Goal: Task Accomplishment & Management: Use online tool/utility

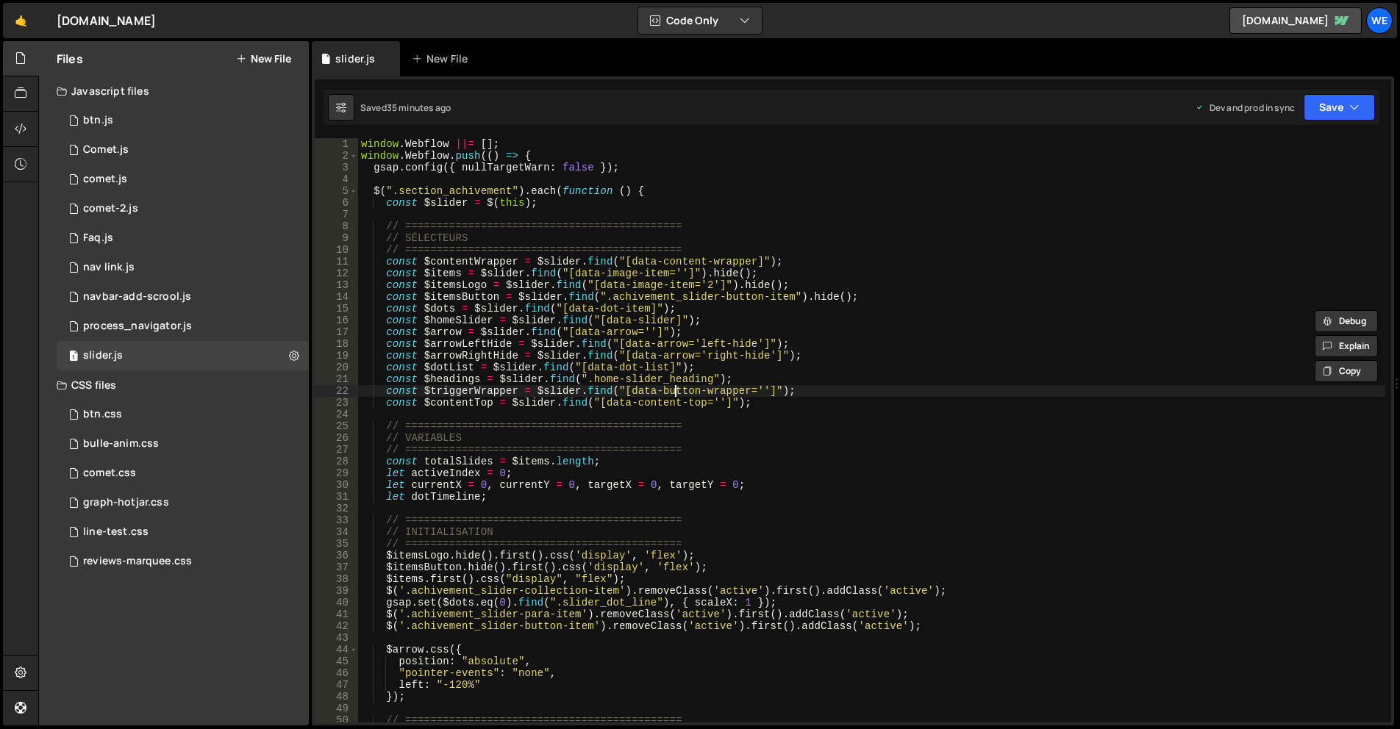
click at [673, 385] on div "window . Webflow ||= [ ] ; window . Webflow . push (( ) => { gsap . config ({ n…" at bounding box center [871, 442] width 1027 height 608
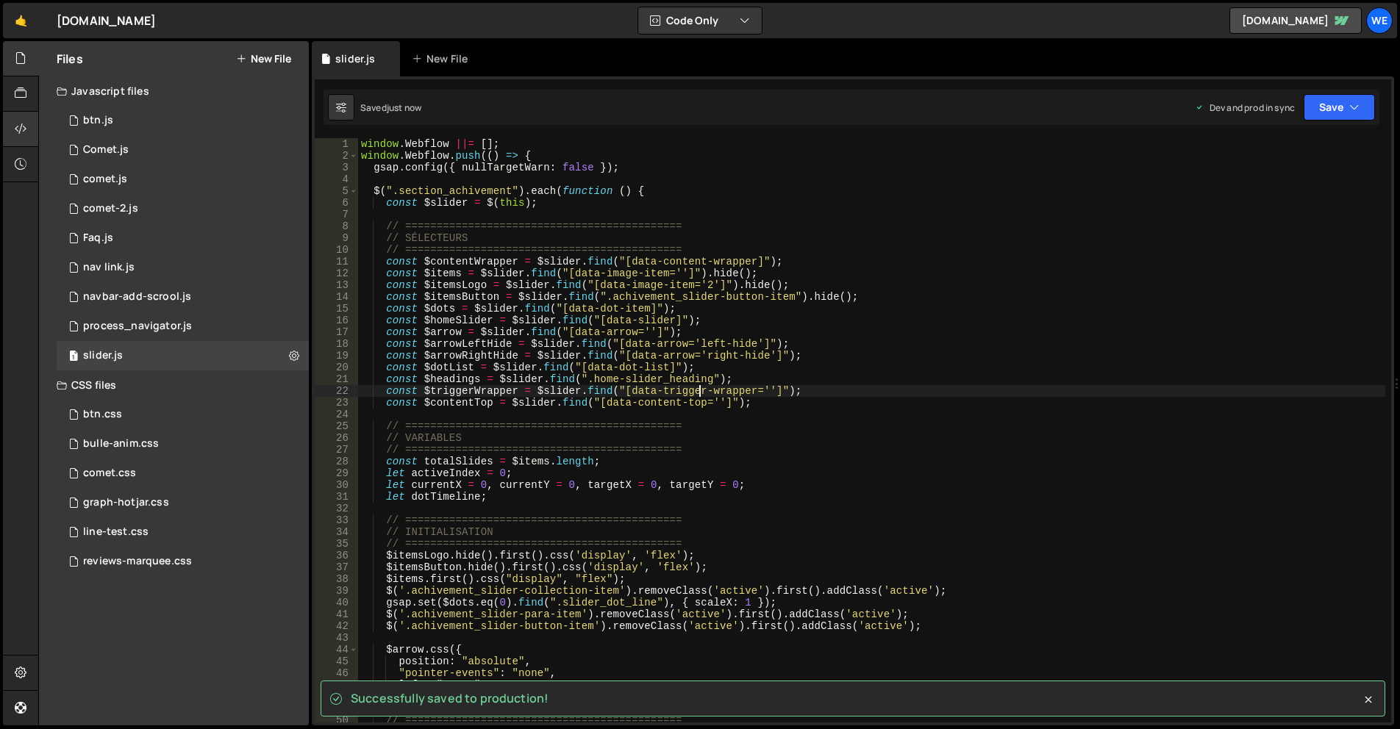
type textarea "const $triggerWrapper = $slider.find("[data-trigger-wrapper='']");"
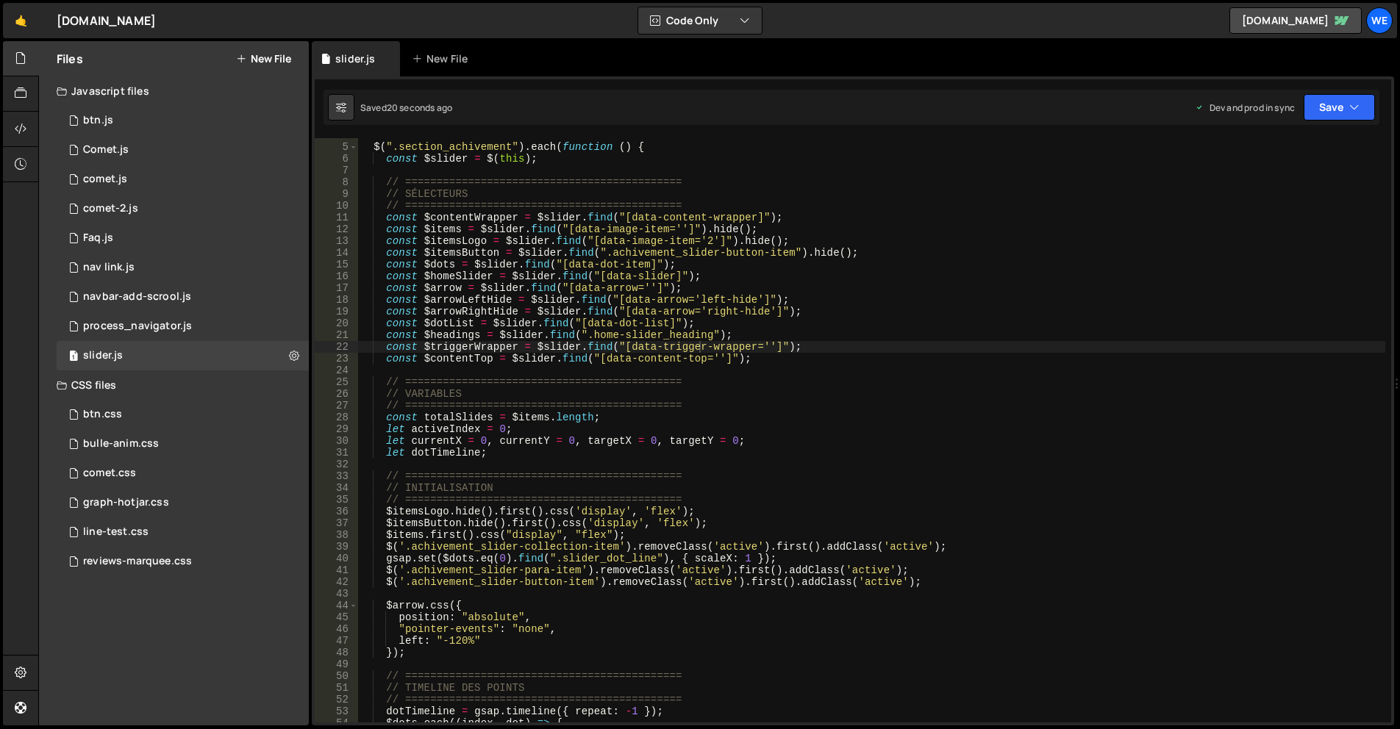
scroll to position [88, 0]
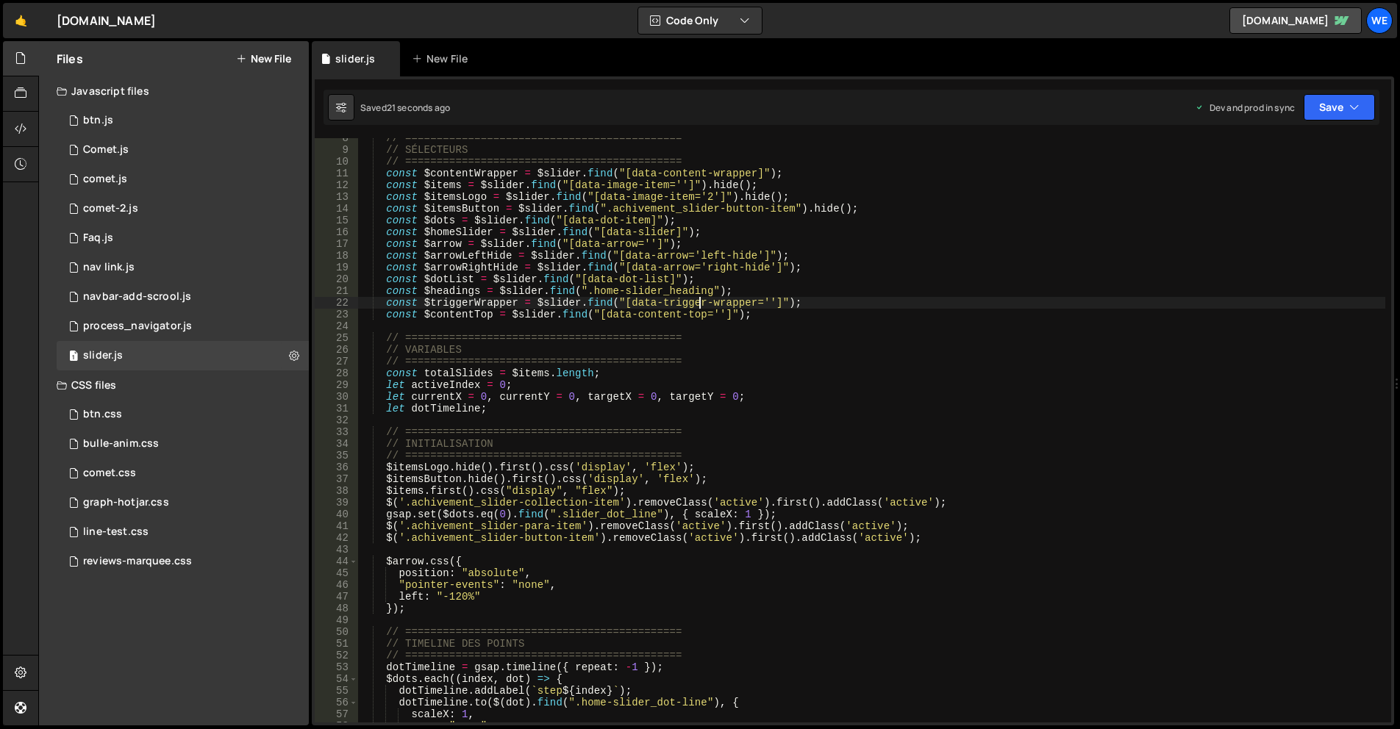
click at [453, 298] on div "// ============================================ // SÉLECTEURS // ==============…" at bounding box center [871, 436] width 1027 height 608
type input "$triggerWrapper"
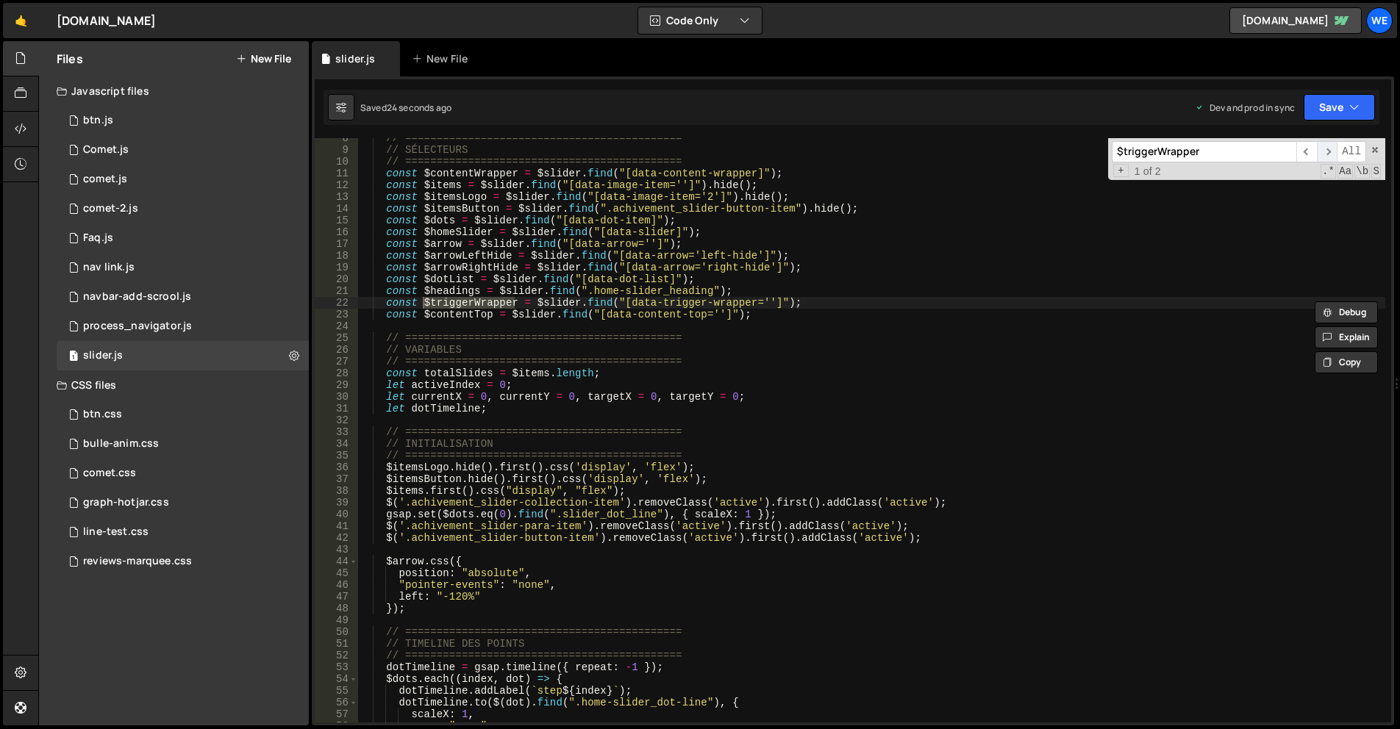
click at [1334, 152] on span "​" at bounding box center [1327, 151] width 21 height 21
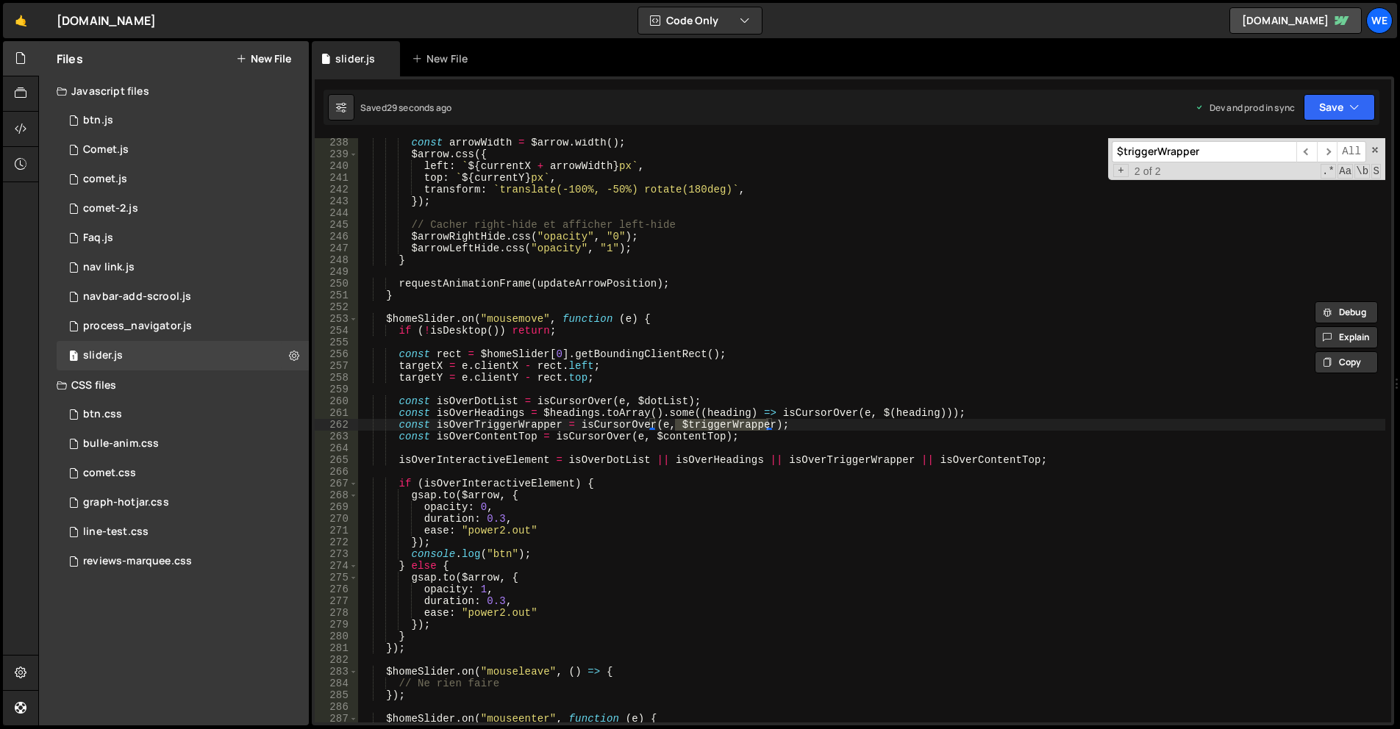
type textarea "const isOverTriggerWrapper = isCursorOver(e, $triggerWrapper);"
click at [496, 430] on div "const arrowWidth = $arrow . width ( ) ; $arrow . css ({ left : ` ${ currentX + …" at bounding box center [871, 441] width 1027 height 608
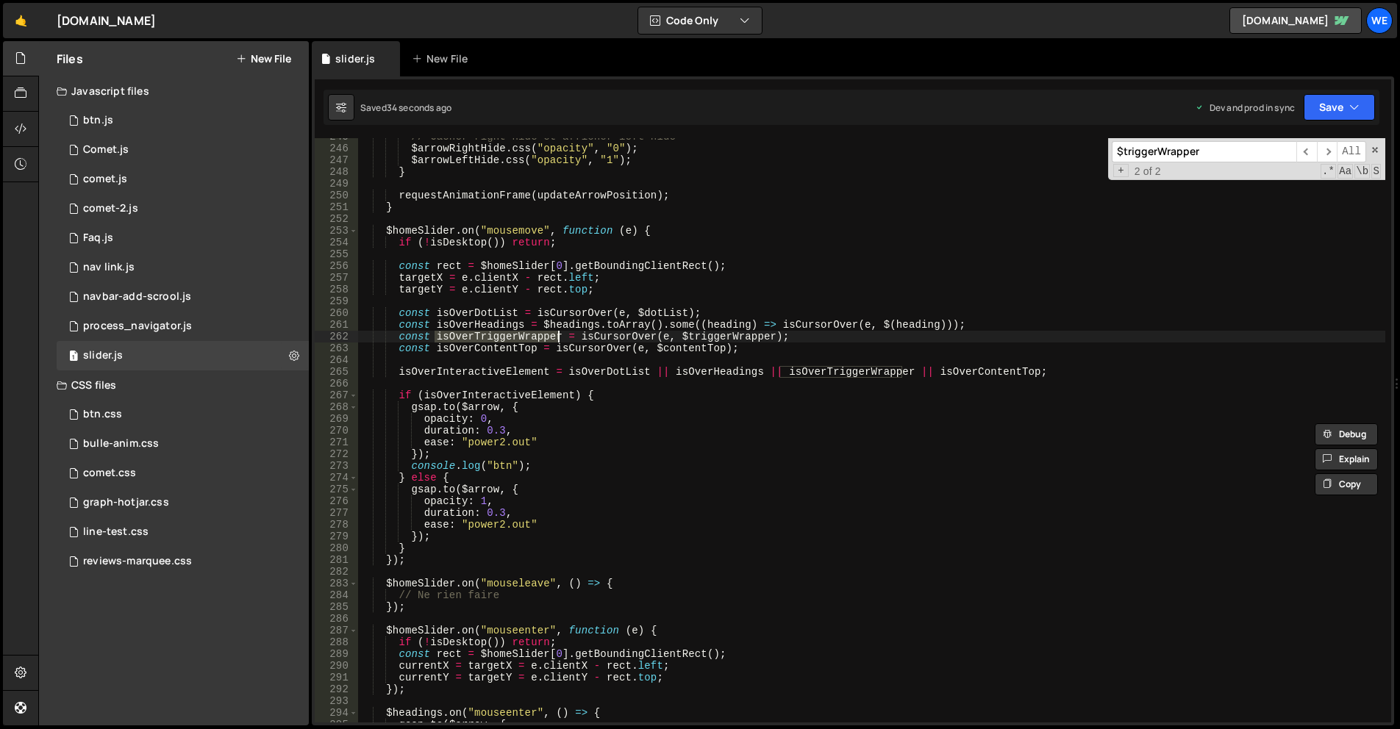
scroll to position [2923, 0]
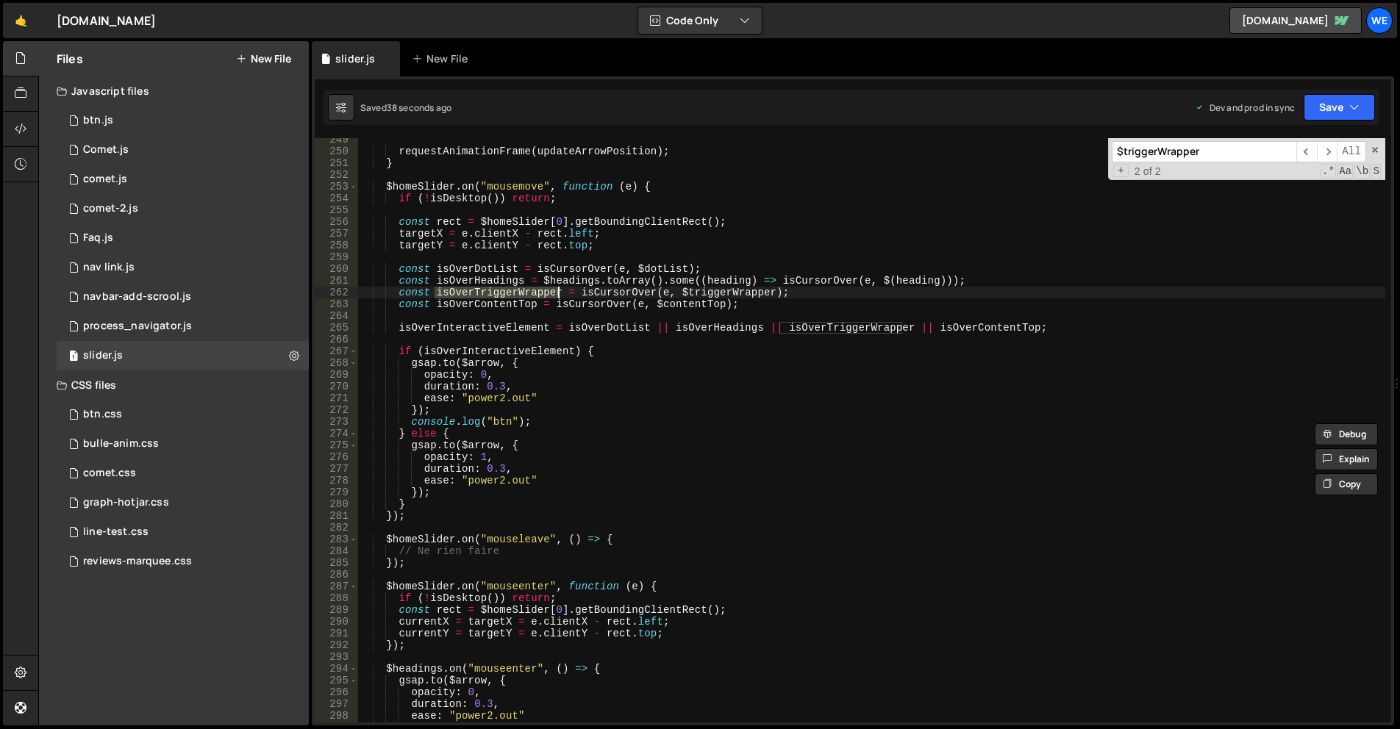
type input "isOverTriggerWrapper"
click at [1325, 156] on span "​" at bounding box center [1327, 151] width 21 height 21
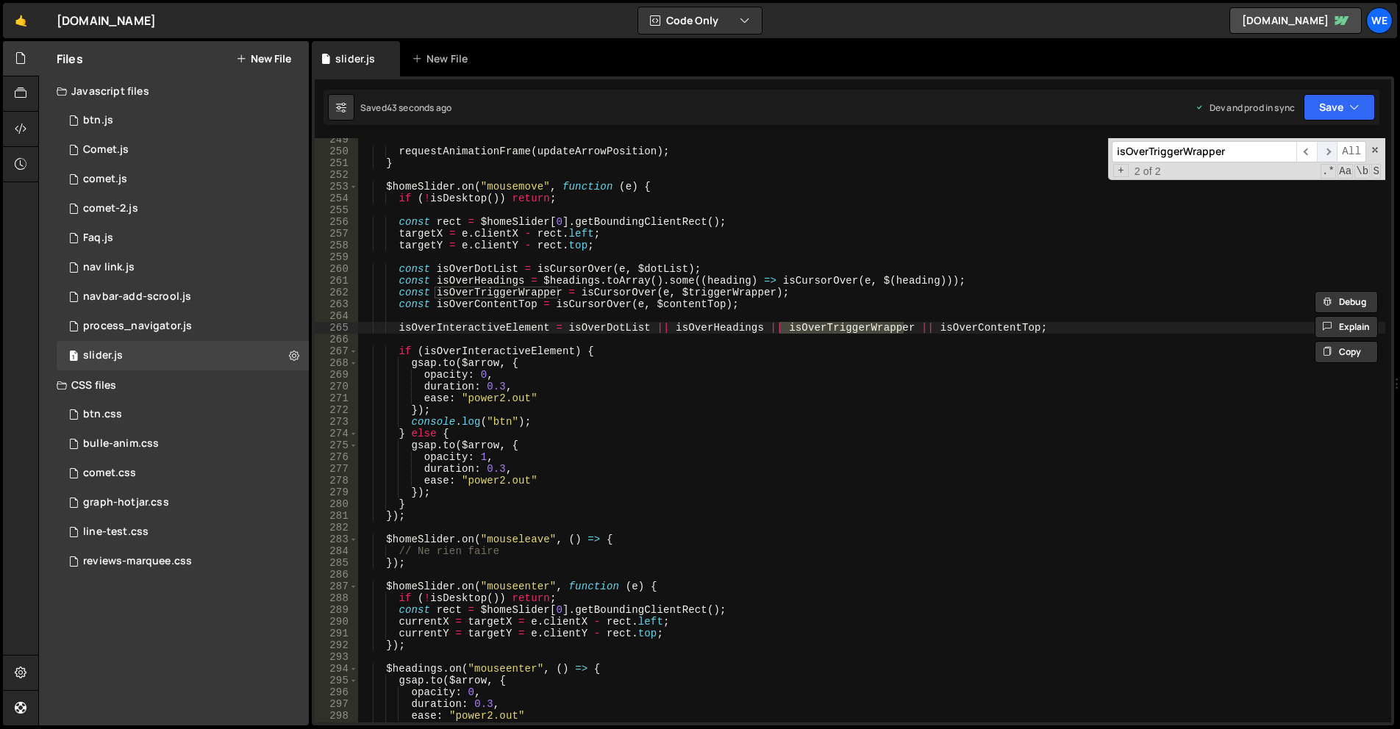
click at [1331, 155] on span "​" at bounding box center [1327, 151] width 21 height 21
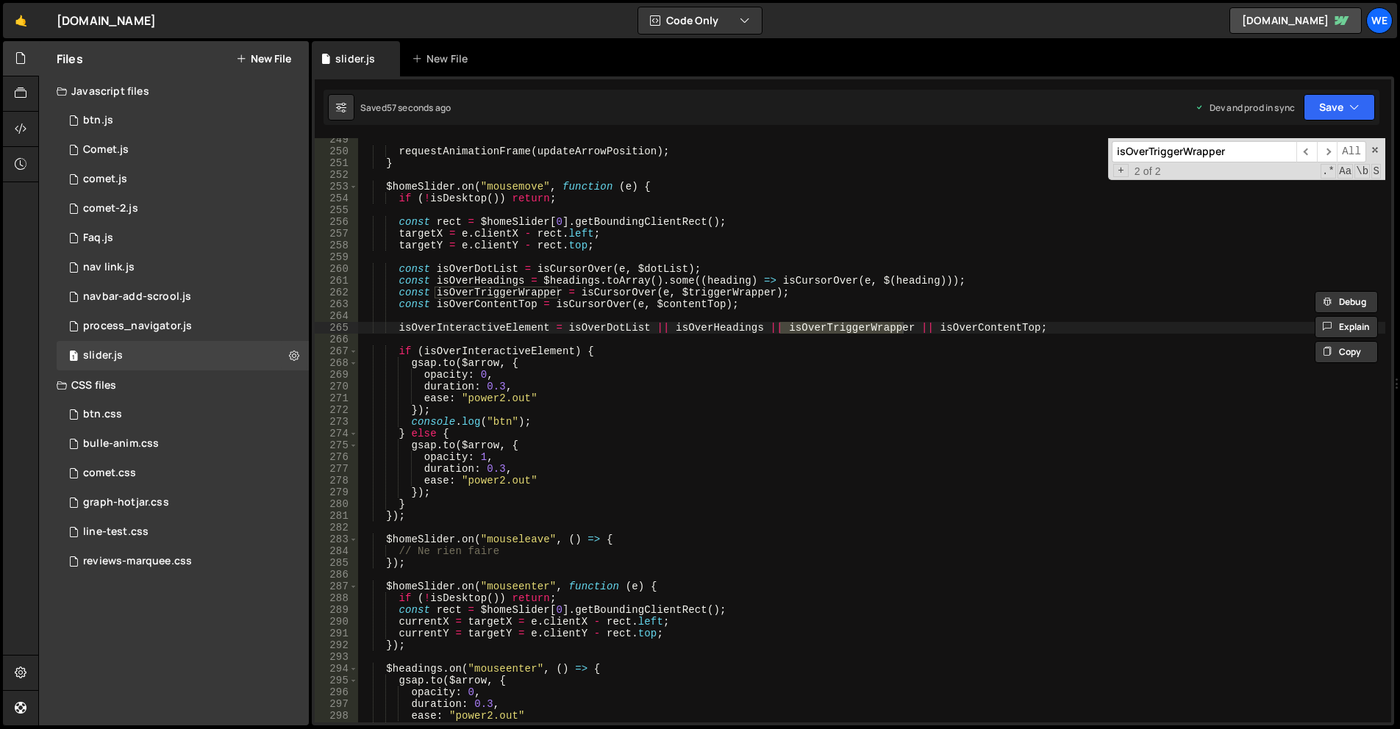
click at [540, 349] on div "requestAnimationFrame ( updateArrowPosition ) ; } $homeSlider . on ( "mousemove…" at bounding box center [871, 438] width 1027 height 608
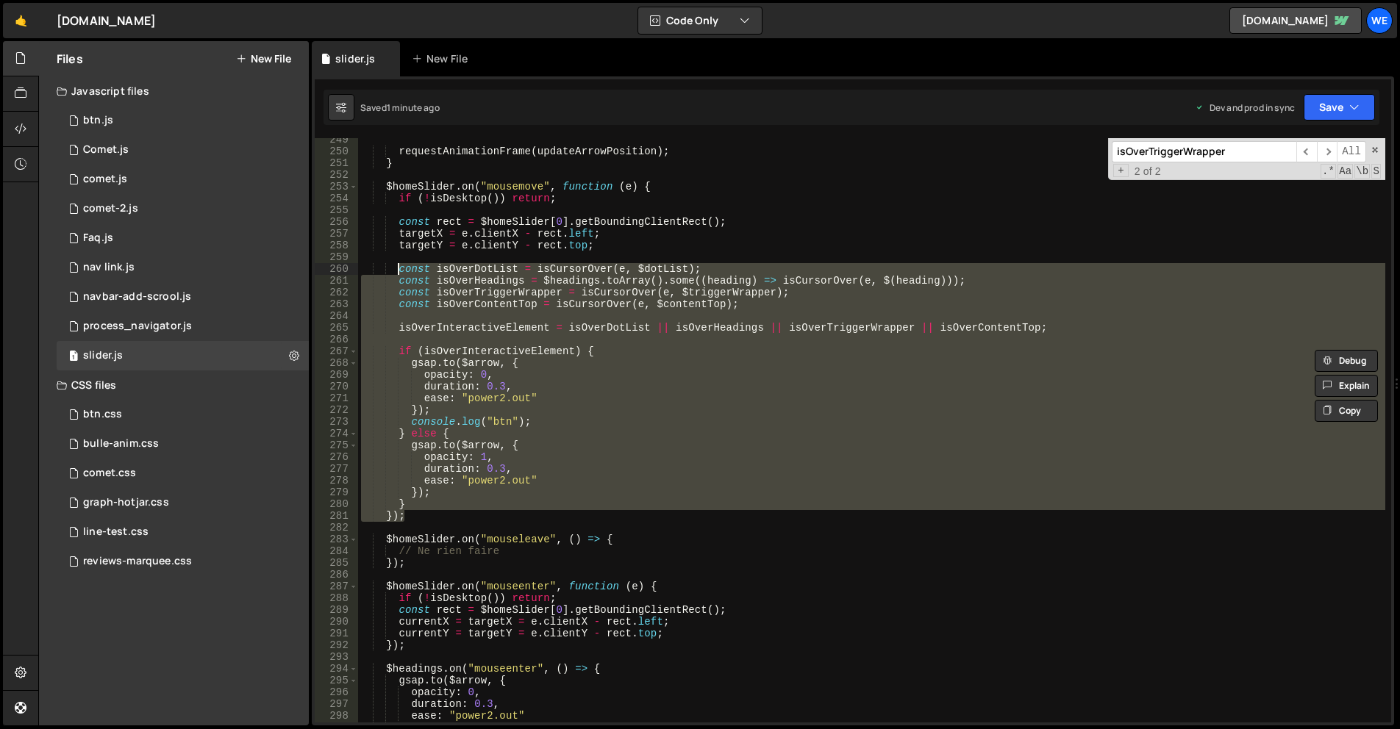
drag, startPoint x: 407, startPoint y: 515, endPoint x: 398, endPoint y: 267, distance: 248.7
click at [398, 267] on div "requestAnimationFrame ( updateArrowPosition ) ; } $homeSlider . on ( "mousemove…" at bounding box center [871, 438] width 1027 height 608
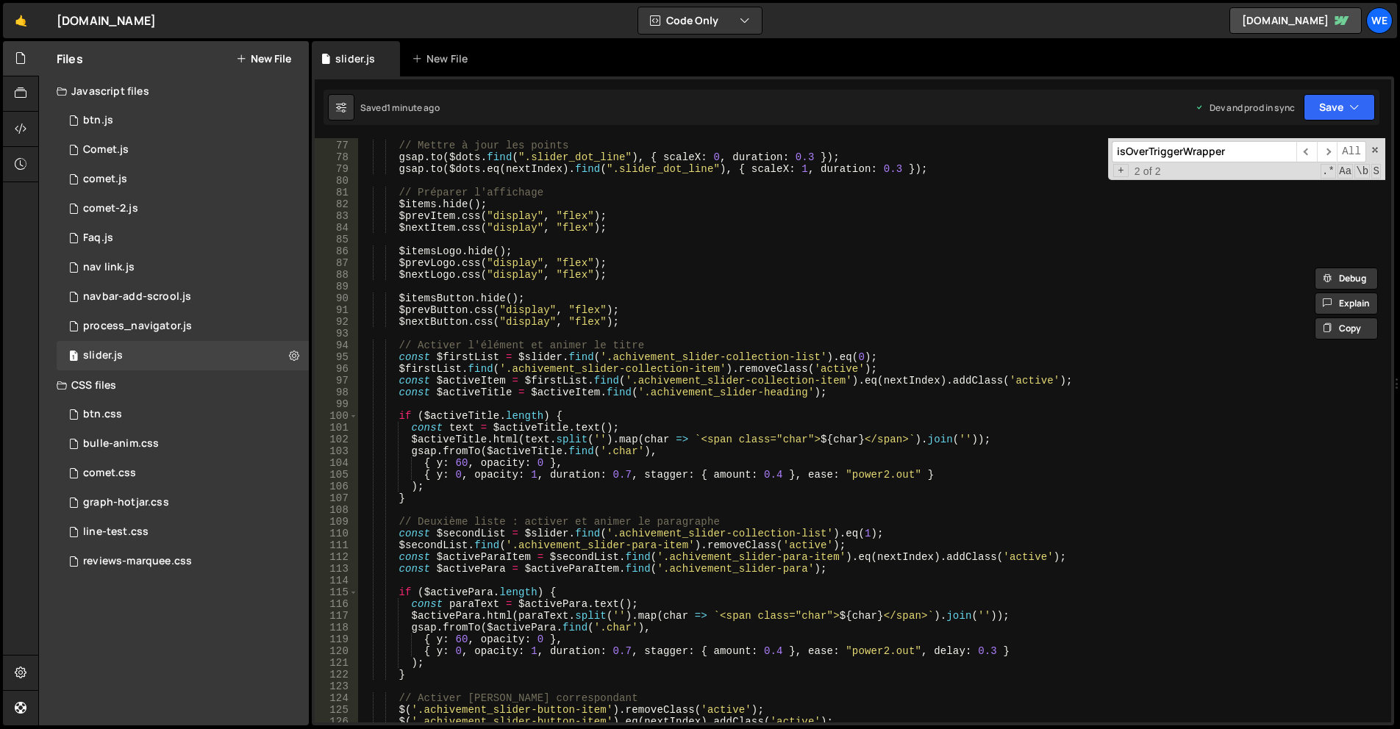
scroll to position [0, 0]
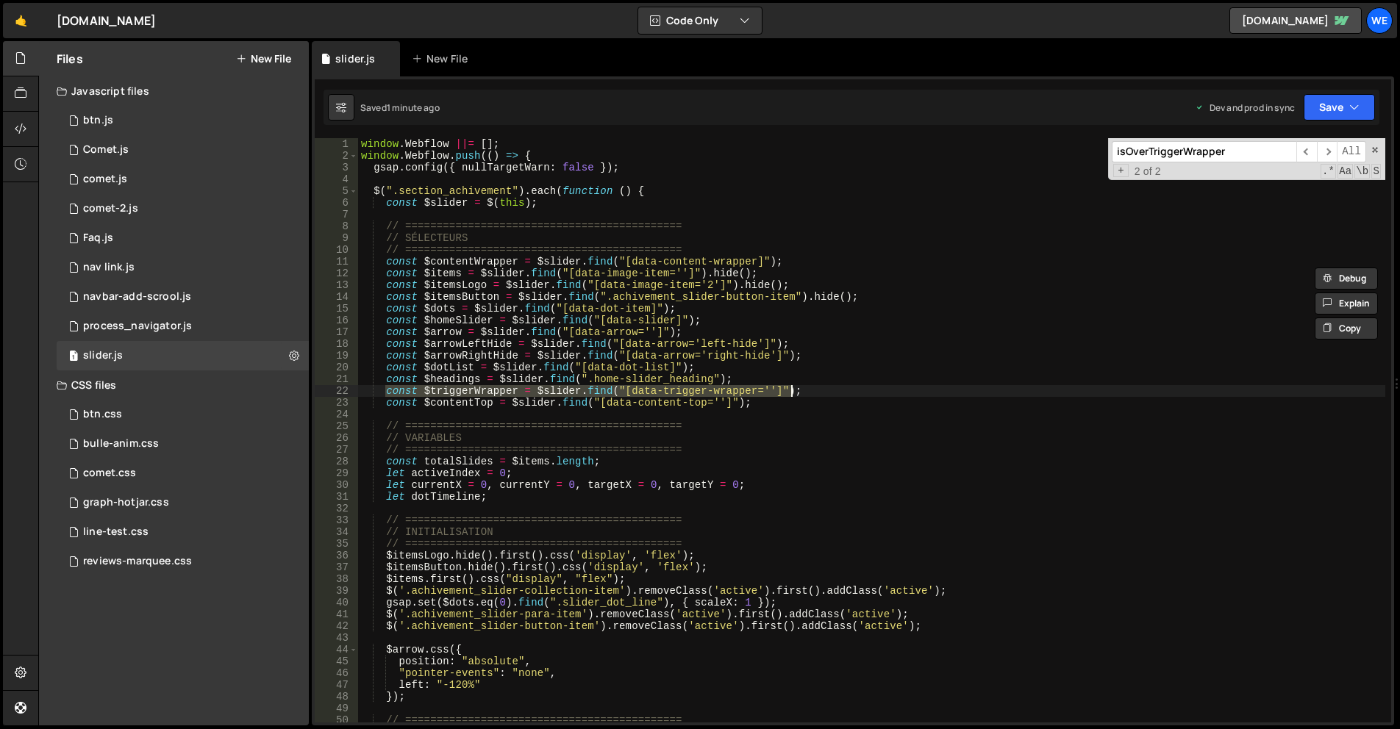
drag, startPoint x: 385, startPoint y: 391, endPoint x: 796, endPoint y: 390, distance: 410.3
click at [796, 390] on div "window . Webflow ||= [ ] ; window . Webflow . push (( ) => { gsap . config ({ n…" at bounding box center [871, 442] width 1027 height 608
click at [1333, 157] on span "​" at bounding box center [1327, 151] width 21 height 21
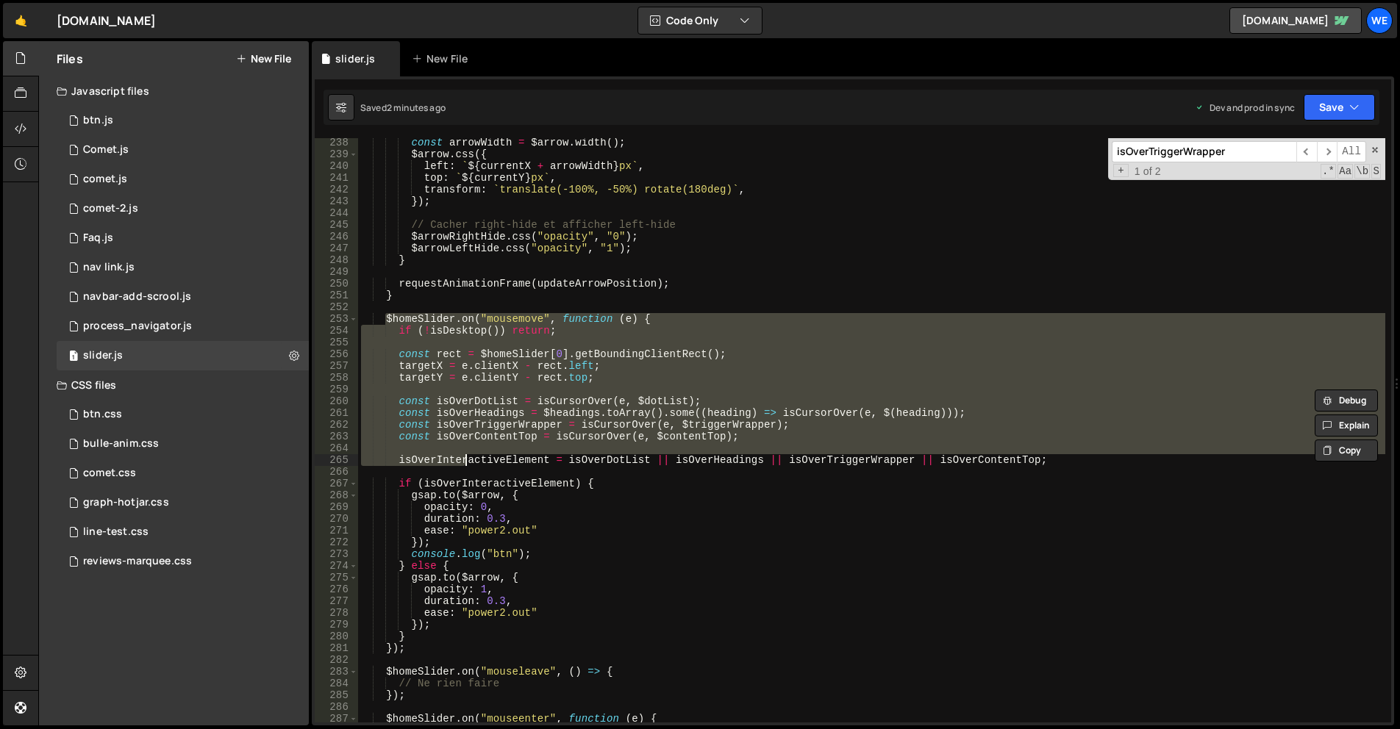
scroll to position [2878, 0]
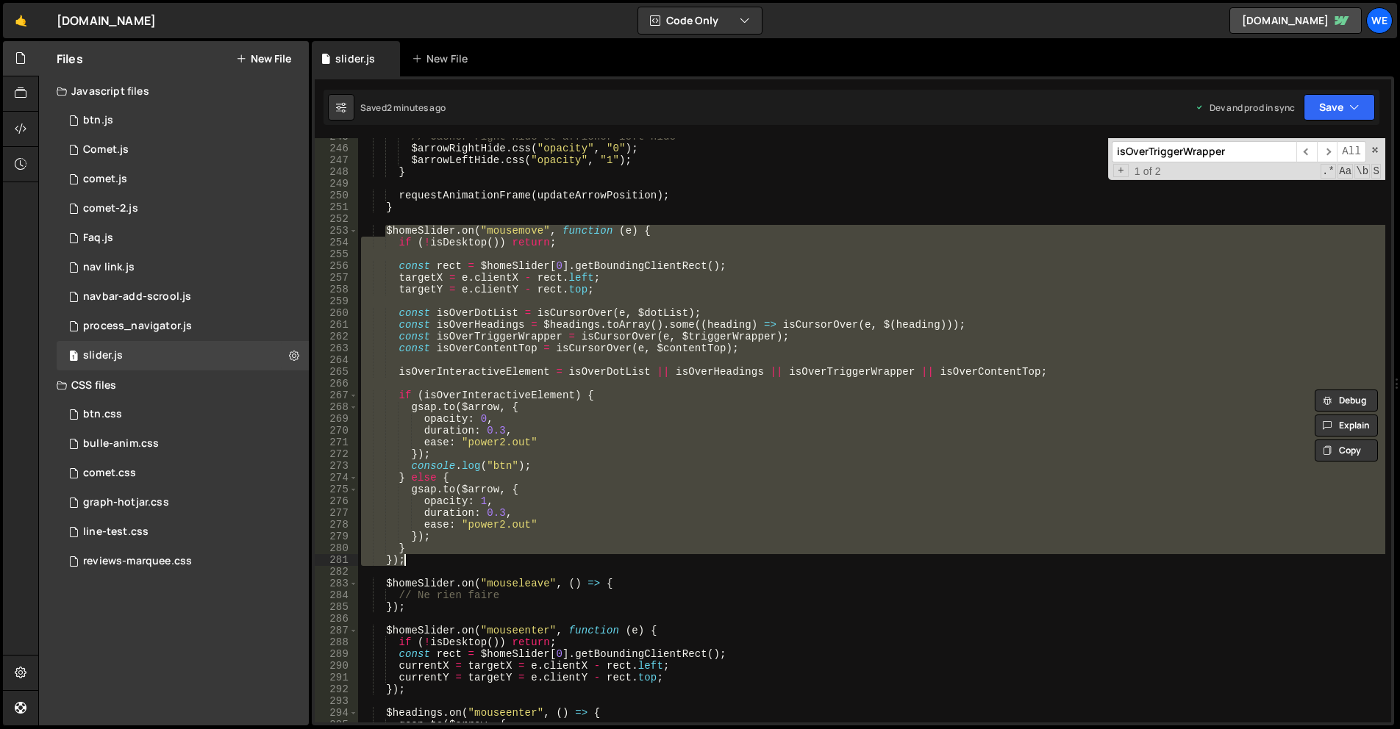
drag, startPoint x: 385, startPoint y: 316, endPoint x: 479, endPoint y: 557, distance: 258.2
click at [479, 557] on div "// Cacher right-hide et afficher left-hide $arrowRightHide . css ( "opacity" , …" at bounding box center [871, 435] width 1027 height 608
type textarea "} });"
click at [674, 249] on div "// Cacher right-hide et afficher left-hide $arrowRightHide . css ( "opacity" , …" at bounding box center [871, 430] width 1027 height 585
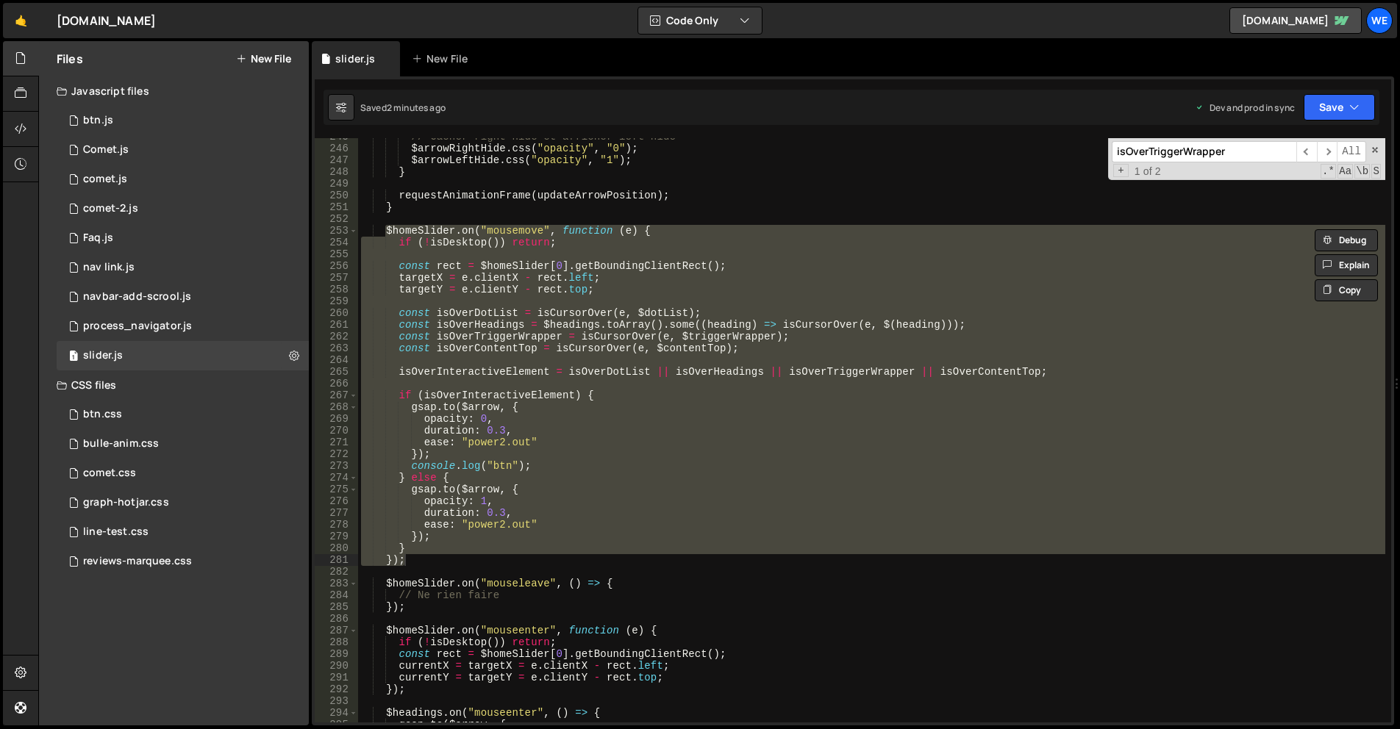
scroll to position [0, 0]
drag, startPoint x: 385, startPoint y: 231, endPoint x: 410, endPoint y: 557, distance: 327.4
click at [410, 557] on div "// Cacher right-hide et afficher left-hide $arrowRightHide . css ( "opacity" , …" at bounding box center [871, 435] width 1027 height 608
type textarea "} });"
paste textarea
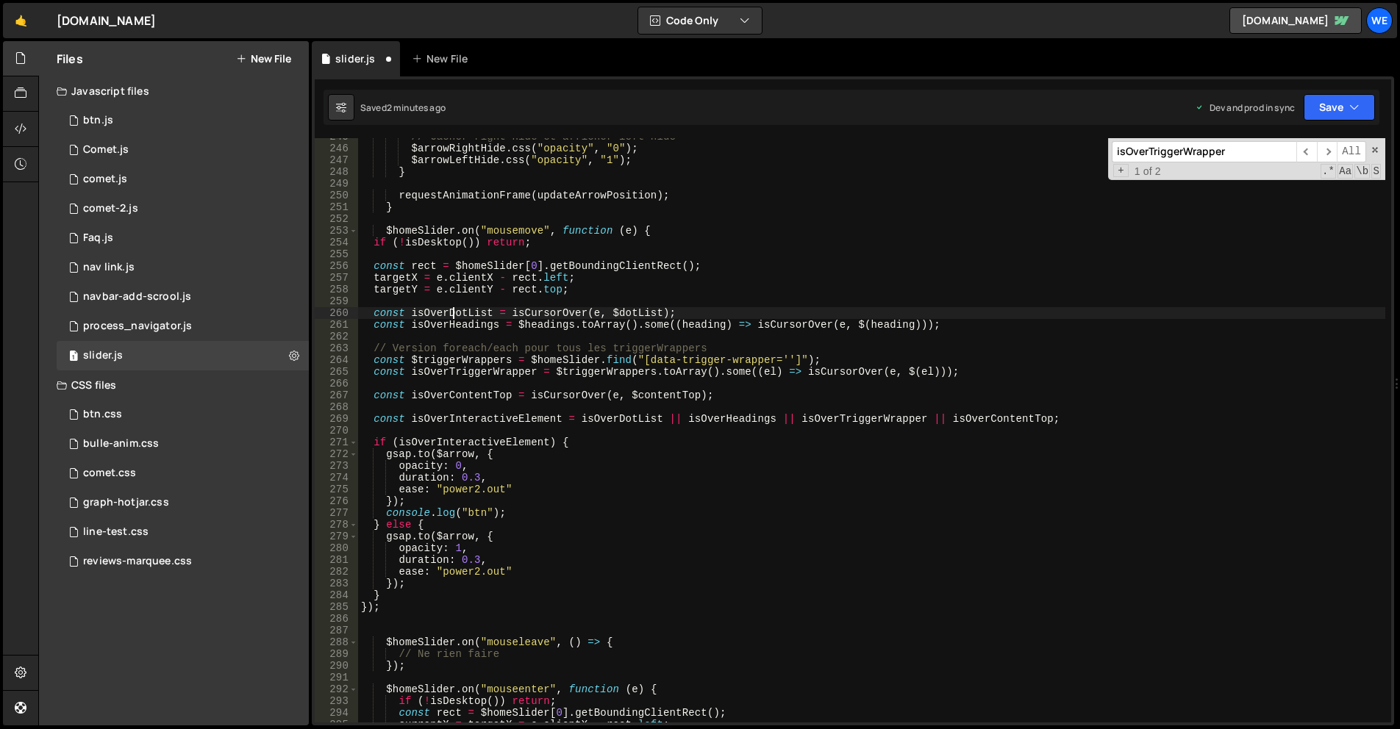
click at [451, 313] on div "// Cacher right-hide et afficher left-hide $arrowRightHide . css ( "opacity" , …" at bounding box center [871, 435] width 1027 height 608
click at [479, 366] on div "// Cacher right-hide et afficher left-hide $arrowRightHide . css ( "opacity" , …" at bounding box center [871, 435] width 1027 height 608
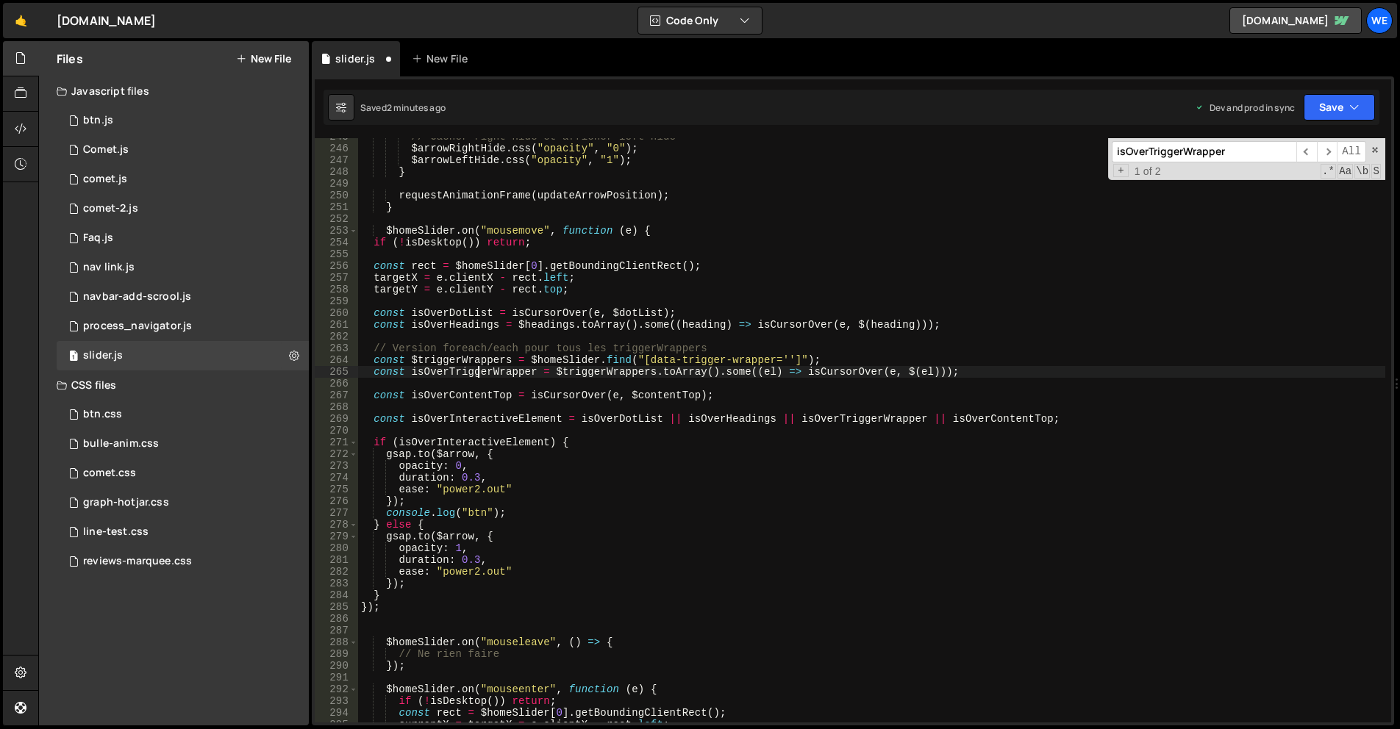
click at [479, 366] on div "// Cacher right-hide et afficher left-hide $arrowRightHide . css ( "opacity" , …" at bounding box center [871, 435] width 1027 height 608
click at [475, 354] on div "// Cacher right-hide et afficher left-hide $arrowRightHide . css ( "opacity" , …" at bounding box center [871, 435] width 1027 height 608
click at [818, 361] on div "// Cacher right-hide et afficher left-hide $arrowRightHide . css ( "opacity" , …" at bounding box center [871, 435] width 1027 height 608
click at [668, 399] on div "// Cacher right-hide et afficher left-hide $arrowRightHide . css ( "opacity" , …" at bounding box center [871, 435] width 1027 height 608
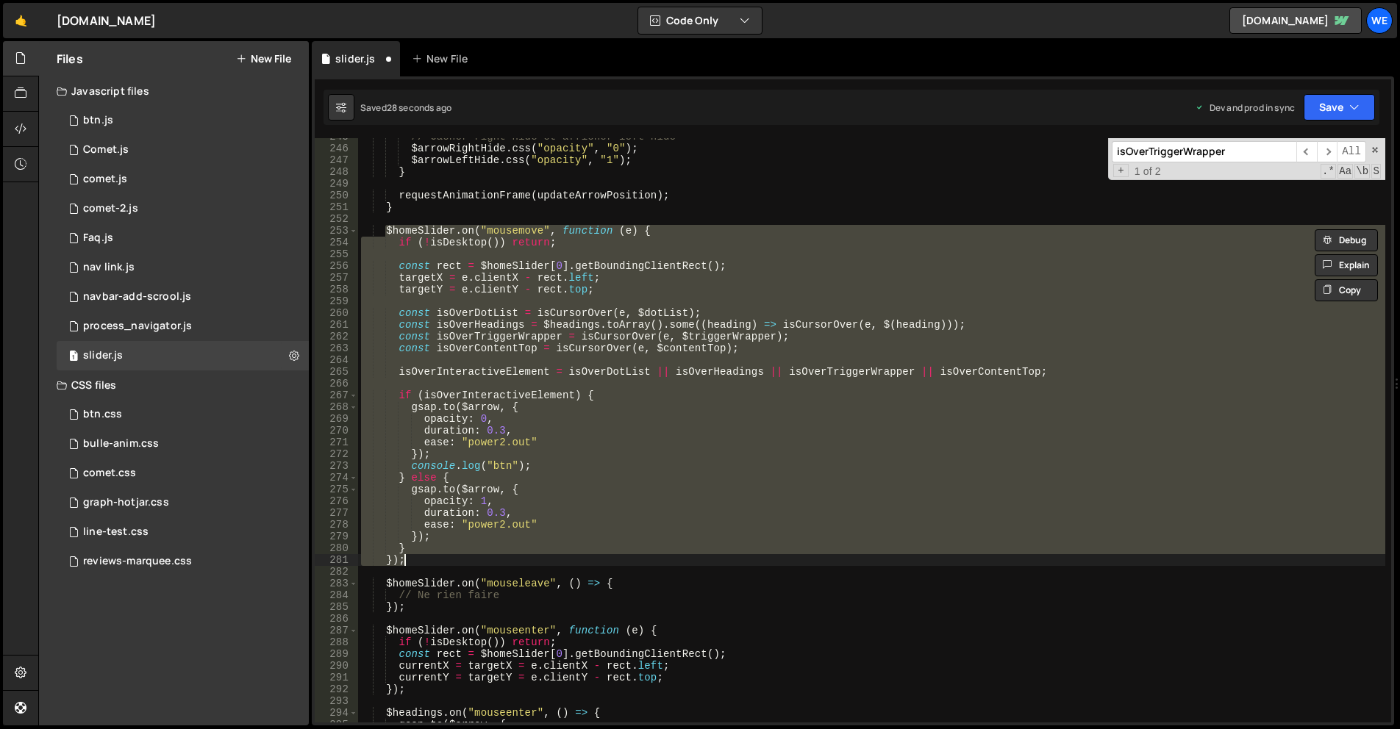
click at [709, 350] on div "// Cacher right-hide et afficher left-hide $arrowRightHide . css ( "opacity" , …" at bounding box center [871, 430] width 1027 height 585
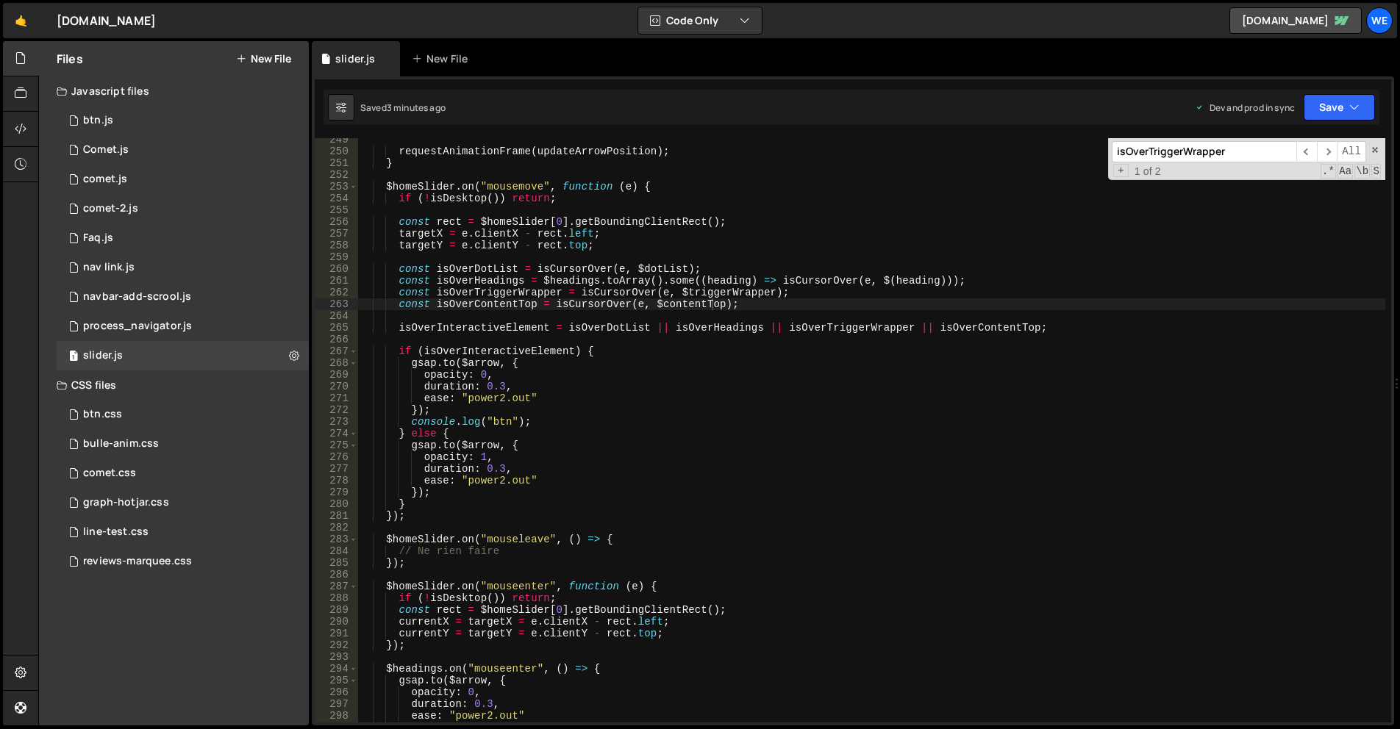
scroll to position [2967, 0]
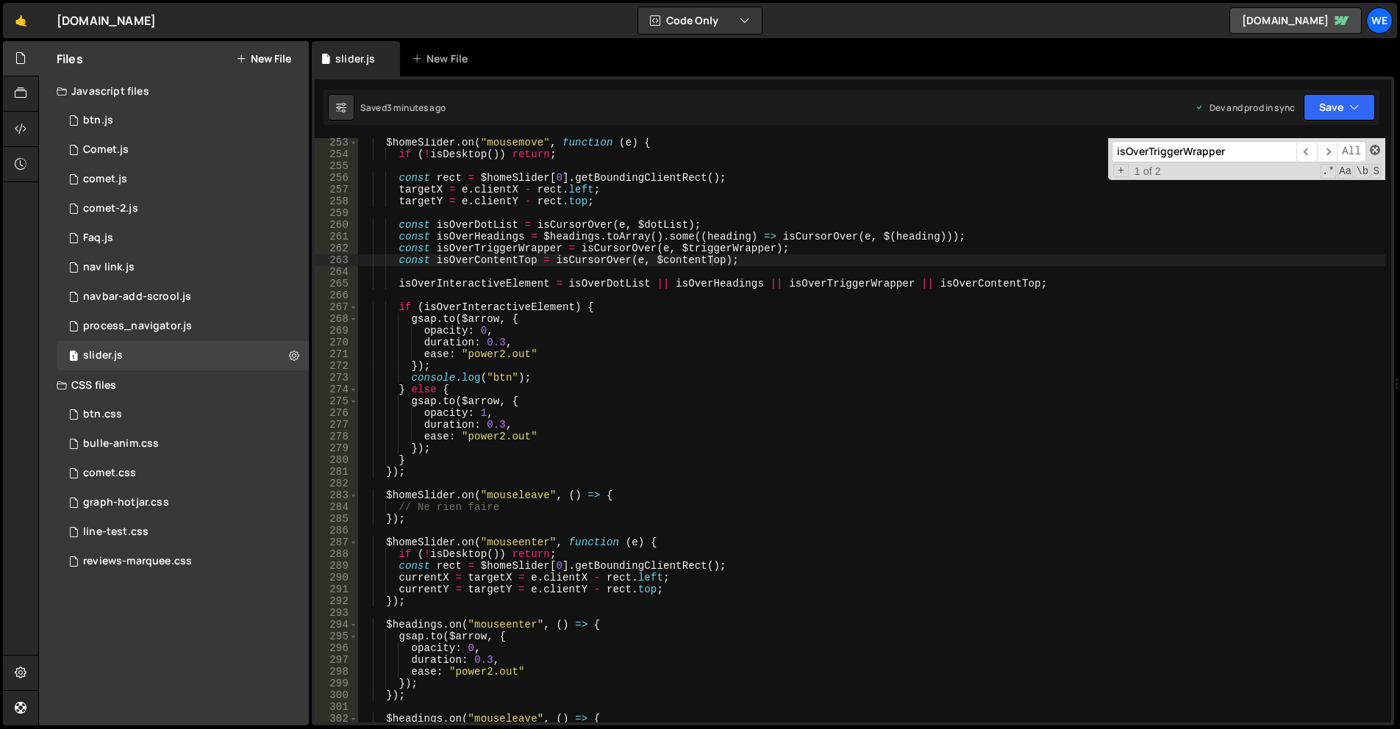
click at [1378, 150] on span at bounding box center [1375, 150] width 10 height 10
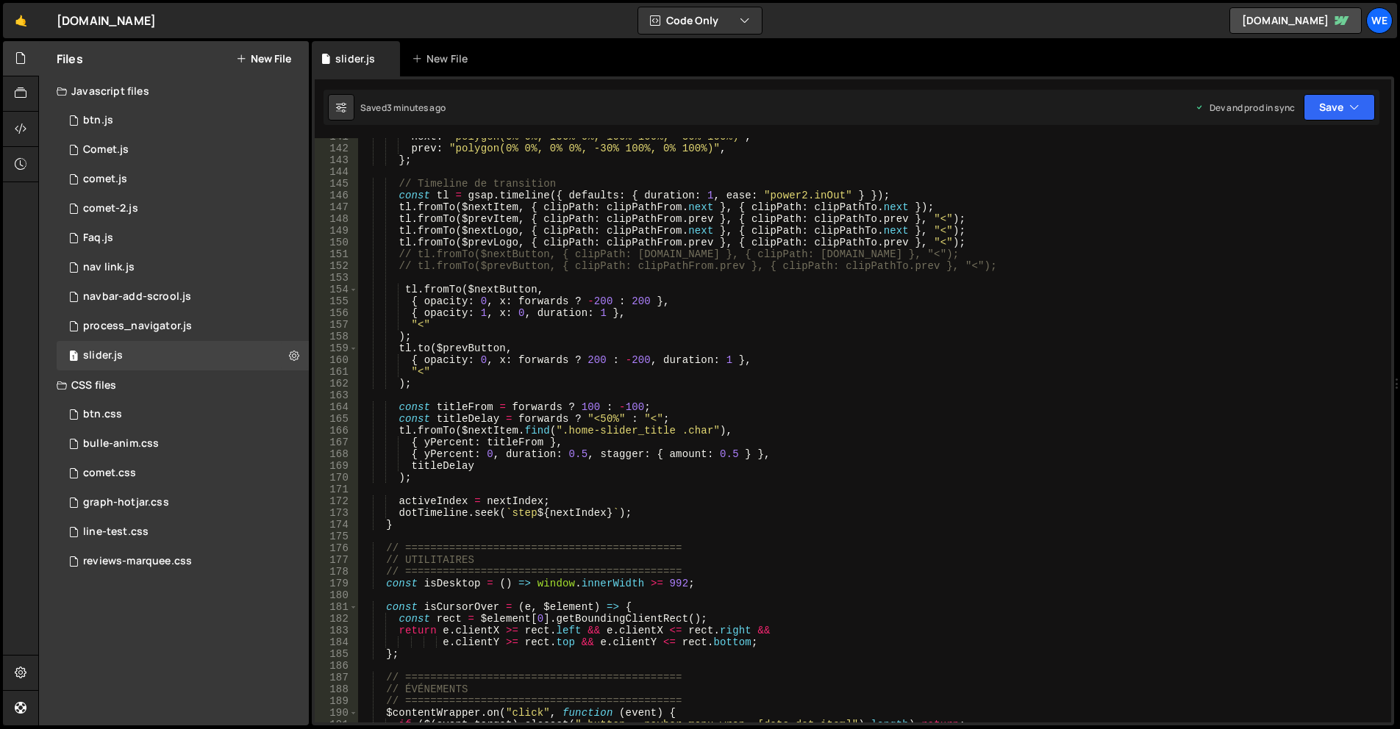
scroll to position [1655, 0]
click at [904, 442] on div "next : "polygon(0% 0%, 100% 0%, 100% 100%, -30% 100%)" , prev : "polygon(0% 0%,…" at bounding box center [871, 435] width 1027 height 608
type textarea "}); });"
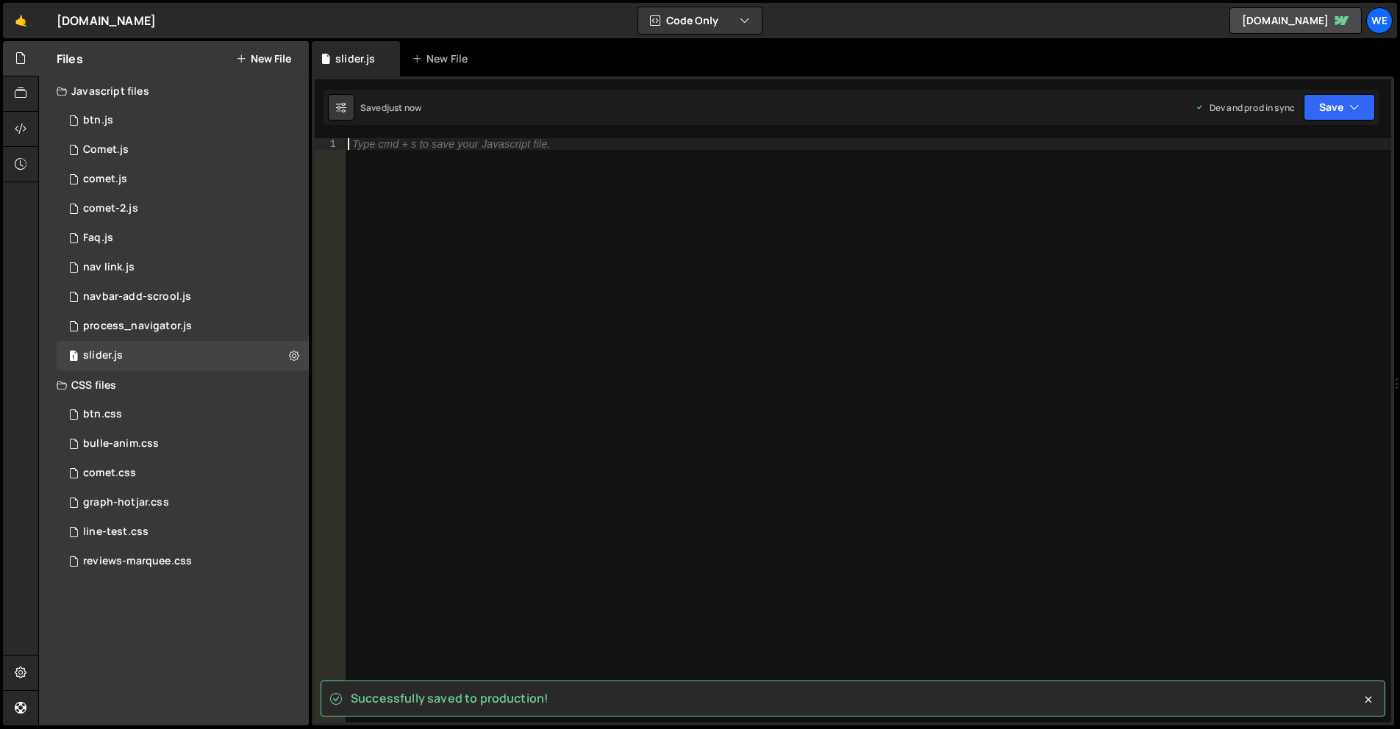
paste textarea "});"
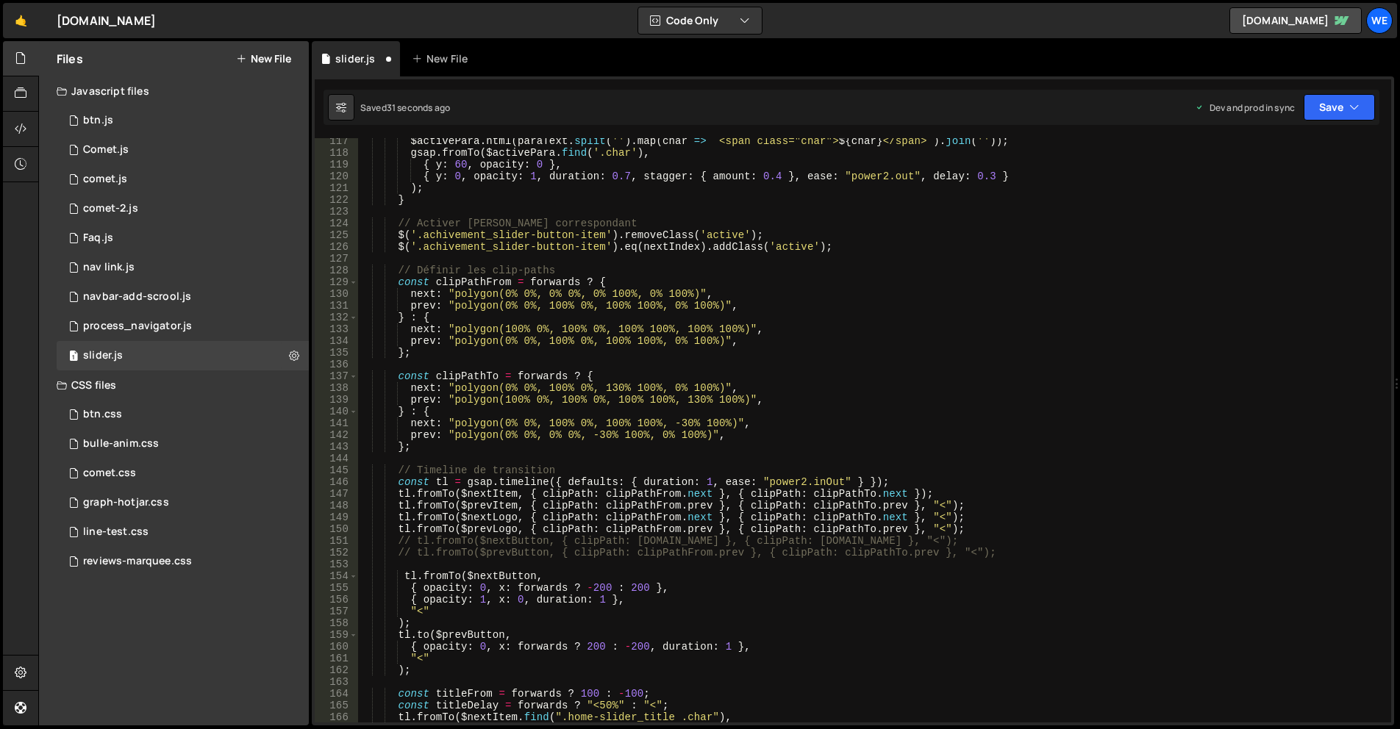
scroll to position [1323, 0]
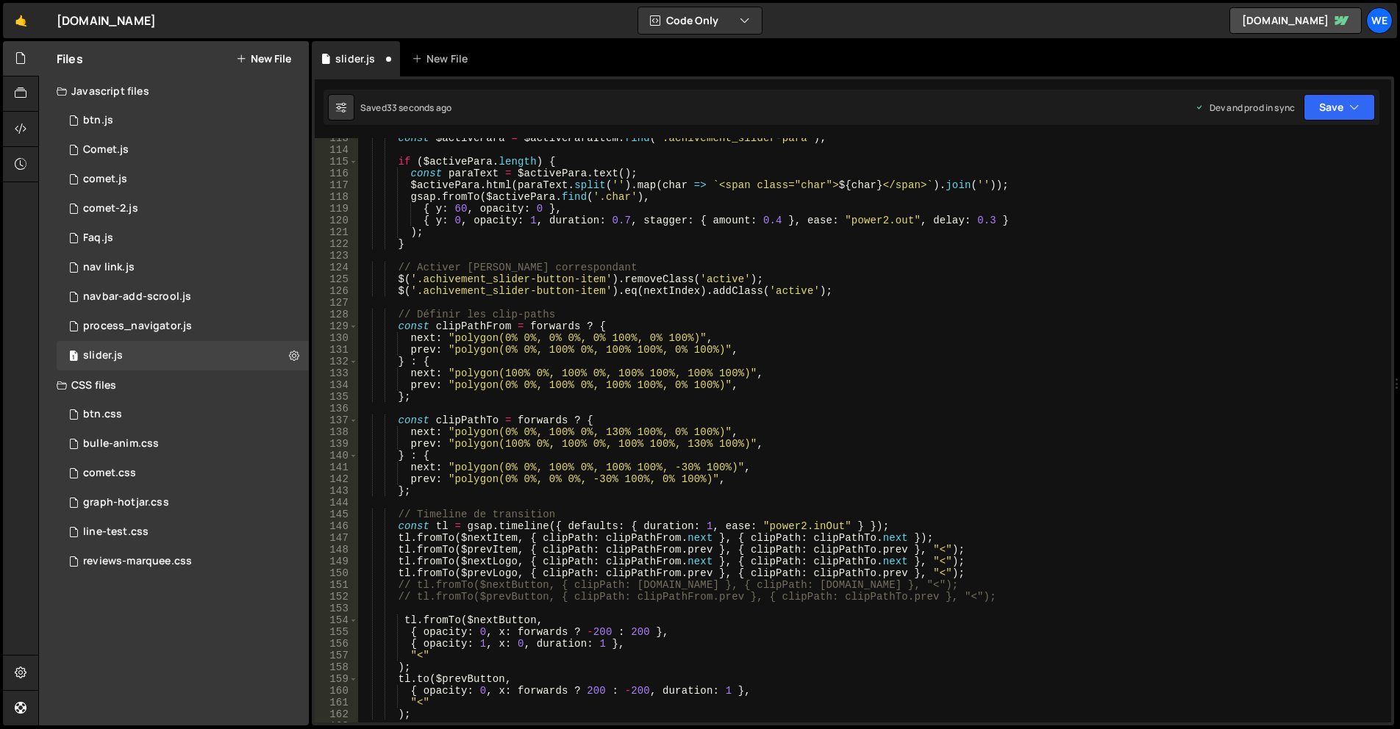
drag, startPoint x: 396, startPoint y: 323, endPoint x: 435, endPoint y: 407, distance: 92.7
click at [395, 324] on div "const $activePara = $activeParaItem . find ( '.achivement_slider-para' ) ; if (…" at bounding box center [871, 436] width 1028 height 608
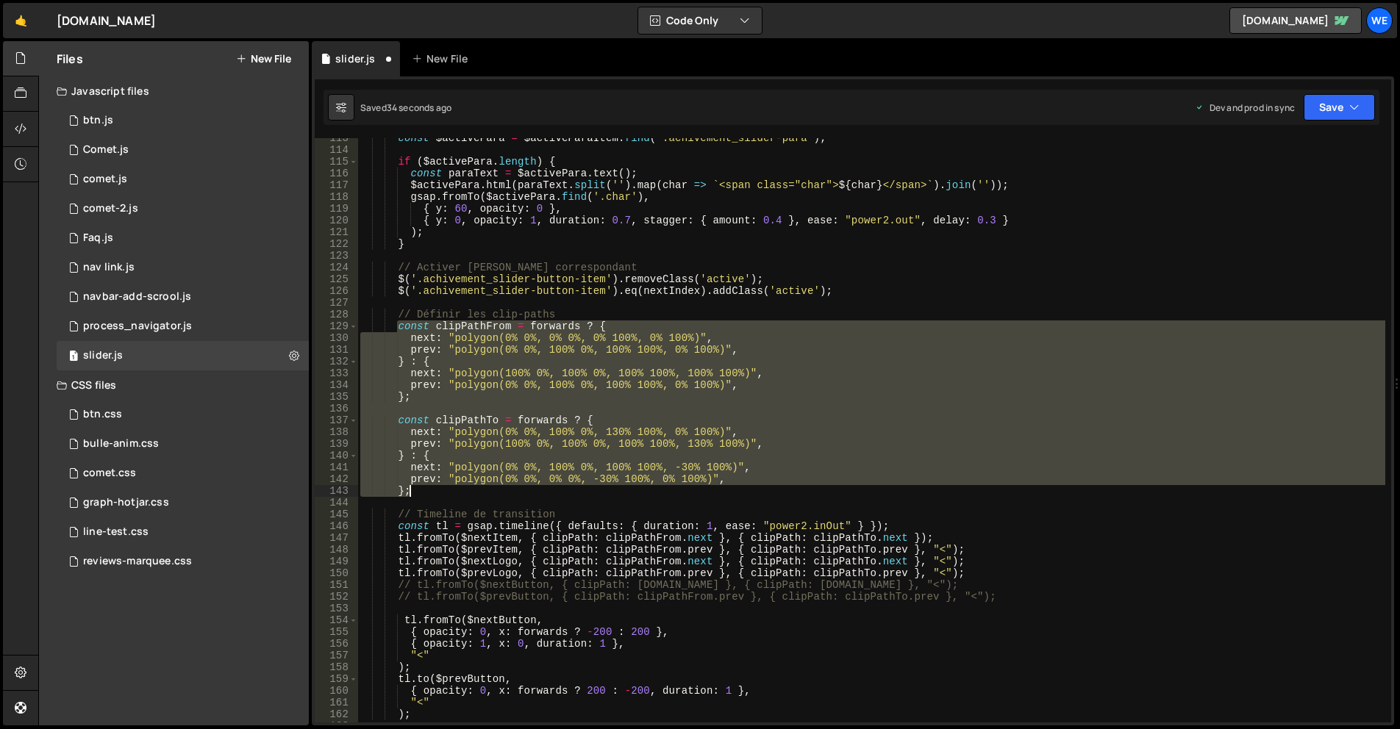
click at [441, 496] on div "const $activePara = $activeParaItem . find ( '.achivement_slider-para' ) ; if (…" at bounding box center [871, 436] width 1028 height 608
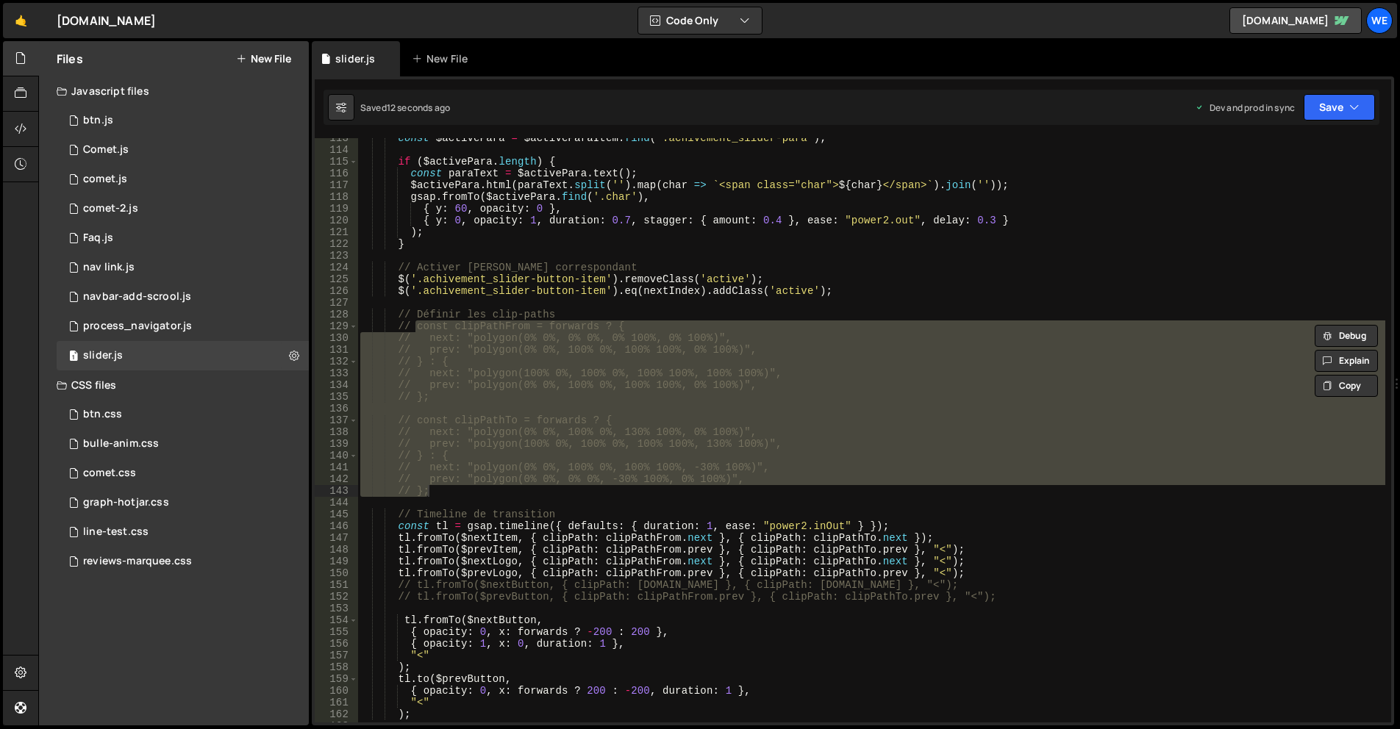
click at [782, 290] on div "const $activePara = $activeParaItem . find ( '.achivement_slider-para' ) ; if (…" at bounding box center [871, 436] width 1028 height 608
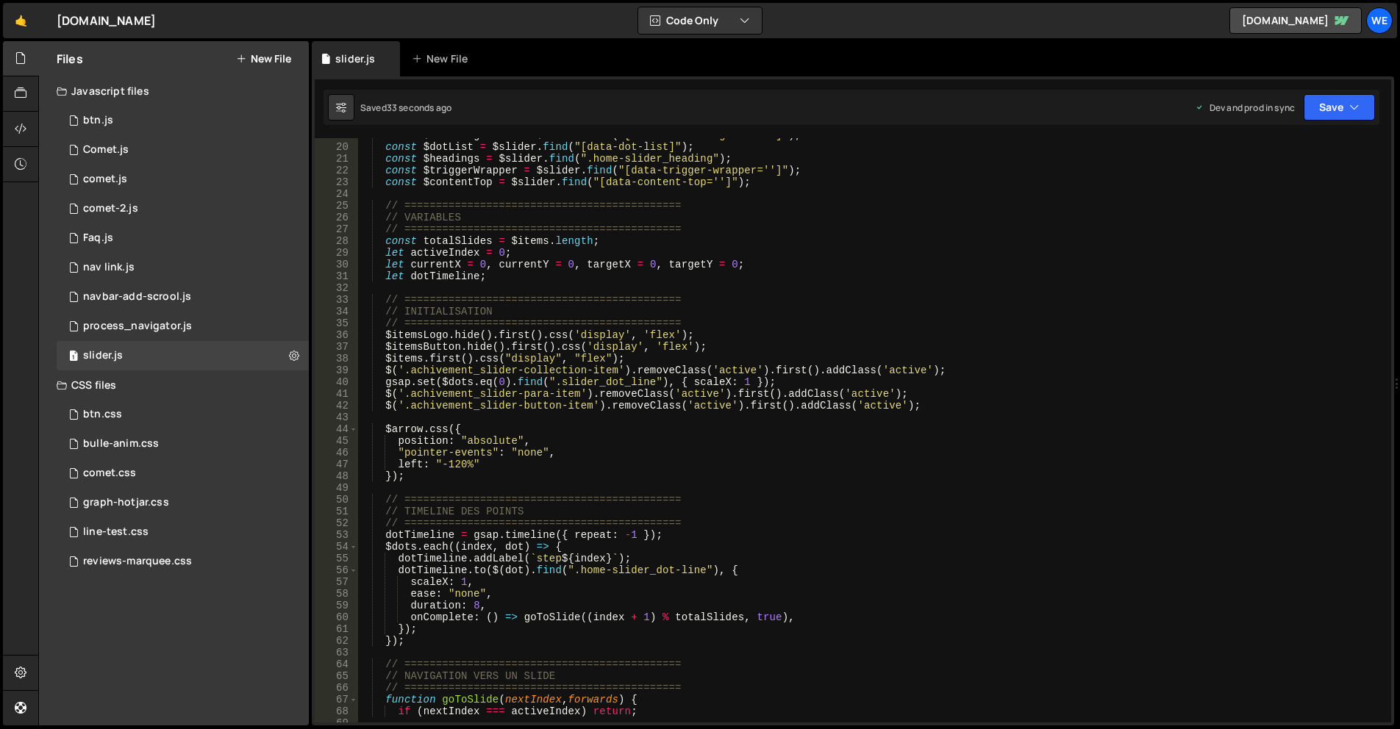
scroll to position [132, 0]
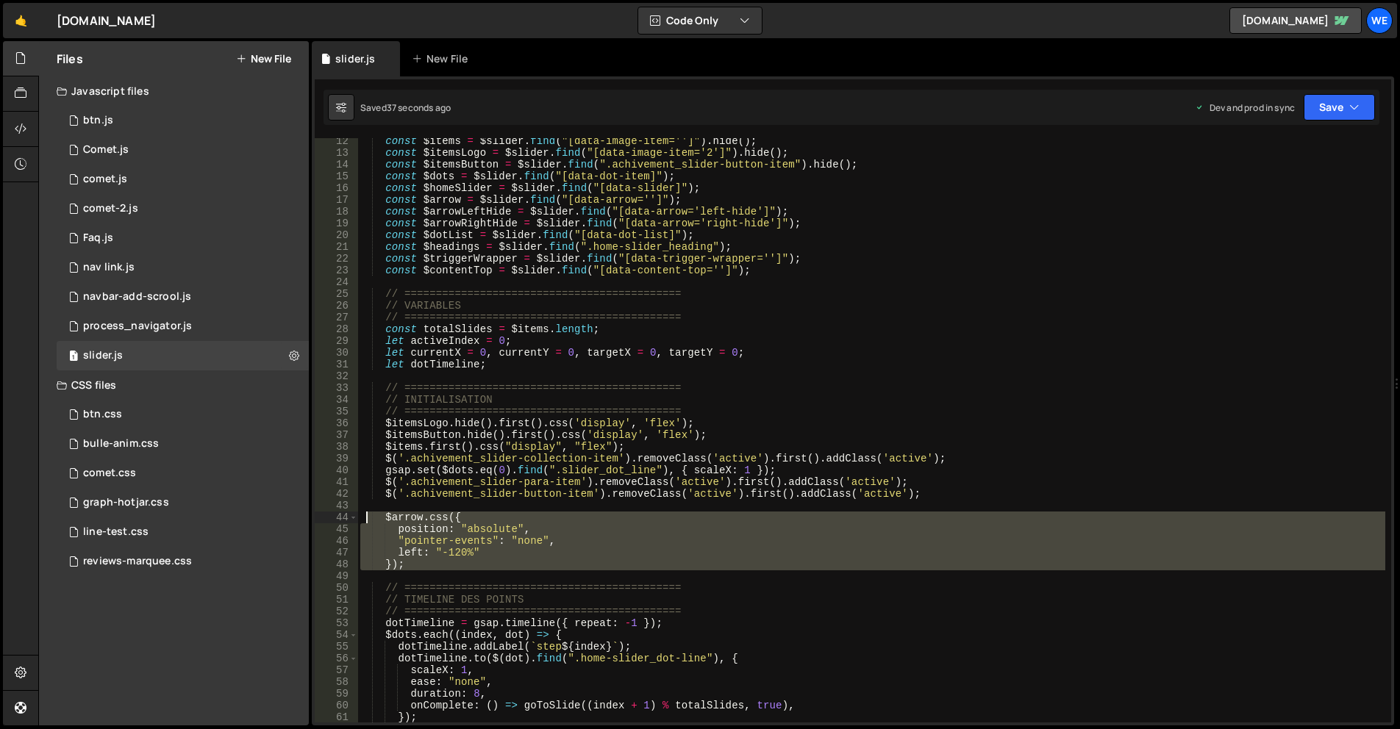
drag, startPoint x: 415, startPoint y: 571, endPoint x: 369, endPoint y: 521, distance: 68.2
click at [369, 521] on div "const $items = $slider . find ( "[data-image-item='']" ) . hide ( ) ; const $it…" at bounding box center [871, 439] width 1028 height 608
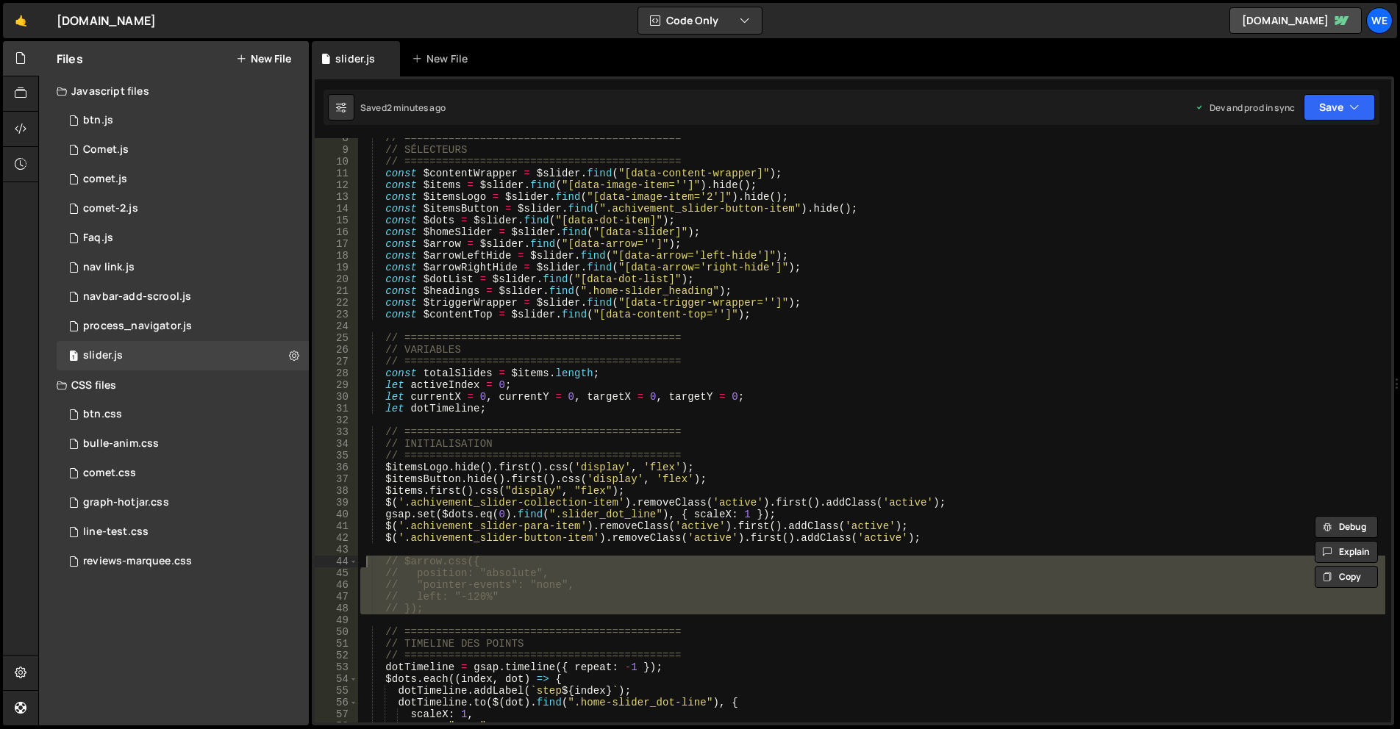
scroll to position [221, 0]
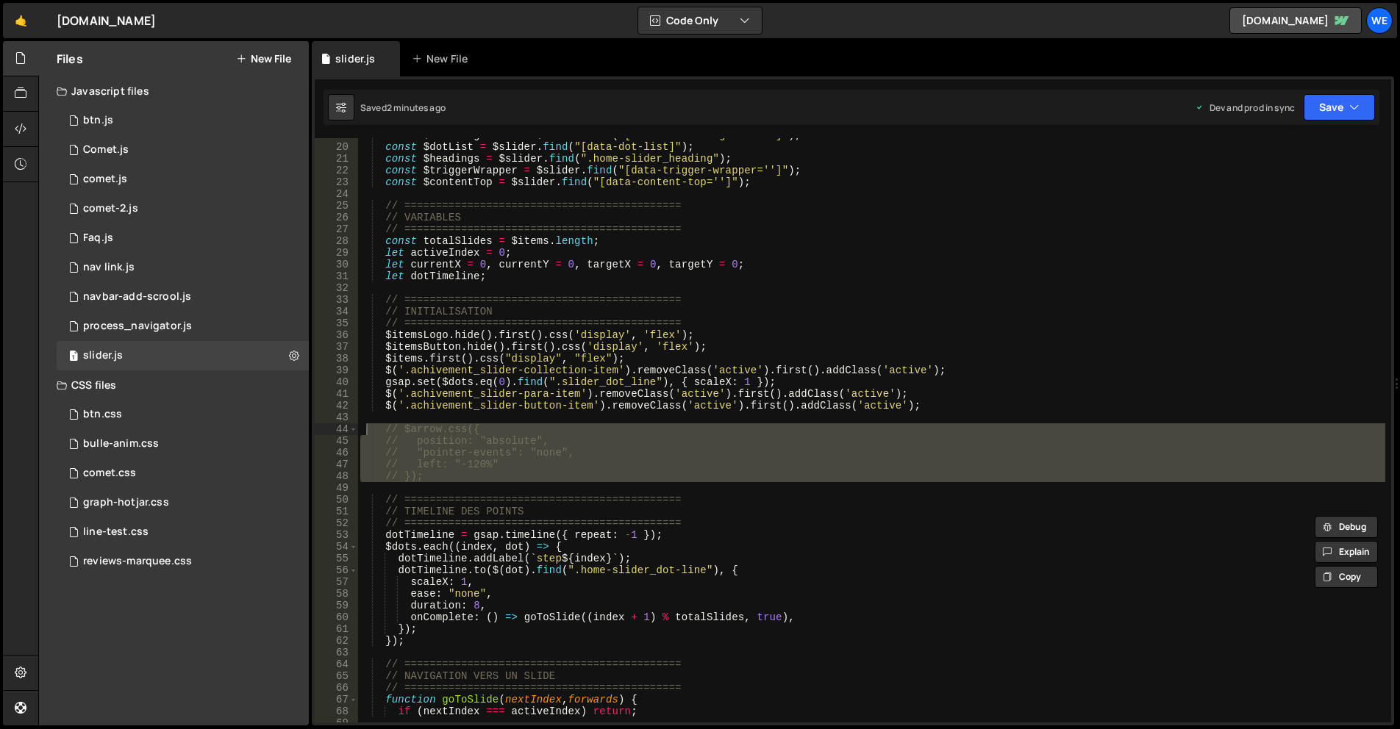
click at [898, 452] on div "const $arrowRightHide = $slider . find ( "[data-arrow='right-hide']" ) ; const …" at bounding box center [871, 430] width 1028 height 585
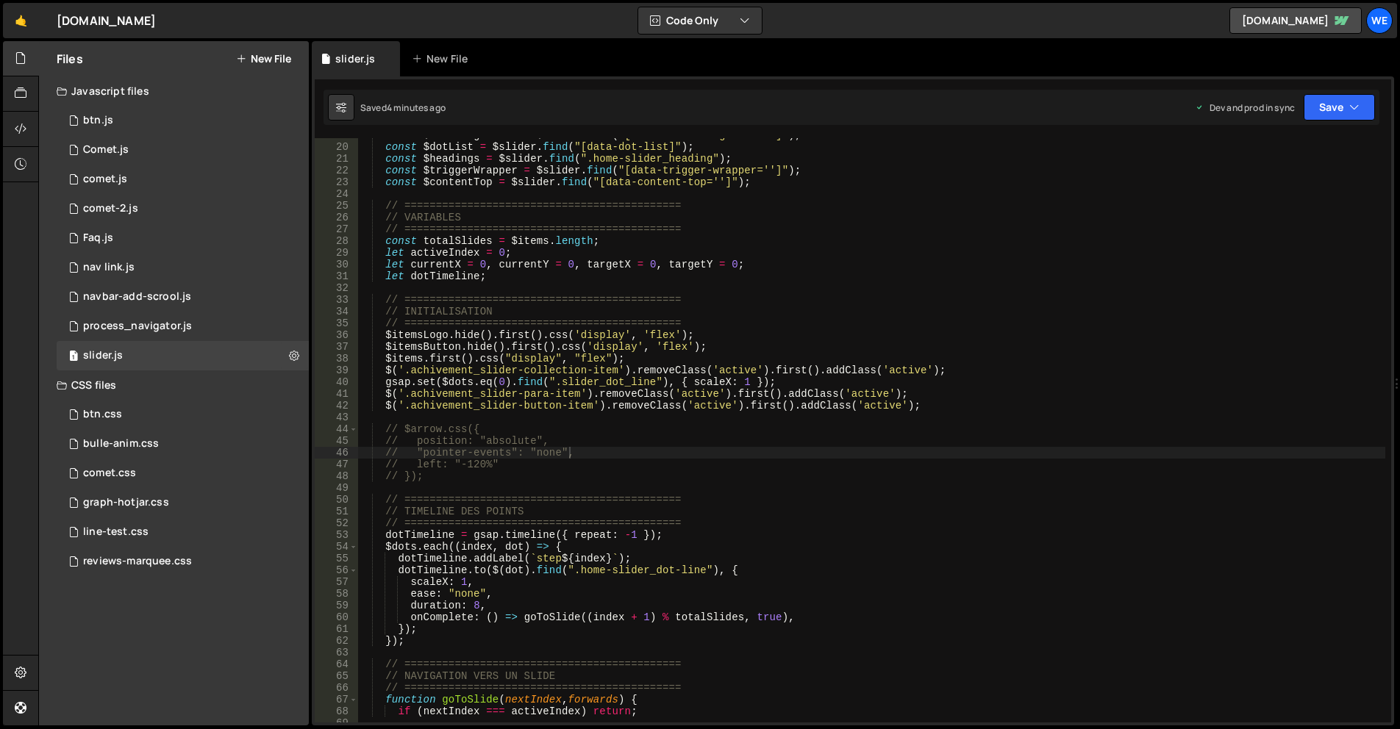
click at [922, 455] on div "const $arrowRightHide = $slider . find ( "[data-arrow='right-hide']" ) ; const …" at bounding box center [871, 433] width 1028 height 608
type textarea "}); });"
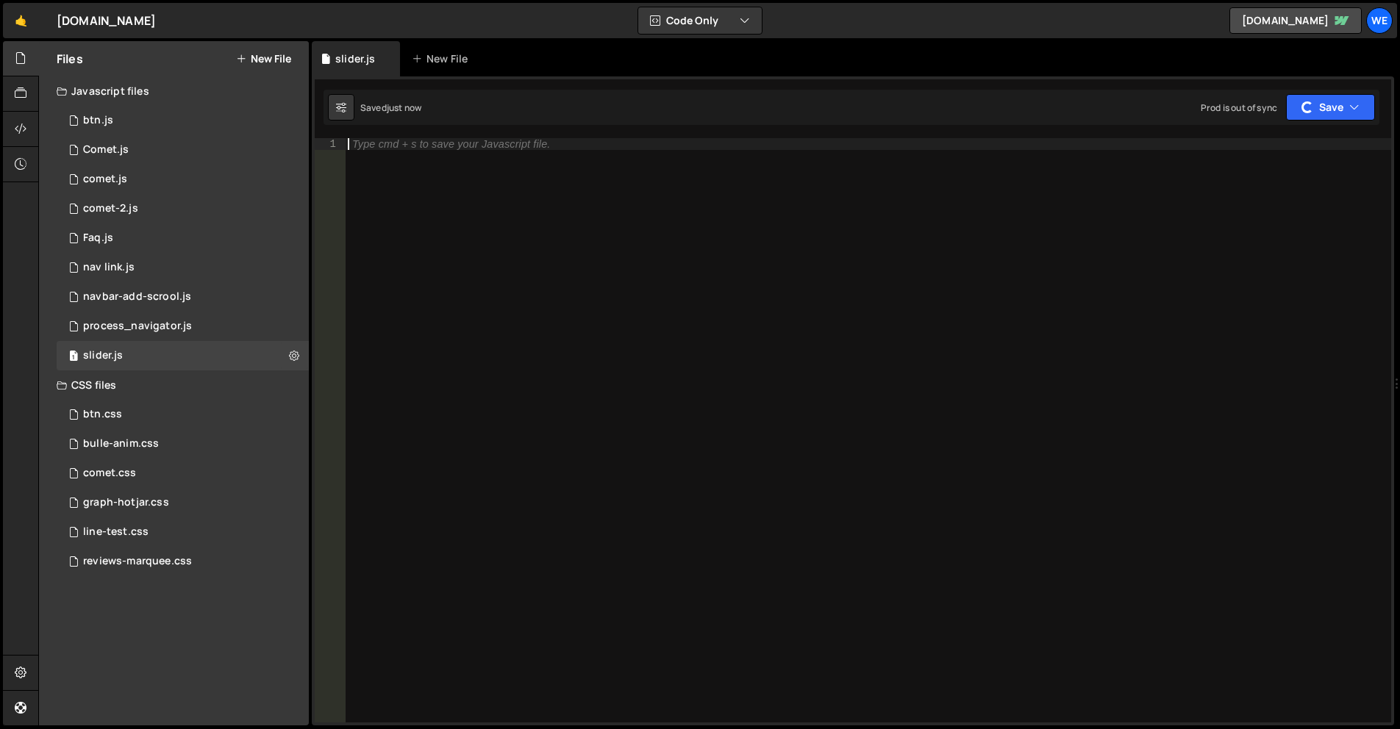
paste textarea "});"
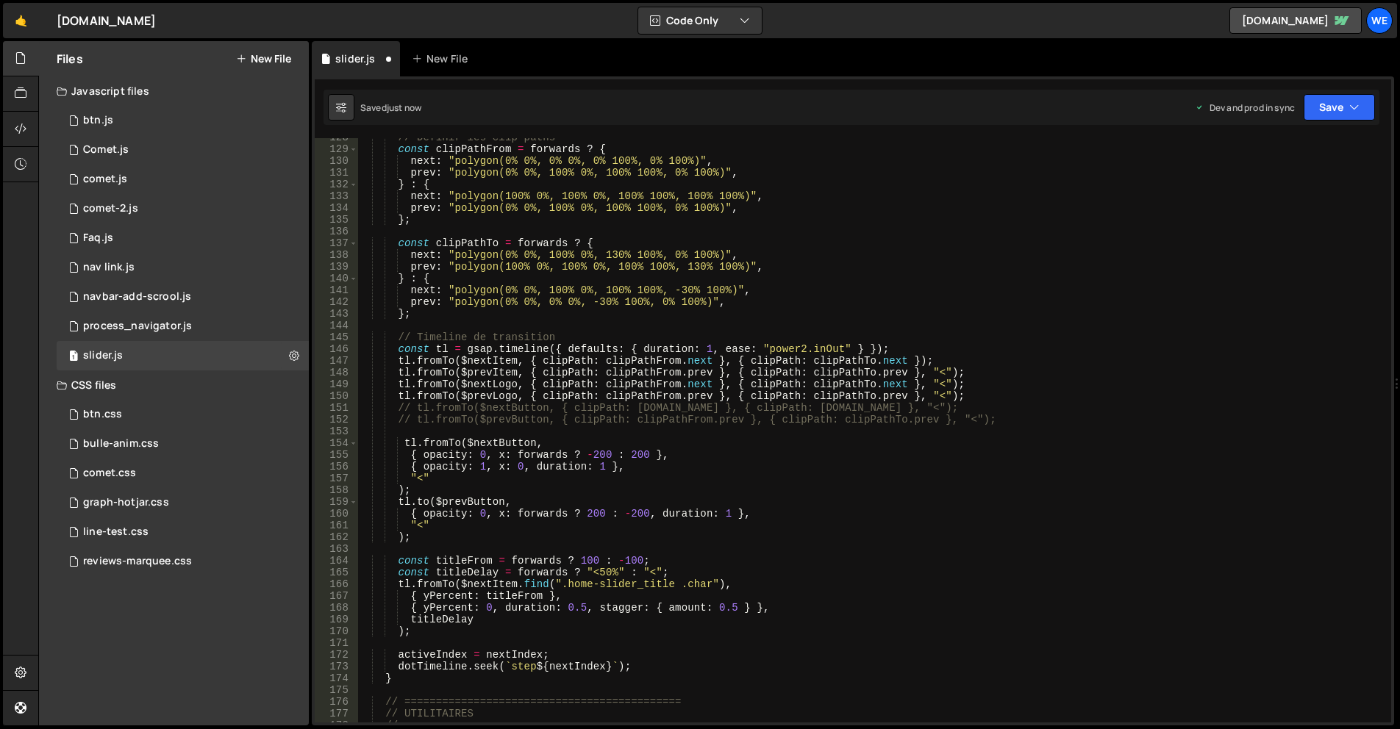
scroll to position [1545, 0]
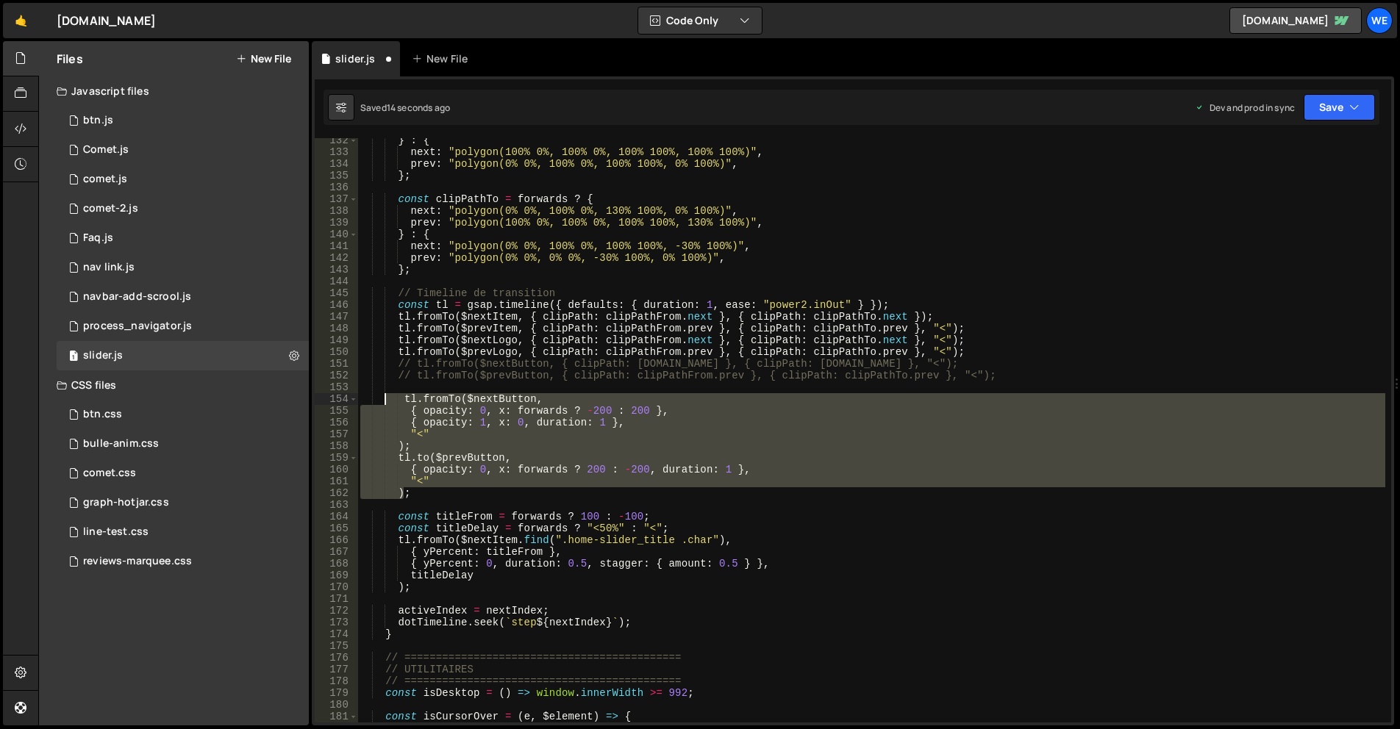
drag, startPoint x: 406, startPoint y: 487, endPoint x: 383, endPoint y: 398, distance: 91.8
click at [383, 398] on div "} : { next : "polygon(100% 0%, 100% 0%, 100% 100%, 100% 100%)" , prev : "polygo…" at bounding box center [871, 439] width 1028 height 608
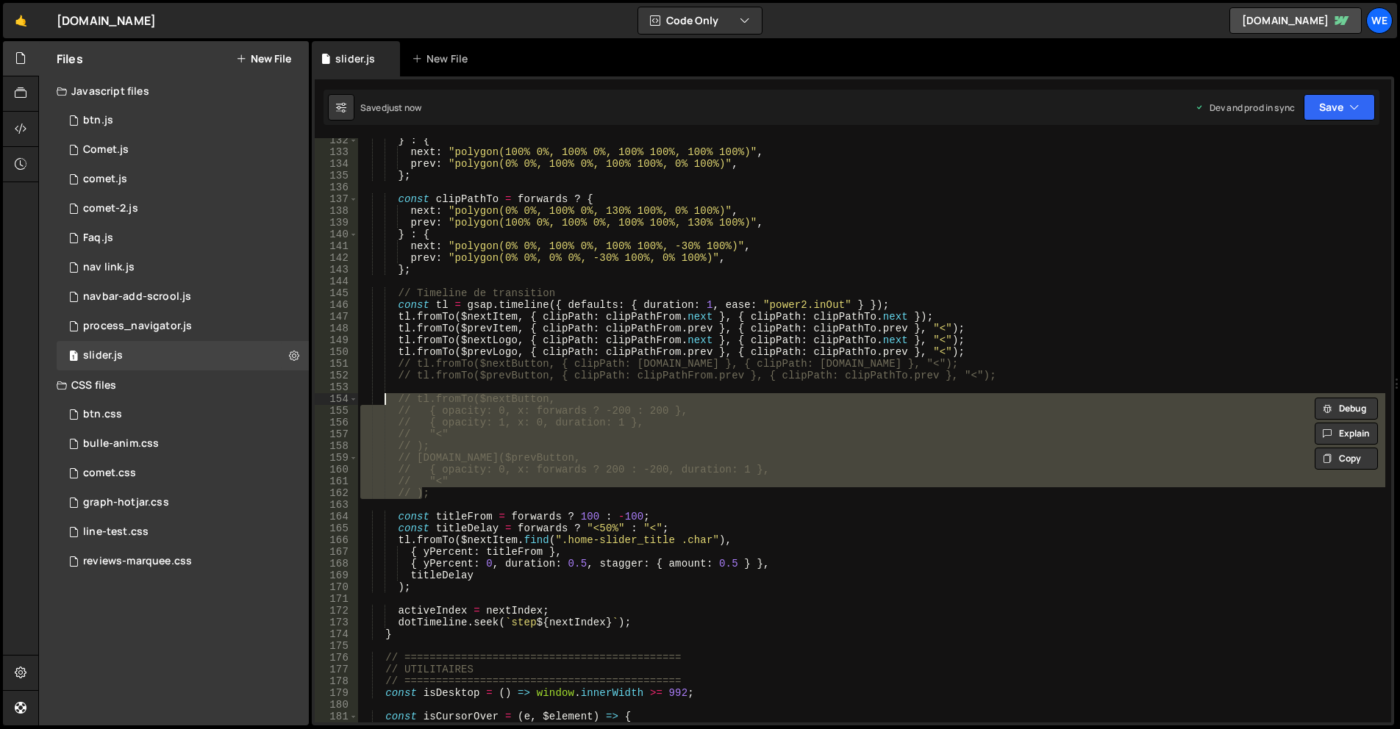
click at [950, 465] on div "} : { next : "polygon(100% 0%, 100% 0%, 100% 100%, 100% 100%)" , prev : "polygo…" at bounding box center [871, 430] width 1028 height 585
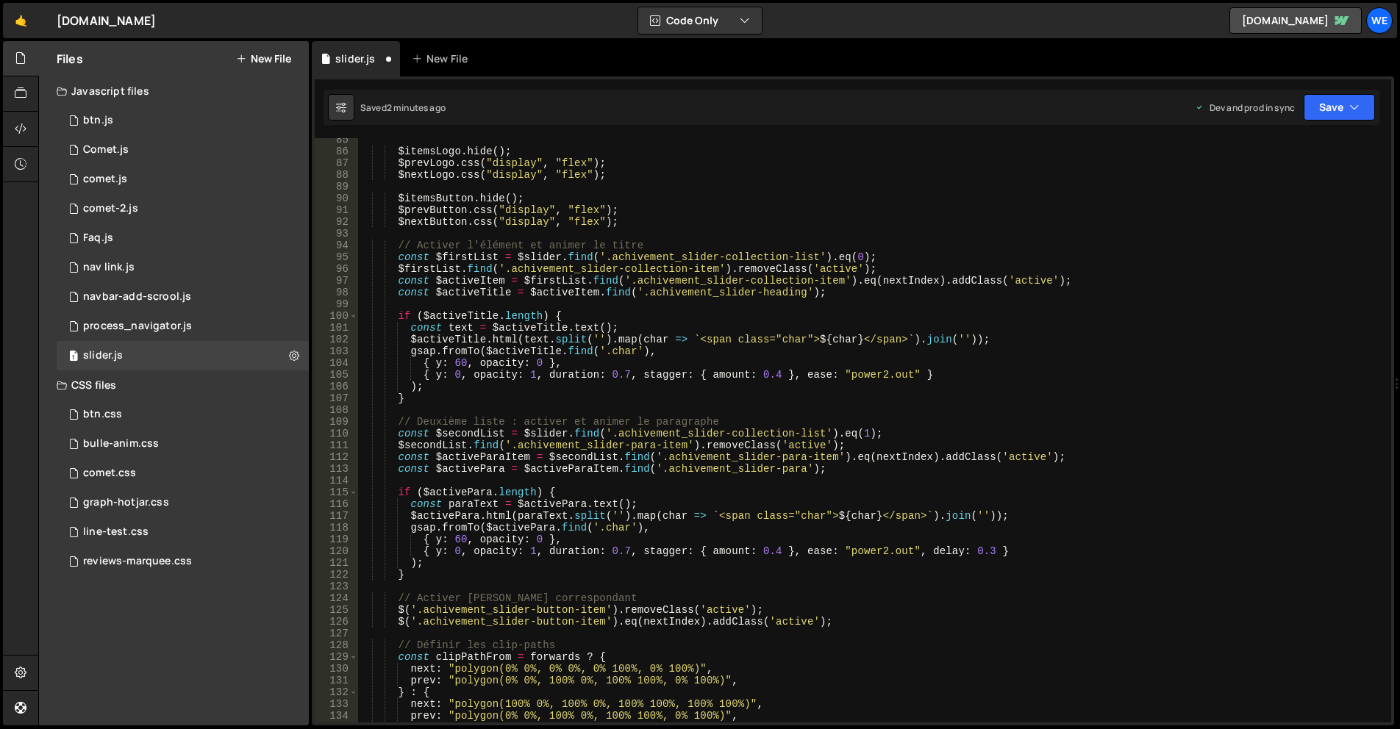
scroll to position [1037, 0]
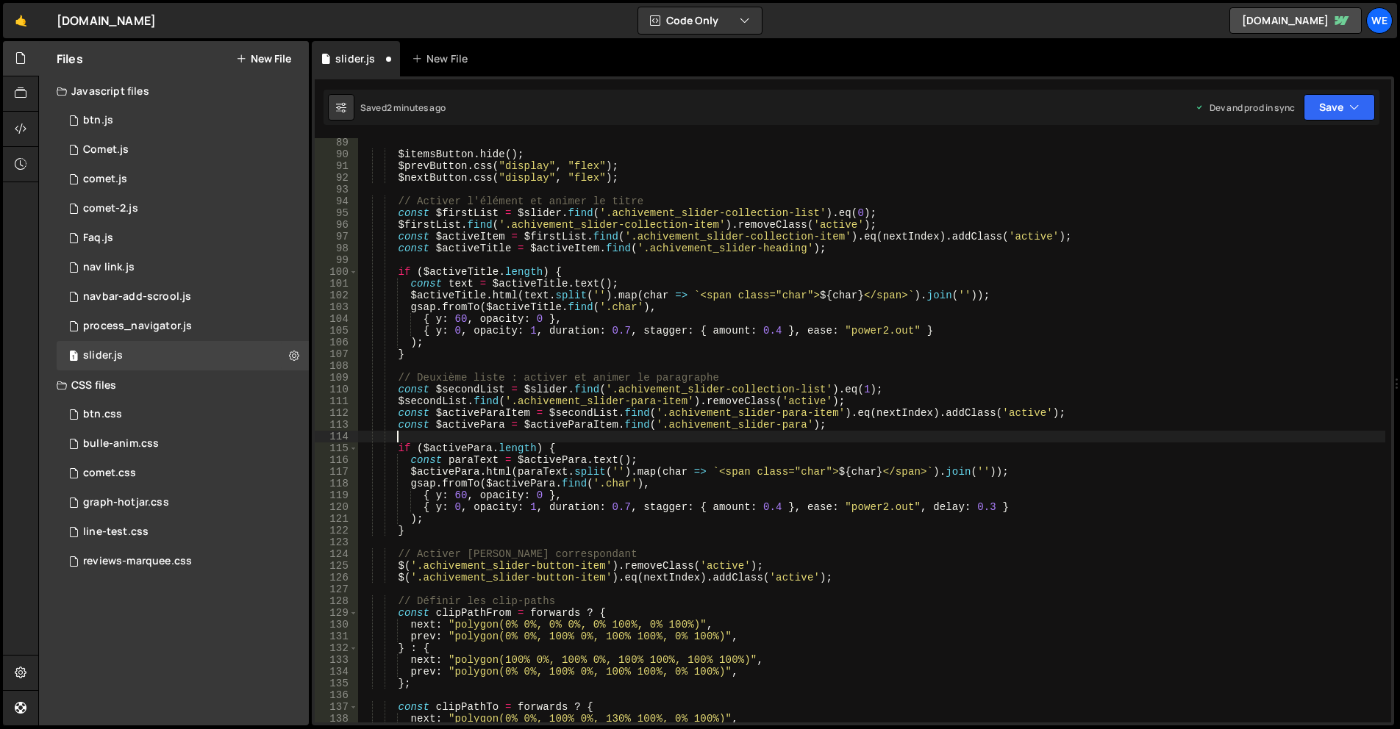
click at [757, 430] on div "$itemsButton . hide ( ) ; $prevButton . css ( "display" , "flex" ) ; $nextButto…" at bounding box center [871, 441] width 1028 height 608
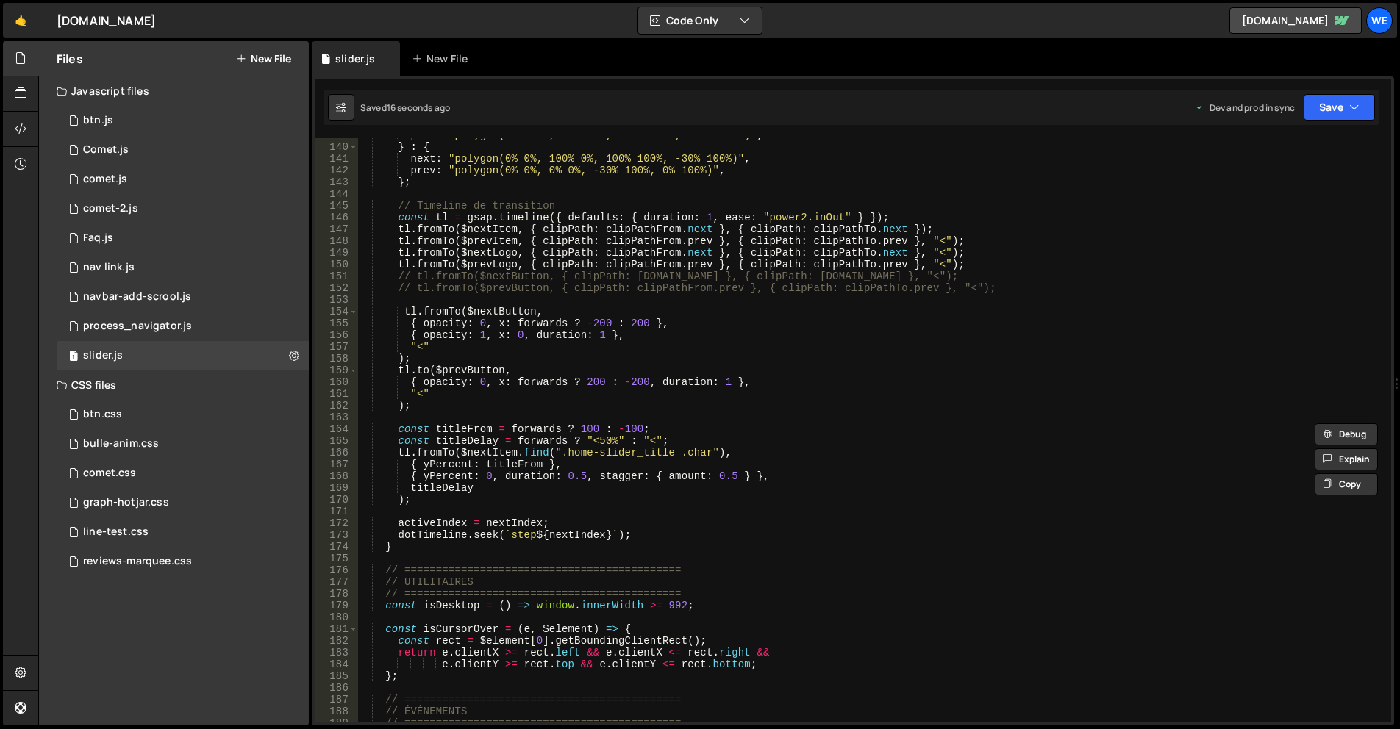
scroll to position [1632, 0]
click at [591, 315] on div "prev : "polygon(100% 0%, 100% 0%, 100% 100%, 130% 100%)" , } : { next : "polygo…" at bounding box center [871, 433] width 1028 height 608
click at [595, 319] on div "prev : "polygon(100% 0%, 100% 0%, 100% 100%, 130% 100%)" , } : { next : "polygo…" at bounding box center [871, 433] width 1028 height 608
click at [595, 326] on div "prev : "polygon(100% 0%, 100% 0%, 100% 100%, 130% 100%)" , } : { next : "polygo…" at bounding box center [871, 433] width 1028 height 608
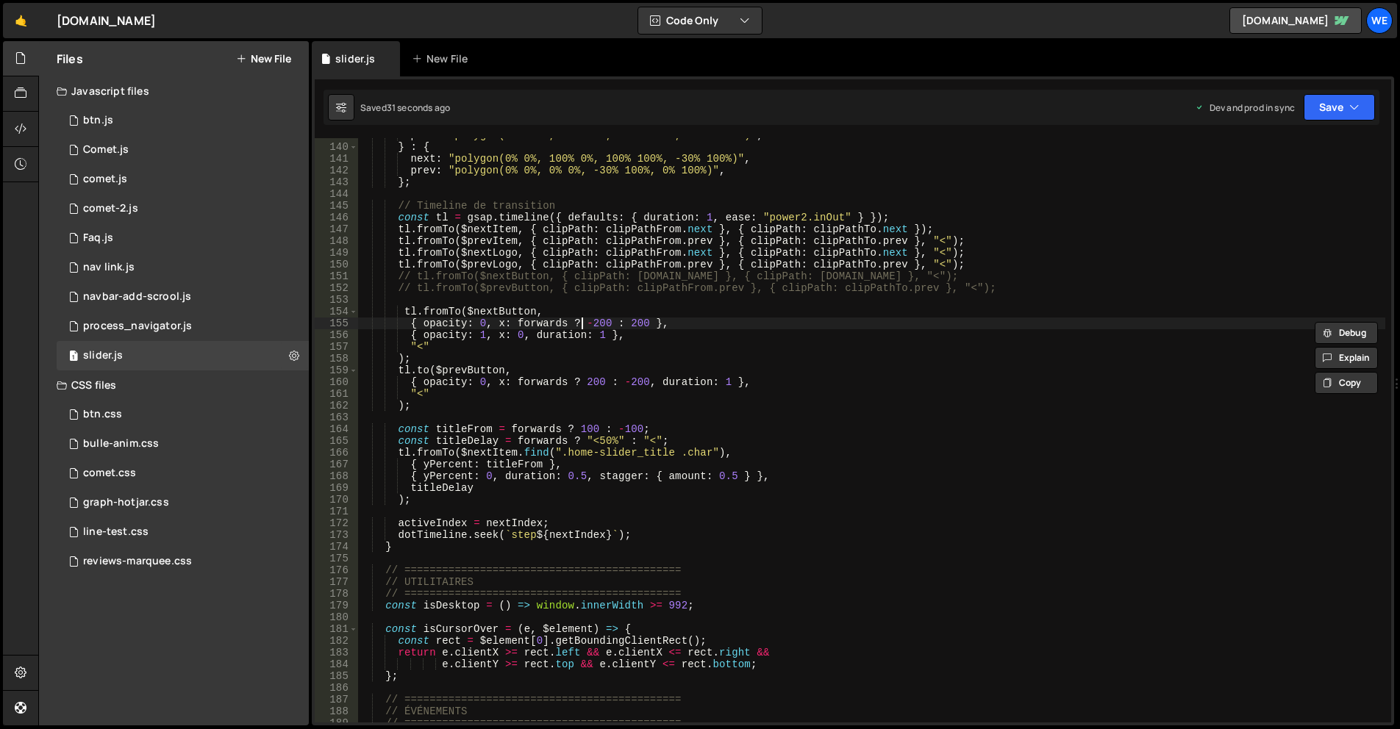
drag, startPoint x: 580, startPoint y: 324, endPoint x: 587, endPoint y: 322, distance: 7.5
click at [580, 324] on div "prev : "polygon(100% 0%, 100% 0%, 100% 100%, 130% 100%)" , } : { next : "polygo…" at bounding box center [871, 433] width 1028 height 608
click at [599, 324] on div "prev : "polygon(100% 0%, 100% 0%, 100% 100%, 130% 100%)" , } : { next : "polygo…" at bounding box center [871, 433] width 1028 height 608
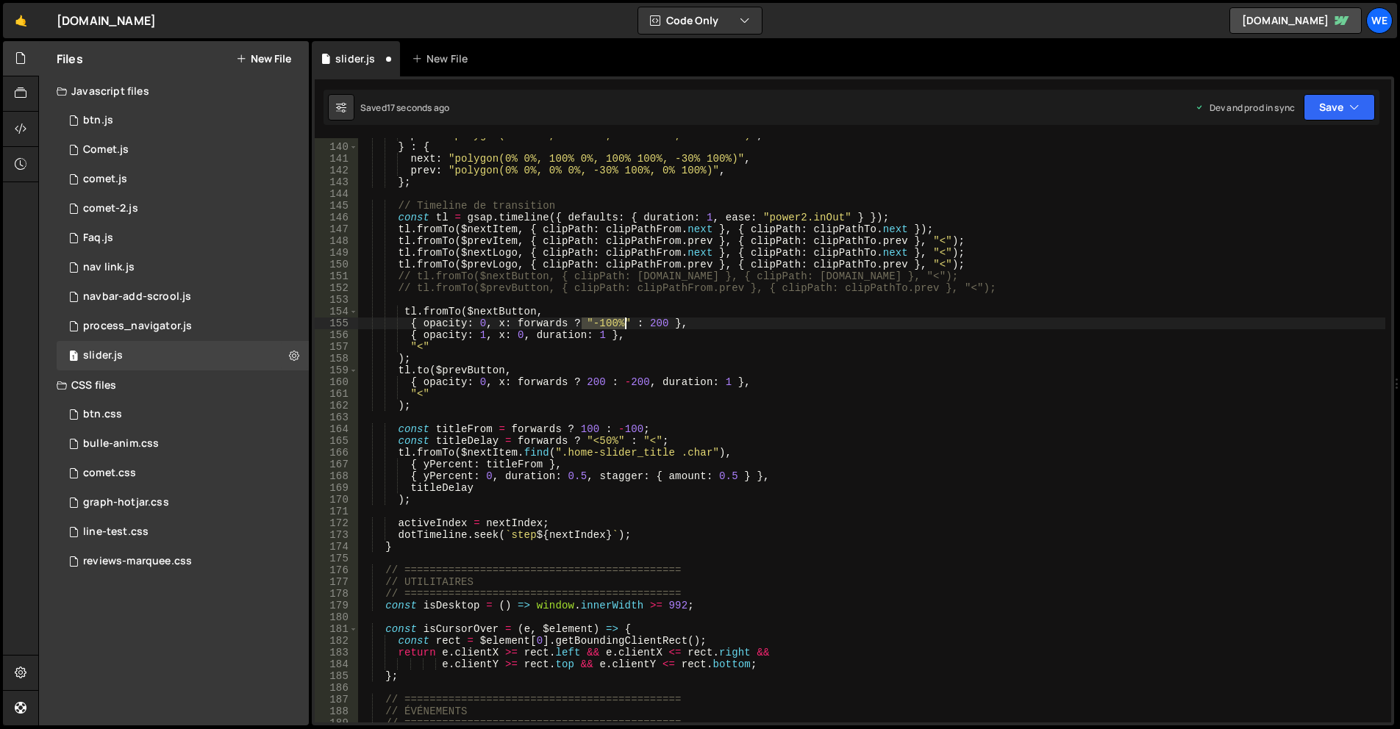
drag, startPoint x: 582, startPoint y: 319, endPoint x: 624, endPoint y: 318, distance: 41.9
click at [624, 318] on div "prev : "polygon(100% 0%, 100% 0%, 100% 100%, 130% 100%)" , } : { next : "polygo…" at bounding box center [871, 433] width 1028 height 608
click at [652, 321] on div "prev : "polygon(100% 0%, 100% 0%, 100% 100%, 130% 100%)" , } : { next : "polygo…" at bounding box center [871, 433] width 1028 height 608
paste textarea ""-100%""
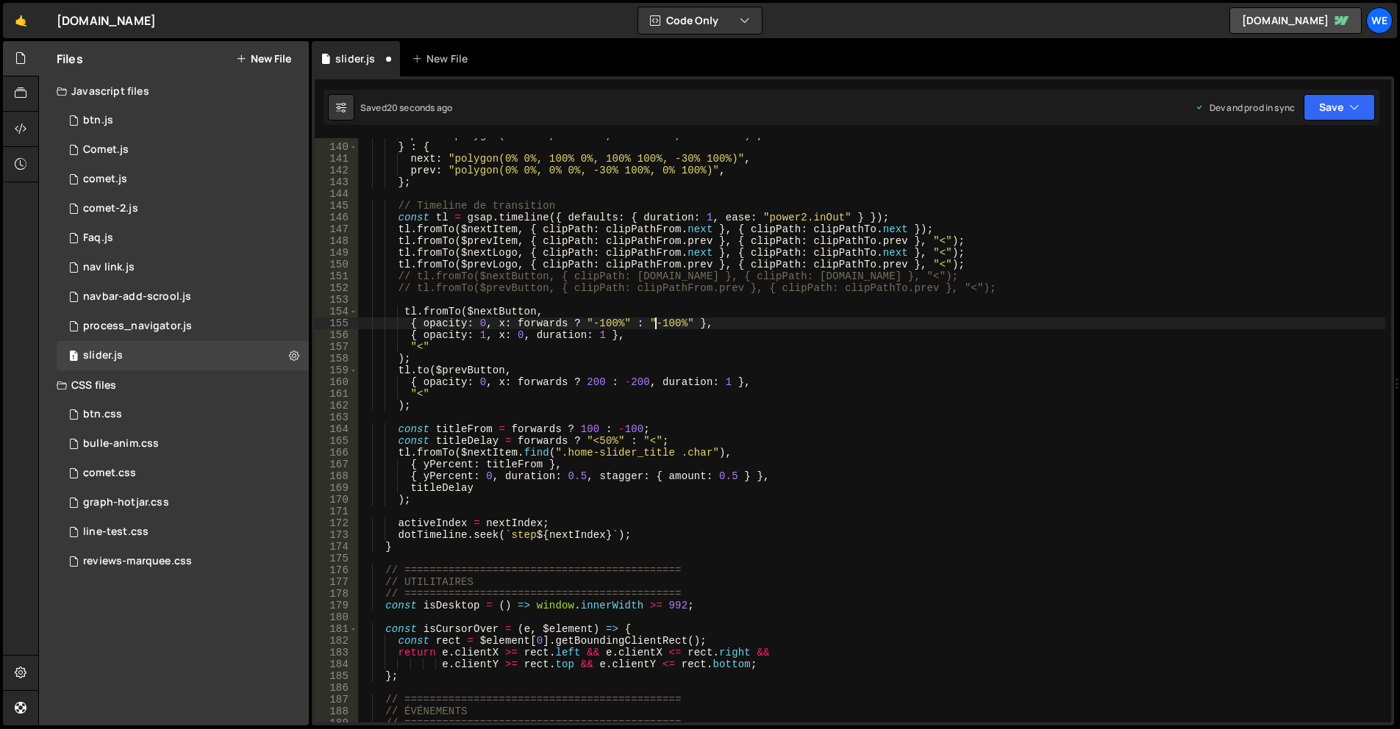
drag, startPoint x: 657, startPoint y: 324, endPoint x: 662, endPoint y: 335, distance: 12.5
click at [653, 331] on div "prev : "polygon(100% 0%, 100% 0%, 100% 100%, 130% 100%)" , } : { next : "polygo…" at bounding box center [871, 433] width 1028 height 608
click at [588, 384] on div "prev : "polygon(100% 0%, 100% 0%, 100% 100%, 130% 100%)" , } : { next : "polygo…" at bounding box center [871, 433] width 1028 height 608
paste textarea ""-100%""
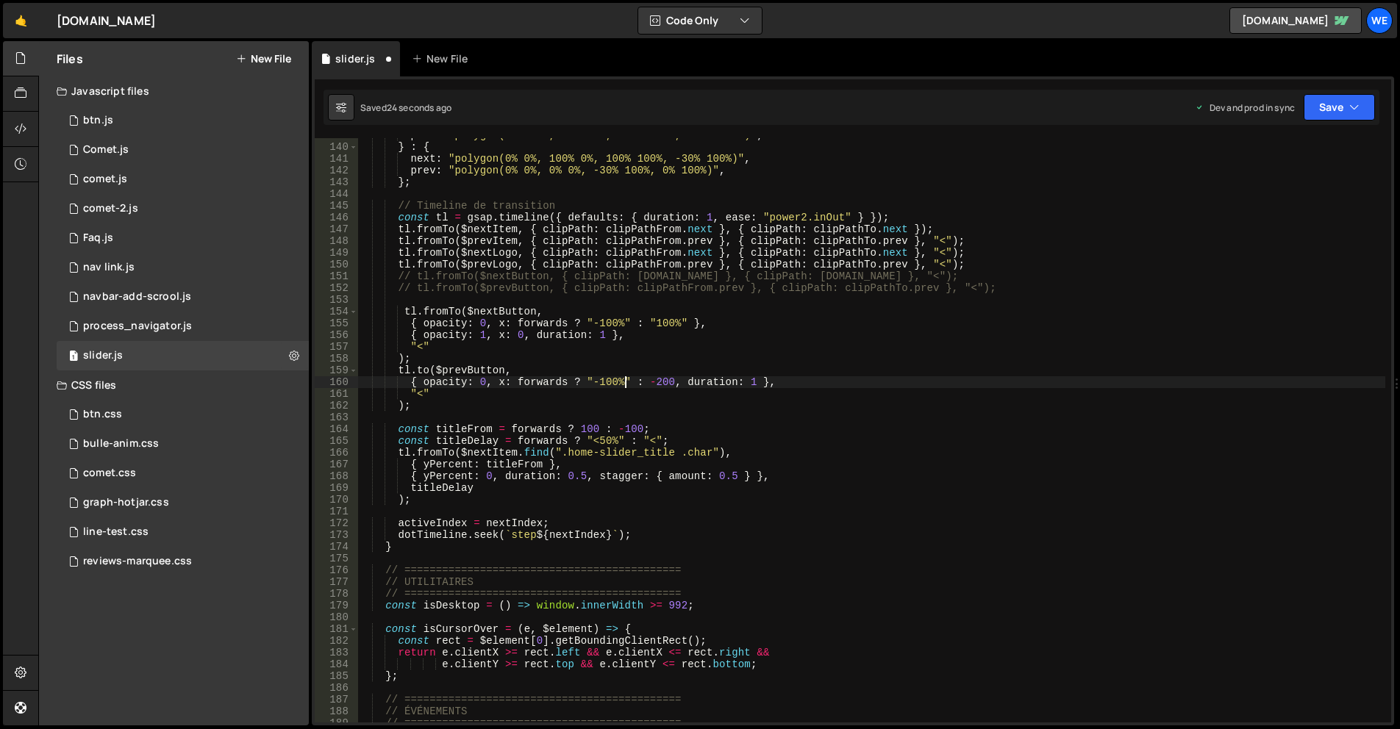
click at [597, 379] on div "prev : "polygon(100% 0%, 100% 0%, 100% 100%, 130% 100%)" , } : { next : "polygo…" at bounding box center [871, 433] width 1028 height 608
click at [651, 383] on div "prev : "polygon(100% 0%, 100% 0%, 100% 100%, 130% 100%)" , } : { next : "polygo…" at bounding box center [871, 433] width 1028 height 608
paste textarea ""-100%""
click at [777, 410] on div "prev : "polygon(100% 0%, 100% 0%, 100% 100%, 130% 100%)" , } : { next : "polygo…" at bounding box center [871, 433] width 1028 height 608
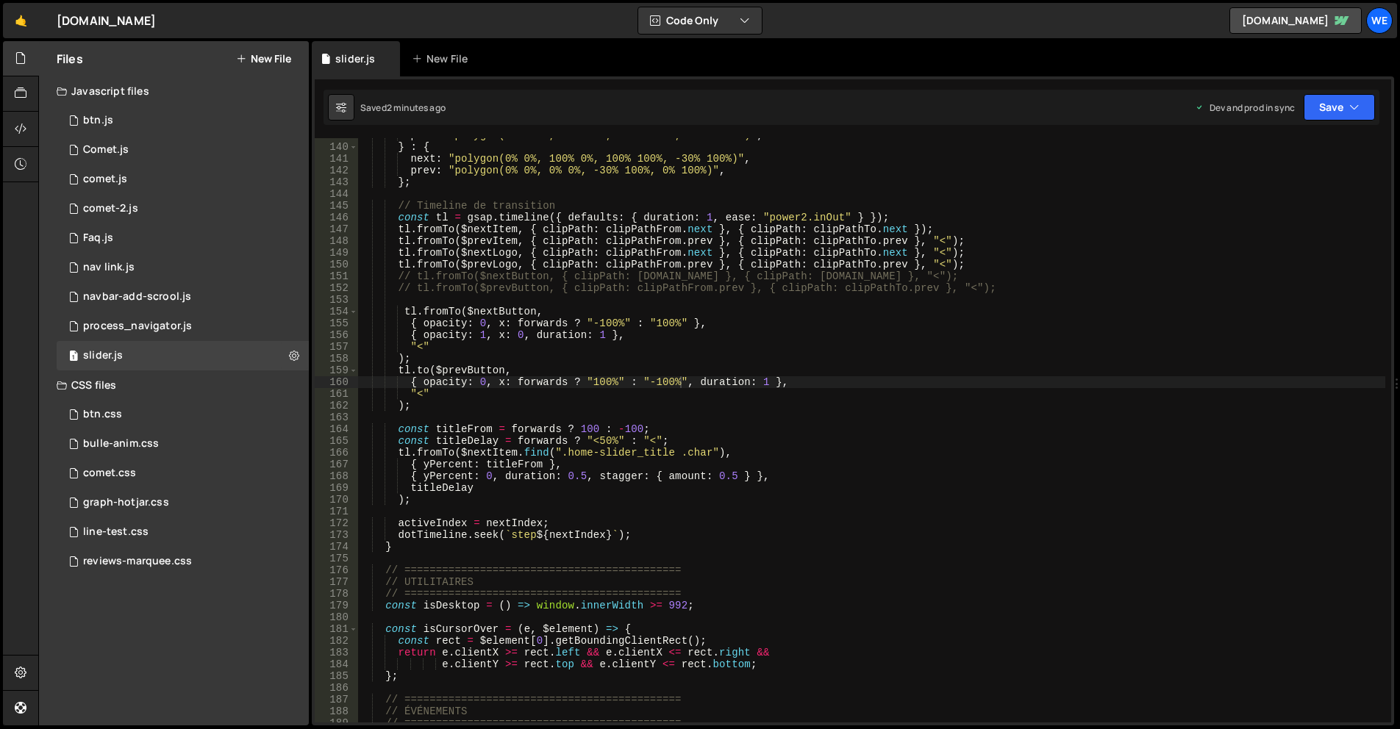
scroll to position [0, 3]
drag, startPoint x: 520, startPoint y: 335, endPoint x: 541, endPoint y: 335, distance: 21.3
click at [520, 335] on div "prev : "polygon(100% 0%, 100% 0%, 100% 100%, 130% 100%)" , } : { next : "polygo…" at bounding box center [871, 433] width 1028 height 608
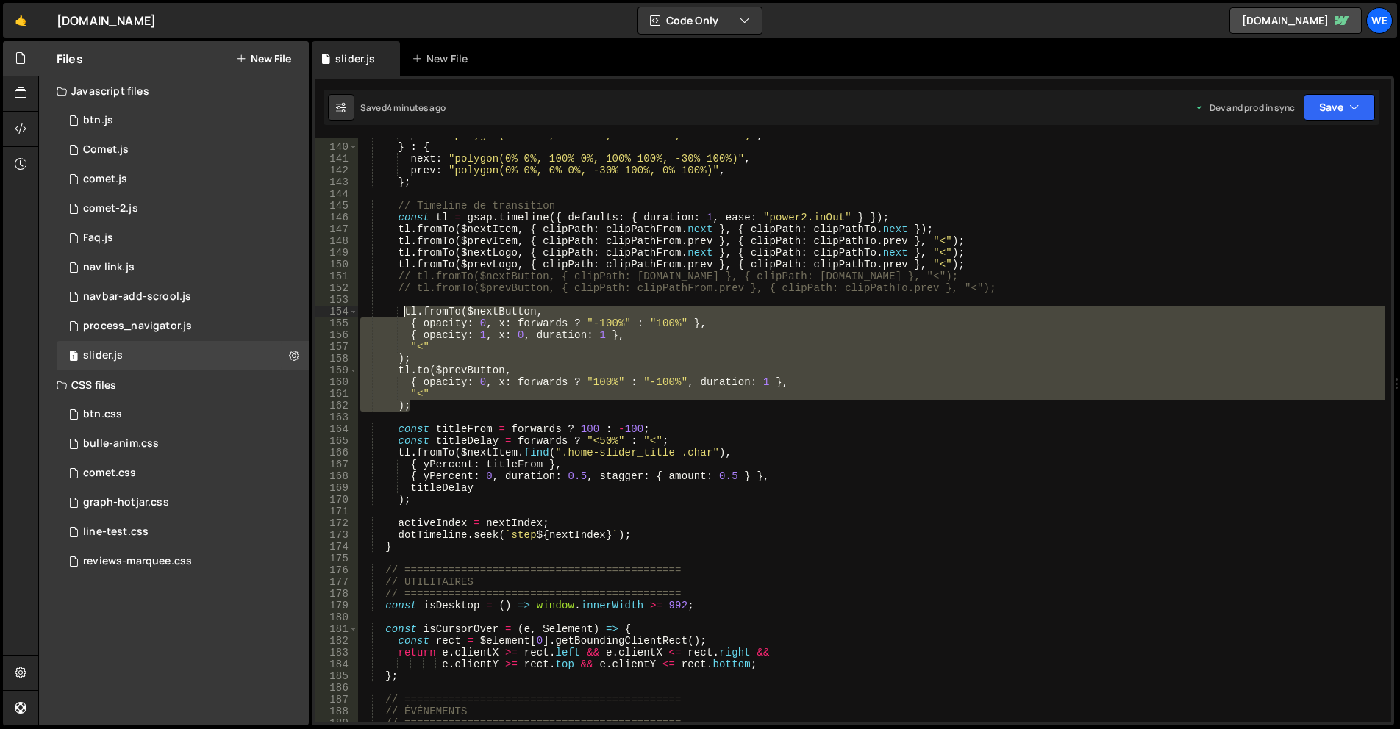
drag, startPoint x: 406, startPoint y: 382, endPoint x: 406, endPoint y: 307, distance: 75.0
click at [406, 307] on div "prev : "polygon(100% 0%, 100% 0%, 100% 100%, 130% 100%)" , } : { next : "polygo…" at bounding box center [871, 433] width 1028 height 608
click at [560, 320] on div "prev : "polygon(100% 0%, 100% 0%, 100% 100%, 130% 100%)" , } : { next : "polygo…" at bounding box center [871, 430] width 1028 height 585
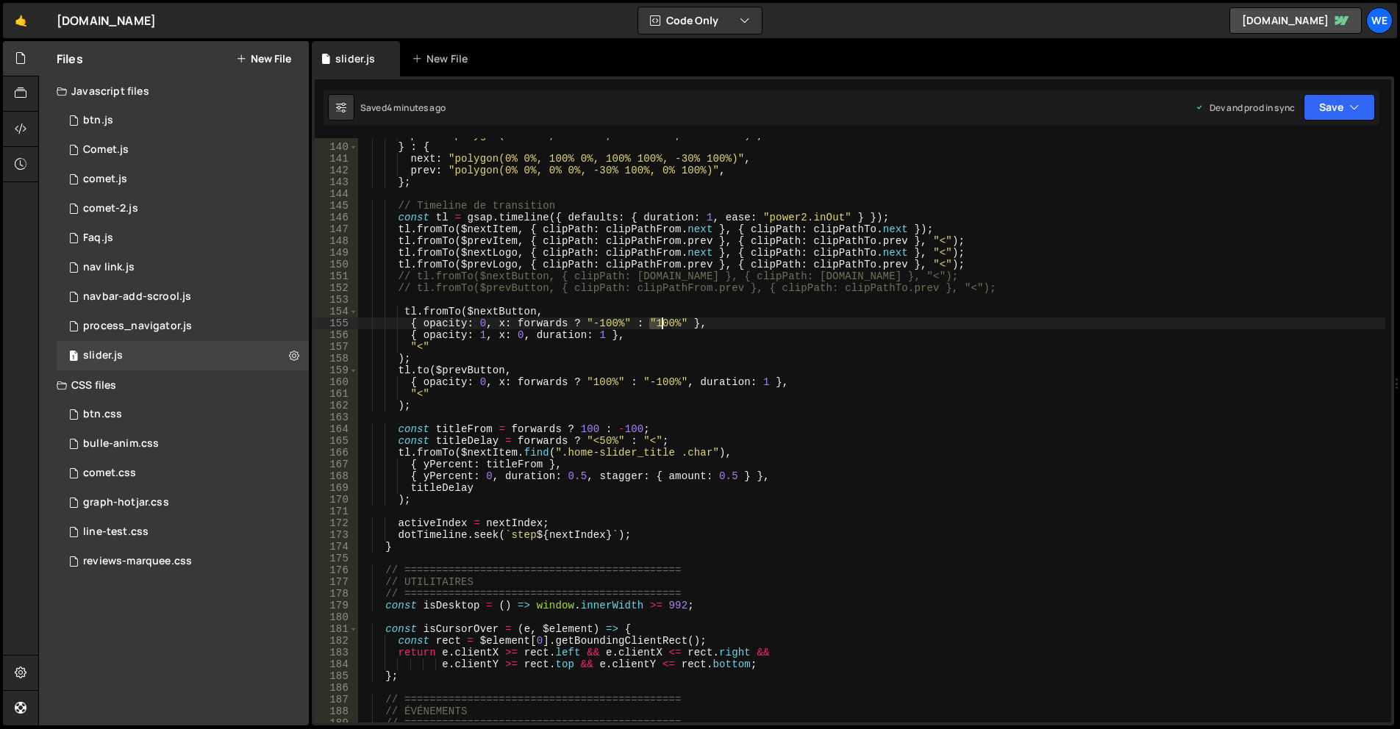
drag, startPoint x: 646, startPoint y: 324, endPoint x: 665, endPoint y: 322, distance: 18.5
click at [665, 322] on div "prev : "polygon(100% 0%, 100% 0%, 100% 100%, 130% 100%)" , } : { next : "polygo…" at bounding box center [871, 433] width 1028 height 608
click at [684, 321] on div "prev : "polygon(100% 0%, 100% 0%, 100% 100%, 130% 100%)" , } : { next : "polygo…" at bounding box center [871, 433] width 1028 height 608
click at [682, 326] on div "prev : "polygon(100% 0%, 100% 0%, 100% 100%, 130% 100%)" , } : { next : "polygo…" at bounding box center [871, 433] width 1028 height 608
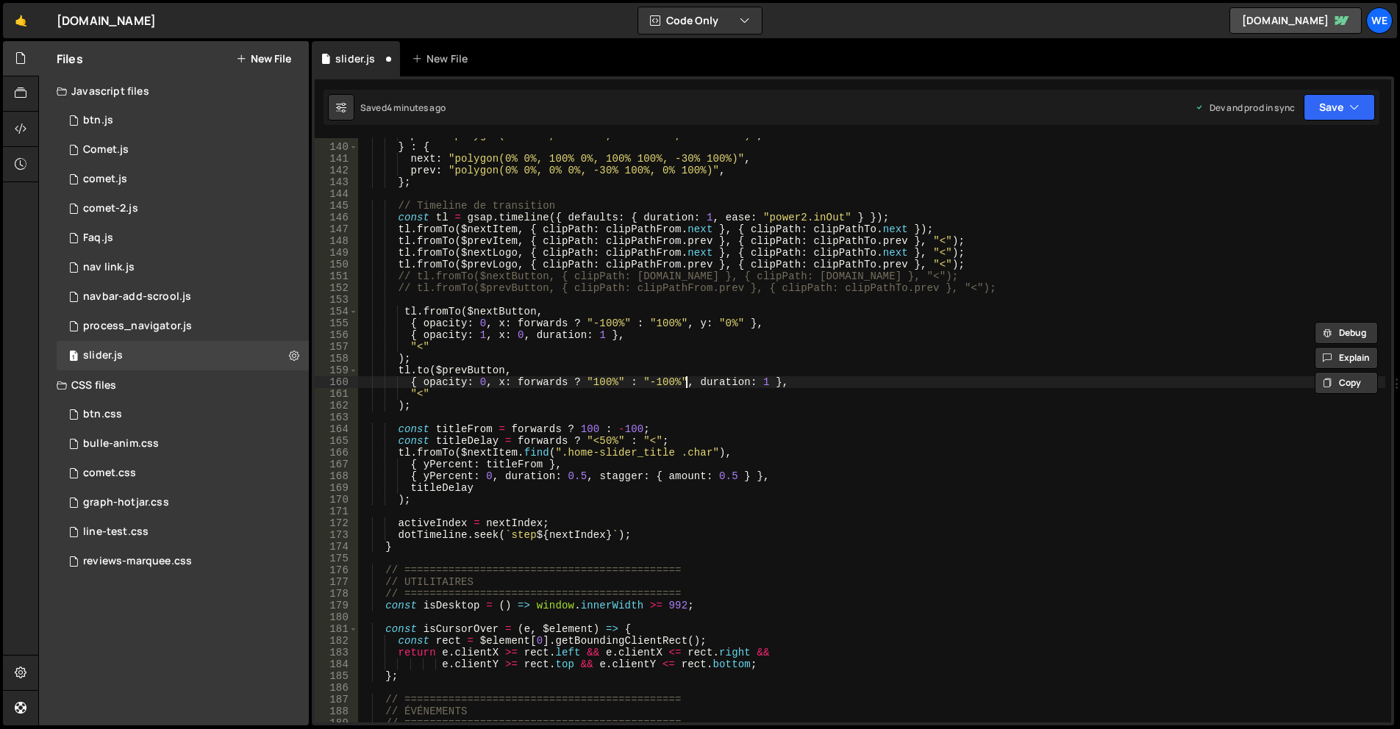
click at [684, 385] on div "prev : "polygon(100% 0%, 100% 0%, 100% 100%, 130% 100%)" , } : { next : "polygo…" at bounding box center [871, 433] width 1028 height 608
paste textarea "y: "0%""
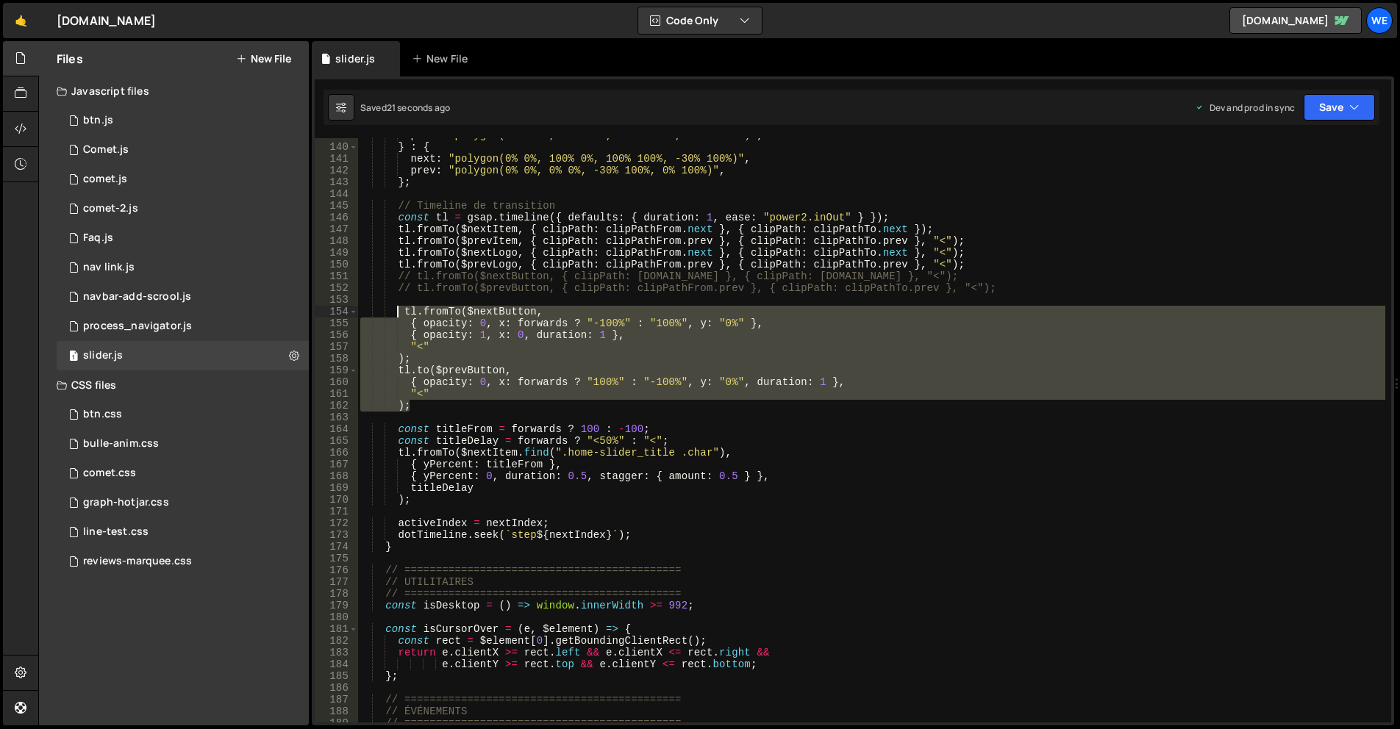
drag, startPoint x: 413, startPoint y: 399, endPoint x: 400, endPoint y: 306, distance: 94.3
click at [400, 306] on div "prev : "polygon(100% 0%, 100% 0%, 100% 100%, 130% 100%)" , } : { next : "polygo…" at bounding box center [871, 433] width 1028 height 608
click at [715, 329] on div "prev : "polygon(100% 0%, 100% 0%, 100% 100%, 130% 100%)" , } : { next : "polygo…" at bounding box center [871, 433] width 1028 height 608
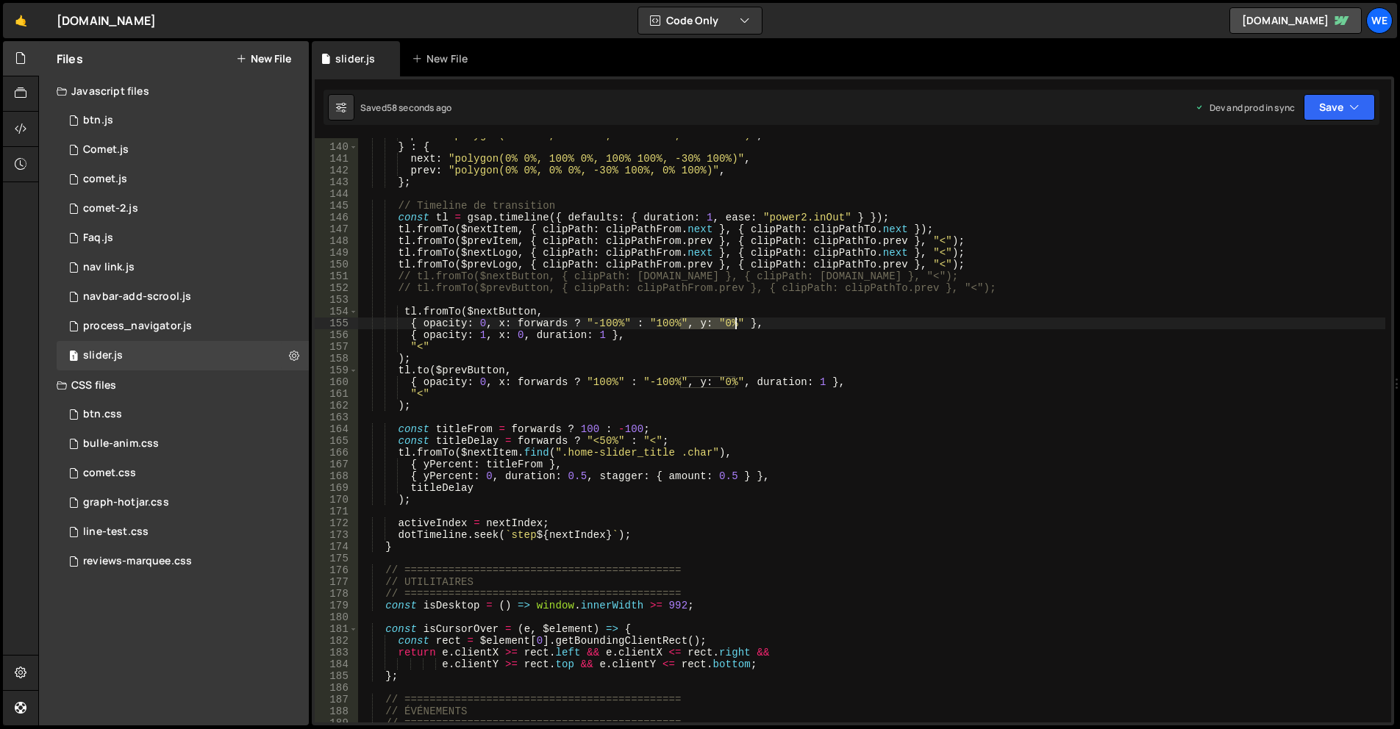
drag, startPoint x: 681, startPoint y: 325, endPoint x: 734, endPoint y: 324, distance: 52.9
click at [734, 324] on div "prev : "polygon(100% 0%, 100% 0%, 100% 100%, 130% 100%)" , } : { next : "polygo…" at bounding box center [871, 433] width 1028 height 608
click at [598, 331] on div "prev : "polygon(100% 0%, 100% 0%, 100% 100%, 130% 100%)" , } : { next : "polygo…" at bounding box center [871, 433] width 1028 height 608
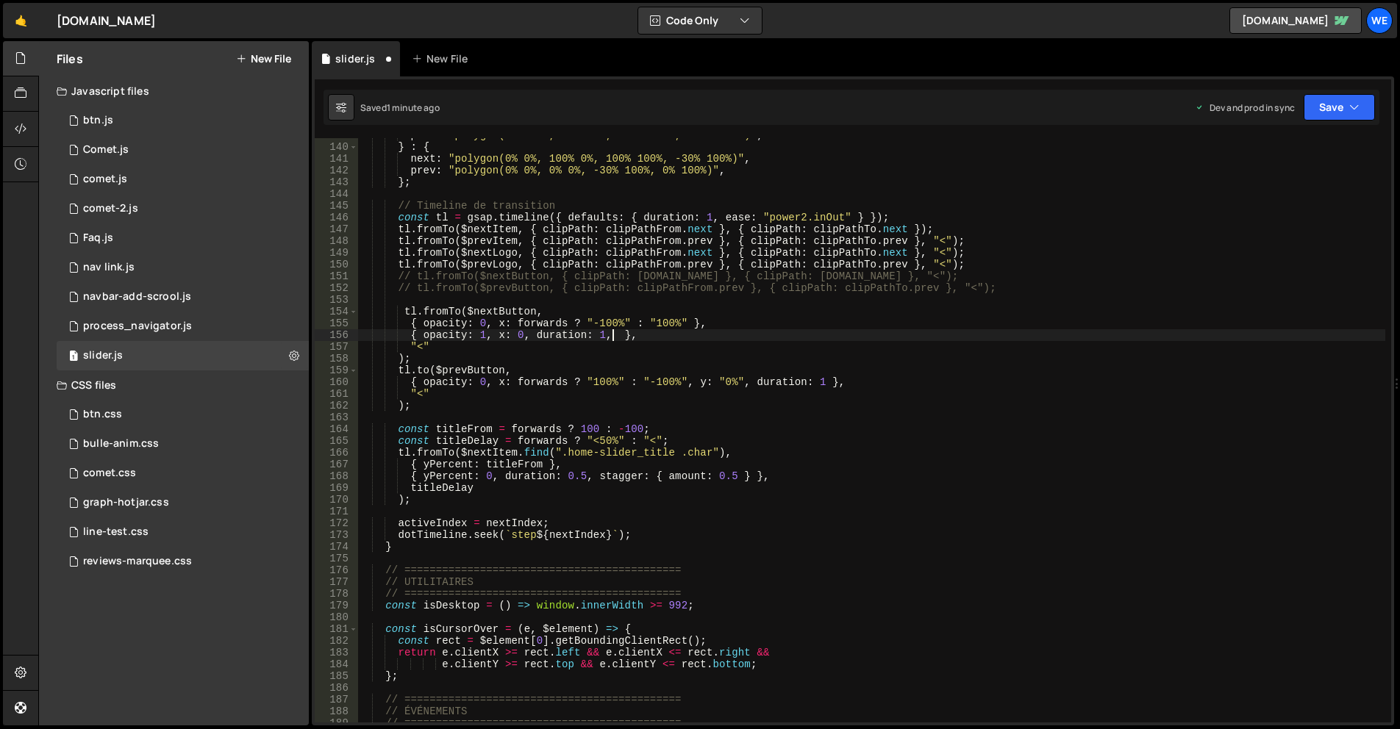
paste textarea ", y: "0%""
click at [610, 337] on div "prev : "polygon(100% 0%, 100% 0%, 100% 100%, 130% 100%)" , } : { next : "polygo…" at bounding box center [871, 433] width 1028 height 608
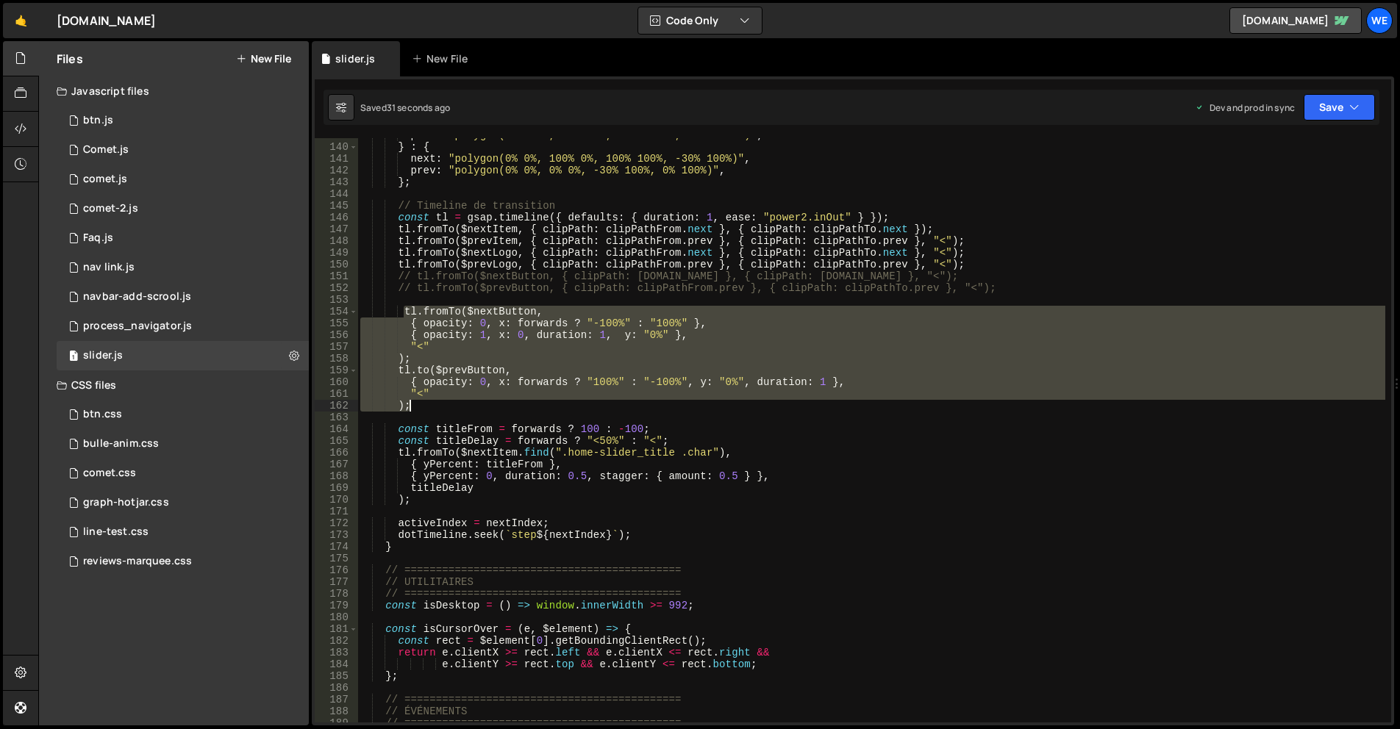
drag, startPoint x: 403, startPoint y: 311, endPoint x: 412, endPoint y: 405, distance: 94.6
click at [412, 405] on div "prev : "polygon(100% 0%, 100% 0%, 100% 100%, 130% 100%)" , } : { next : "polygo…" at bounding box center [871, 433] width 1028 height 608
click at [454, 397] on div "prev : "polygon(100% 0%, 100% 0%, 100% 100%, 130% 100%)" , } : { next : "polygo…" at bounding box center [871, 430] width 1028 height 585
drag, startPoint x: 410, startPoint y: 407, endPoint x: 399, endPoint y: 306, distance: 102.0
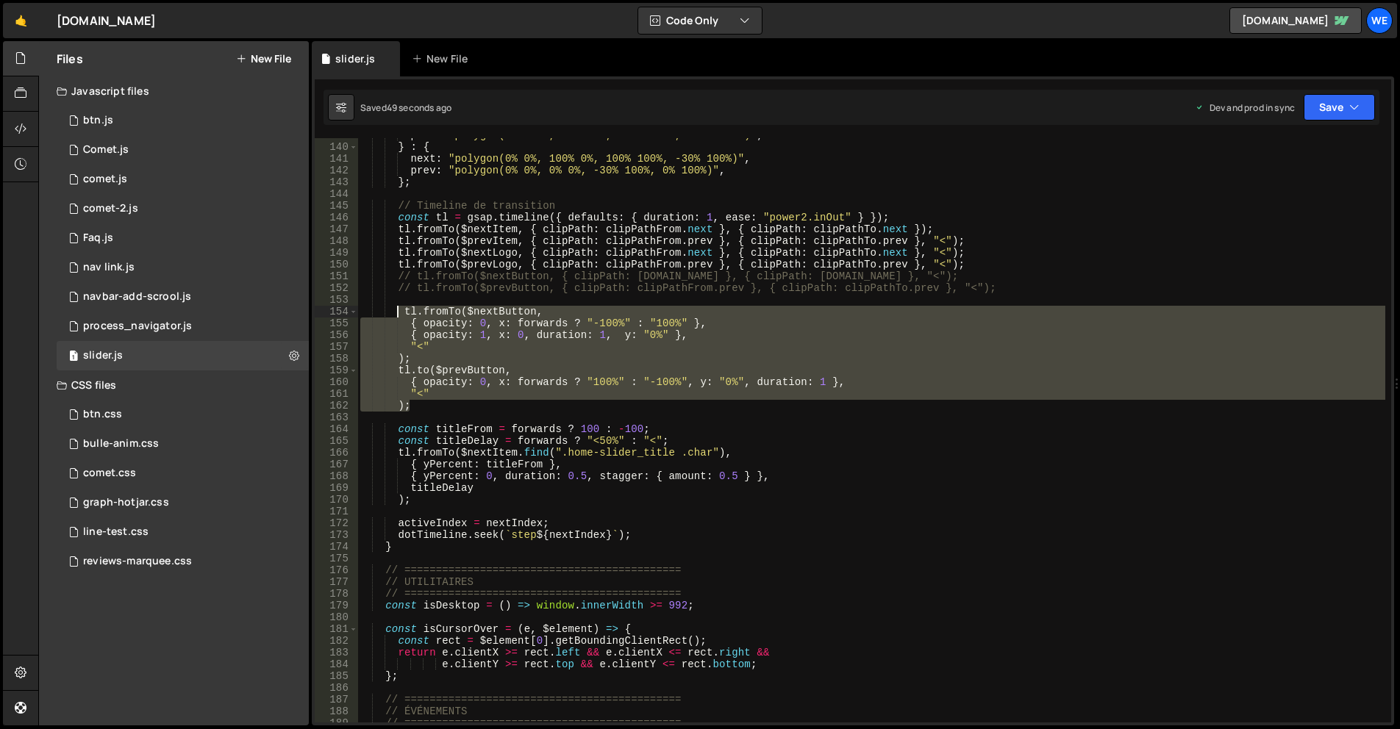
click at [399, 306] on div "prev : "polygon(100% 0%, 100% 0%, 100% 100%, 130% 100%)" , } : { next : "polygo…" at bounding box center [871, 433] width 1028 height 608
type textarea "tl.fromTo($nextButton, { opacity: 0, x: forwards ? "-100%" : "100%" },"
paste textarea
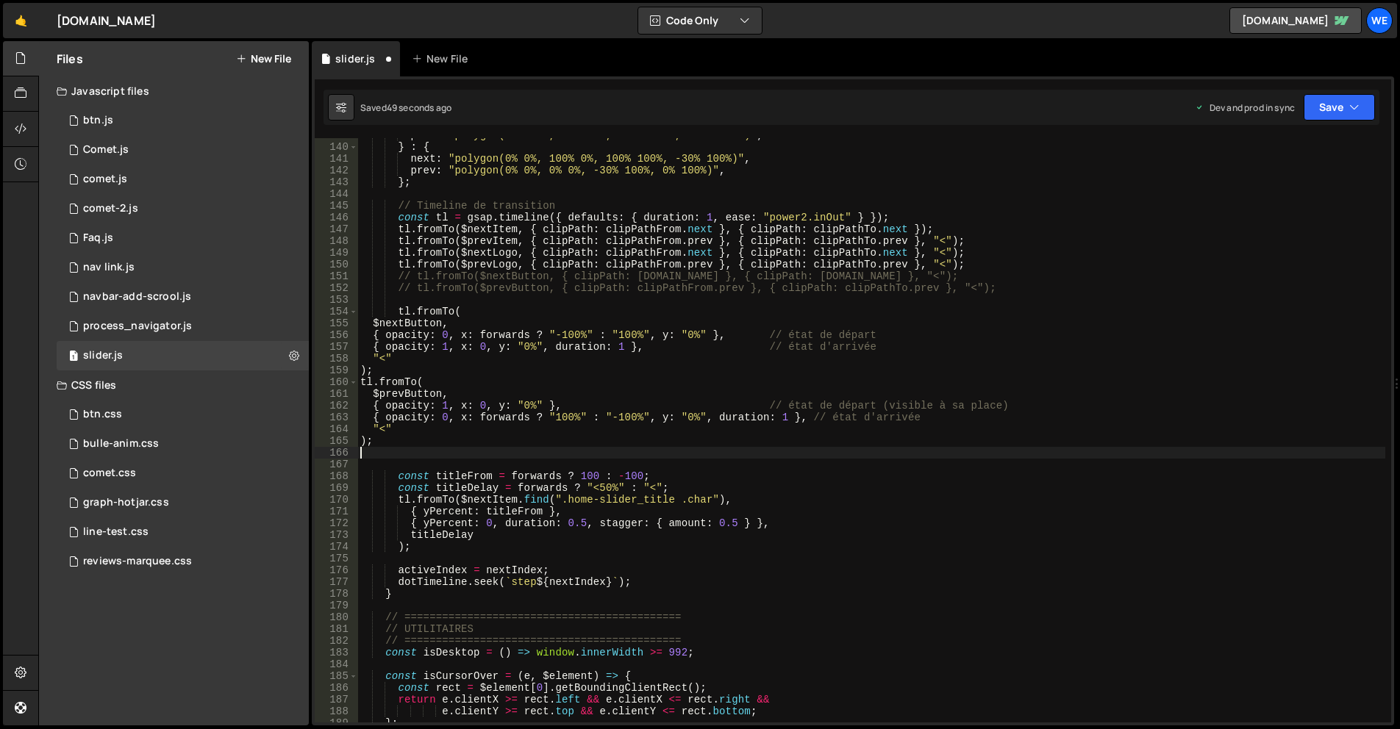
scroll to position [0, 0]
click at [481, 404] on div "prev : "polygon(100% 0%, 100% 0%, 100% 100%, 130% 100%)" , } : { next : "polygo…" at bounding box center [871, 433] width 1028 height 608
paste textarea ""-100%""
click at [485, 346] on div "prev : "polygon(100% 0%, 100% 0%, 100% 100%, 130% 100%)" , } : { next : "polygo…" at bounding box center [871, 433] width 1028 height 608
click at [456, 346] on div "prev : "polygon(100% 0%, 100% 0%, 100% 100%, 130% 100%)" , } : { next : "polygo…" at bounding box center [871, 433] width 1028 height 608
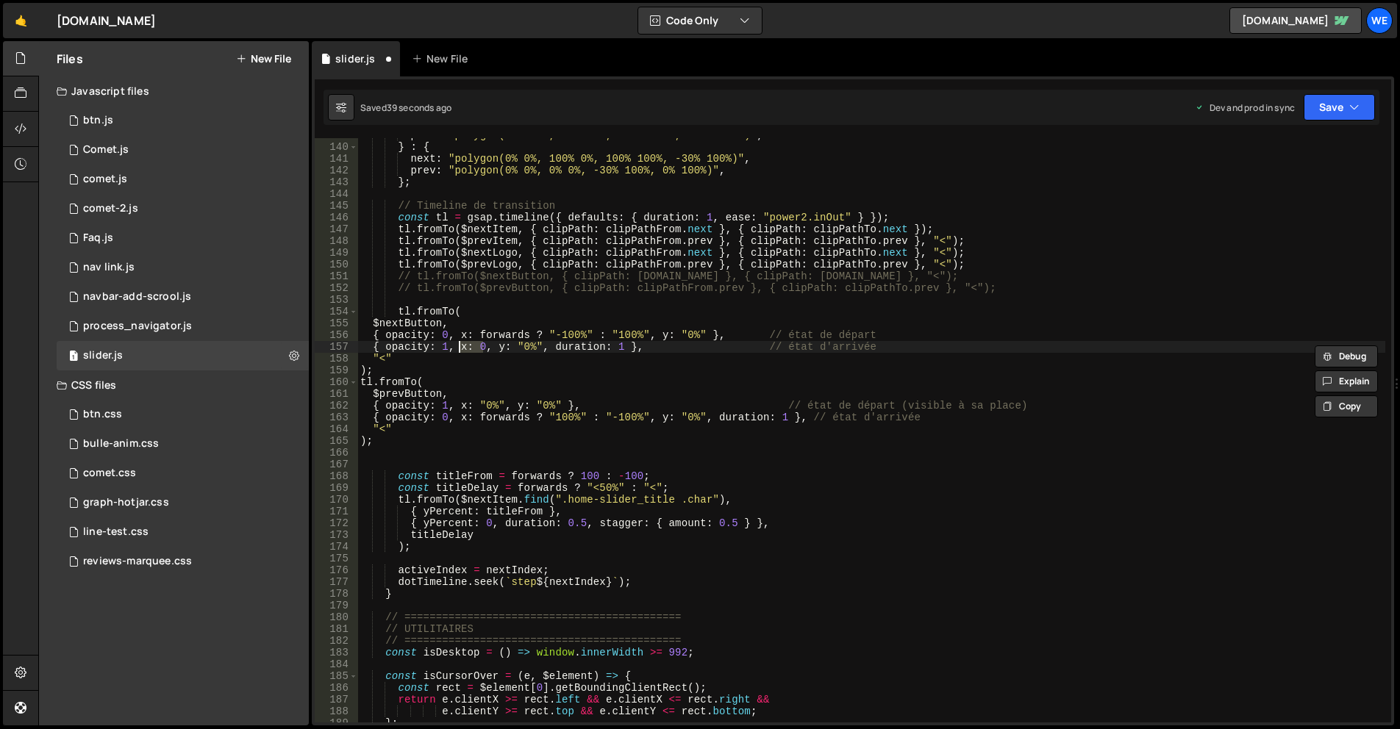
paste textarea ""0%""
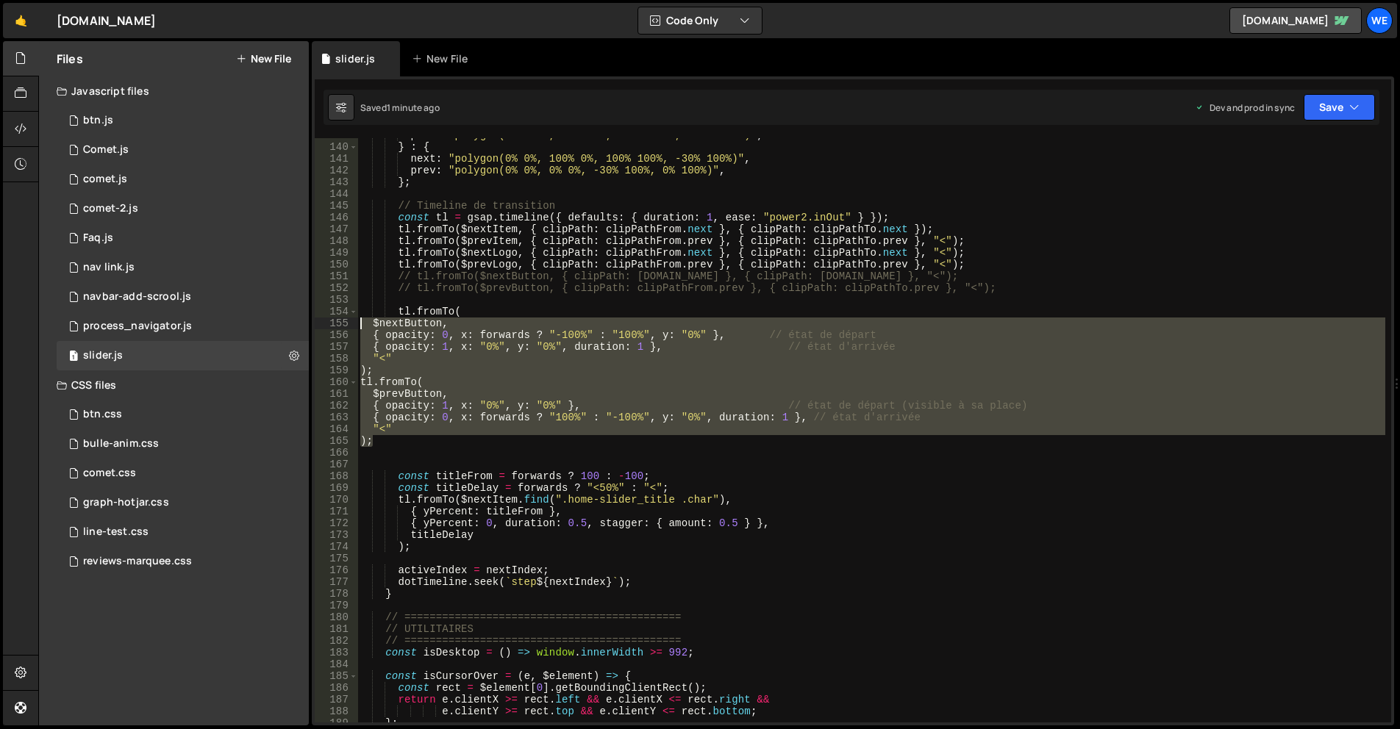
drag, startPoint x: 386, startPoint y: 441, endPoint x: 360, endPoint y: 326, distance: 117.5
click at [360, 326] on div "prev : "polygon(100% 0%, 100% 0%, 100% 100%, 130% 100%)" , } : { next : "polygo…" at bounding box center [871, 433] width 1028 height 608
type textarea "$nextButton, { opacity: 0, x: forwards ? "-100%" : "100%", y: "0%" }, // état d…"
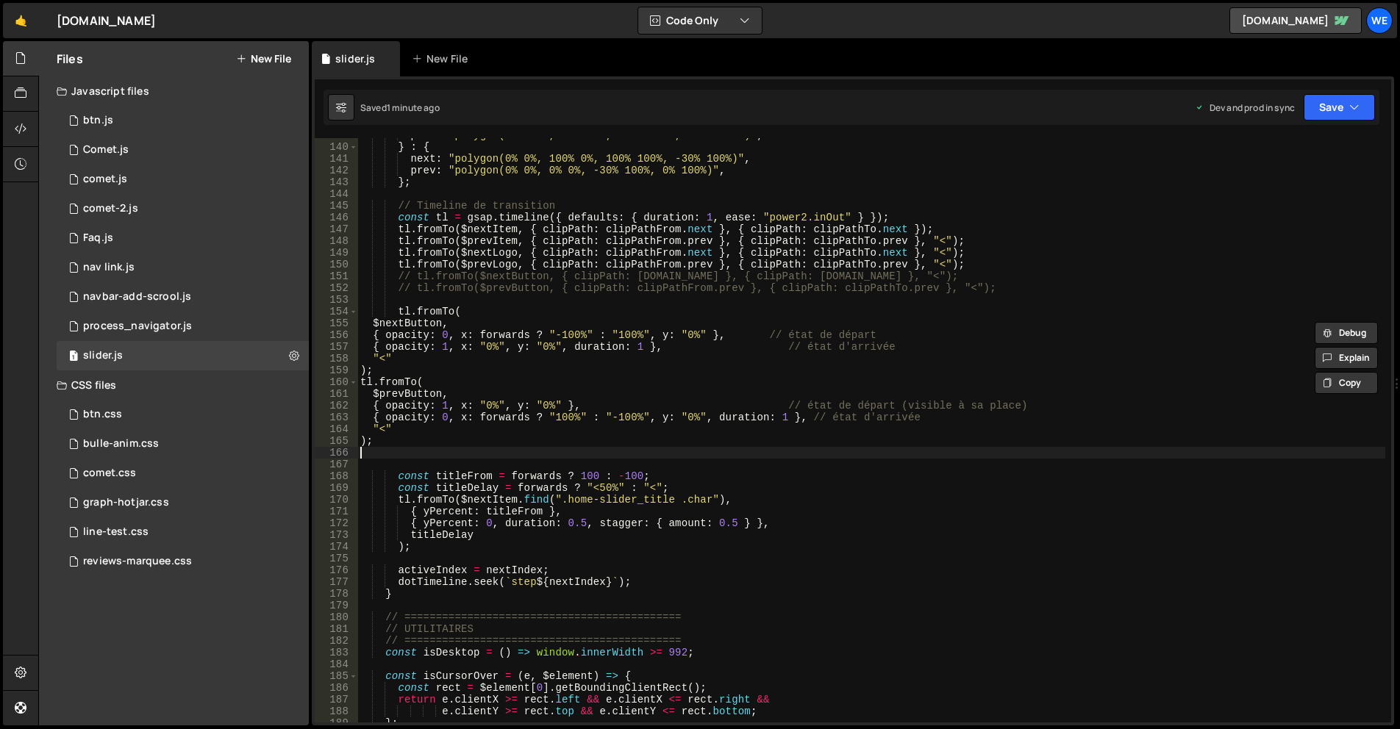
click at [382, 448] on div "prev : "polygon(100% 0%, 100% 0%, 100% 100%, 130% 100%)" , } : { next : "polygo…" at bounding box center [871, 433] width 1028 height 608
click at [387, 442] on div "prev : "polygon(100% 0%, 100% 0%, 100% 100%, 130% 100%)" , } : { next : "polygo…" at bounding box center [871, 433] width 1028 height 608
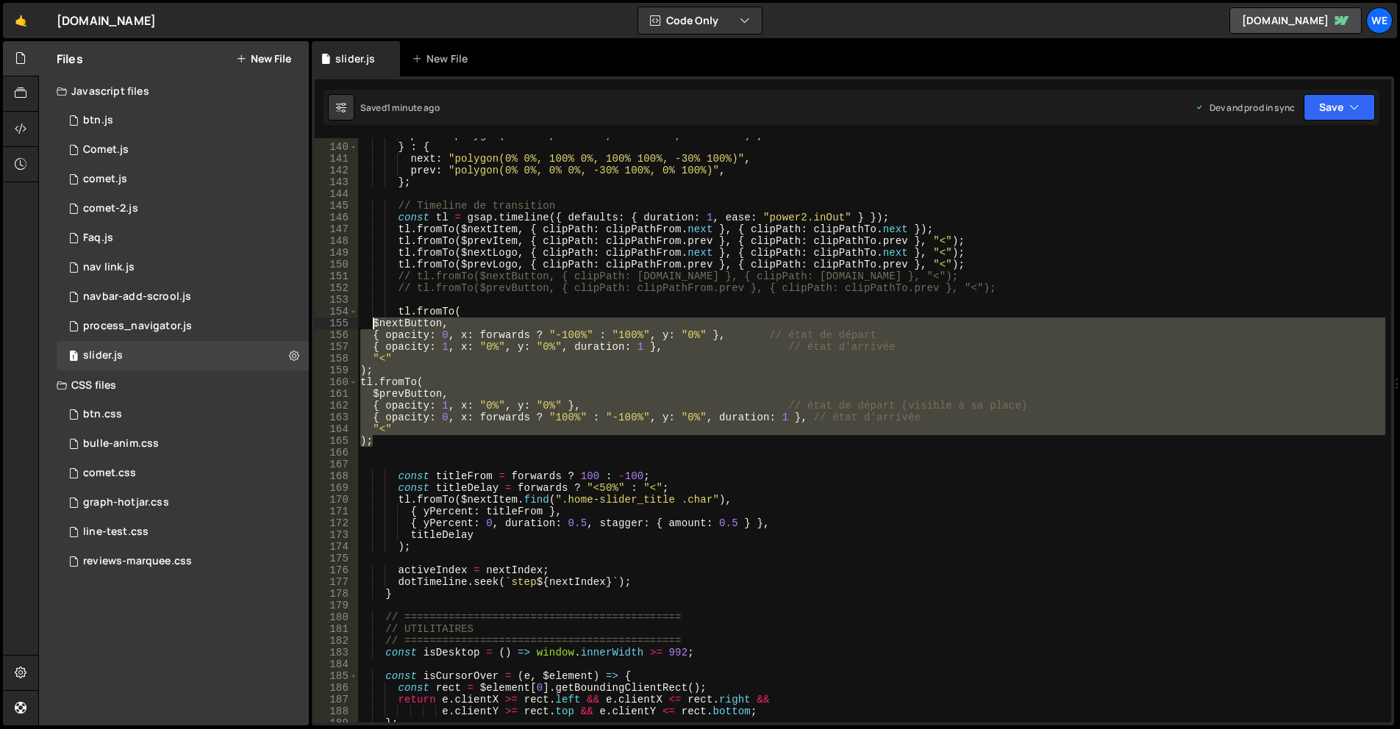
click at [374, 324] on div "prev : "polygon(100% 0%, 100% 0%, 100% 100%, 130% 100%)" , } : { next : "polygo…" at bounding box center [871, 433] width 1028 height 608
type textarea "$nextButton, { opacity: 0, x: forwards ? "-100%" : "100%", y: "0%" }, // état d…"
paste textarea
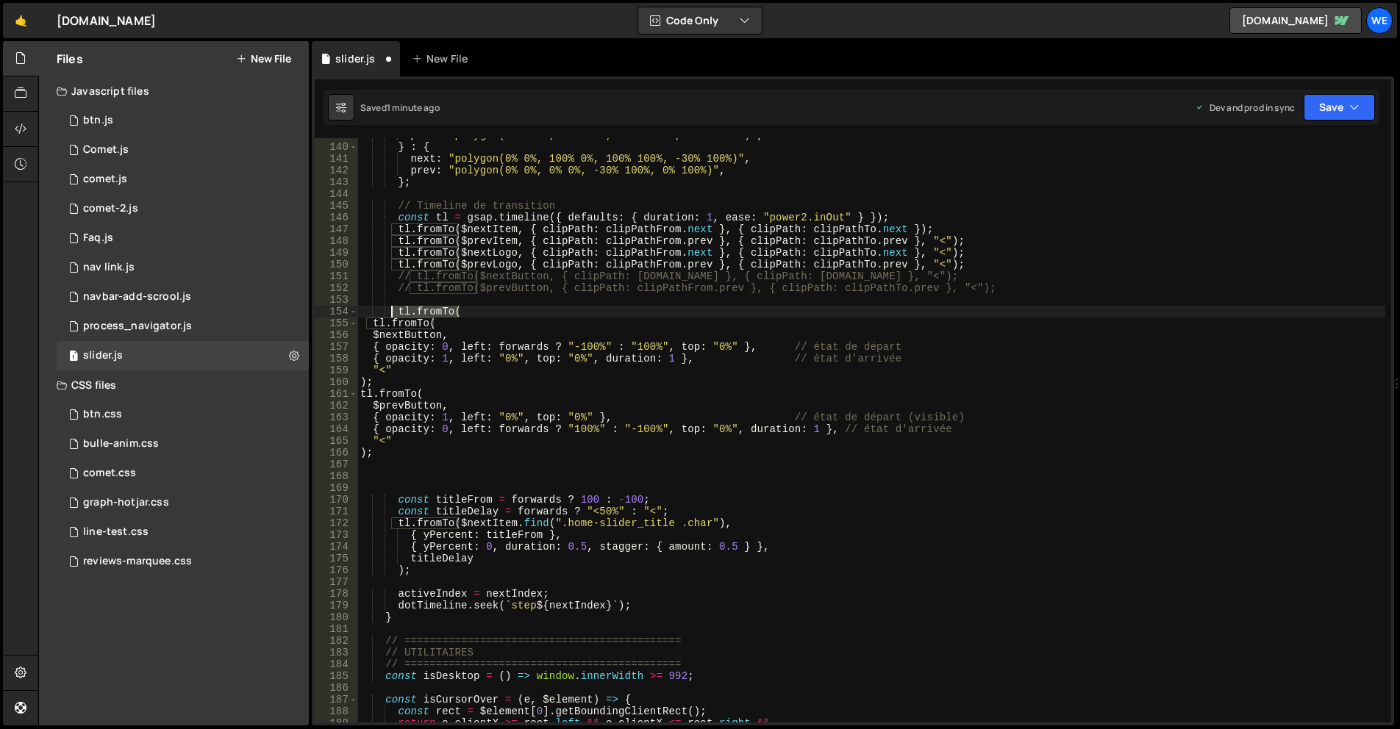
drag, startPoint x: 470, startPoint y: 312, endPoint x: 393, endPoint y: 312, distance: 77.2
click at [393, 312] on div "prev : "polygon(100% 0%, 100% 0%, 100% 100%, 130% 100%)" , } : { next : "polygo…" at bounding box center [871, 433] width 1028 height 608
type textarea "tl.fromTo("
click at [563, 418] on div "prev : "polygon(100% 0%, 100% 0%, 100% 100%, 130% 100%)" , } : { next : "polygo…" at bounding box center [871, 433] width 1028 height 608
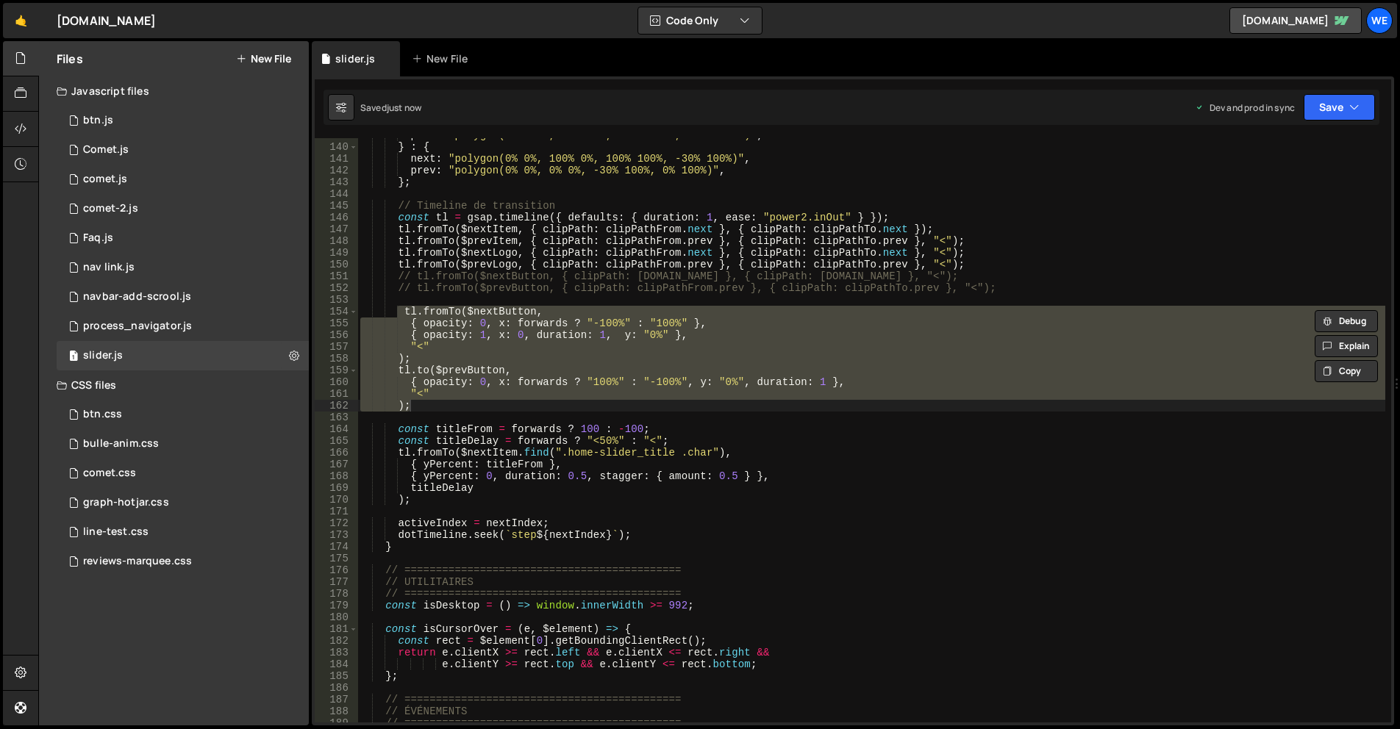
drag, startPoint x: 423, startPoint y: 407, endPoint x: 443, endPoint y: 406, distance: 20.6
click at [422, 407] on div "prev : "polygon(100% 0%, 100% 0%, 100% 100%, 130% 100%)" , } : { next : "polygo…" at bounding box center [871, 433] width 1028 height 608
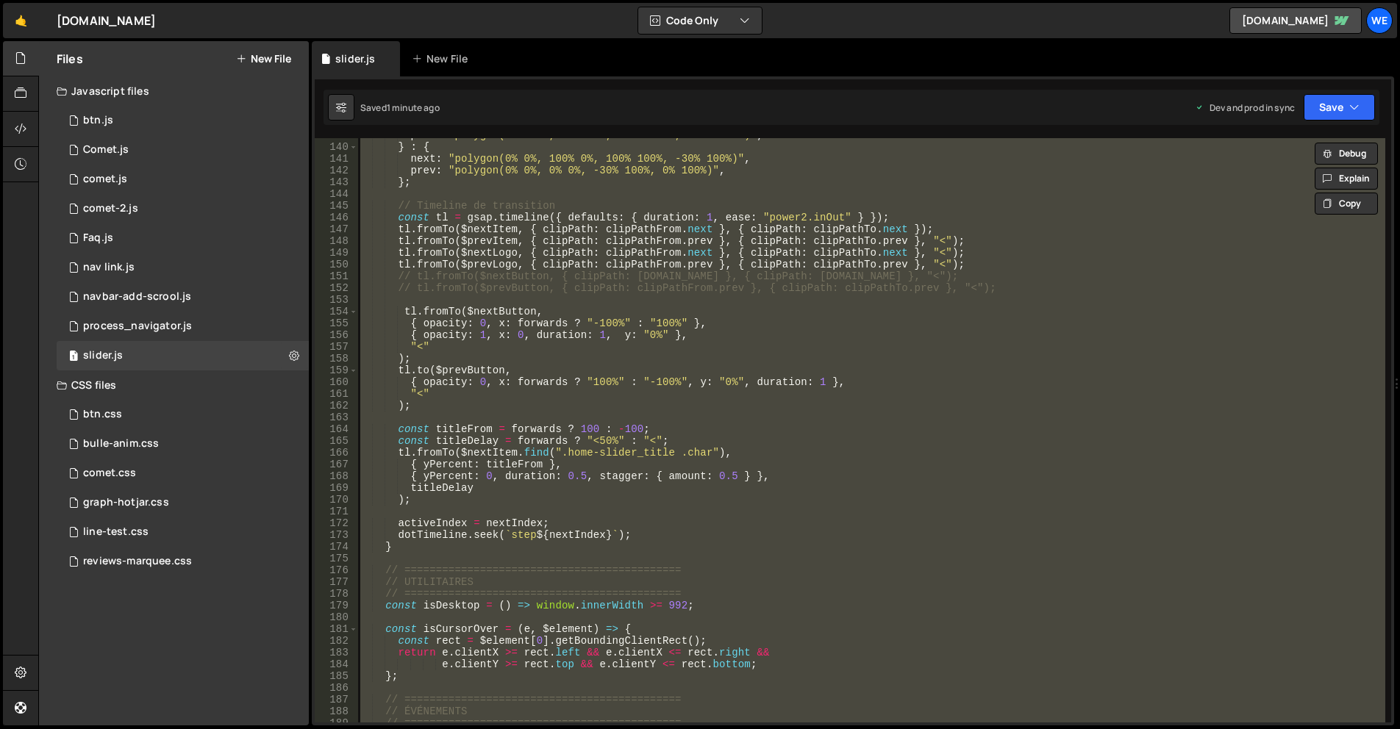
click at [665, 335] on div "prev : "polygon(100% 0%, 100% 0%, 100% 100%, 130% 100%)" , } : { next : "polygo…" at bounding box center [871, 433] width 1028 height 608
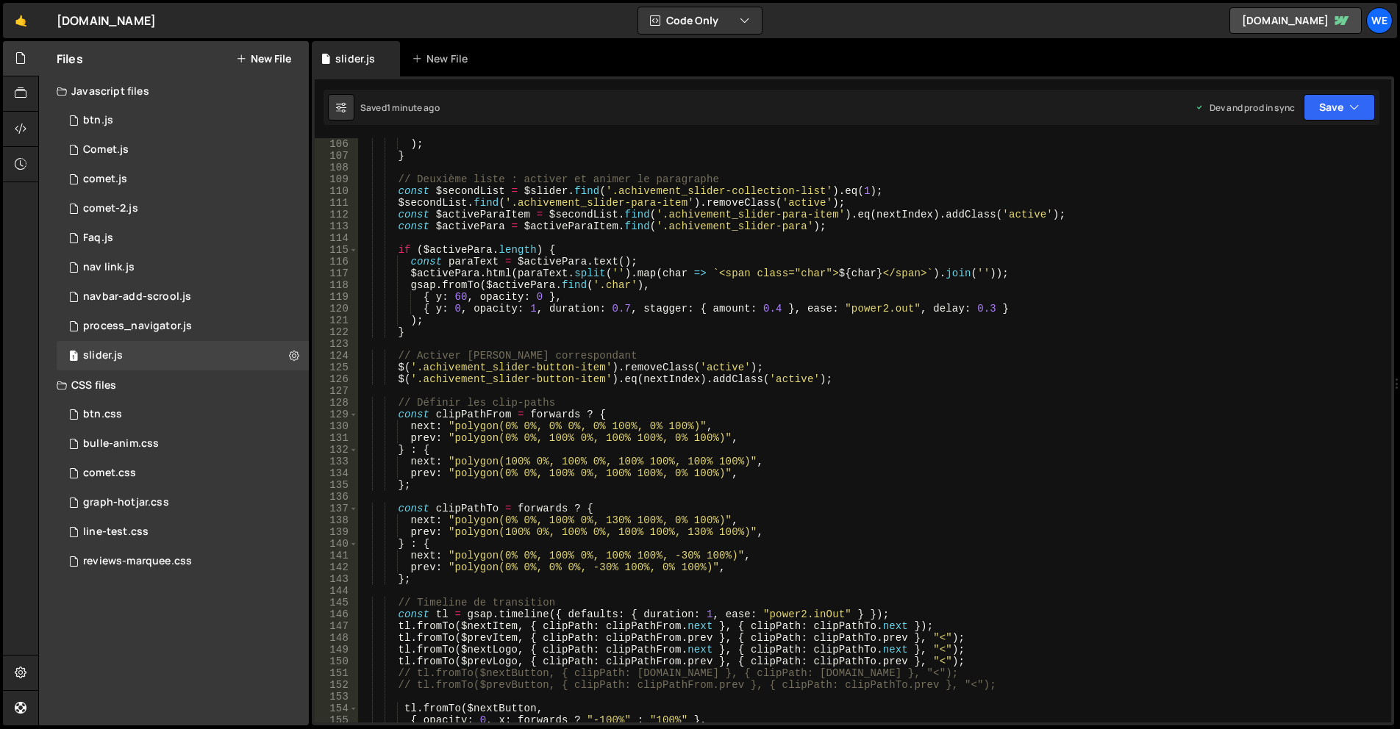
scroll to position [794, 0]
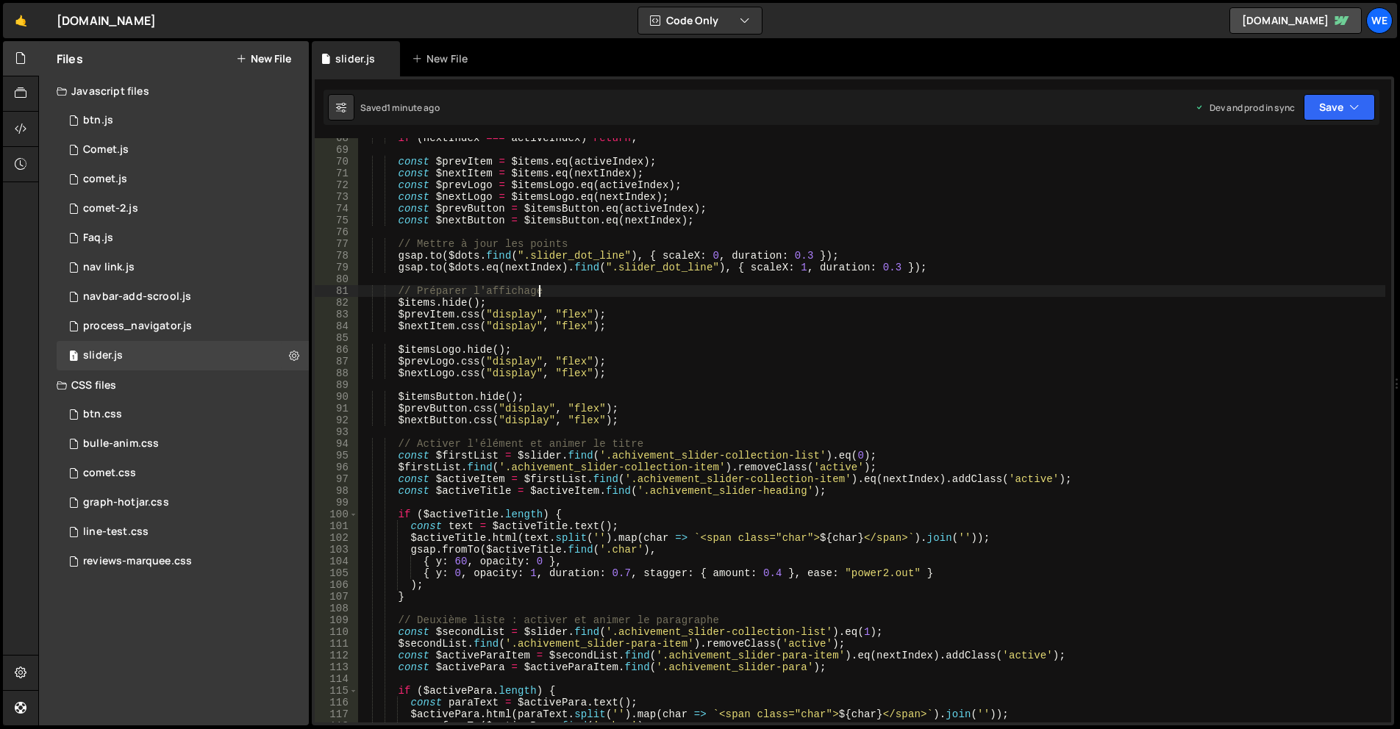
drag, startPoint x: 1072, startPoint y: 283, endPoint x: 1066, endPoint y: 270, distance: 14.5
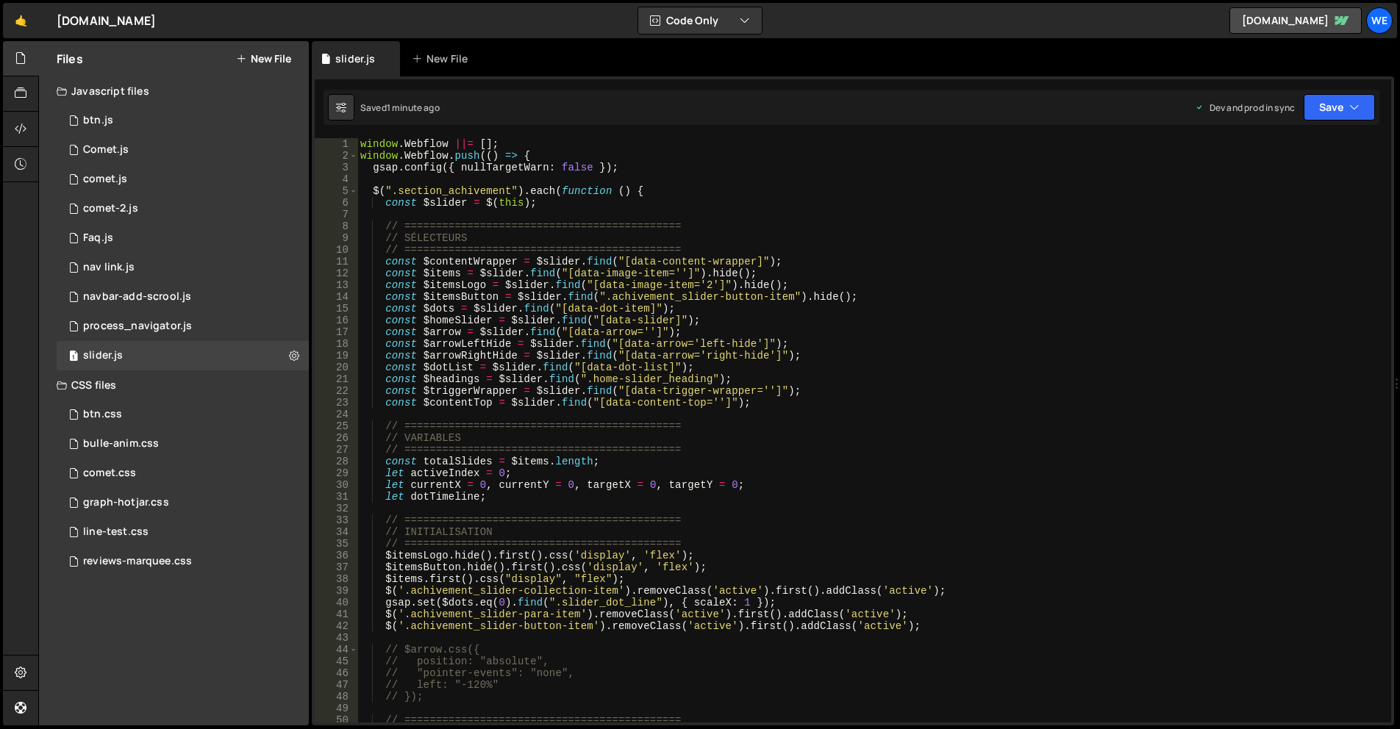
click at [443, 334] on div "window . Webflow ||= [ ] ; window . Webflow . push (( ) => { gsap . config ({ n…" at bounding box center [871, 442] width 1028 height 608
click at [429, 330] on div "window . Webflow ||= [ ] ; window . Webflow . push (( ) => { gsap . config ({ n…" at bounding box center [871, 430] width 1028 height 585
drag, startPoint x: 428, startPoint y: 330, endPoint x: 458, endPoint y: 329, distance: 30.2
click at [458, 329] on div "window . Webflow ||= [ ] ; window . Webflow . push (( ) => { gsap . config ({ n…" at bounding box center [871, 442] width 1028 height 608
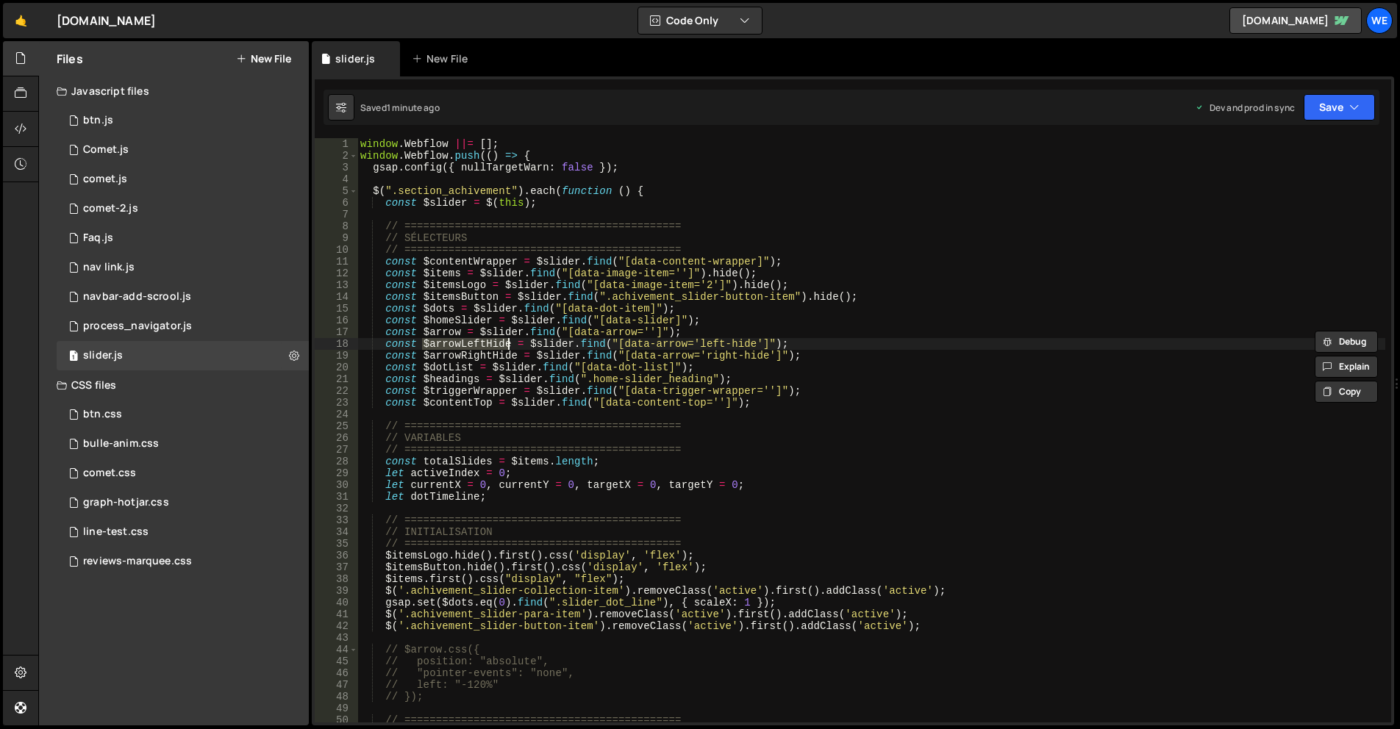
drag, startPoint x: 421, startPoint y: 345, endPoint x: 507, endPoint y: 343, distance: 85.3
click at [507, 343] on div "window . Webflow ||= [ ] ; window . Webflow . push (( ) => { gsap . config ({ n…" at bounding box center [871, 442] width 1028 height 608
drag, startPoint x: 419, startPoint y: 332, endPoint x: 458, endPoint y: 330, distance: 39.0
click at [458, 330] on div "window . Webflow ||= [ ] ; window . Webflow . push (( ) => { gsap . config ({ n…" at bounding box center [871, 442] width 1028 height 608
click at [712, 342] on div "window . Webflow ||= [ ] ; window . Webflow . push (( ) => { gsap . config ({ n…" at bounding box center [871, 442] width 1028 height 608
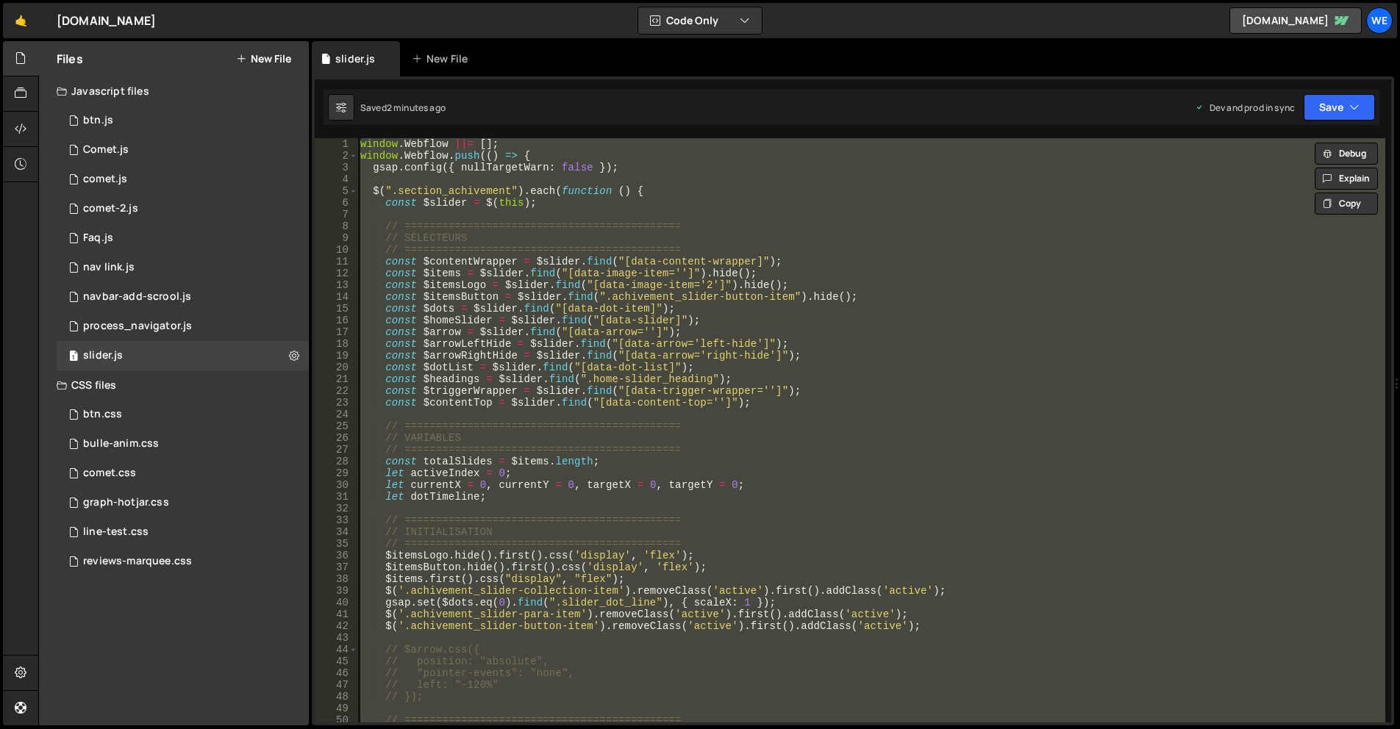
click at [594, 343] on div "window . Webflow ||= [ ] ; window . Webflow . push (( ) => { gsap . config ({ n…" at bounding box center [871, 430] width 1028 height 585
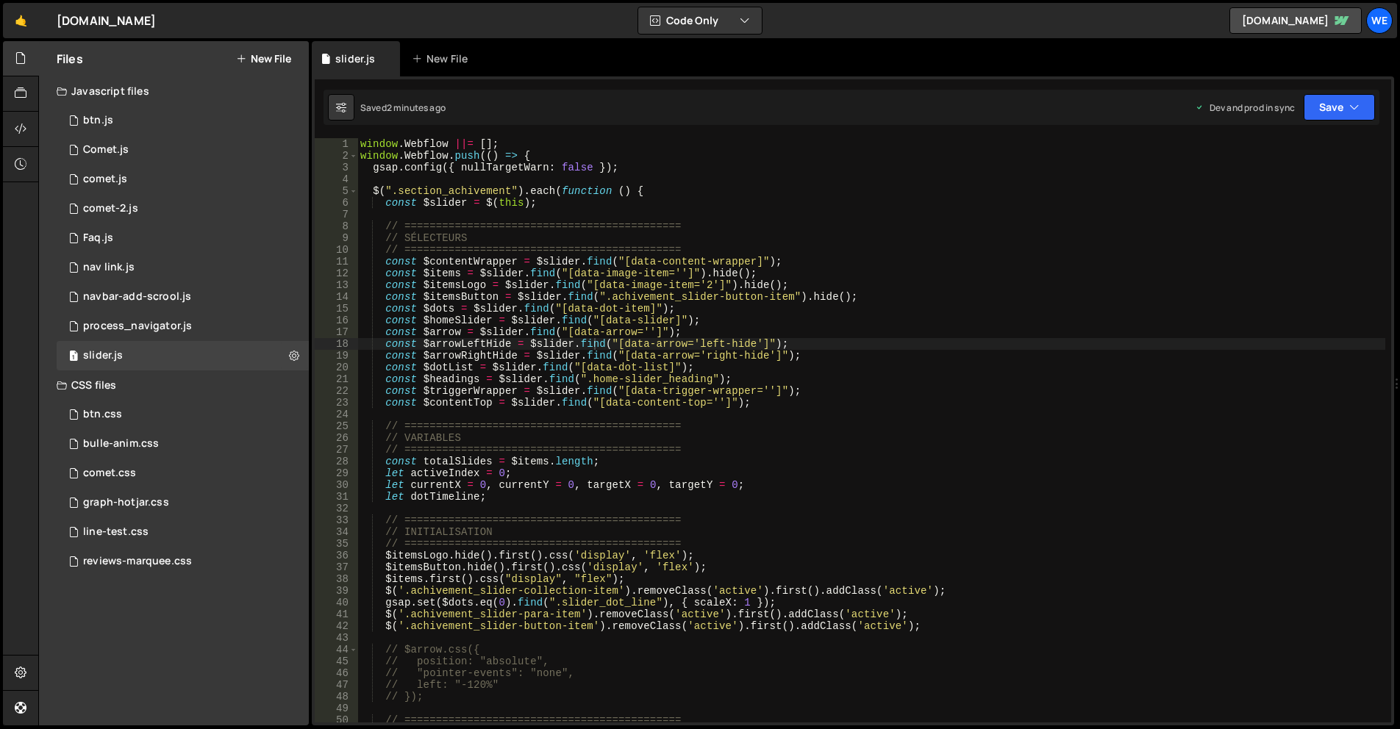
click at [965, 372] on div "window . Webflow ||= [ ] ; window . Webflow . push (( ) => { gsap . config ({ n…" at bounding box center [871, 442] width 1028 height 608
type textarea "const $dotList = $slider.find("[data-dot-list]");"
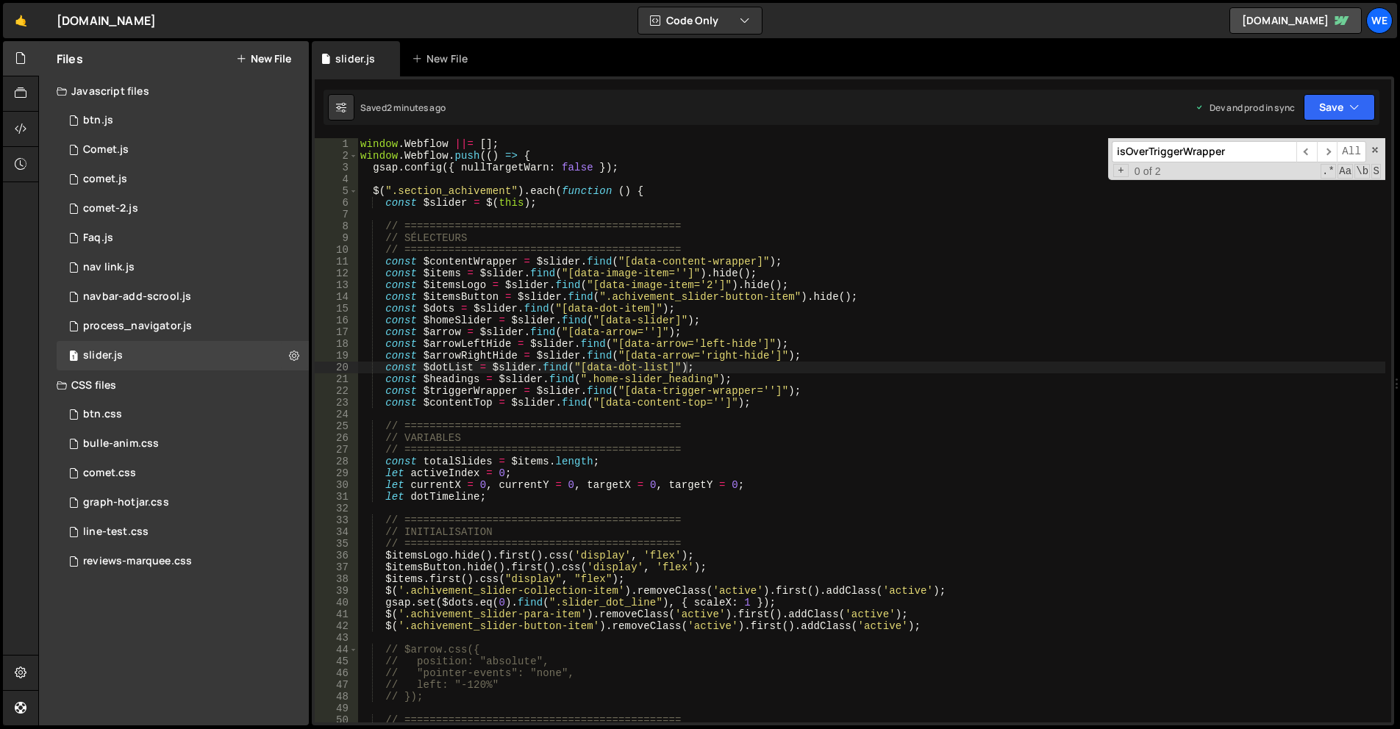
type input "h"
type textarea "const $headings = $slider.find(".home-slider_heading");"
type input "homeS"
type textarea "const rect = $homeSlider[0].getBoundingClientRect();"
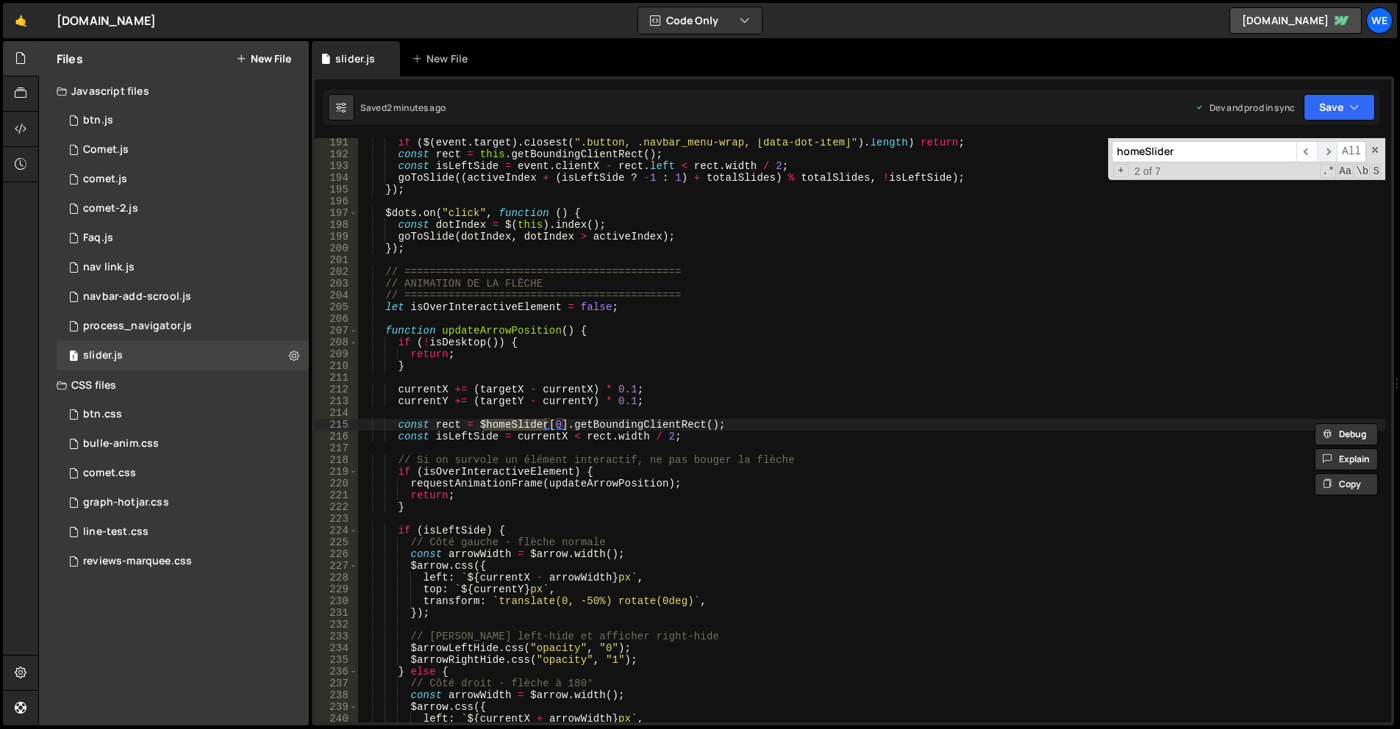
type input "homeSlider"
click at [1336, 146] on span "​" at bounding box center [1327, 151] width 21 height 21
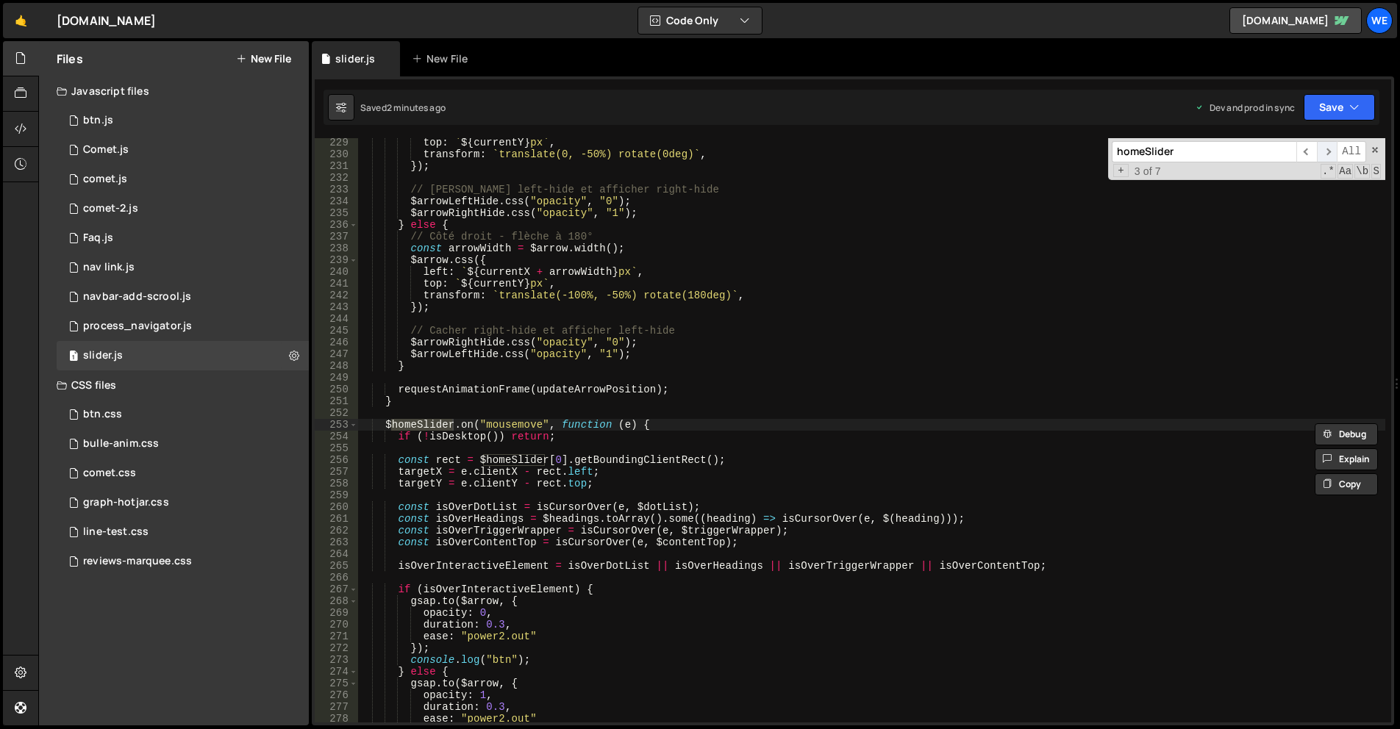
click at [1336, 146] on span "​" at bounding box center [1327, 151] width 21 height 21
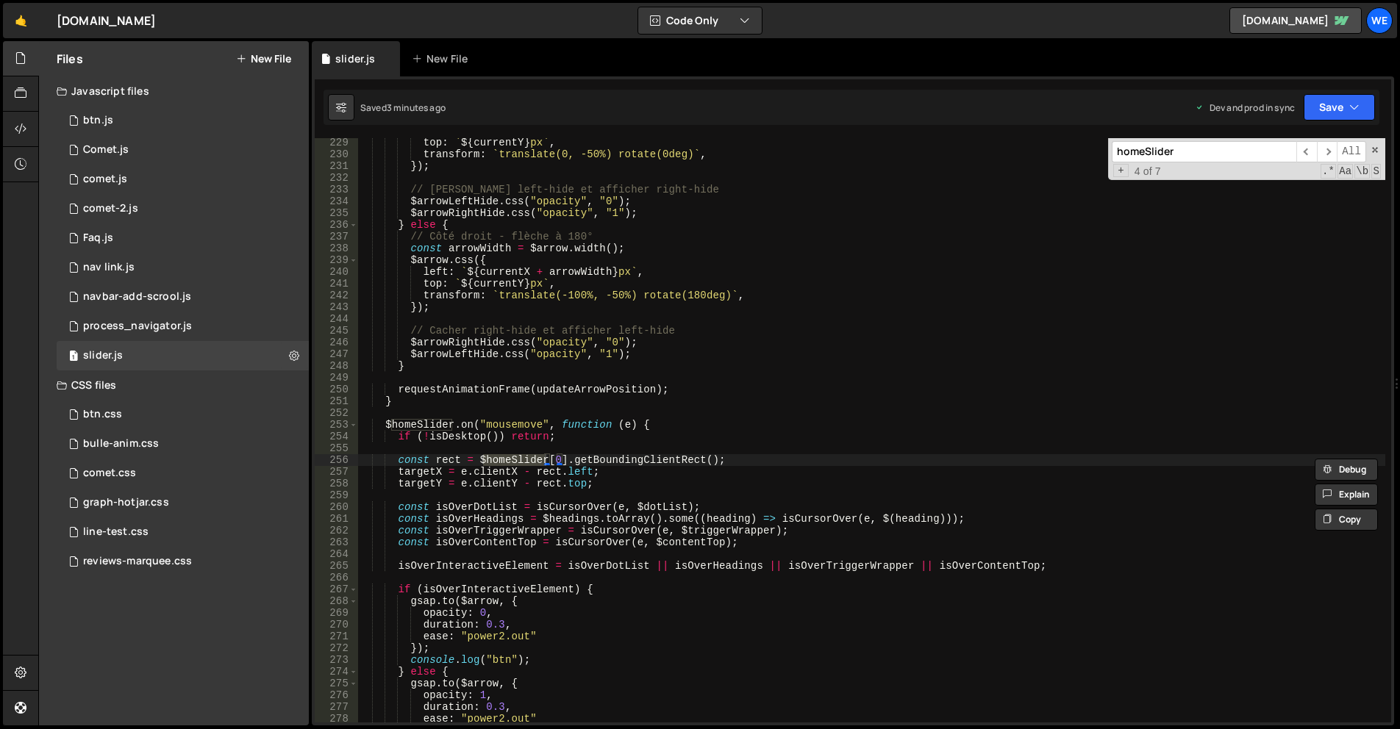
drag, startPoint x: 1373, startPoint y: 149, endPoint x: 1361, endPoint y: 149, distance: 11.8
click at [1373, 149] on span at bounding box center [1375, 150] width 10 height 10
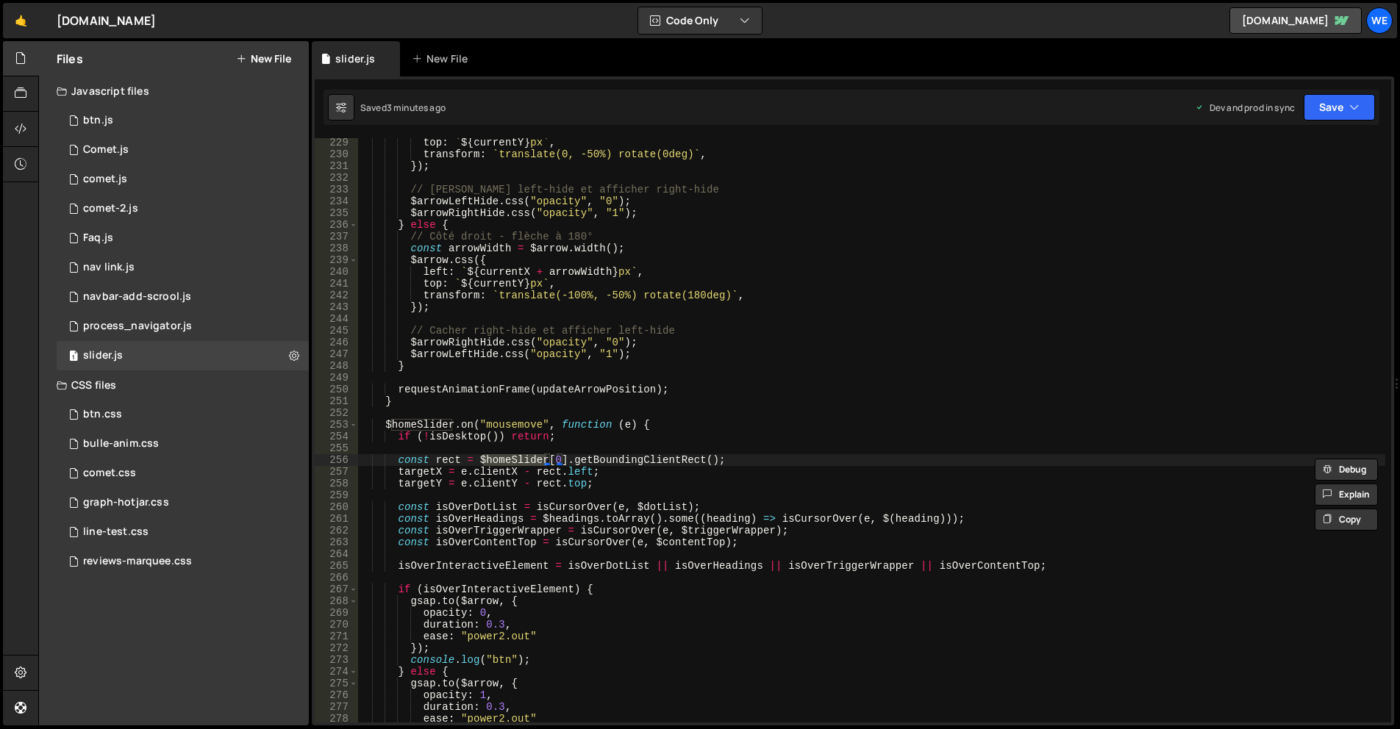
click at [852, 334] on div "top : ` ${ currentY } px ` , transform : ` translate(0, -50%) rotate(0deg) ` , …" at bounding box center [871, 441] width 1028 height 608
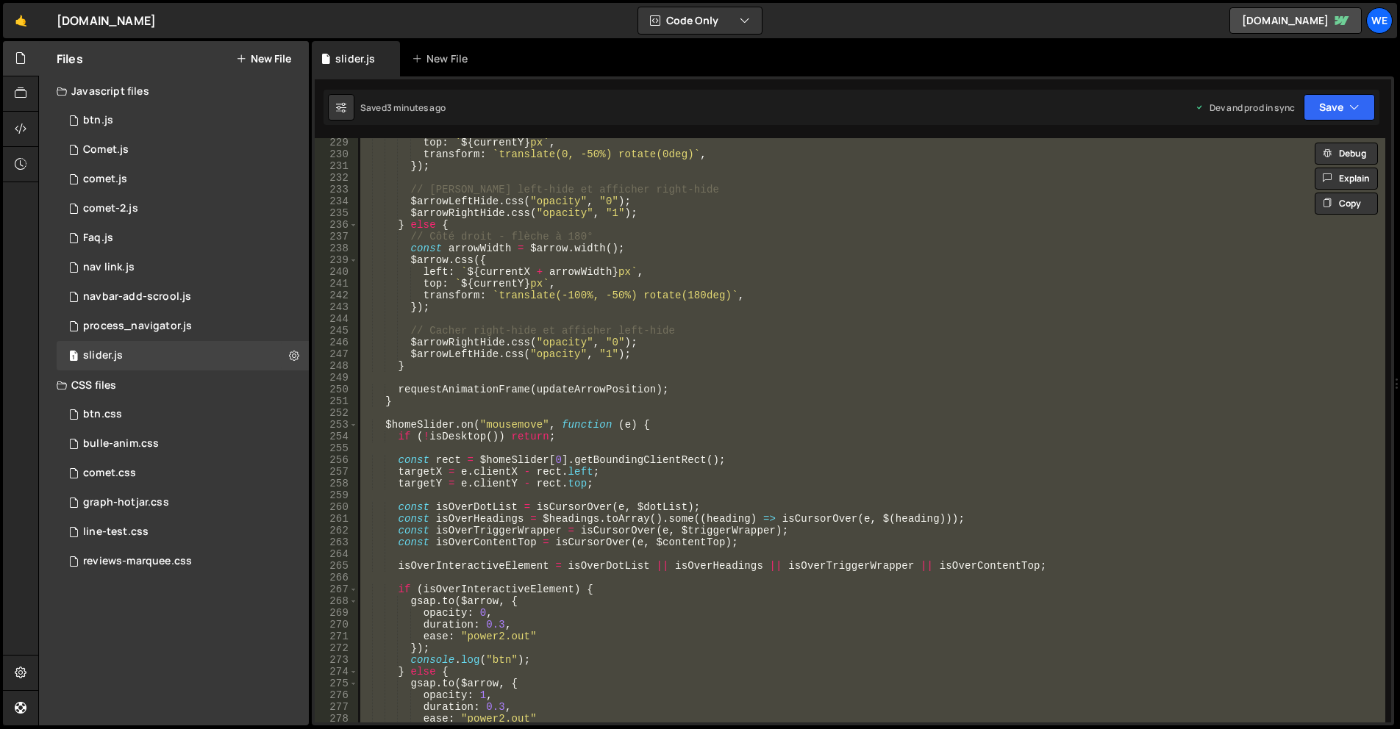
paste textarea
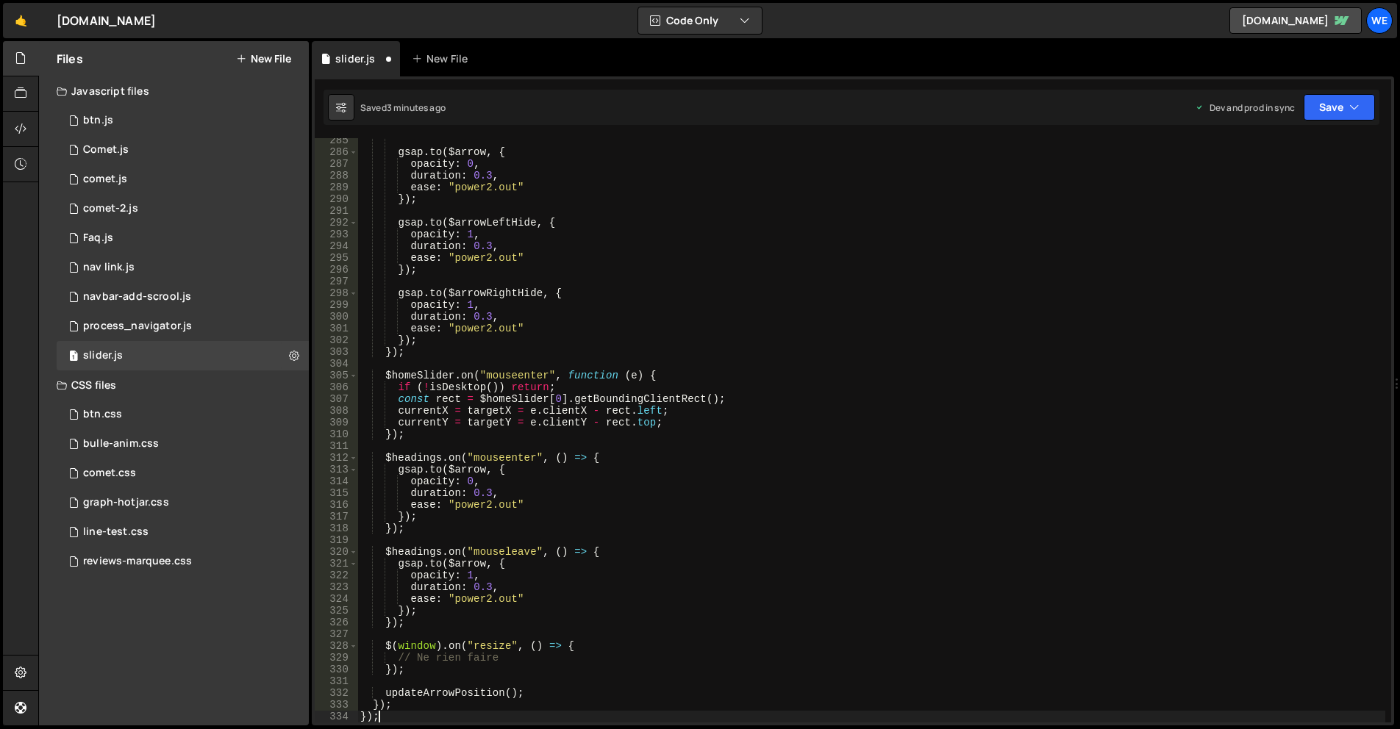
scroll to position [3345, 0]
click at [607, 405] on div "gsap . to ( $arrow , { opacity : 0 , duration : 0.3 , ease : "power2.out" }) ; …" at bounding box center [871, 439] width 1028 height 608
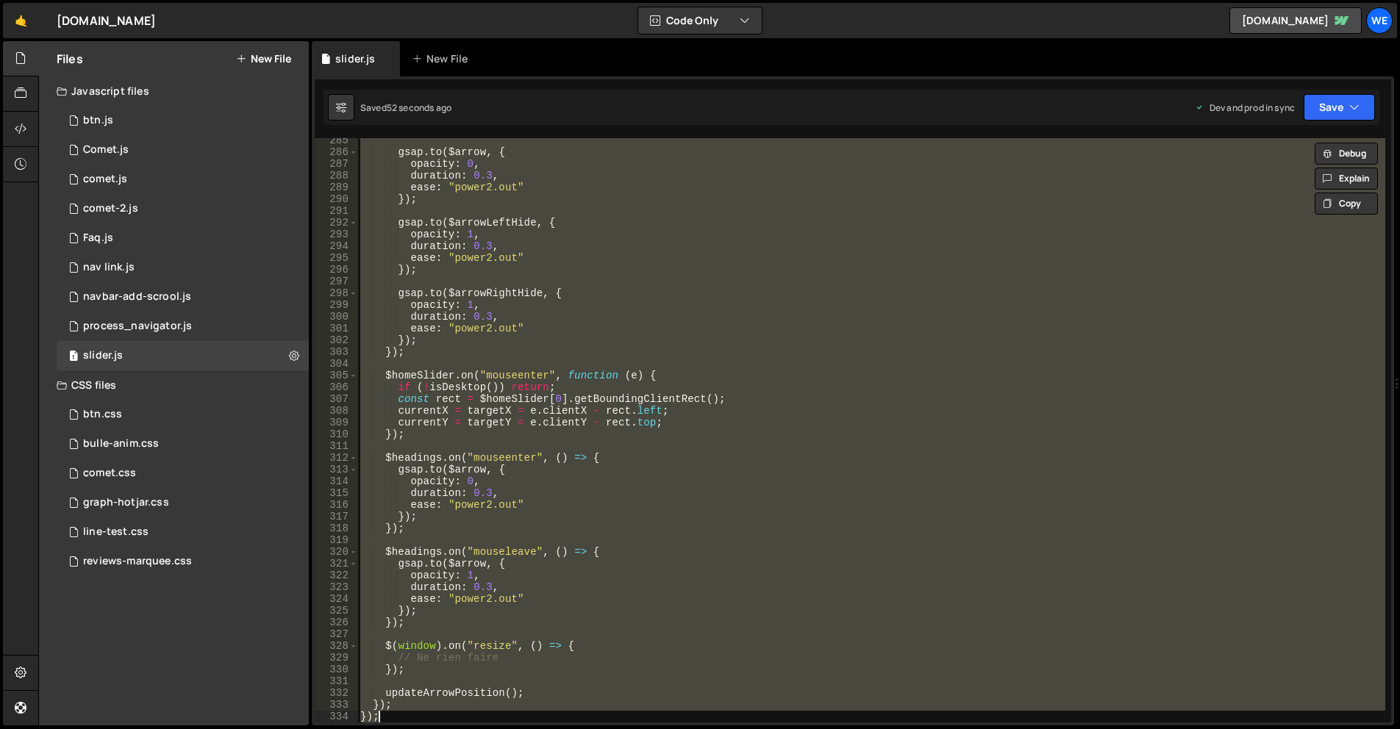
paste textarea
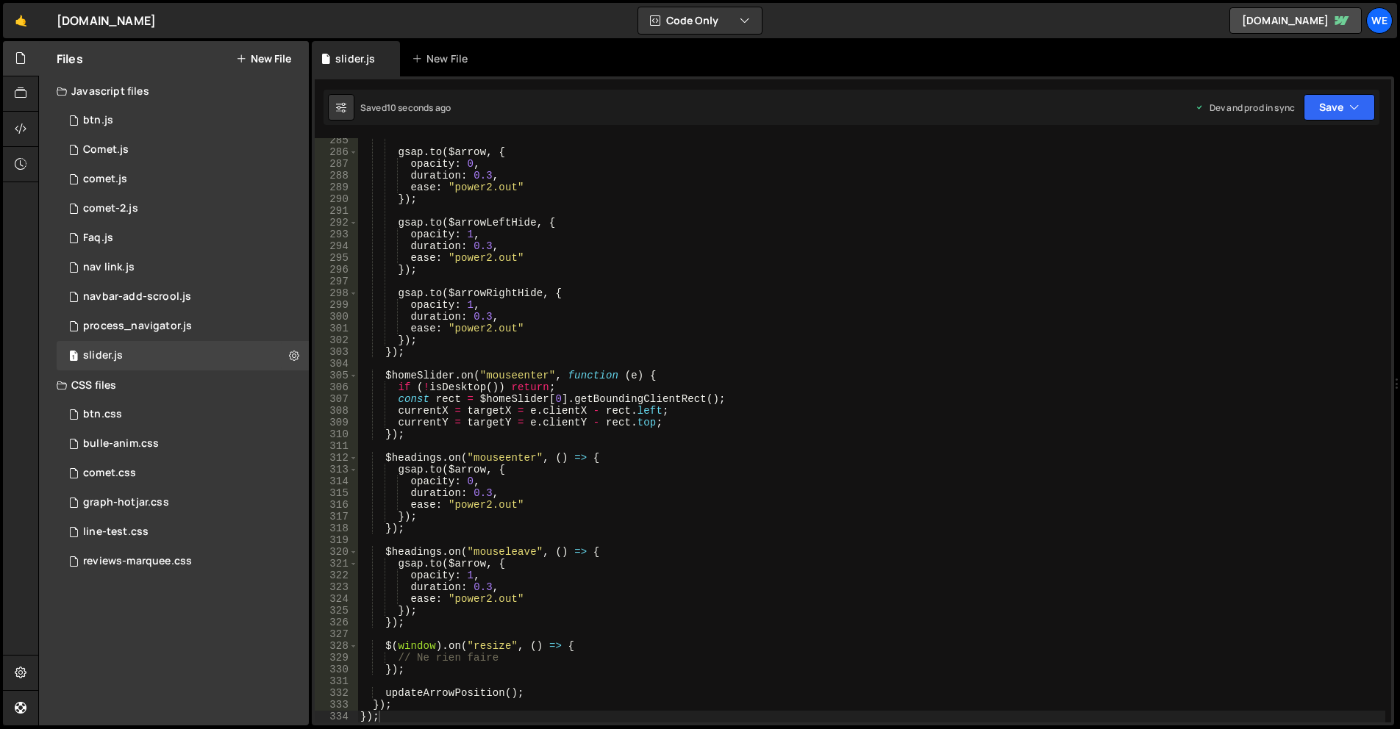
click at [771, 601] on div "gsap . to ( $arrow , { opacity : 0 , duration : 0.3 , ease : "power2.out" }) ; …" at bounding box center [871, 439] width 1028 height 608
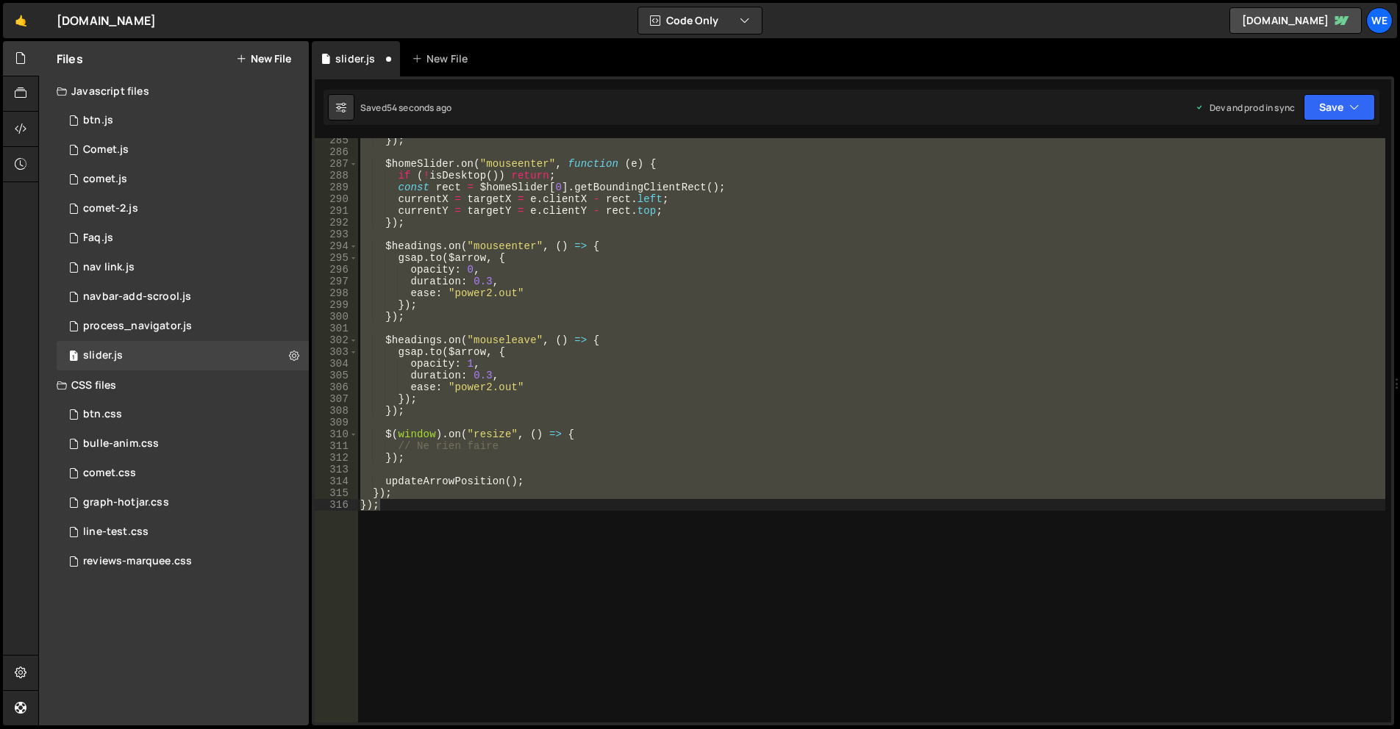
click at [804, 428] on div "}) ; $homeSlider . on ( "mouseenter" , function ( e ) { if ( ! isDesktop ( )) r…" at bounding box center [871, 439] width 1028 height 608
type textarea "$(window).on("resize", () => {"
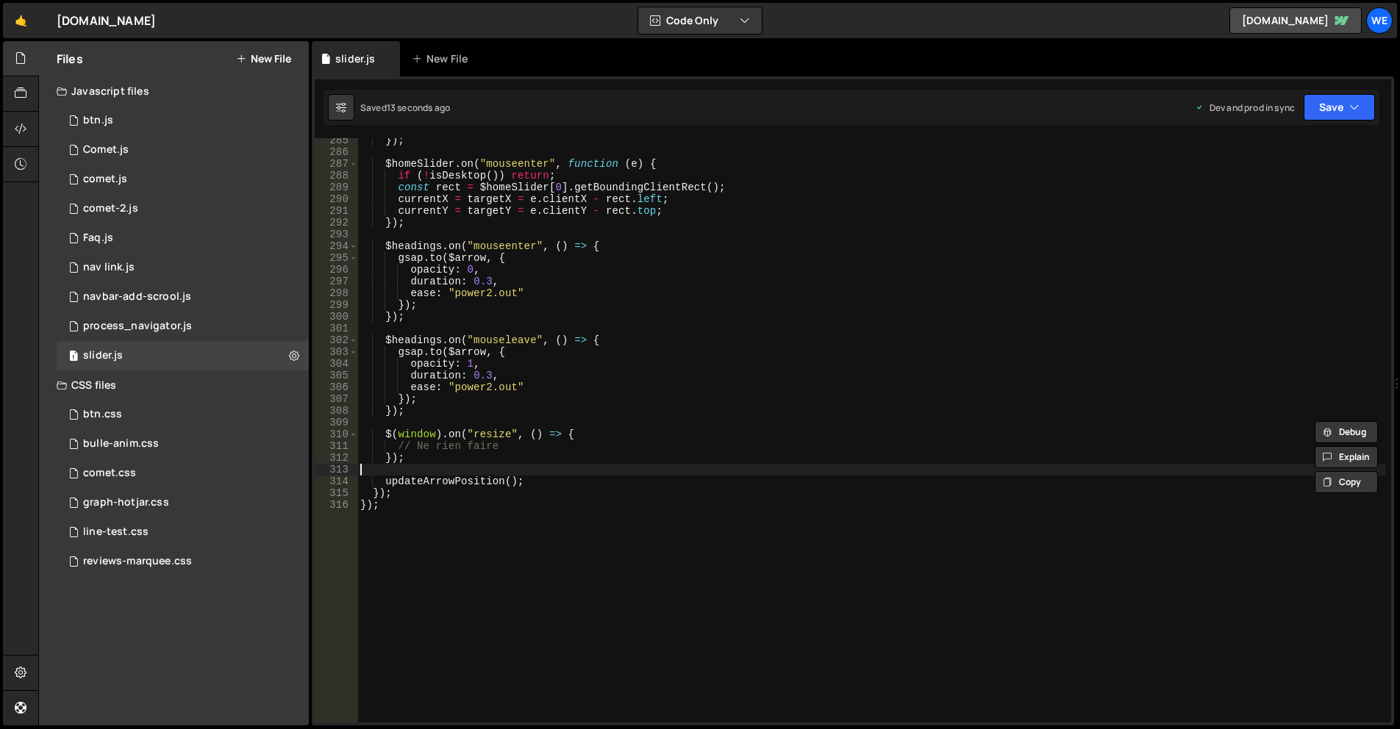
click at [699, 471] on div "}) ; $homeSlider . on ( "mouseenter" , function ( e ) { if ( ! isDesktop ( )) r…" at bounding box center [871, 439] width 1028 height 608
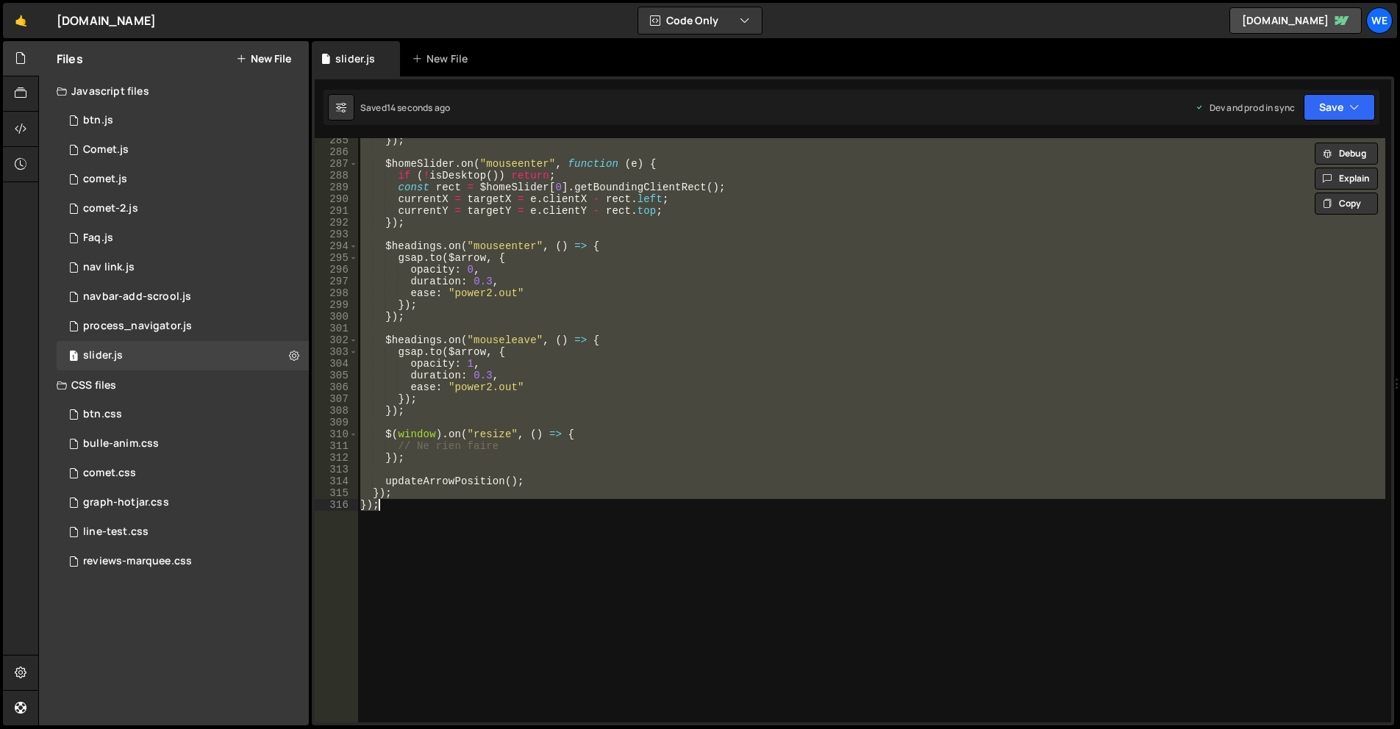
paste textarea
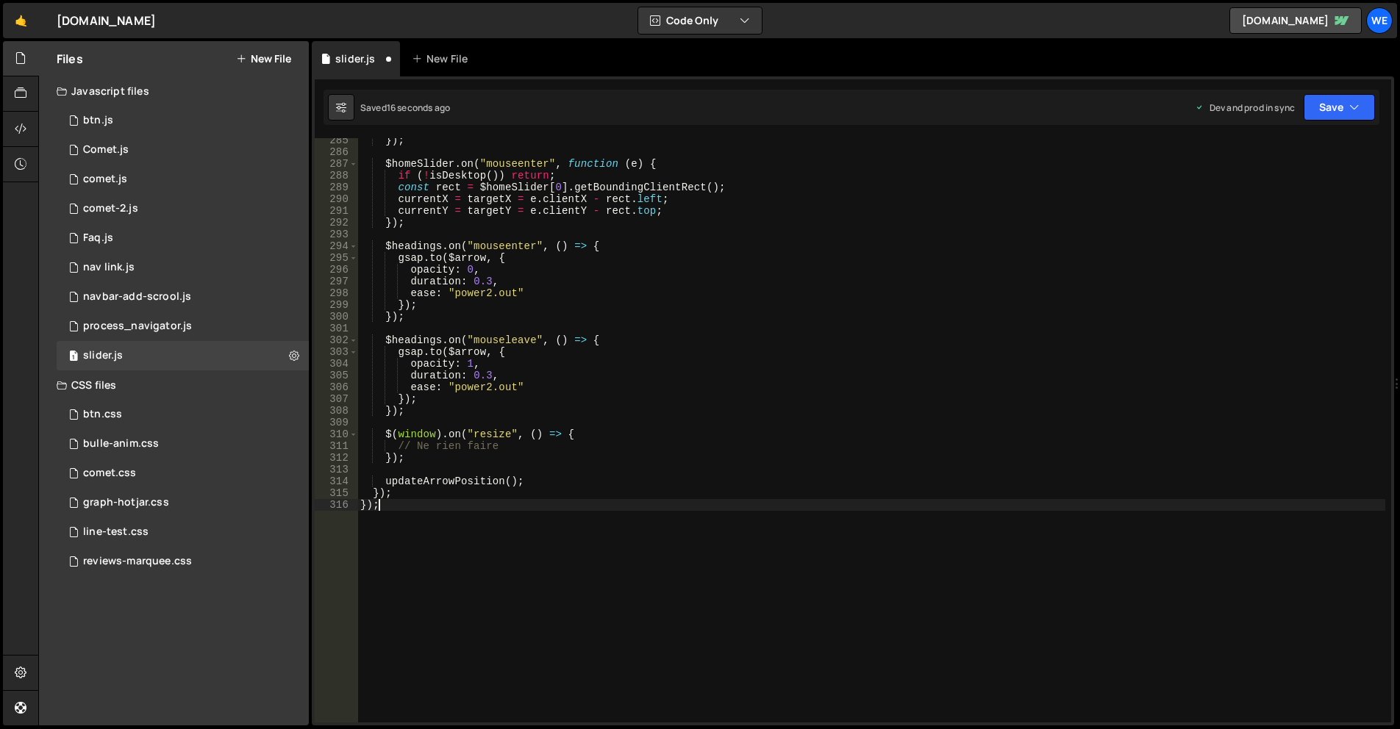
drag, startPoint x: 899, startPoint y: 410, endPoint x: 901, endPoint y: 403, distance: 7.7
click at [899, 407] on div "}) ; $homeSlider . on ( "mouseenter" , function ( e ) { if ( ! isDesktop ( )) r…" at bounding box center [871, 439] width 1028 height 608
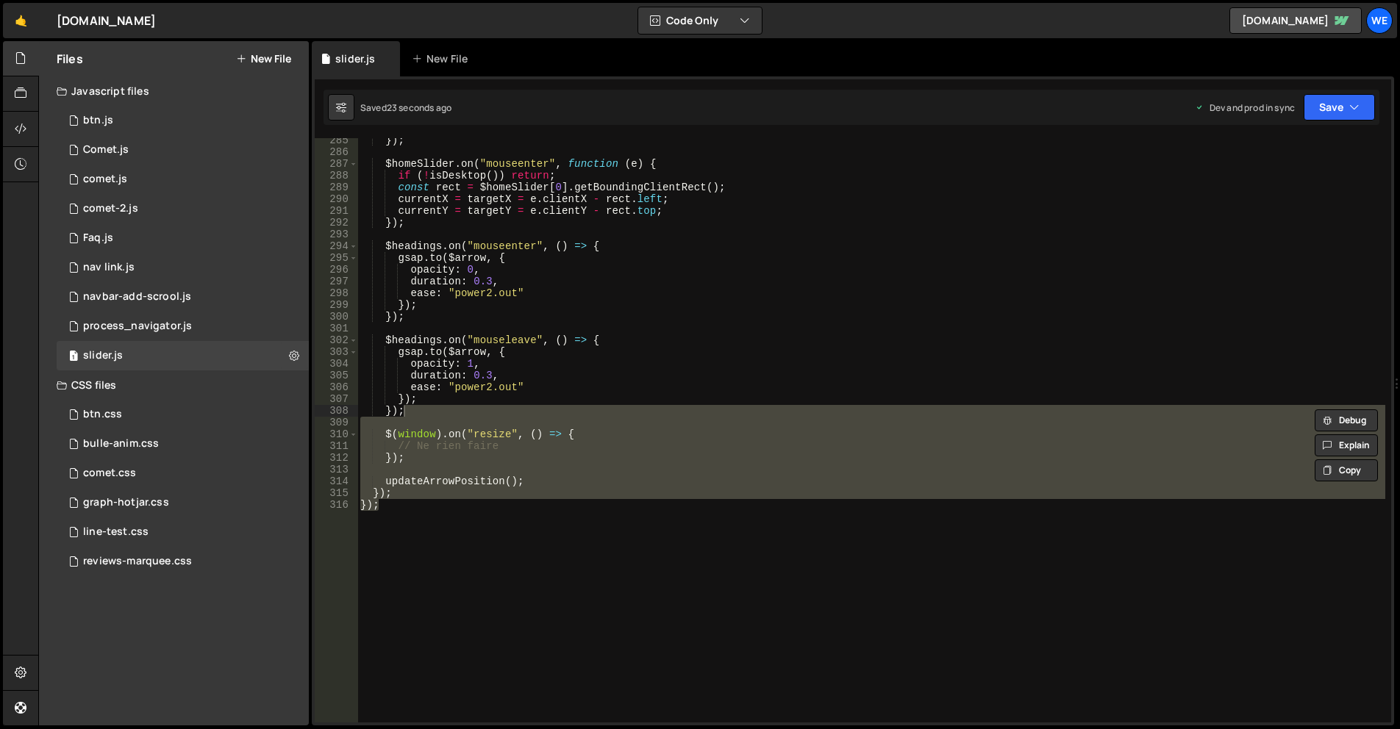
click at [796, 457] on div "}) ; $homeSlider . on ( "mouseenter" , function ( e ) { if ( ! isDesktop ( )) r…" at bounding box center [871, 430] width 1028 height 585
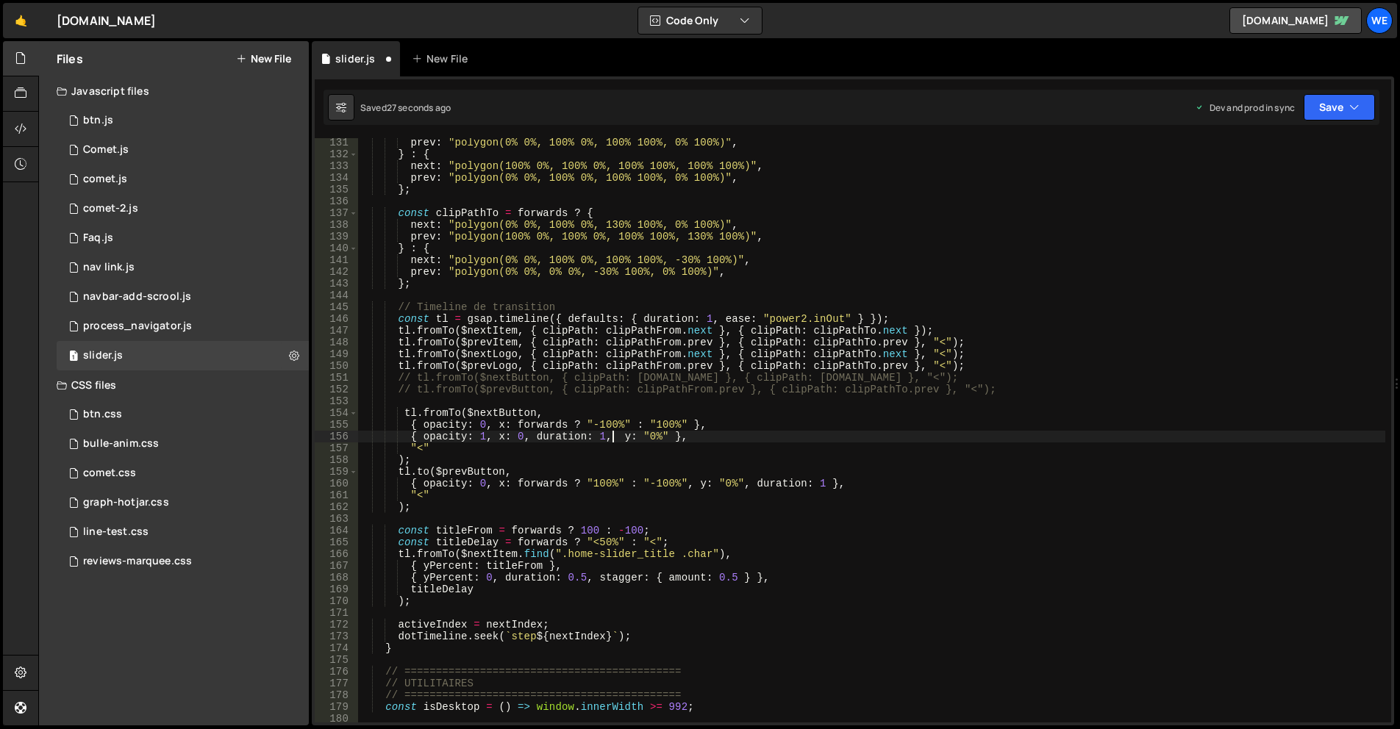
scroll to position [3420, 0]
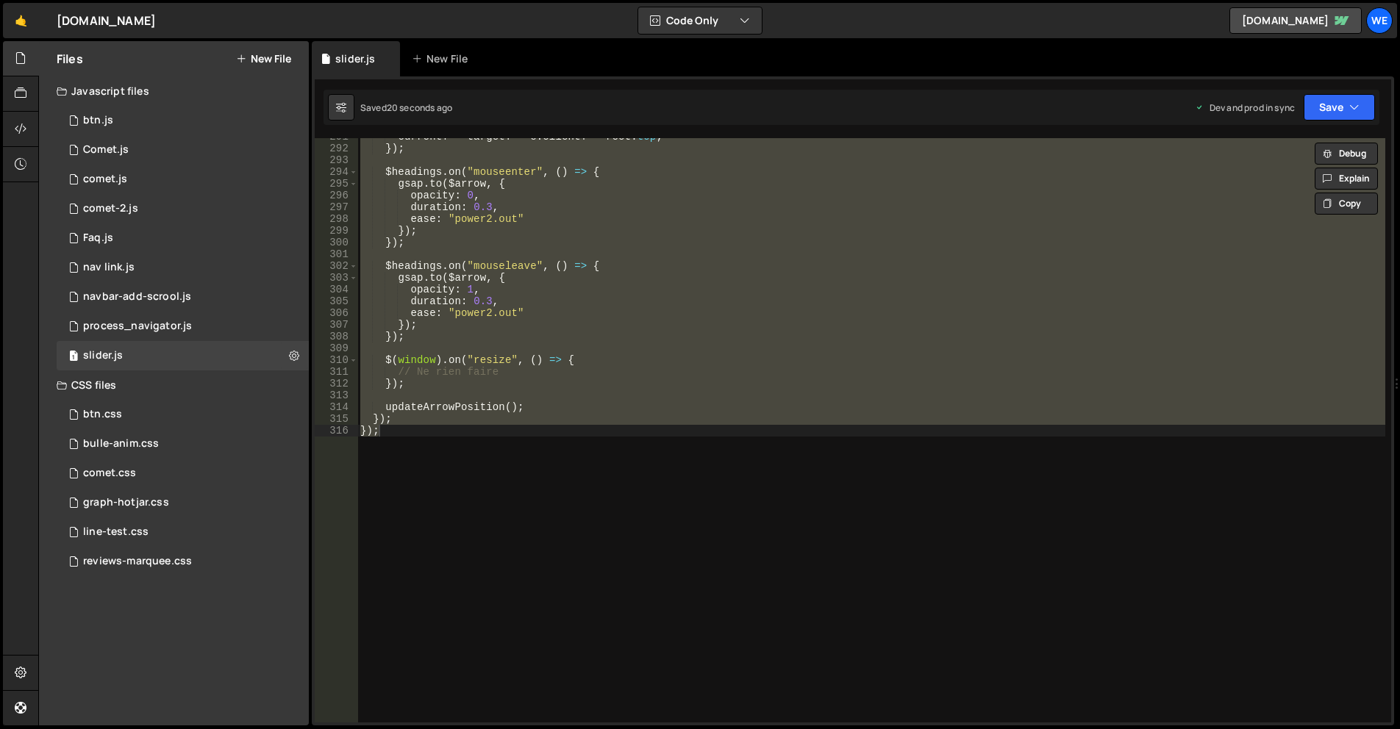
click at [615, 286] on div "currentY = targetY = e . clientY - rect . top ; }) ; $headings . on ( "mouseent…" at bounding box center [871, 430] width 1028 height 585
paste textarea
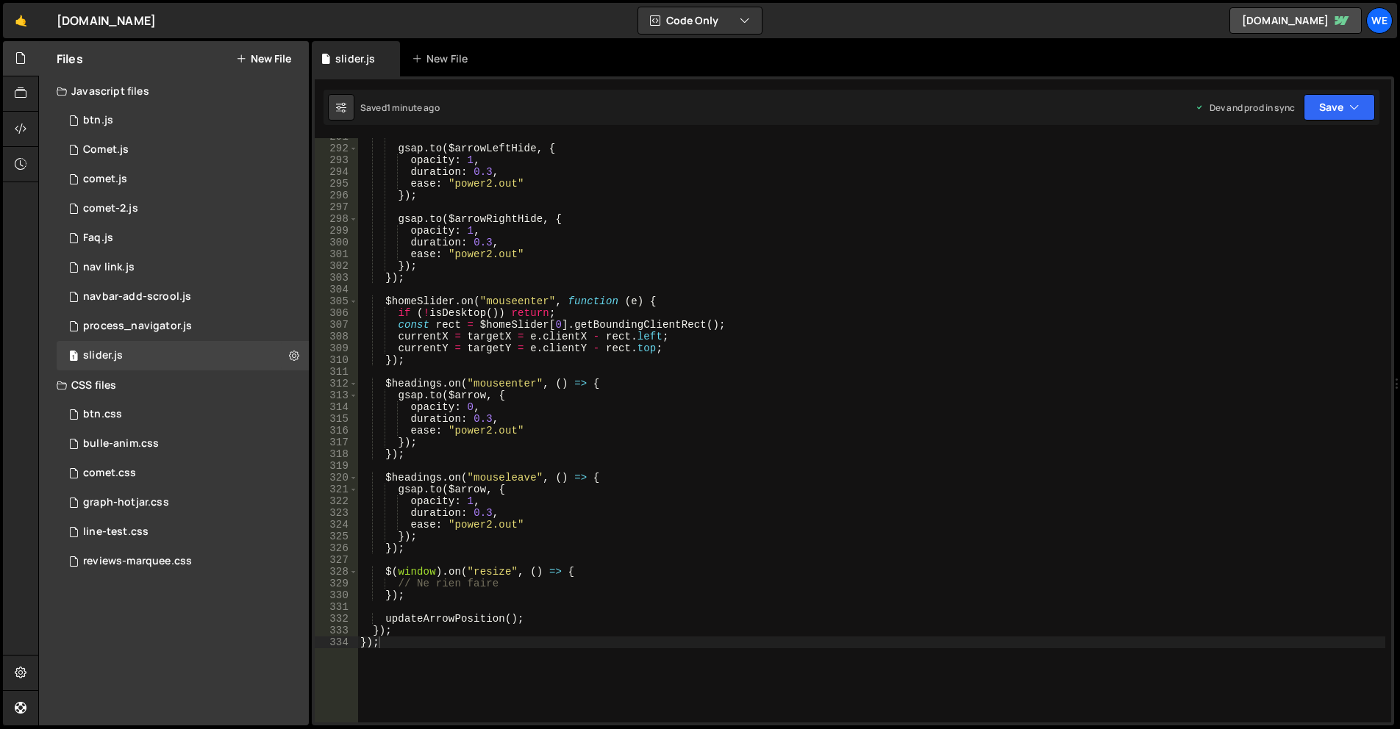
click at [822, 449] on div "gsap . to ( $arrowLeftHide , { opacity : 1 , duration : 0.3 , ease : "power2.ou…" at bounding box center [871, 435] width 1028 height 608
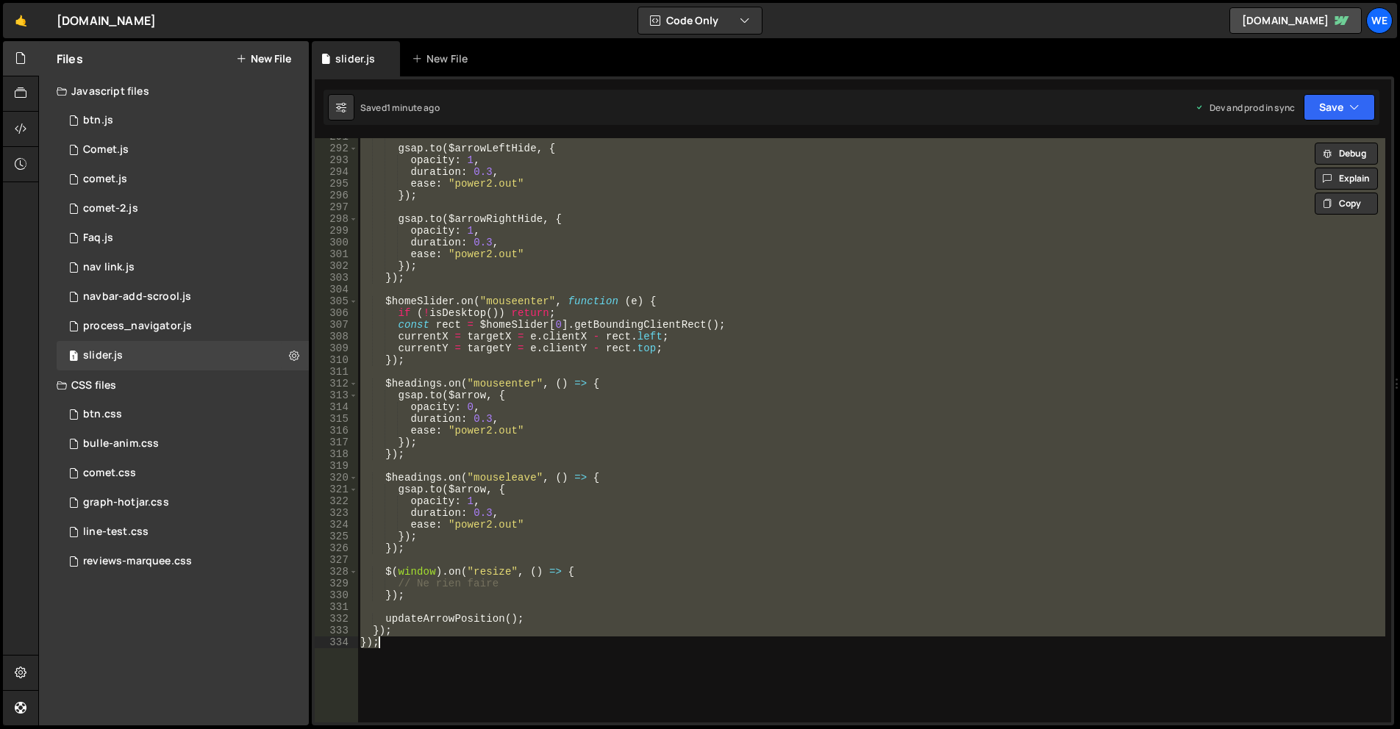
paste textarea
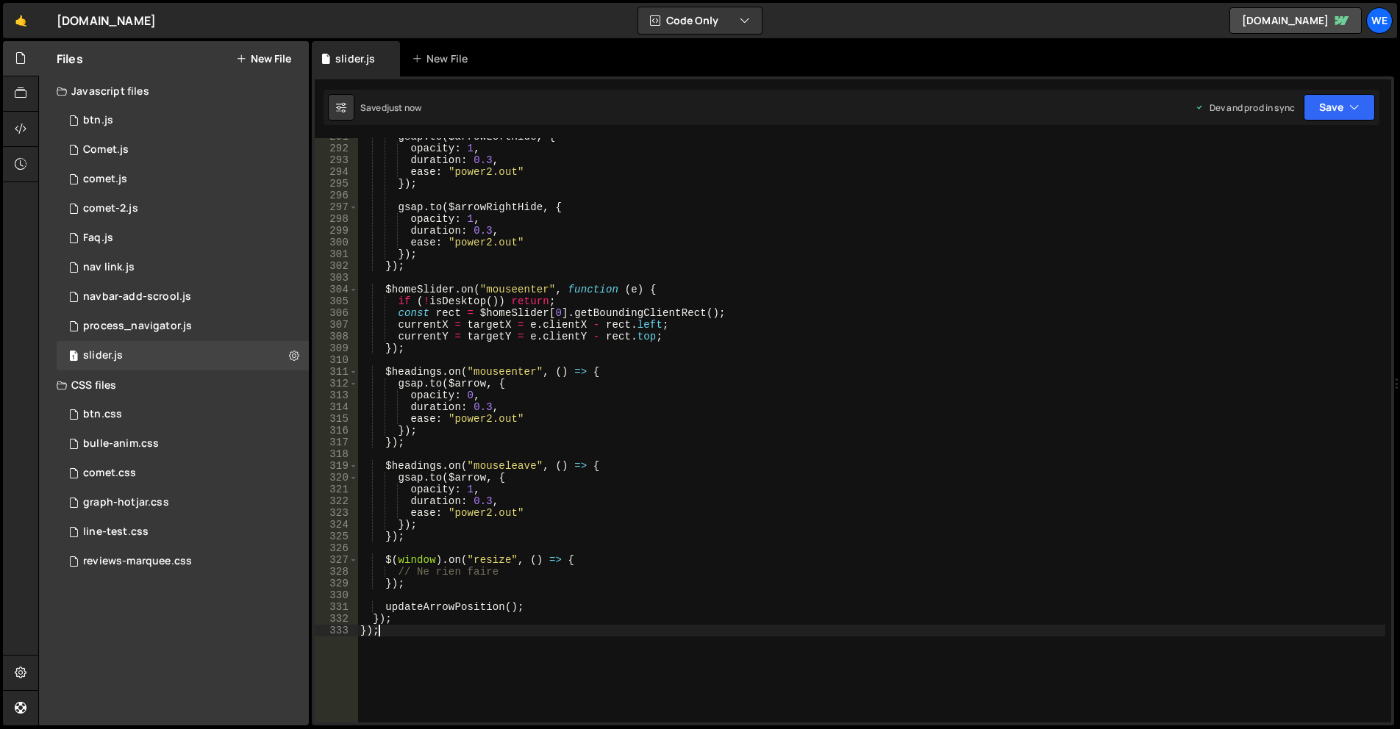
click at [617, 585] on div "gsap . to ( $arrowLeftHide , { opacity : 1 , duration : 0.3 , ease : "power2.ou…" at bounding box center [871, 435] width 1028 height 608
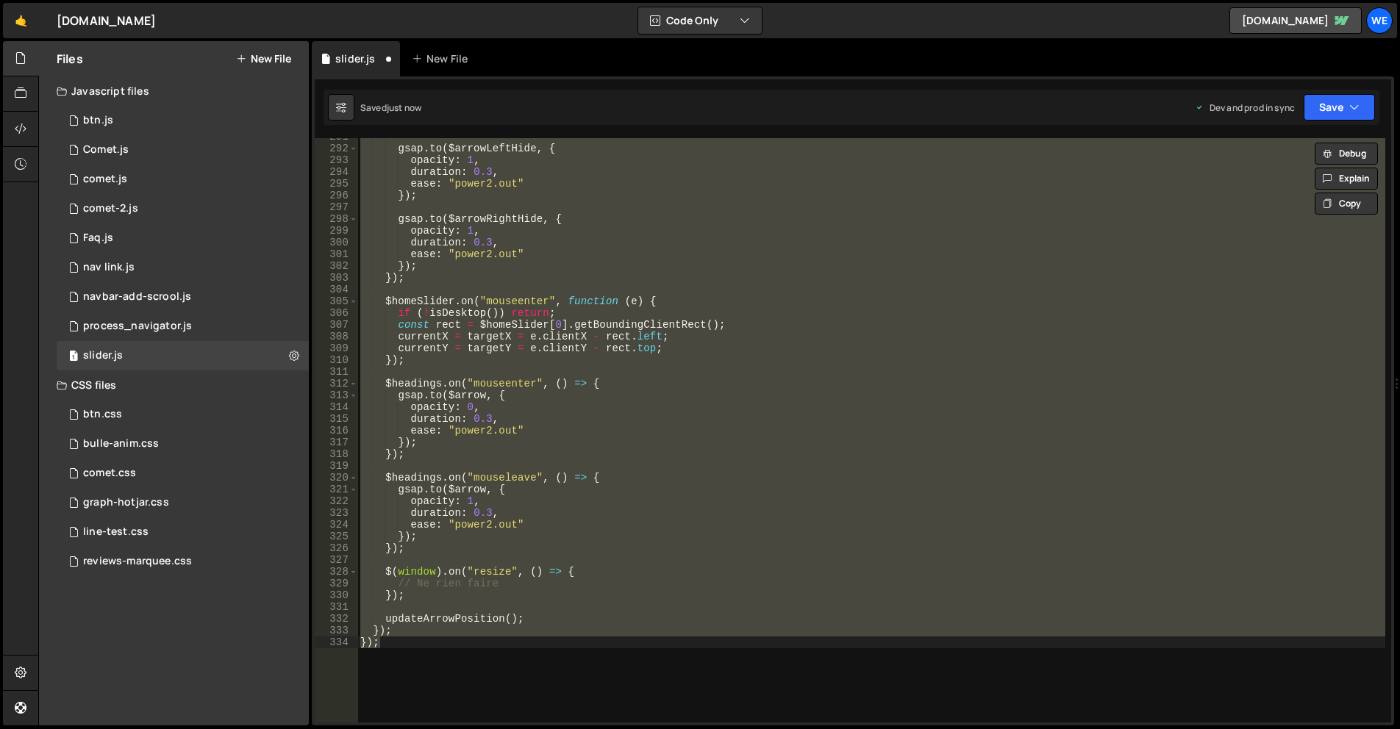
click at [693, 325] on div "gsap . to ( $arrowLeftHide , { opacity : 1 , duration : 0.3 , ease : "power2.ou…" at bounding box center [871, 435] width 1028 height 608
paste textarea
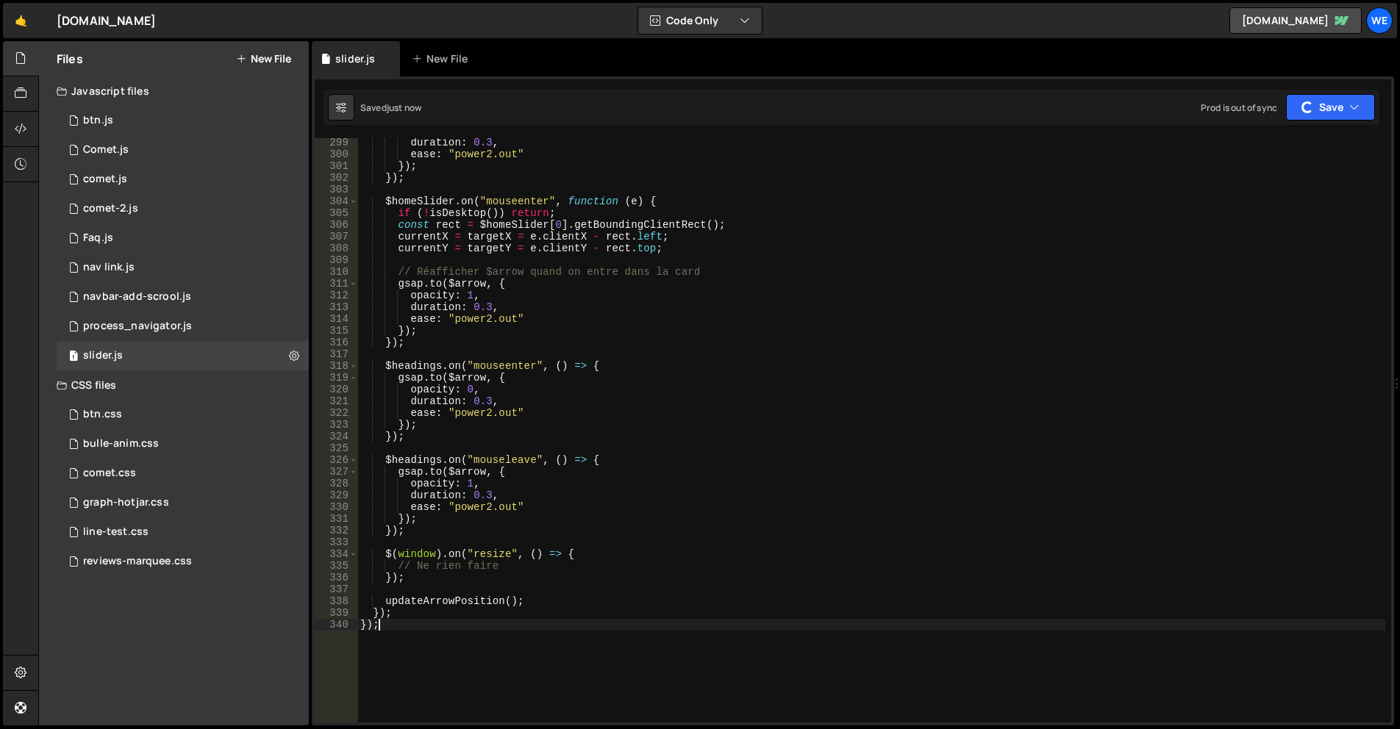
scroll to position [3508, 0]
click at [479, 235] on div "duration : 0.3 , ease : "power2.out" }) ; }) ; $homeSlider . on ( "mouseenter" …" at bounding box center [871, 441] width 1028 height 608
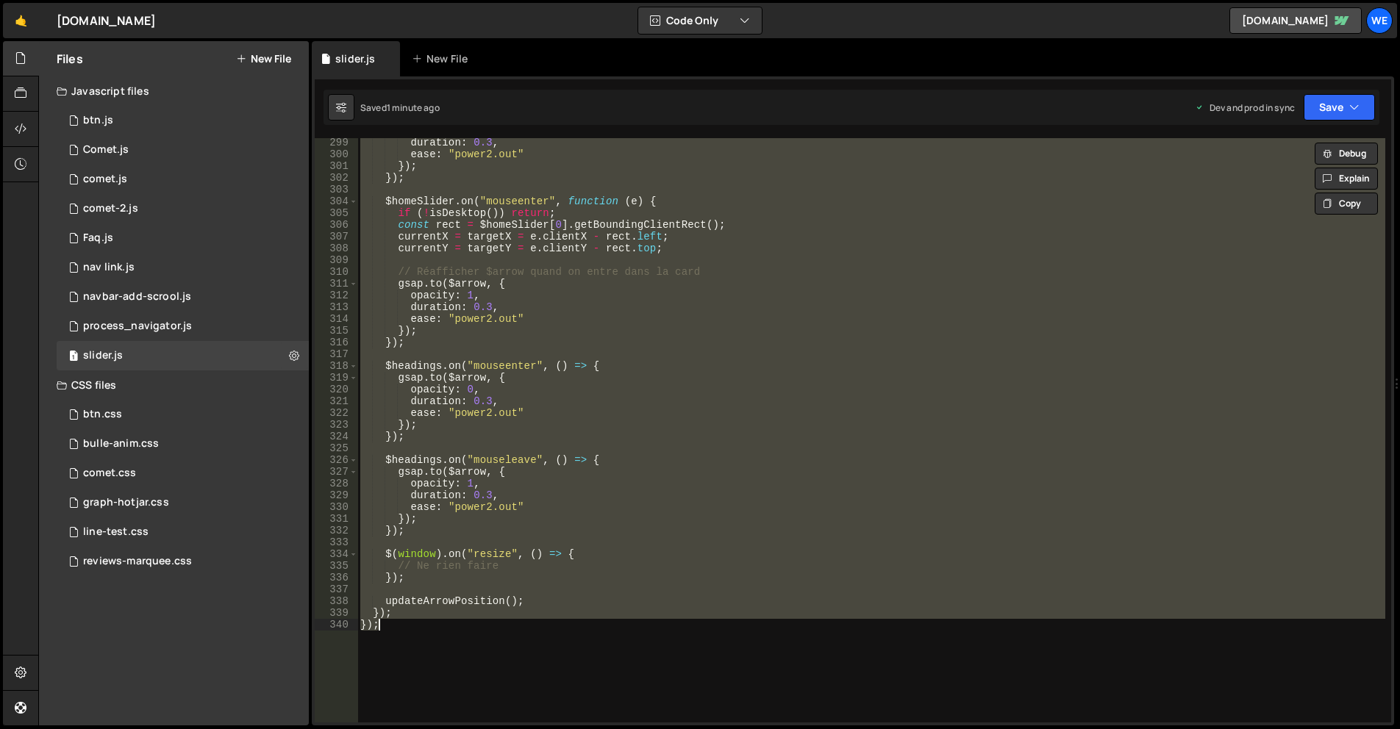
paste textarea
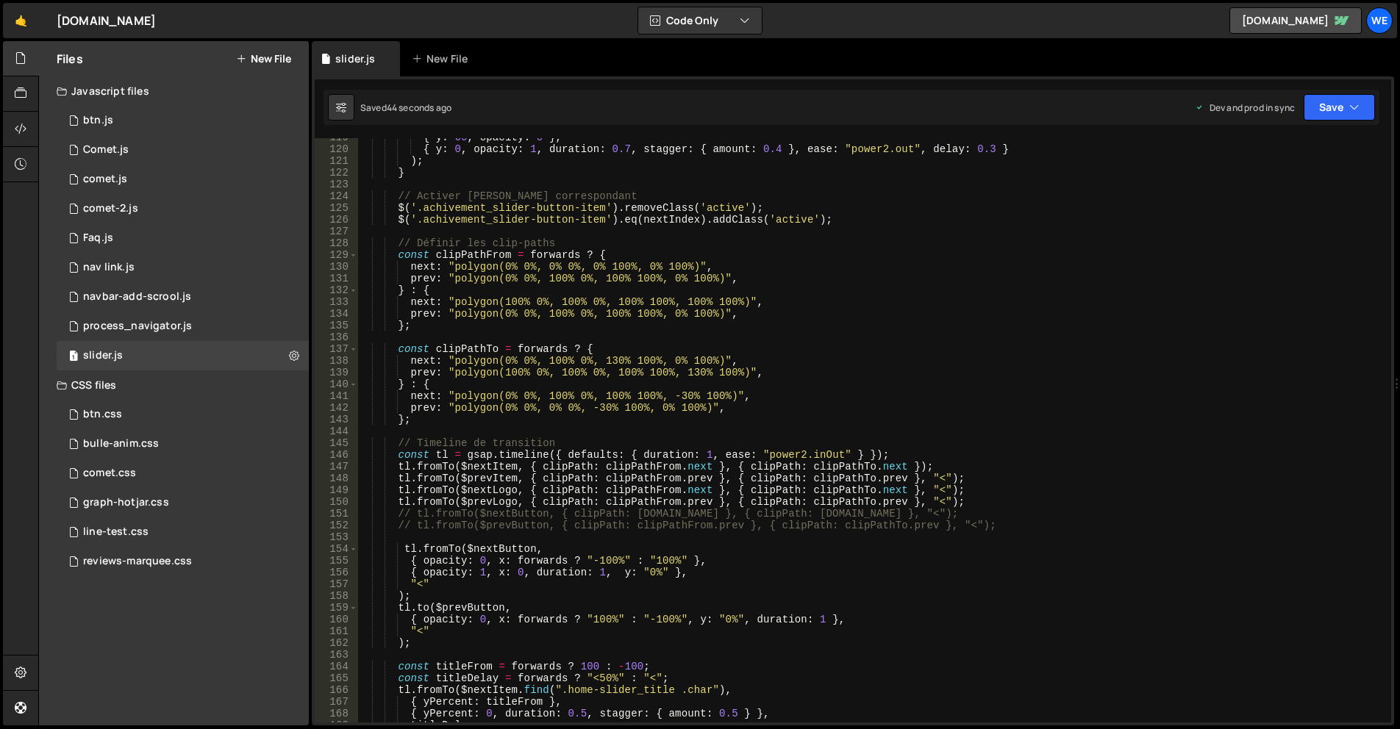
scroll to position [1571, 0]
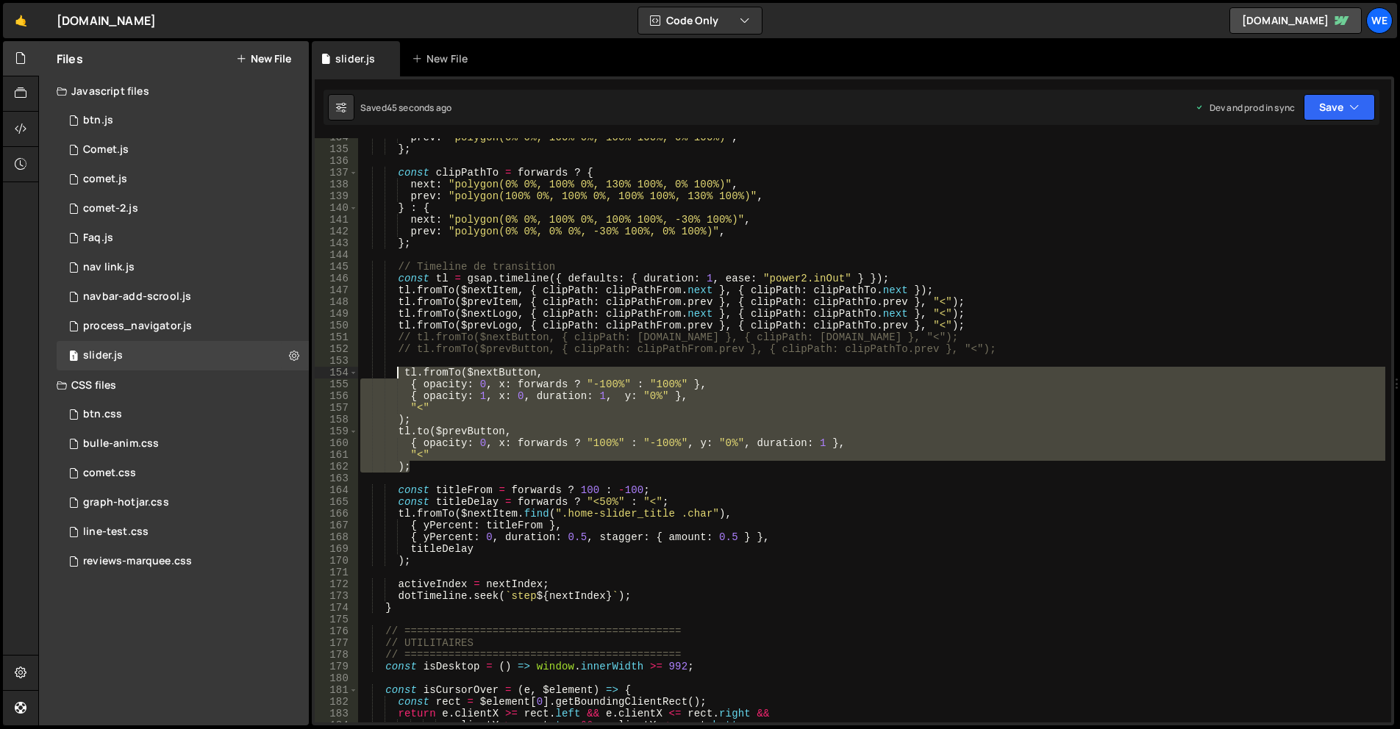
drag, startPoint x: 418, startPoint y: 465, endPoint x: 393, endPoint y: 371, distance: 97.2
click at [393, 371] on div "prev : "polygon(0% 0%, 100% 0%, 100% 100%, 0% 100%)" , } ; const clipPathTo = f…" at bounding box center [871, 436] width 1028 height 608
click at [696, 390] on div "prev : "polygon(0% 0%, 100% 0%, 100% 100%, 0% 100%)" , } ; const clipPathTo = f…" at bounding box center [871, 436] width 1028 height 608
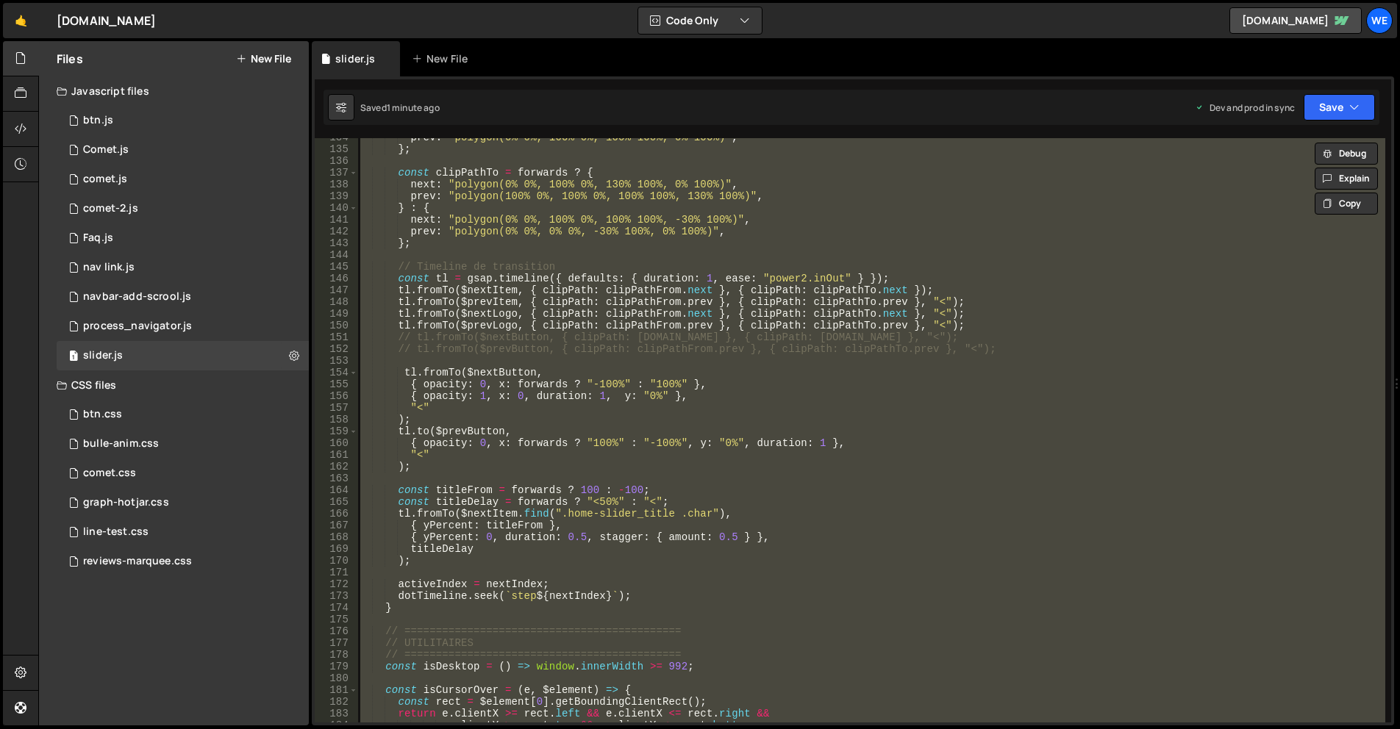
paste textarea
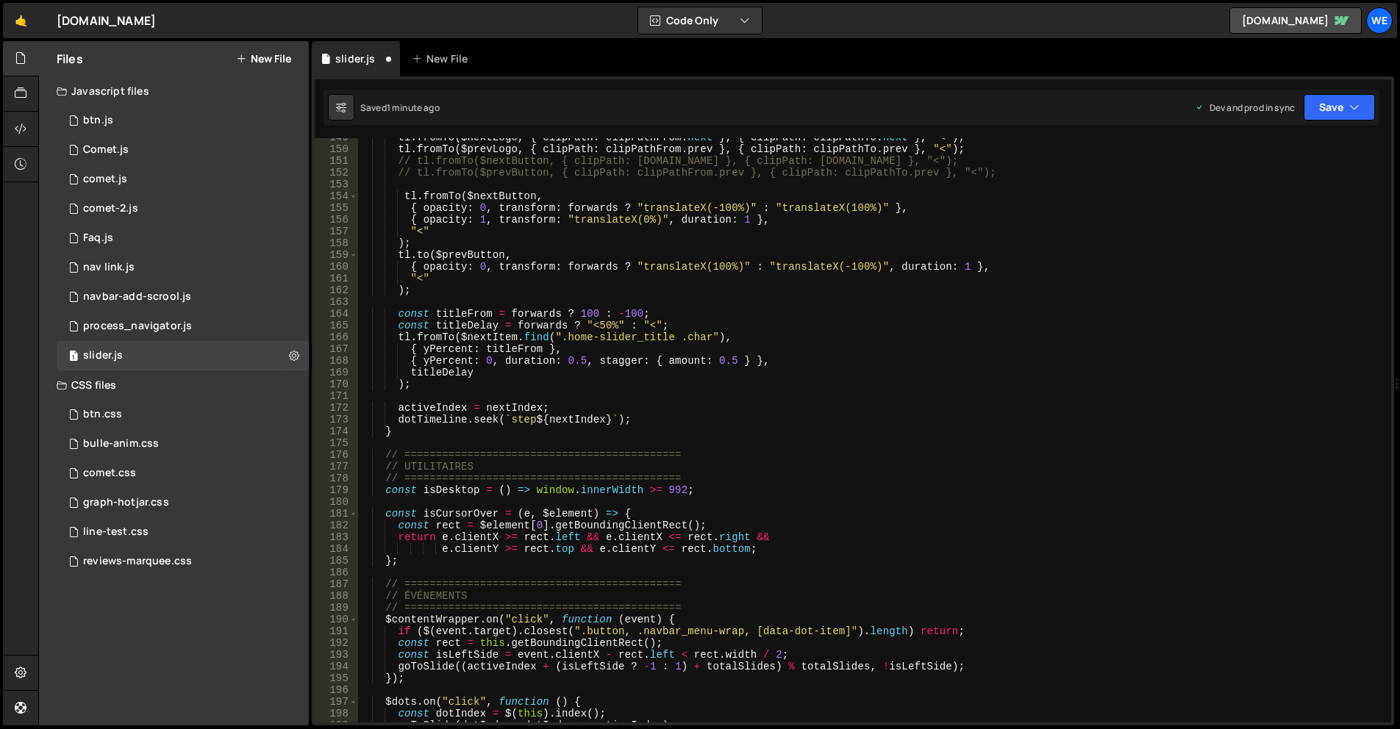
scroll to position [1483, 0]
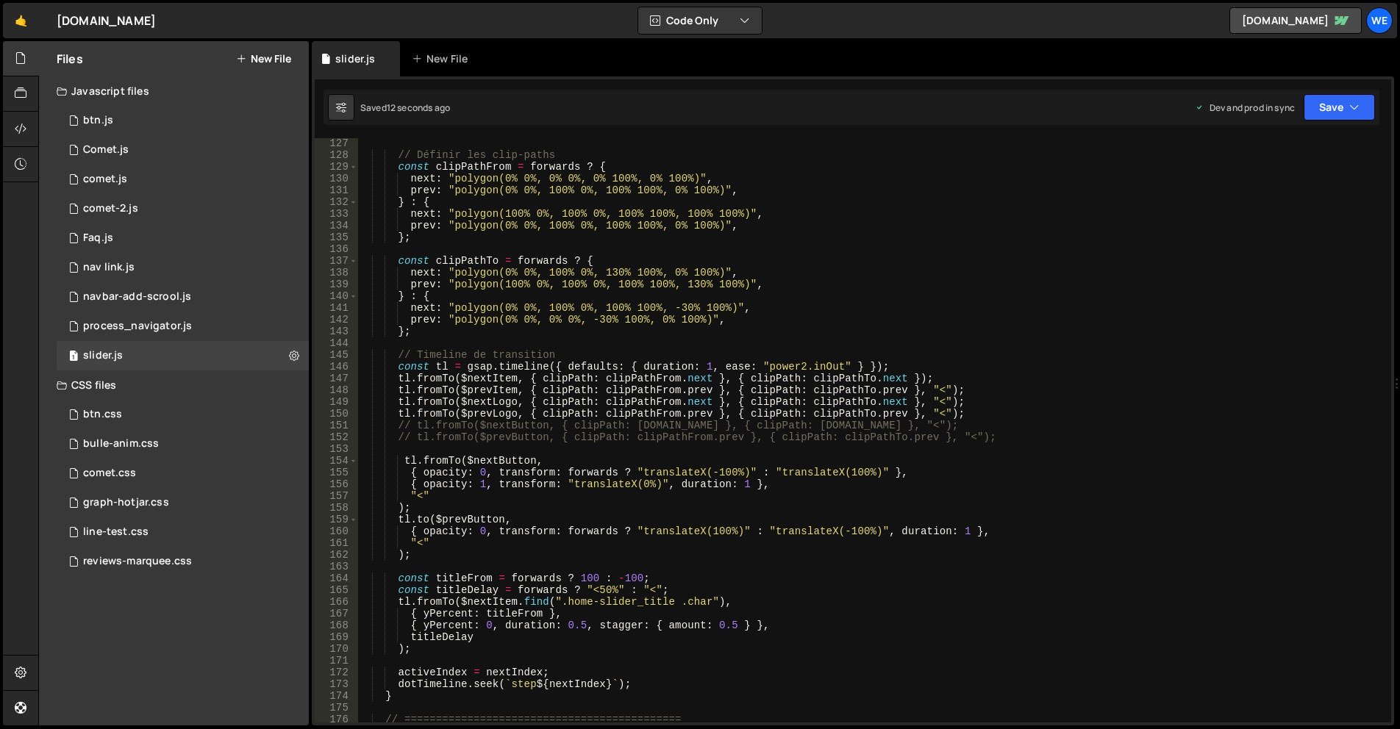
click at [1065, 410] on div "// Définir les clip-paths const clipPathFrom = forwards ? { next : "polygon(0% …" at bounding box center [871, 441] width 1028 height 608
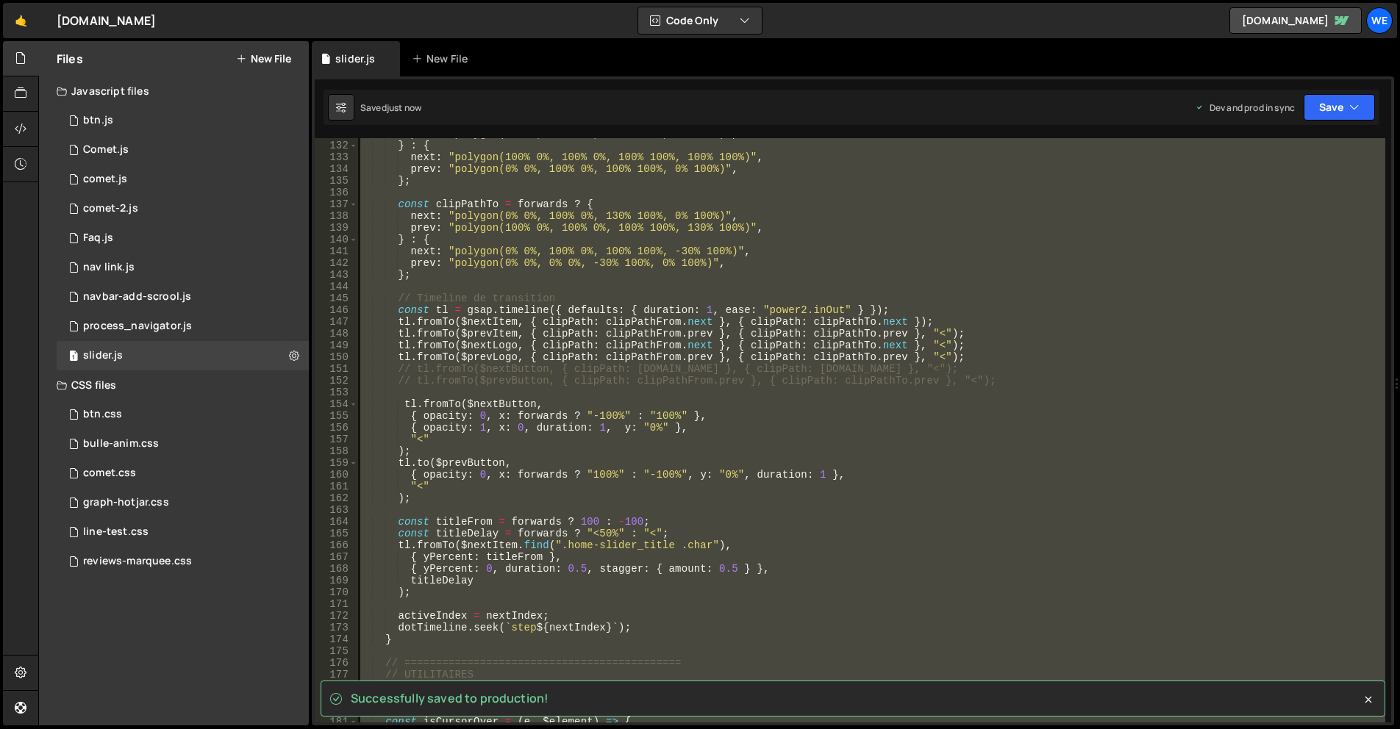
scroll to position [1540, 0]
click at [930, 471] on div "prev : "polygon(0% 0%, 100% 0%, 100% 100%, 0% 100%)" , } : { next : "polygon(10…" at bounding box center [871, 430] width 1028 height 585
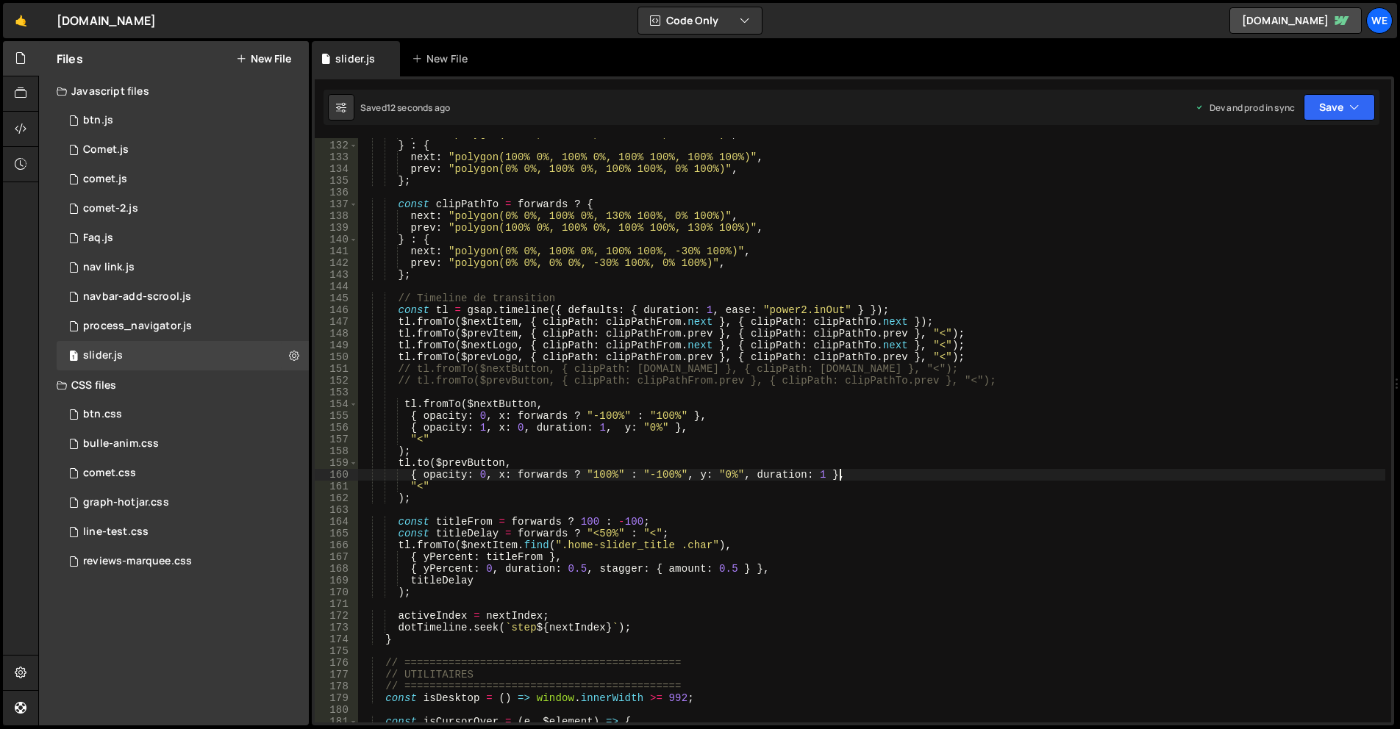
drag, startPoint x: 804, startPoint y: 407, endPoint x: 824, endPoint y: 422, distance: 25.7
click at [804, 406] on div "prev : "polygon(0% 0%, 100% 0%, 100% 100%, 0% 100%)" , } : { next : "polygon(10…" at bounding box center [871, 432] width 1028 height 608
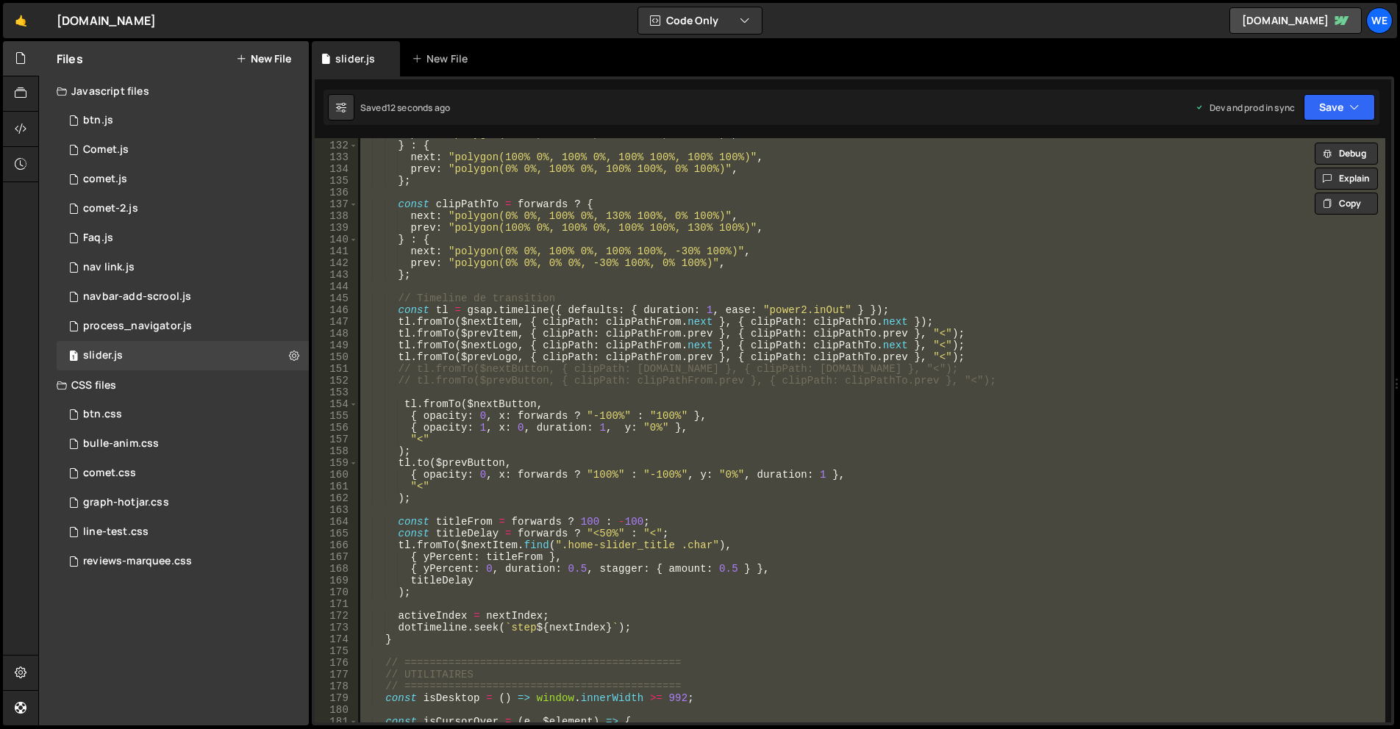
paste textarea
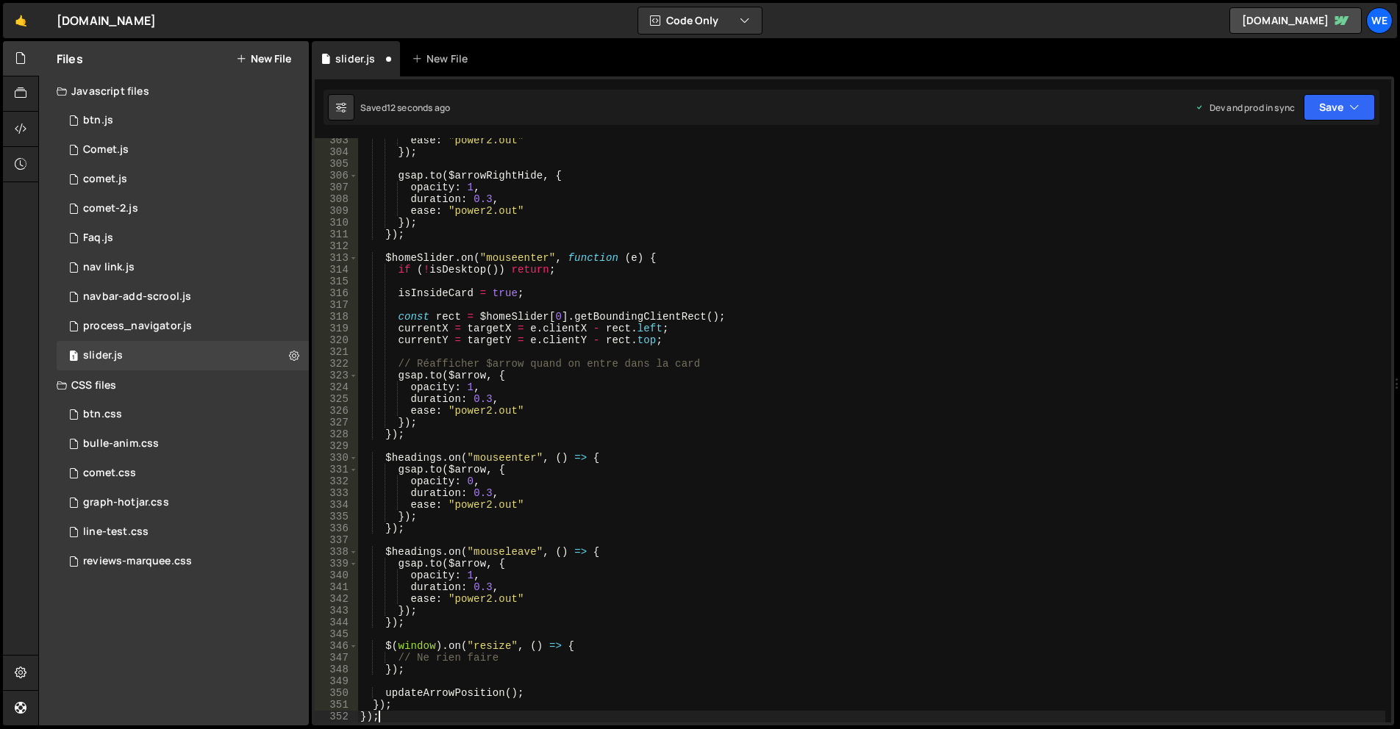
scroll to position [3556, 0]
click at [836, 321] on div "ease : "power2.out" }) ; gsap . to ( $arrowRightHide , { opacity : 1 , duration…" at bounding box center [871, 439] width 1028 height 608
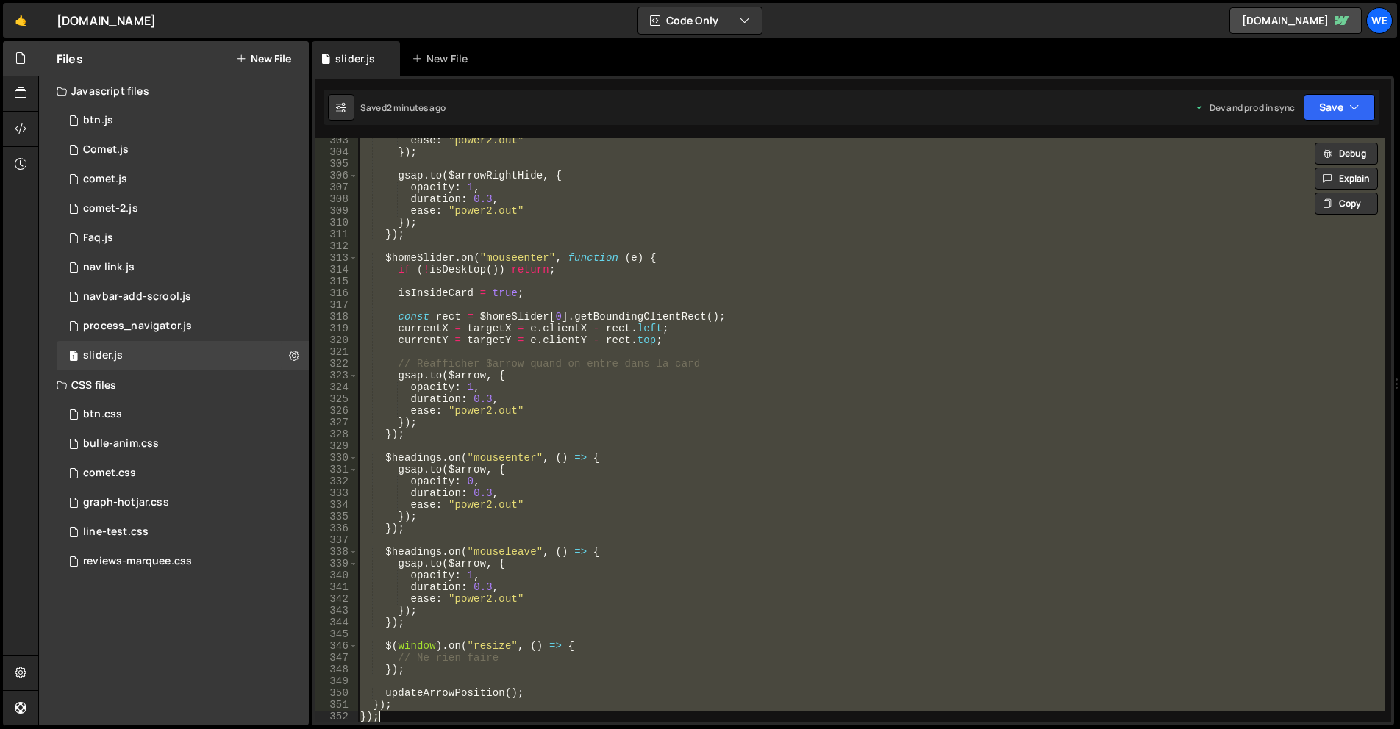
paste textarea
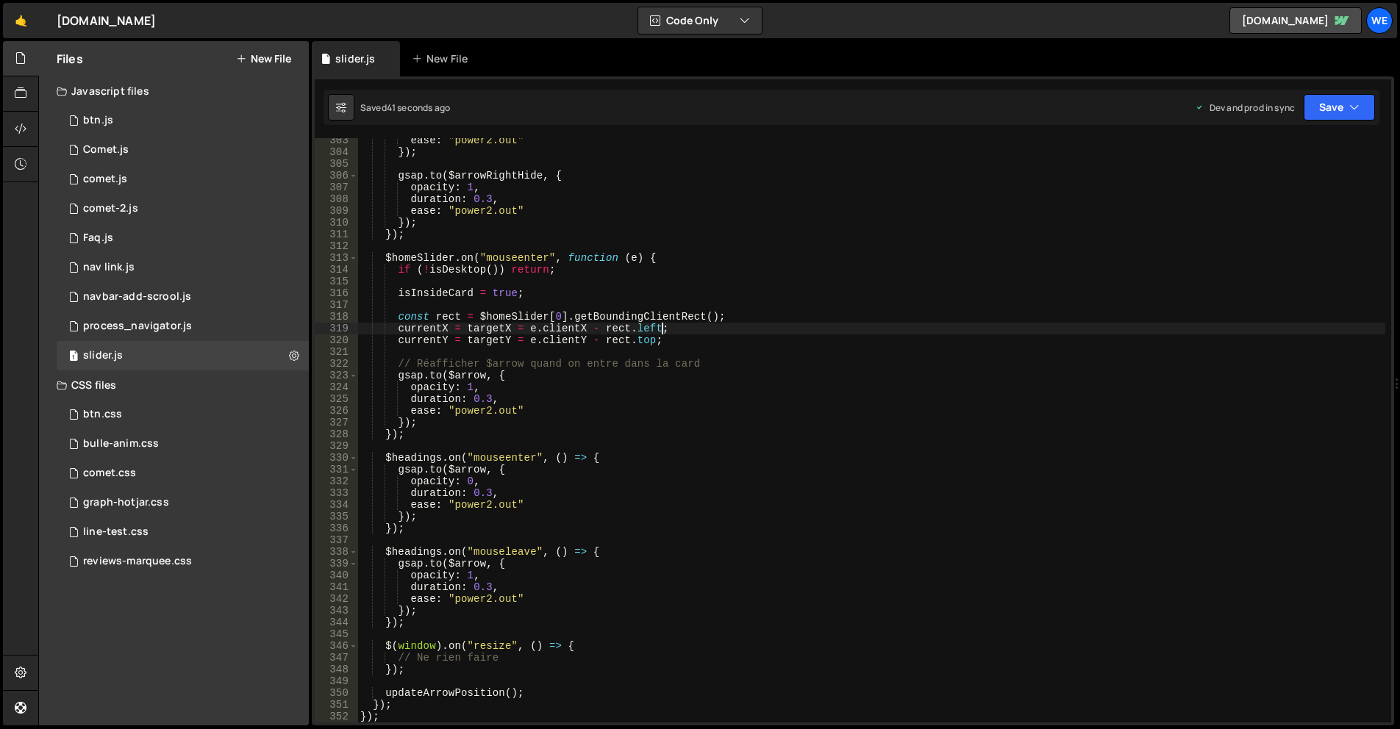
click at [714, 329] on div "ease : "power2.out" }) ; gsap . to ( $arrowRightHide , { opacity : 1 , duration…" at bounding box center [871, 439] width 1028 height 608
type textarea "currentX = targetX = e.clientX - rect.left;"
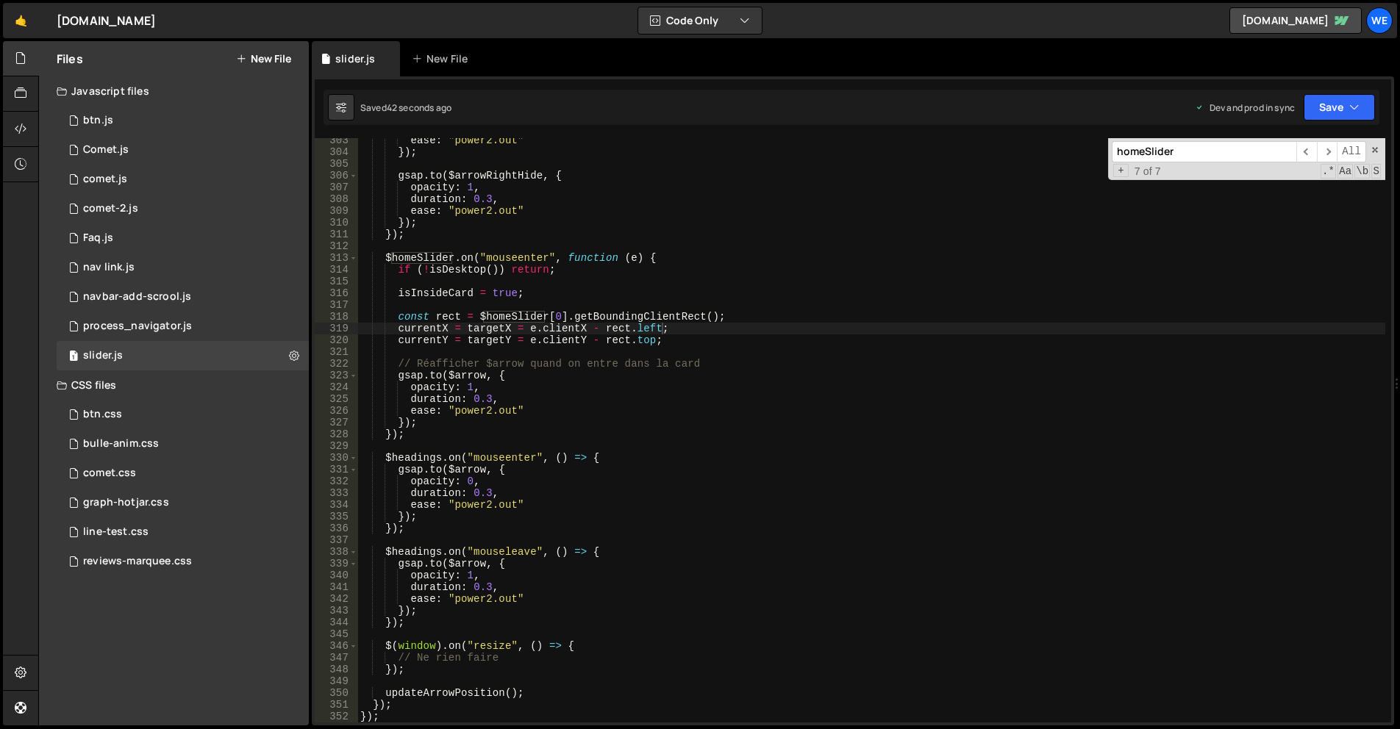
type input "-"
type textarea "currentY = targetY = e.clientY - [DOMAIN_NAME];"
type input "-1"
type textarea "// left: "-120%""
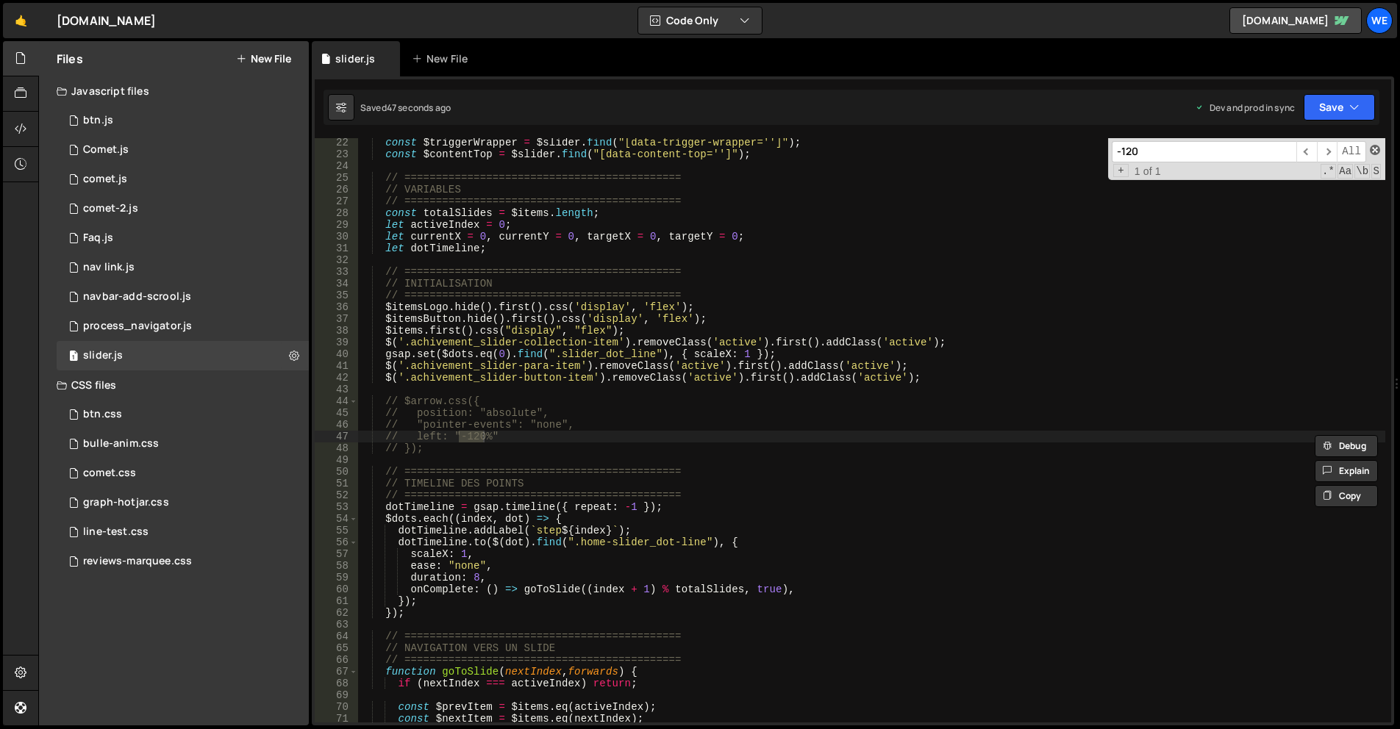
type input "-120"
drag, startPoint x: 1376, startPoint y: 149, endPoint x: 1298, endPoint y: 172, distance: 81.9
click at [1376, 149] on span at bounding box center [1375, 150] width 10 height 10
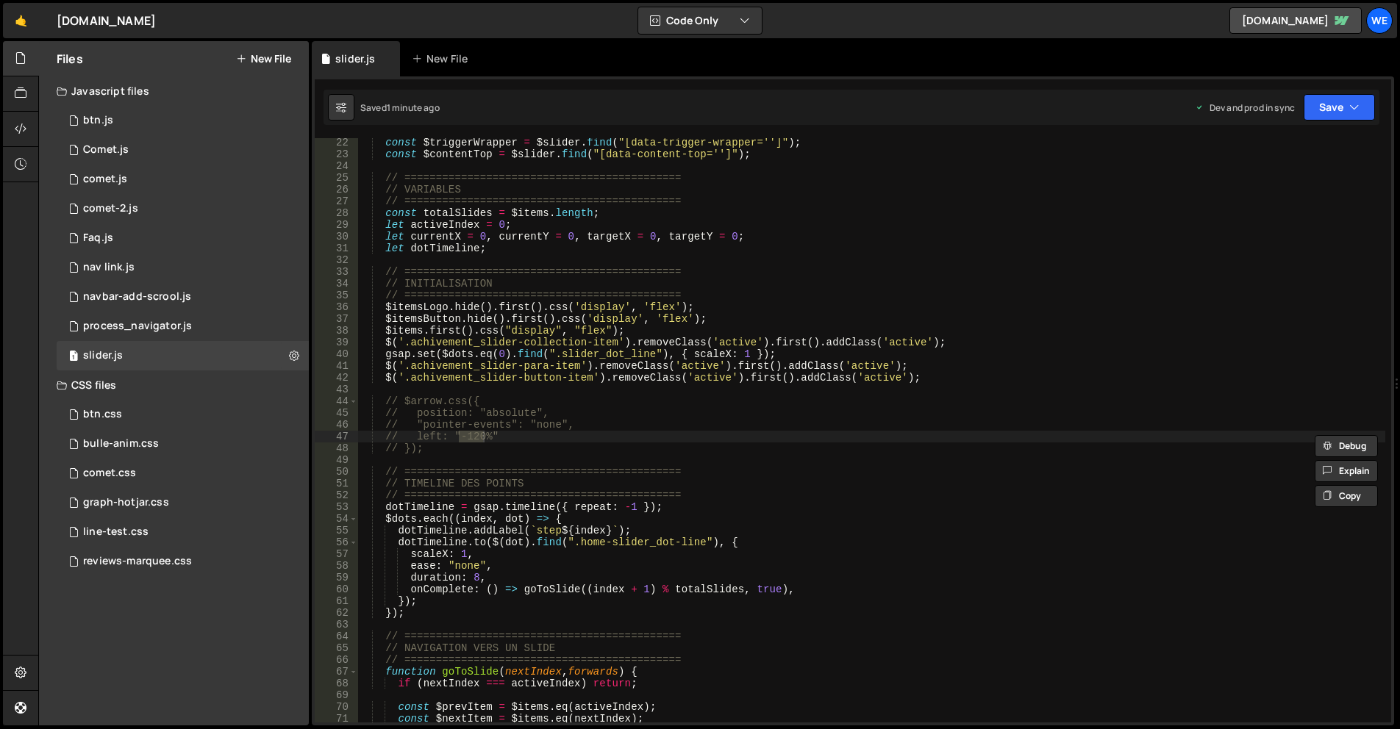
click at [615, 345] on div "const $triggerWrapper = $slider . find ( "[data-trigger-wrapper='']" ) ; const …" at bounding box center [871, 441] width 1028 height 608
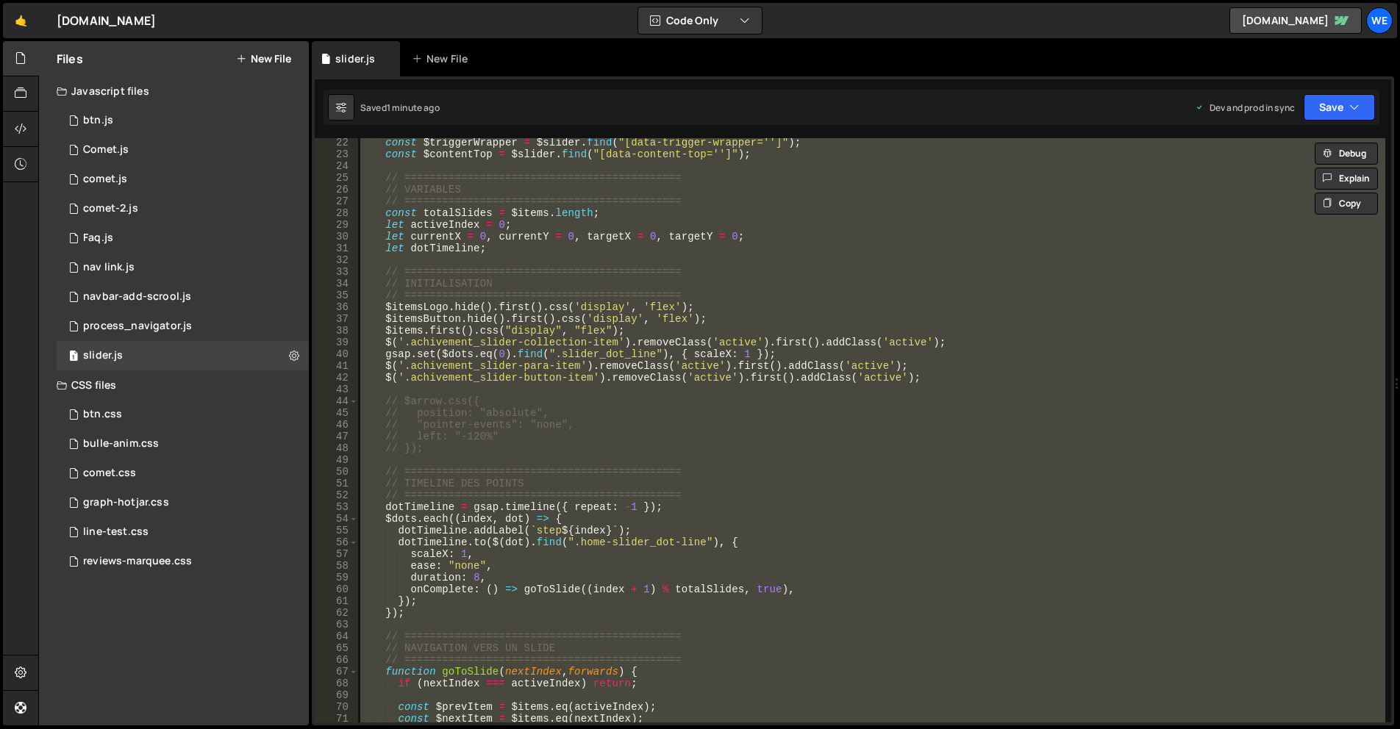
paste textarea
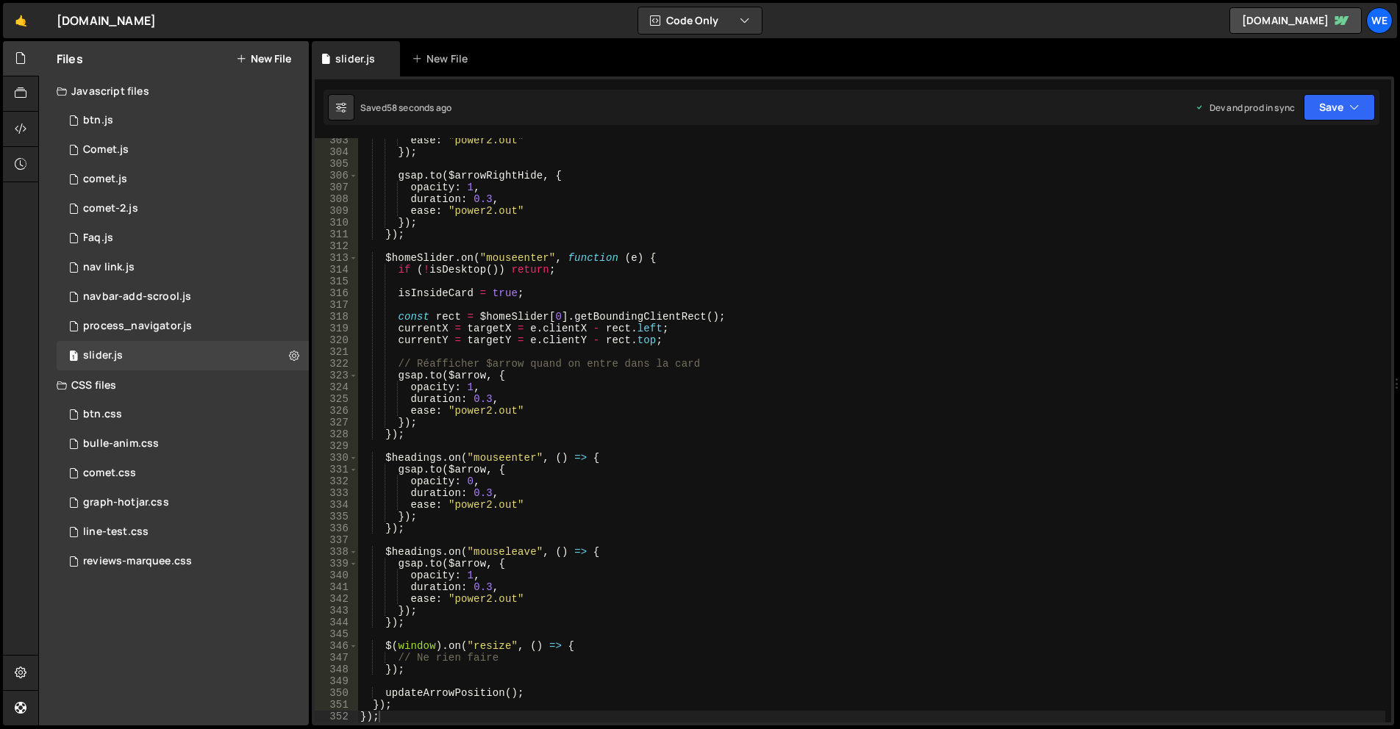
click at [640, 343] on div "ease : "power2.out" }) ; gsap . to ( $arrowRightHide , { opacity : 1 , duration…" at bounding box center [871, 439] width 1028 height 608
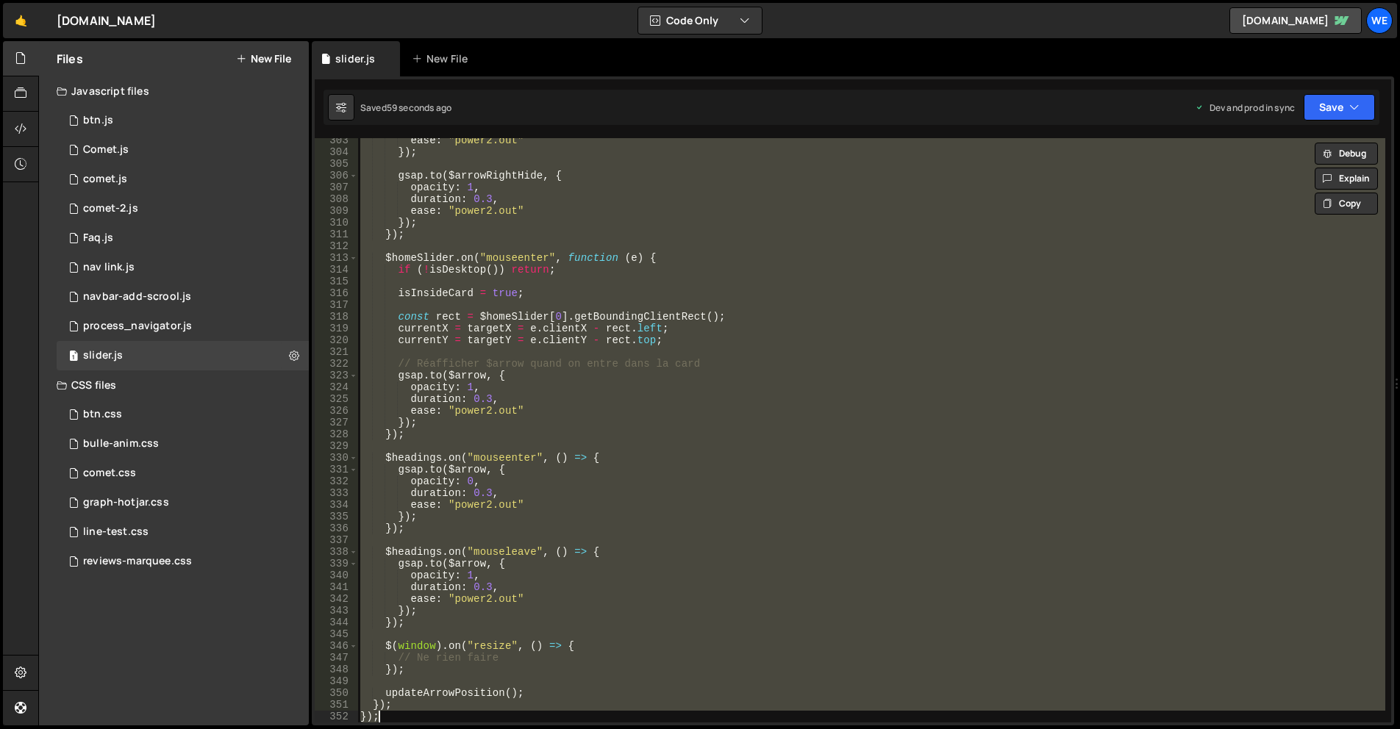
paste textarea
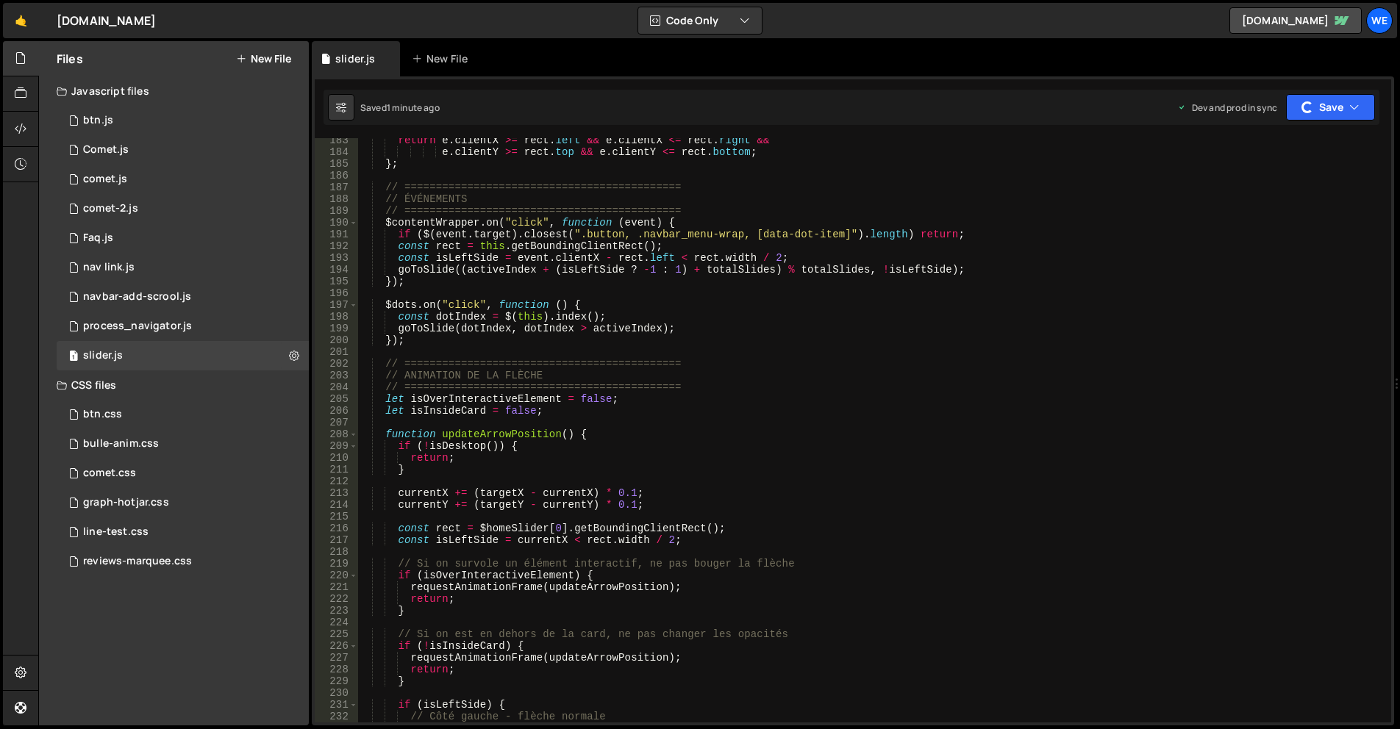
scroll to position [1748, 0]
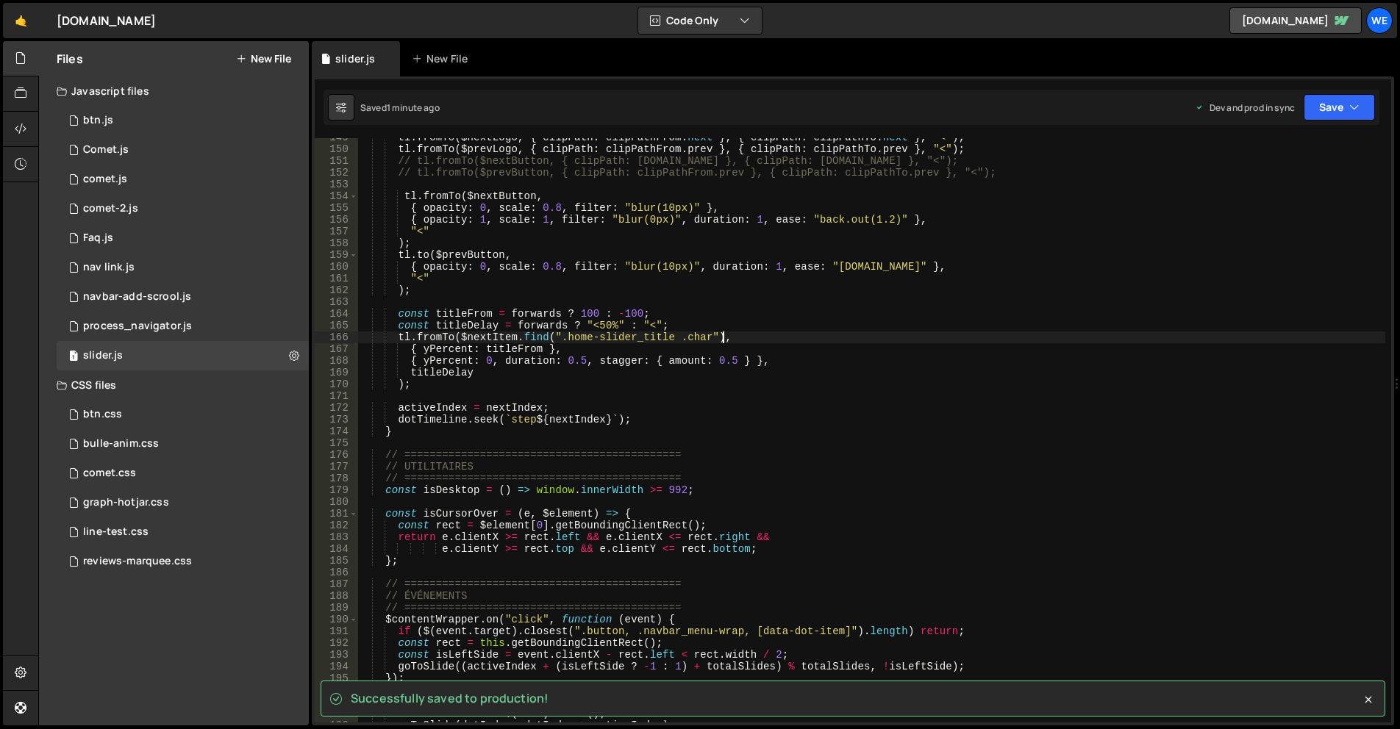
click at [766, 341] on div "tl . fromTo ( $nextLogo , { clipPath : clipPathFrom . next } , { clipPath : cli…" at bounding box center [871, 436] width 1028 height 608
type textarea "tl.fromTo($nextItem.find(".home-slider_title .char"),"
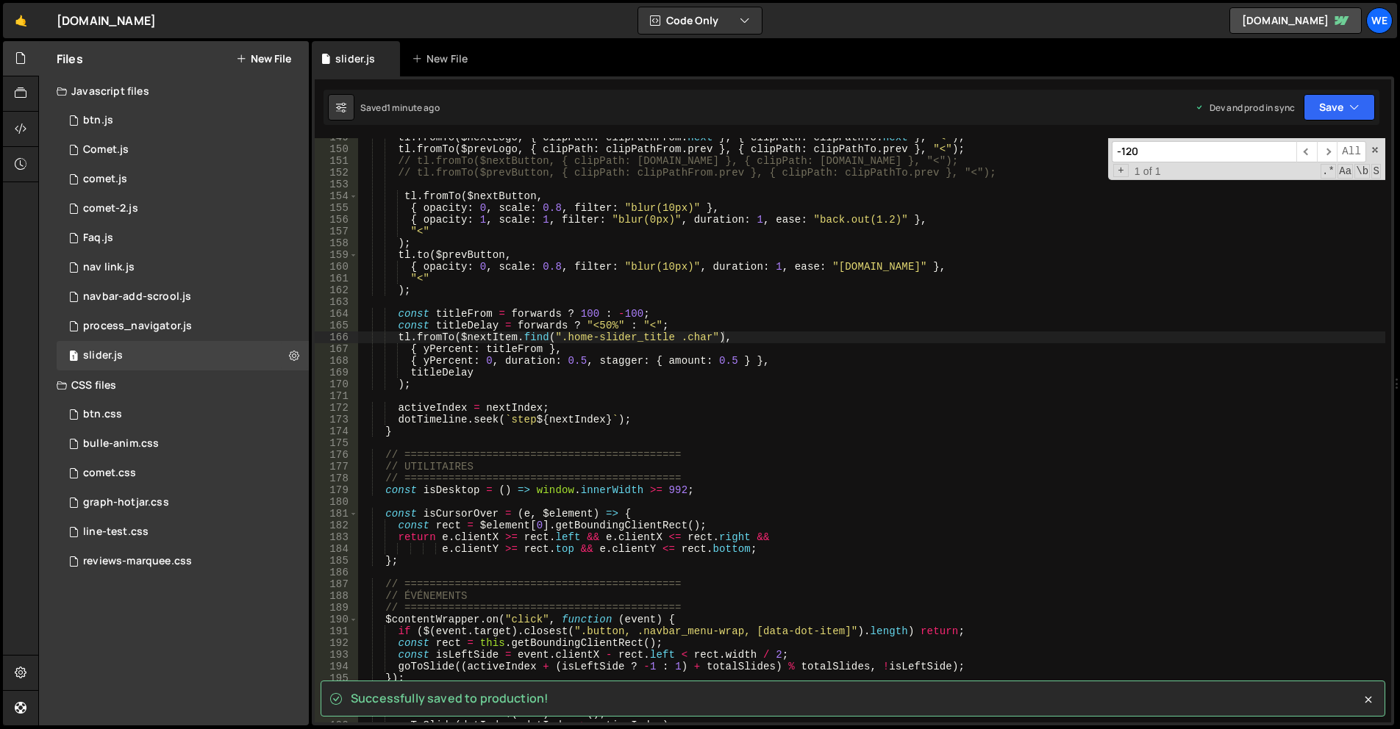
type input "c"
type textarea "{ yPercent: titleFrom },"
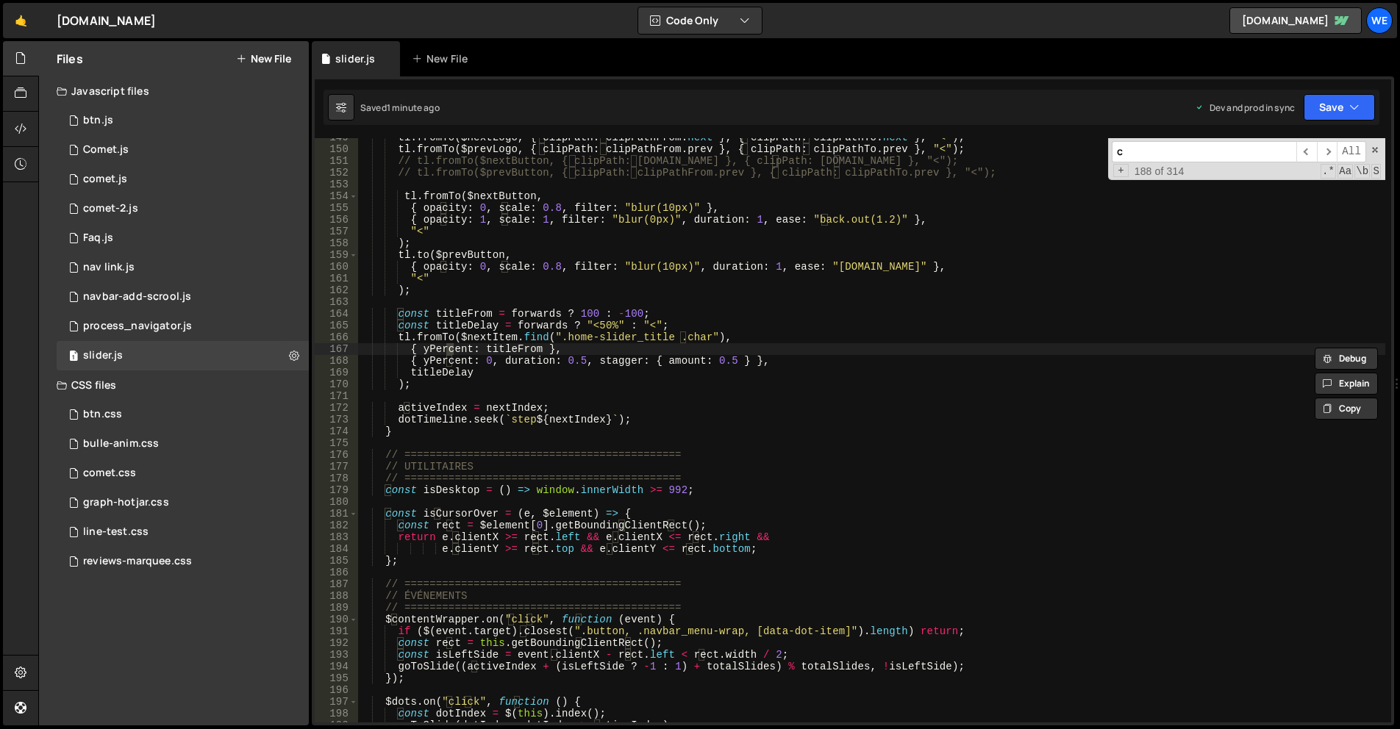
type input "cl"
type textarea "const rect = $element[0].getBoundingClientRect();"
type input "c"
click at [1380, 147] on div "c ​ ​ All 200 Replace All + 196 of 314 .* Aa \b S" at bounding box center [1246, 159] width 277 height 42
click at [1378, 147] on span at bounding box center [1375, 150] width 10 height 10
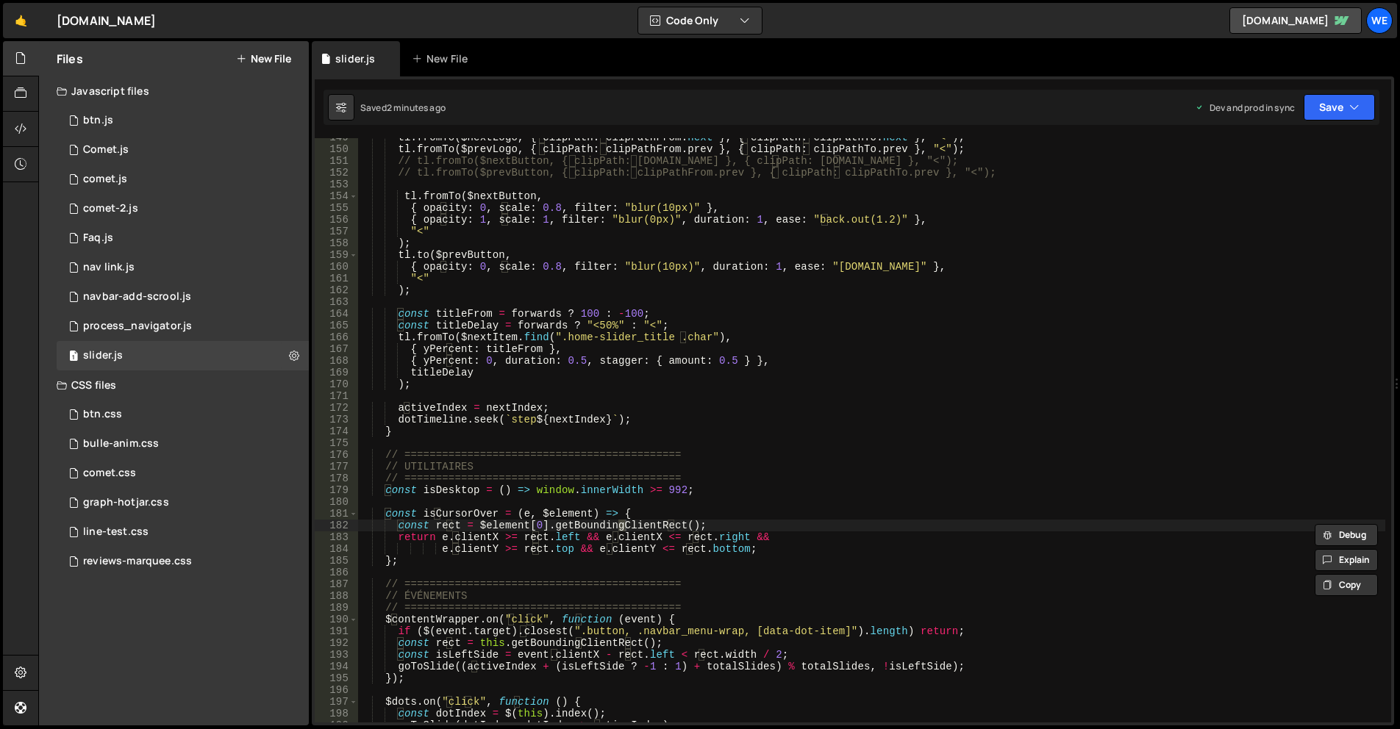
drag, startPoint x: 803, startPoint y: 380, endPoint x: 796, endPoint y: 384, distance: 7.6
click at [803, 380] on div "tl . fromTo ( $nextLogo , { clipPath : clipPathFrom . next } , { clipPath : cli…" at bounding box center [871, 436] width 1028 height 608
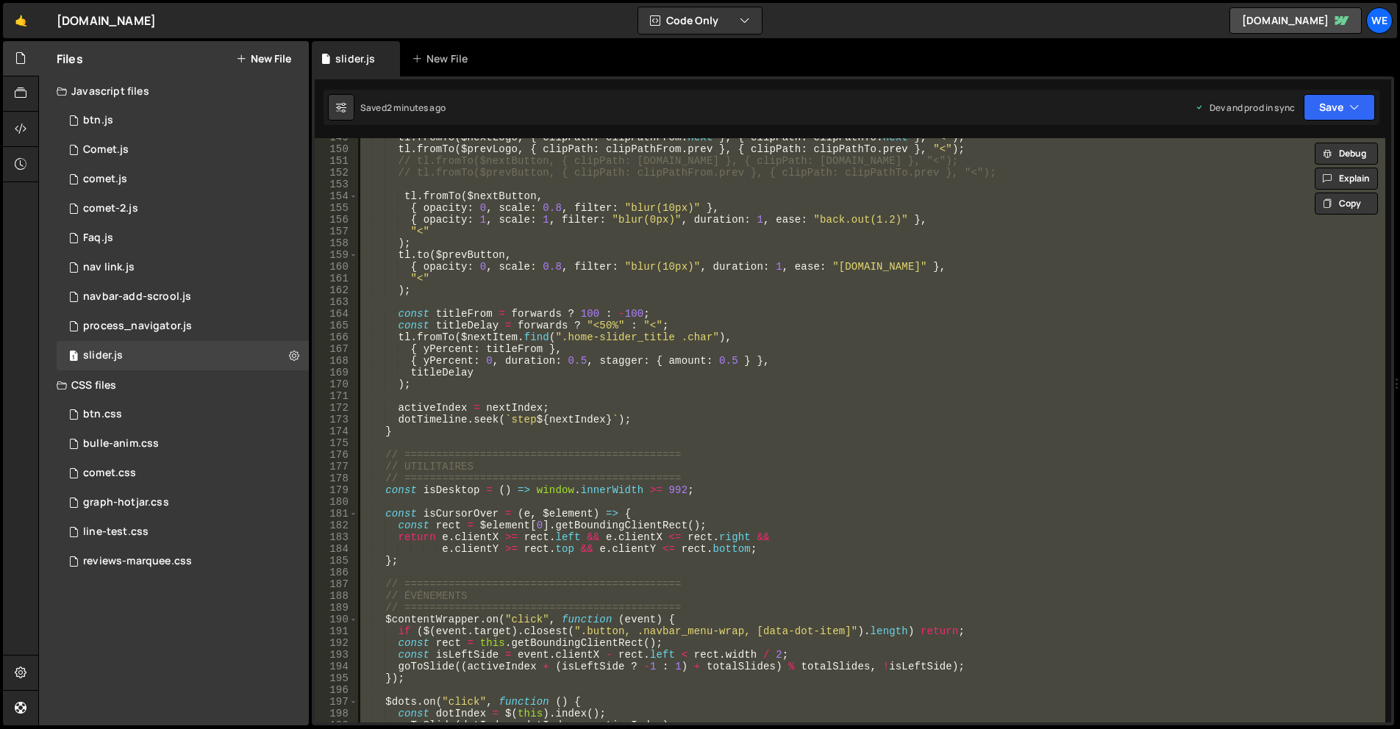
paste textarea
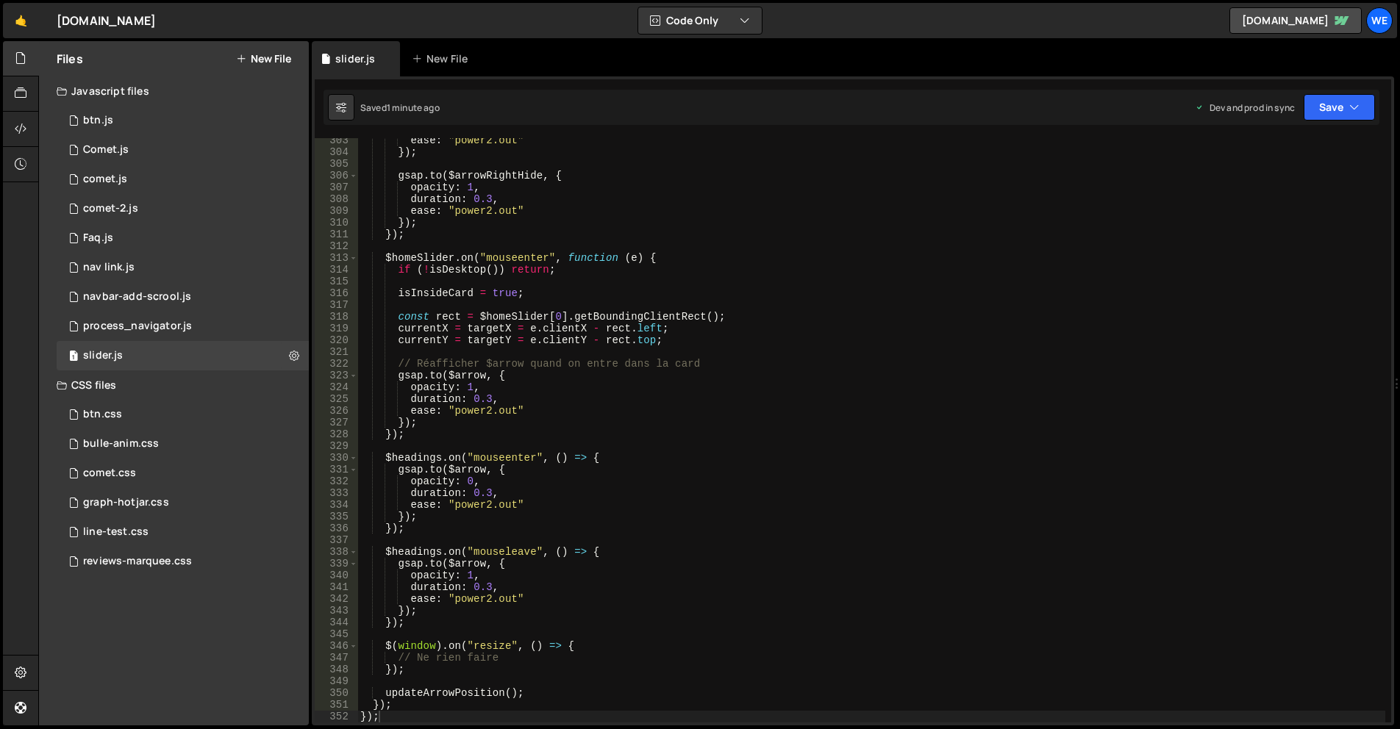
click at [744, 392] on div "ease : "power2.out" }) ; gsap . to ( $arrowRightHide , { opacity : 1 , duration…" at bounding box center [871, 439] width 1028 height 608
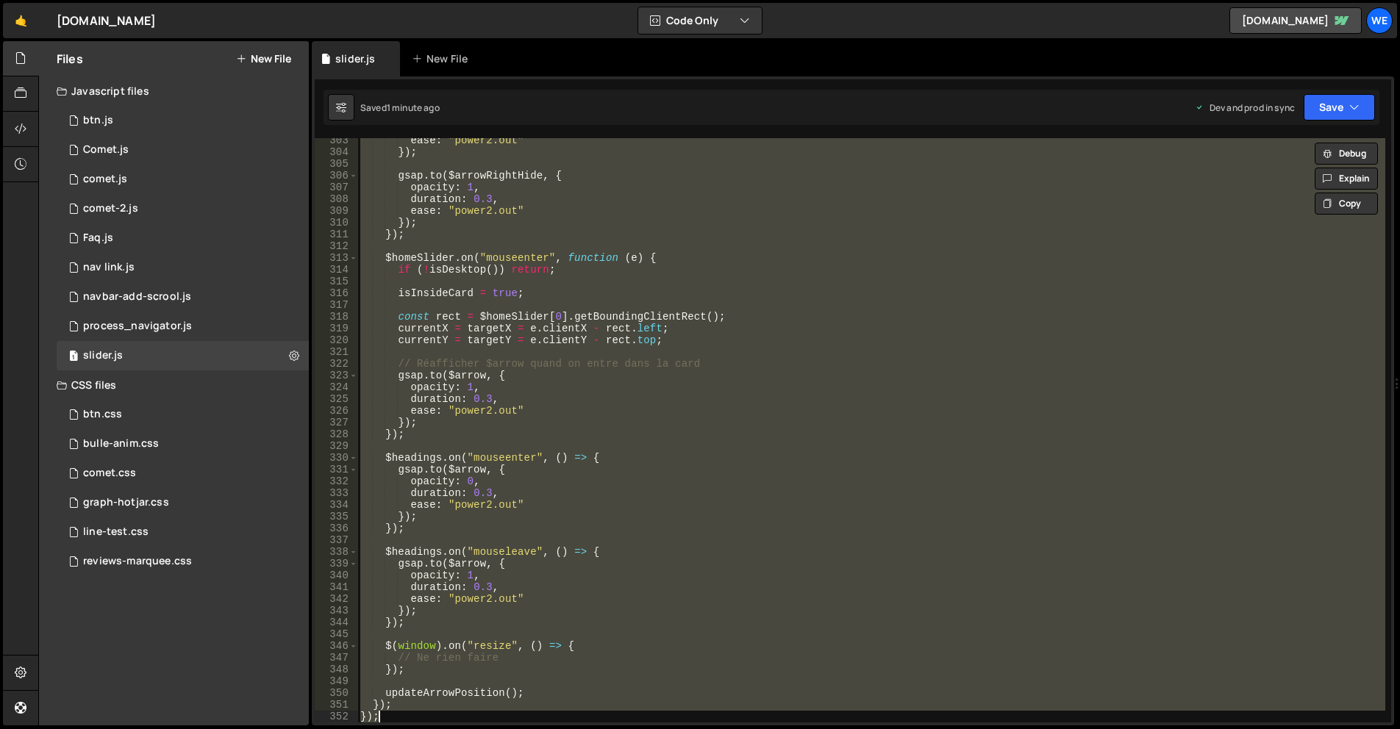
paste textarea
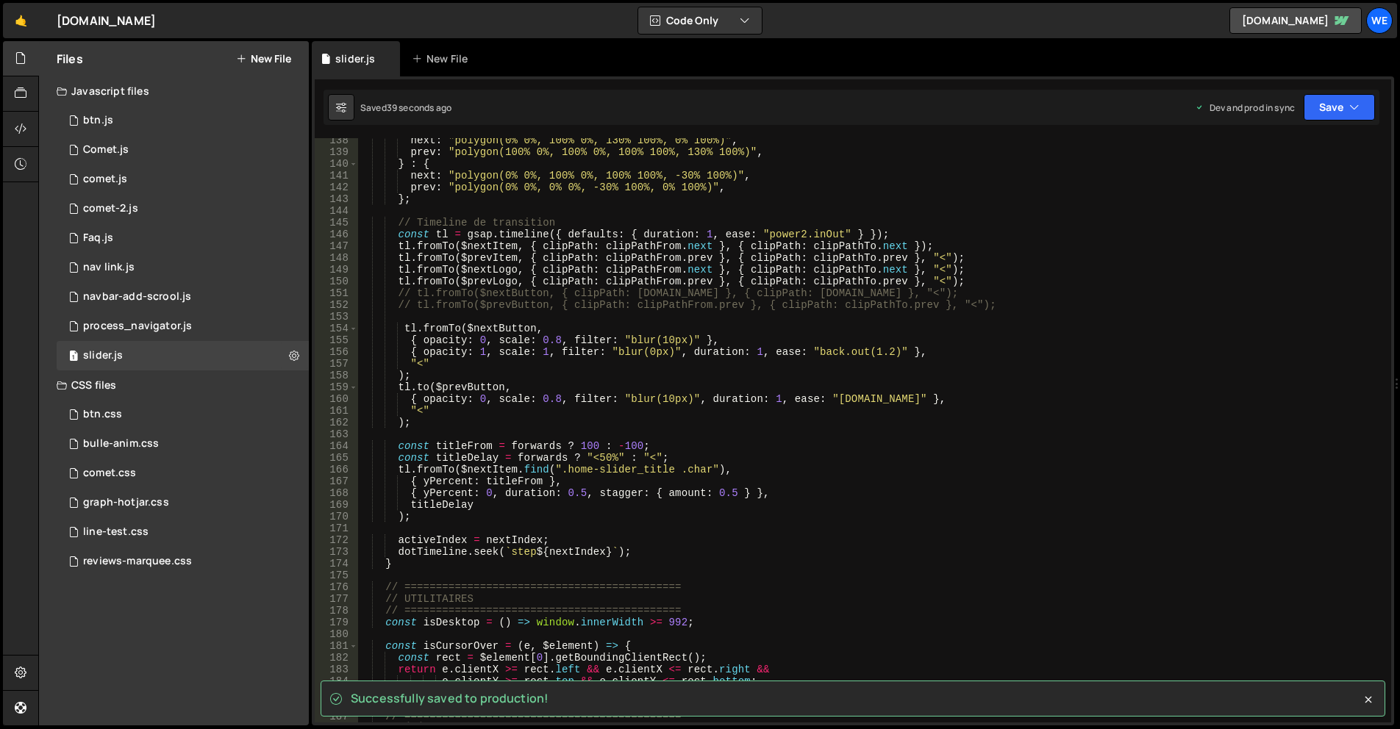
scroll to position [1527, 0]
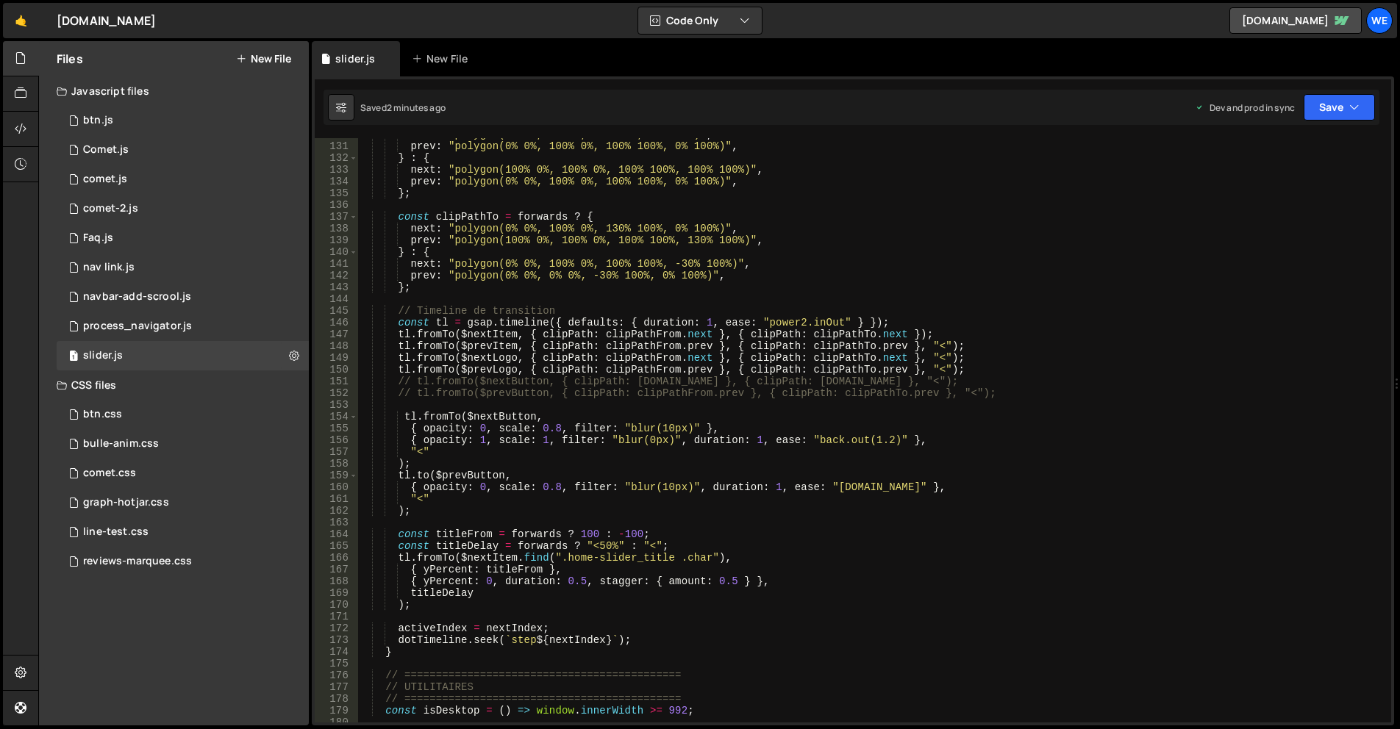
click at [1004, 251] on div "next : "polygon(0% 0%, 0% 0%, 0% 100%, 0% 100%)" , prev : "polygon(0% 0%, 100% …" at bounding box center [871, 433] width 1028 height 608
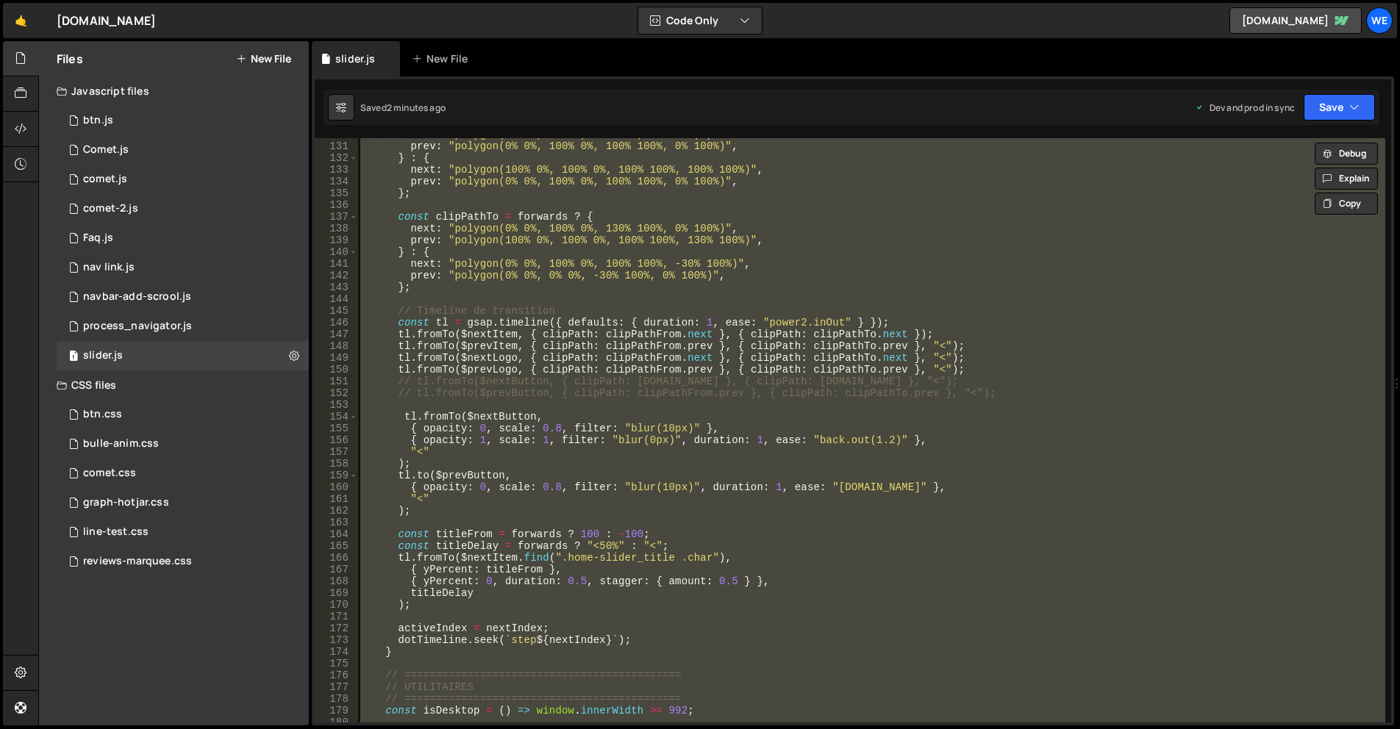
paste textarea
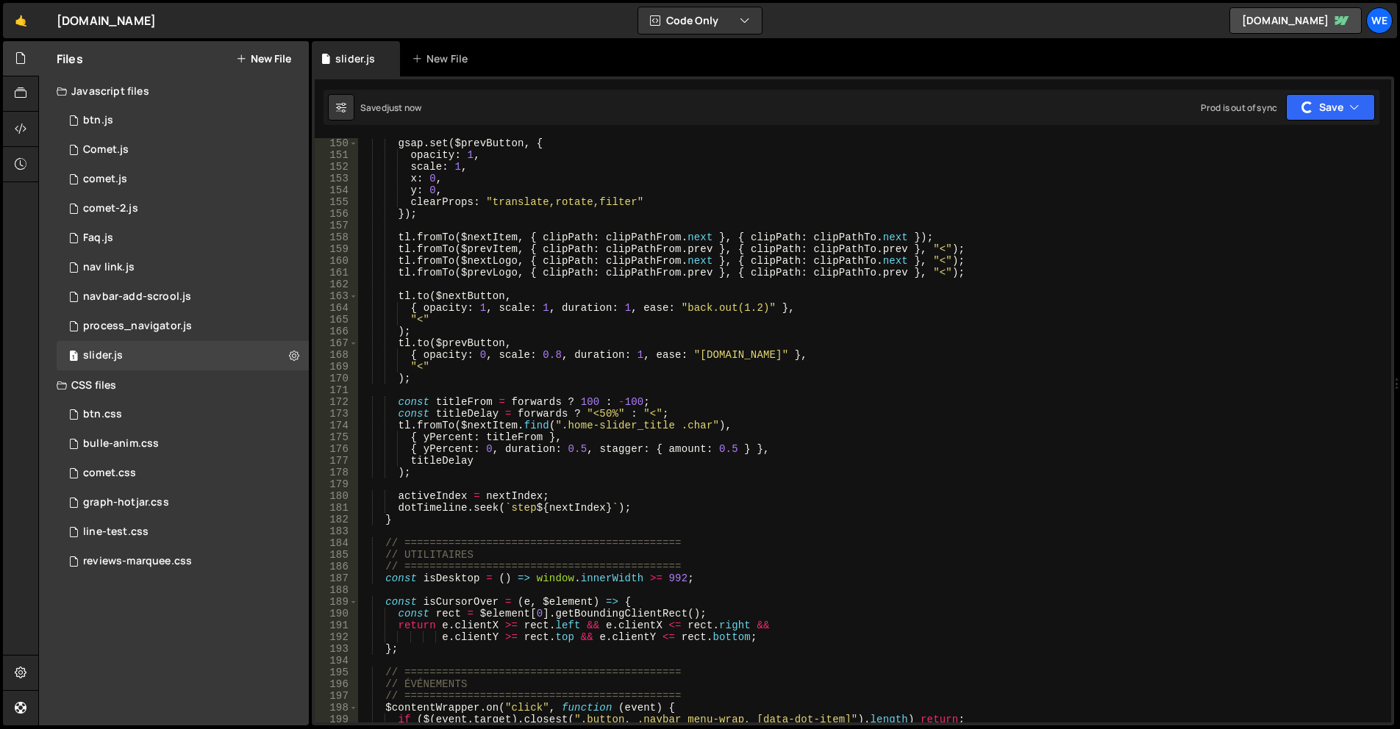
scroll to position [1709, 0]
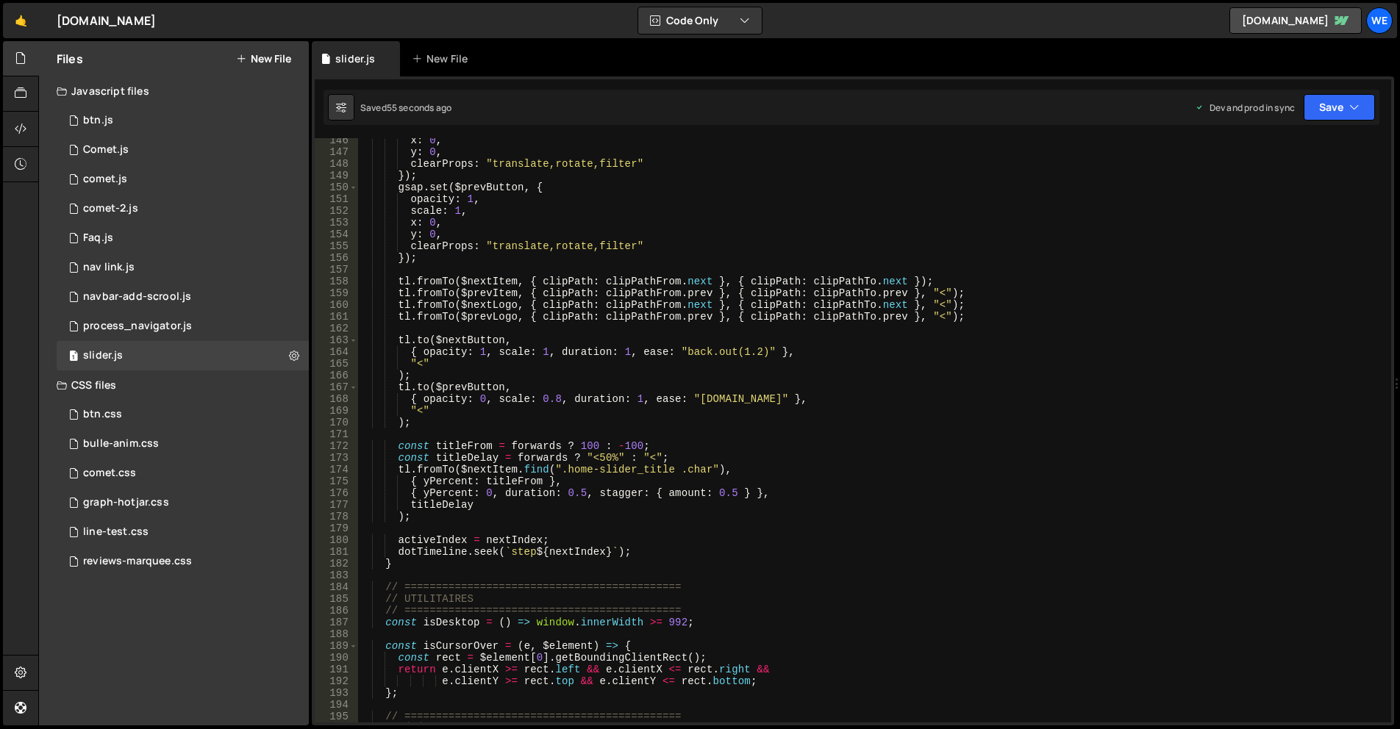
click at [588, 309] on div "x : 0 , y : 0 , clearProps : "translate,rotate,filter" }) ; gsap . set ( $prevB…" at bounding box center [871, 439] width 1028 height 608
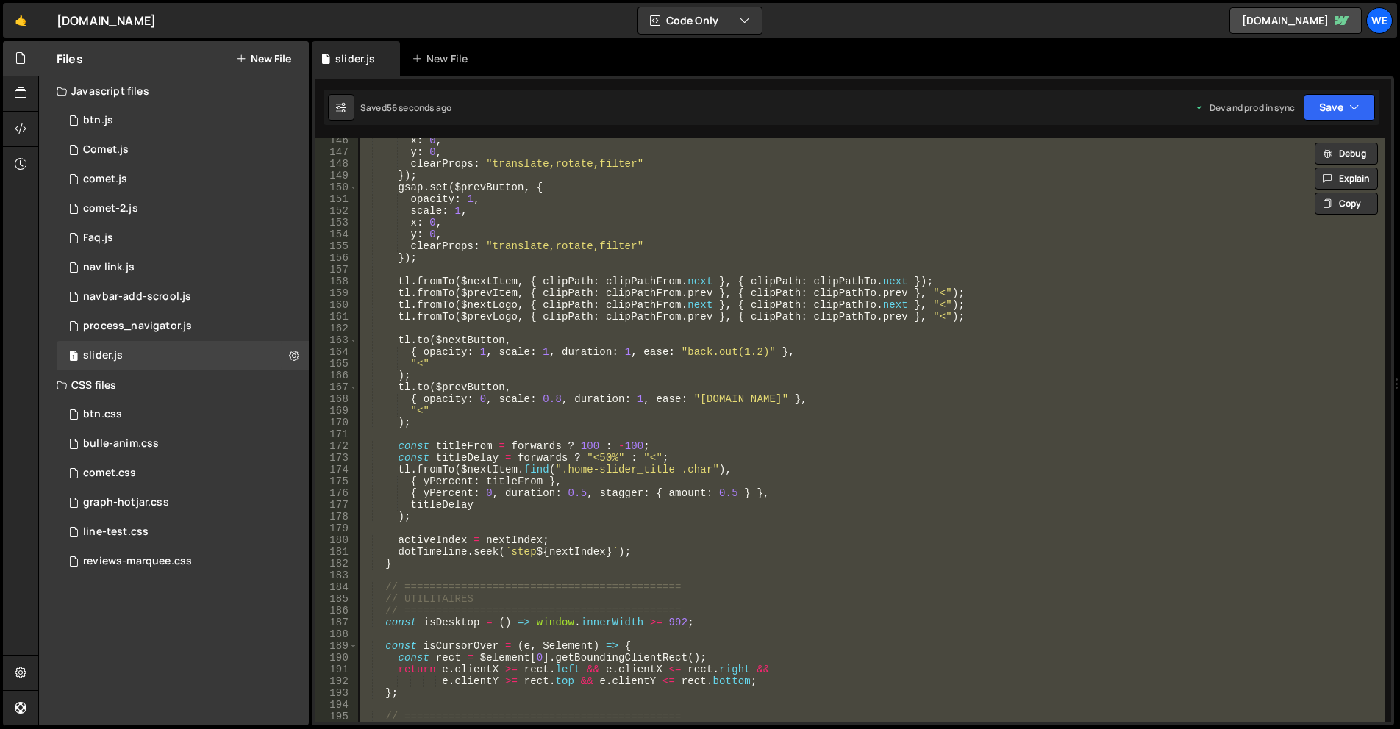
paste textarea
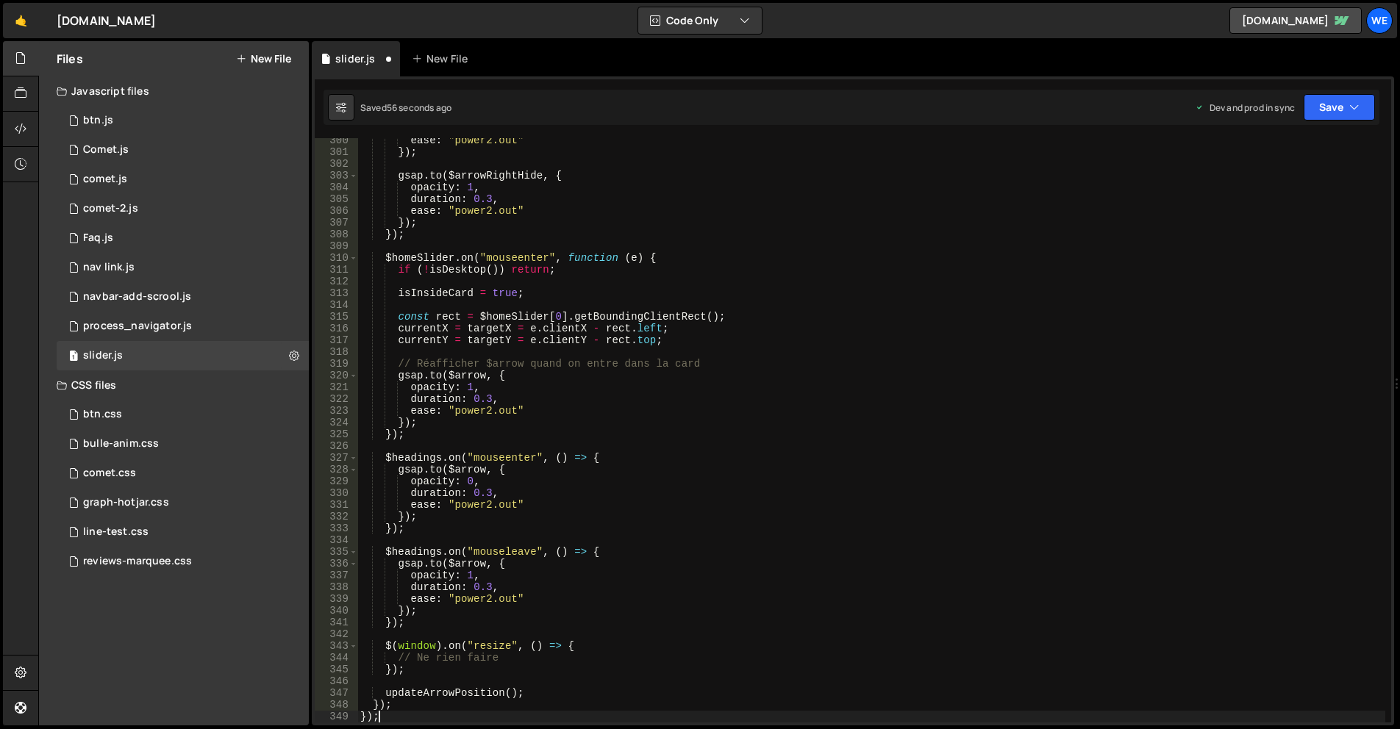
scroll to position [3521, 0]
click at [723, 318] on div "ease : "power2.out" }) ; gsap . to ( $arrowRightHide , { opacity : 1 , duration…" at bounding box center [871, 439] width 1028 height 608
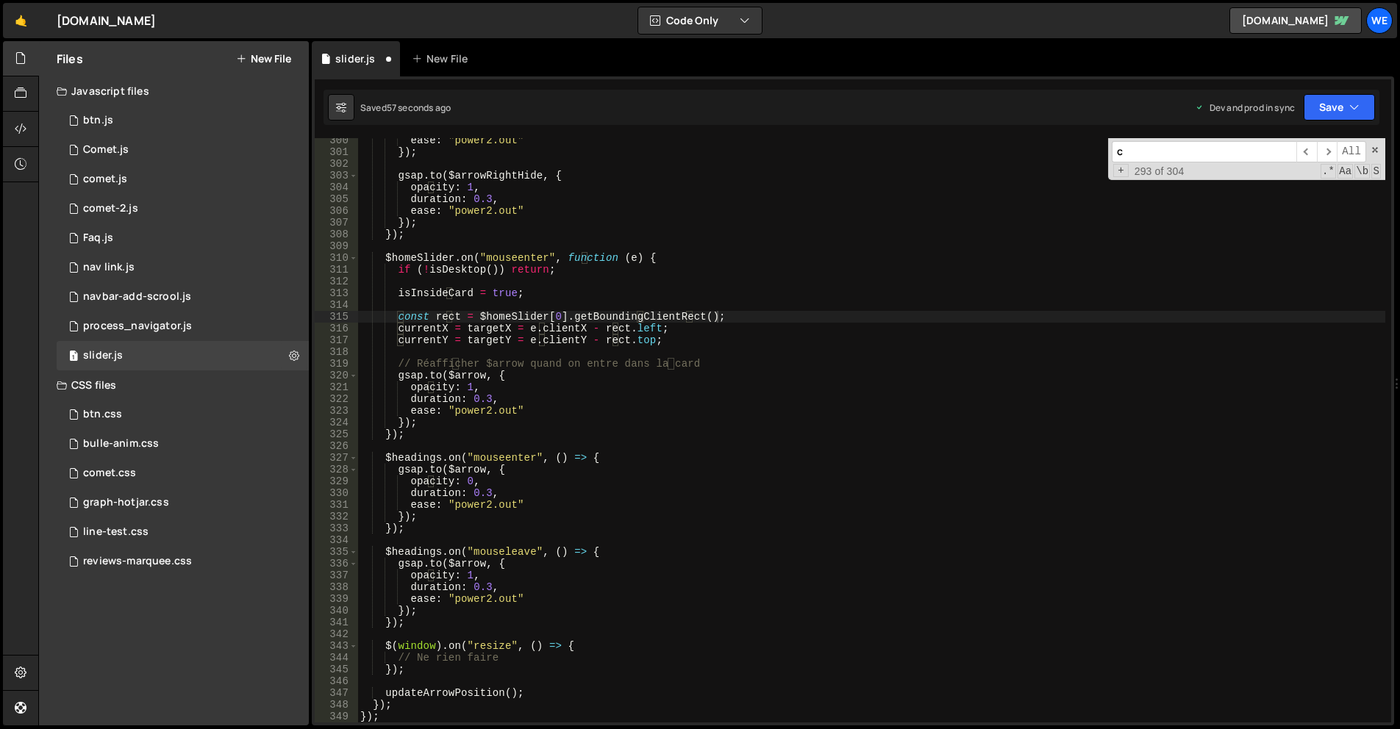
type textarea "currentX = targetX = e.clientX - rect.left;"
type input "cle"
type textarea "gsap.set($nextButton, { clearProps: "all" });"
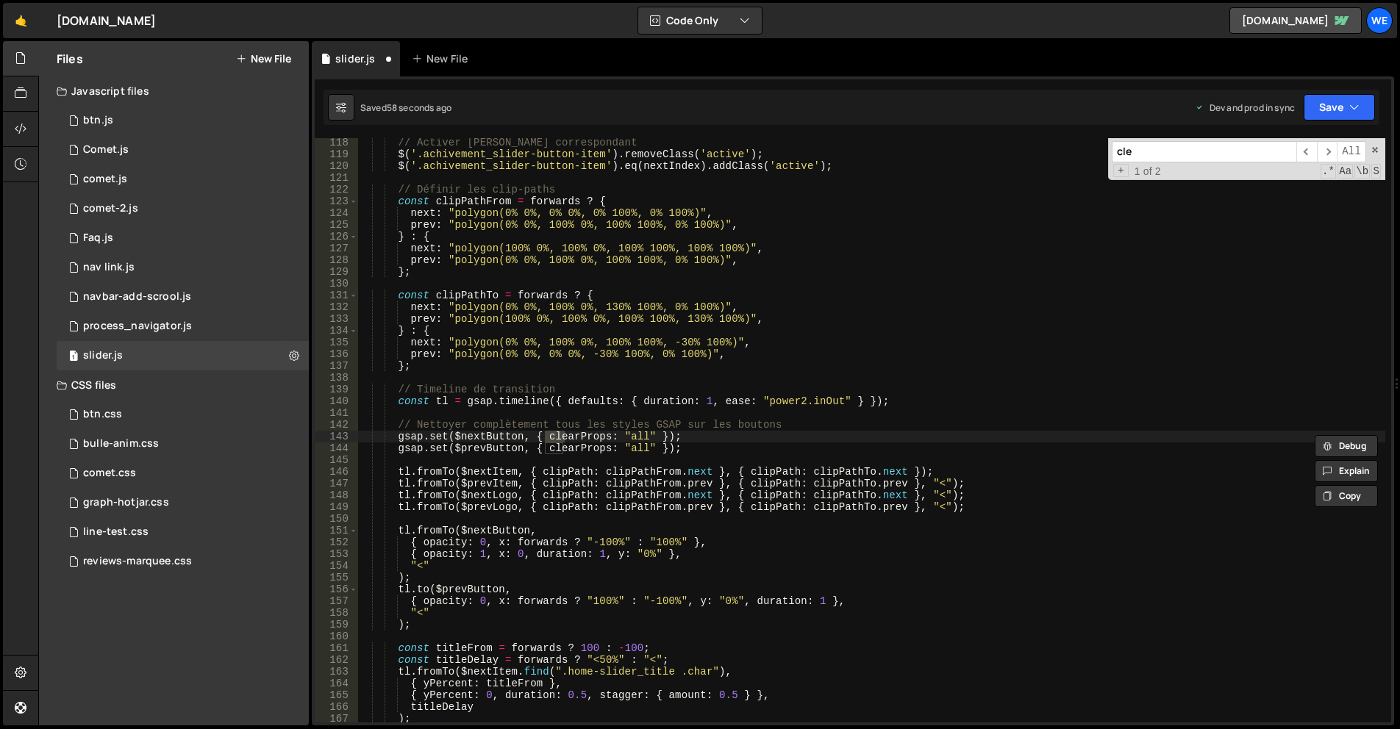
scroll to position [1379, 0]
type input "clea"
click at [1375, 146] on span at bounding box center [1375, 150] width 10 height 10
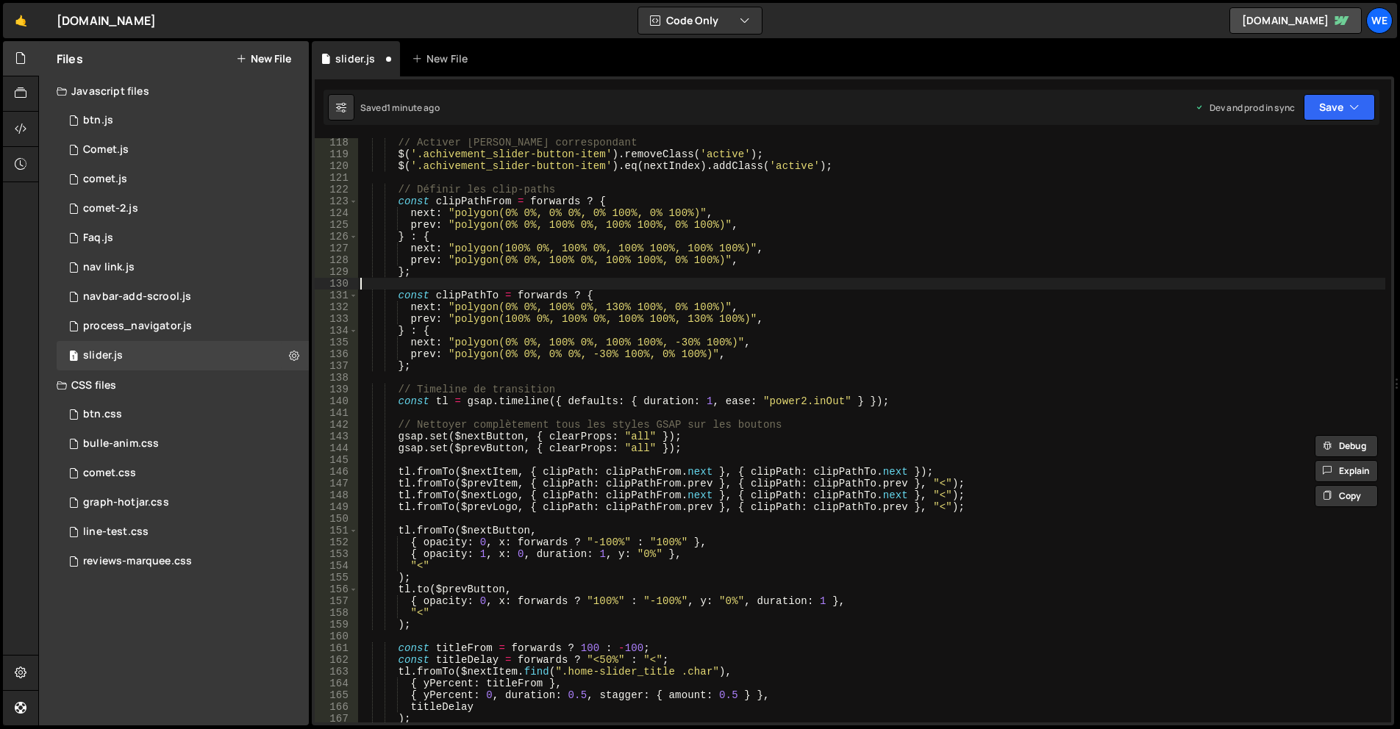
click at [1088, 289] on div "// Activer [PERSON_NAME] correspondant $ ( '.achivement_slider-button-item' ) .…" at bounding box center [871, 441] width 1028 height 608
click at [647, 371] on div "// Activer [PERSON_NAME] correspondant $ ( '.achivement_slider-button-item' ) .…" at bounding box center [871, 441] width 1028 height 608
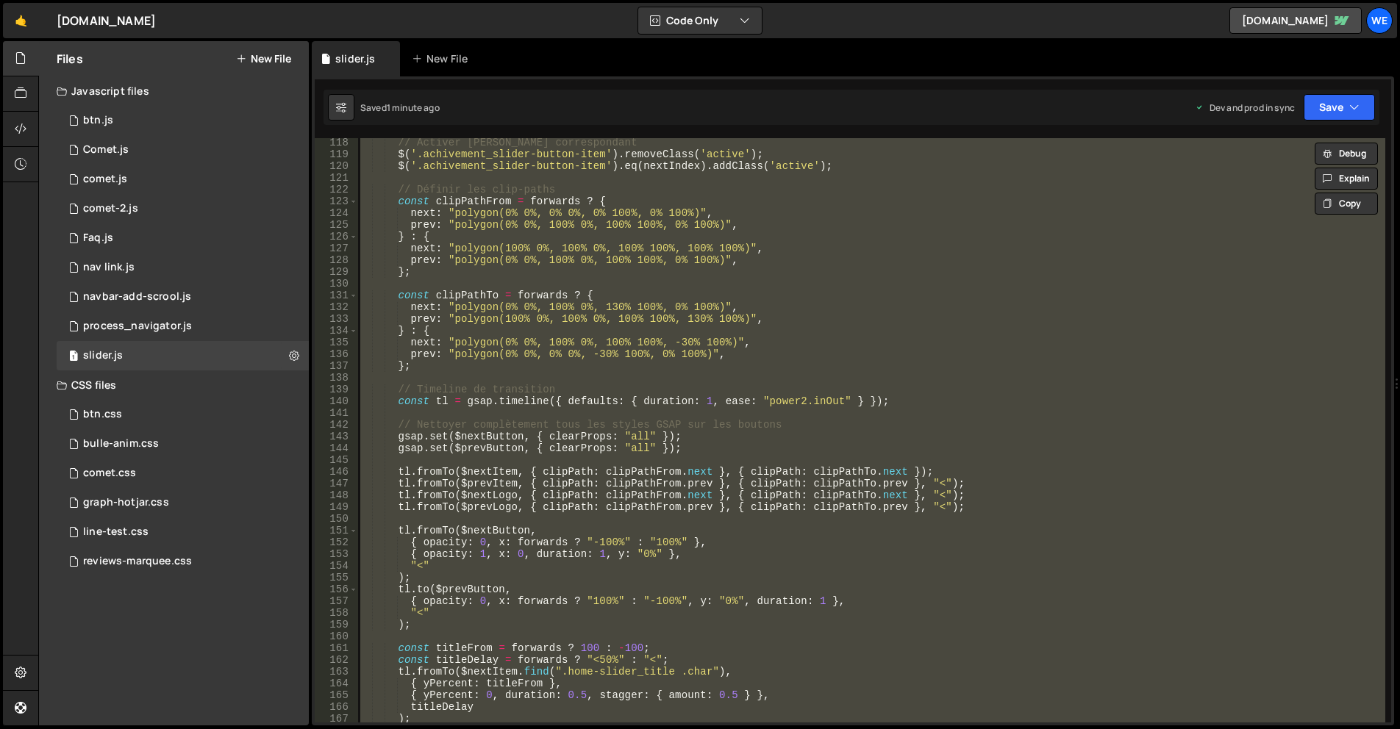
paste textarea
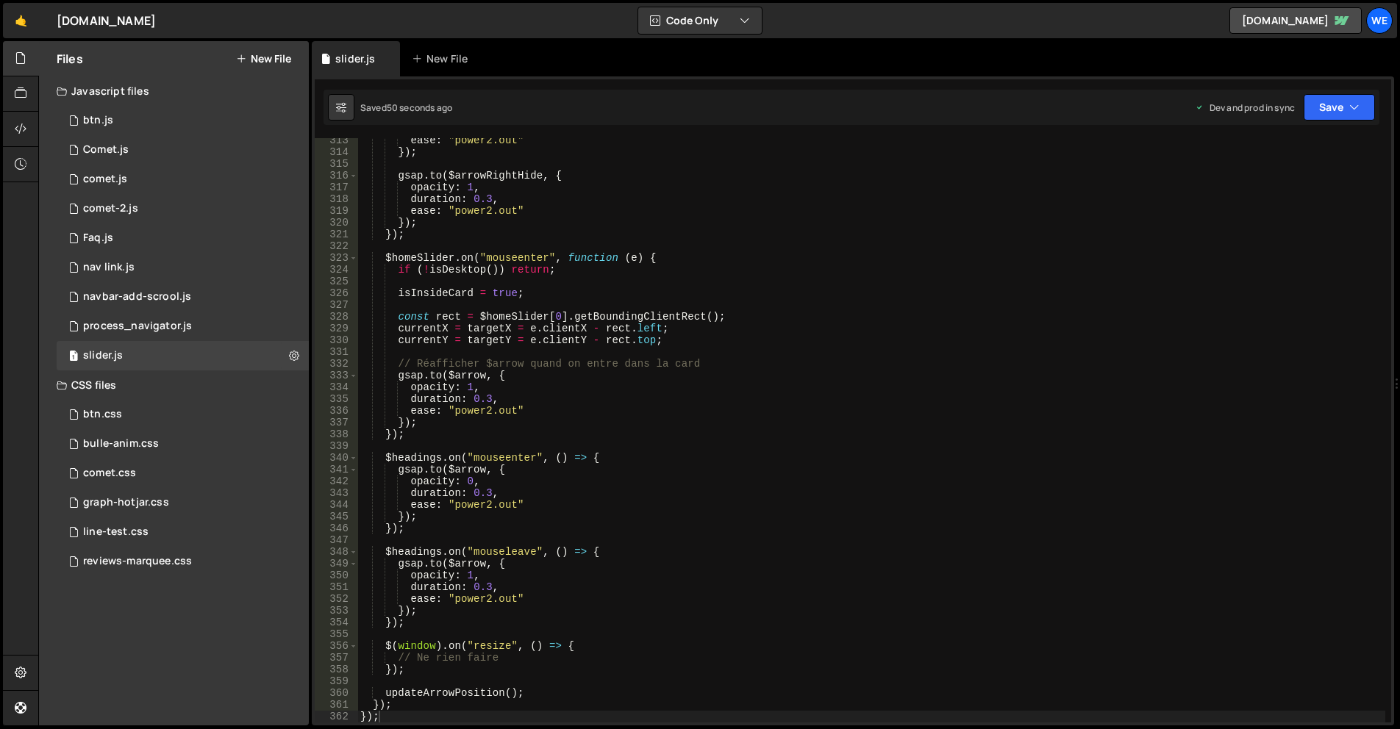
click at [585, 362] on div "ease : "power2.out" }) ; gsap . to ( $arrowRightHide , { opacity : 1 , duration…" at bounding box center [871, 439] width 1028 height 608
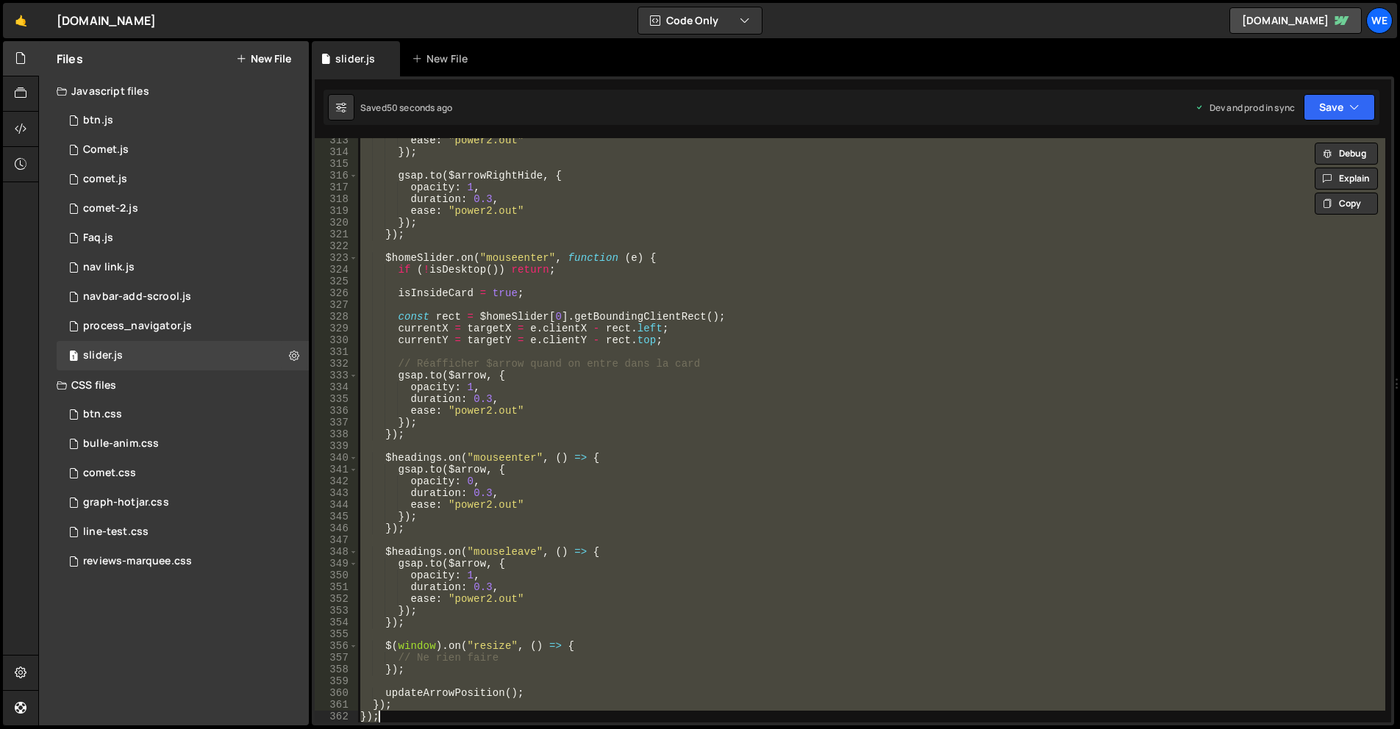
paste textarea
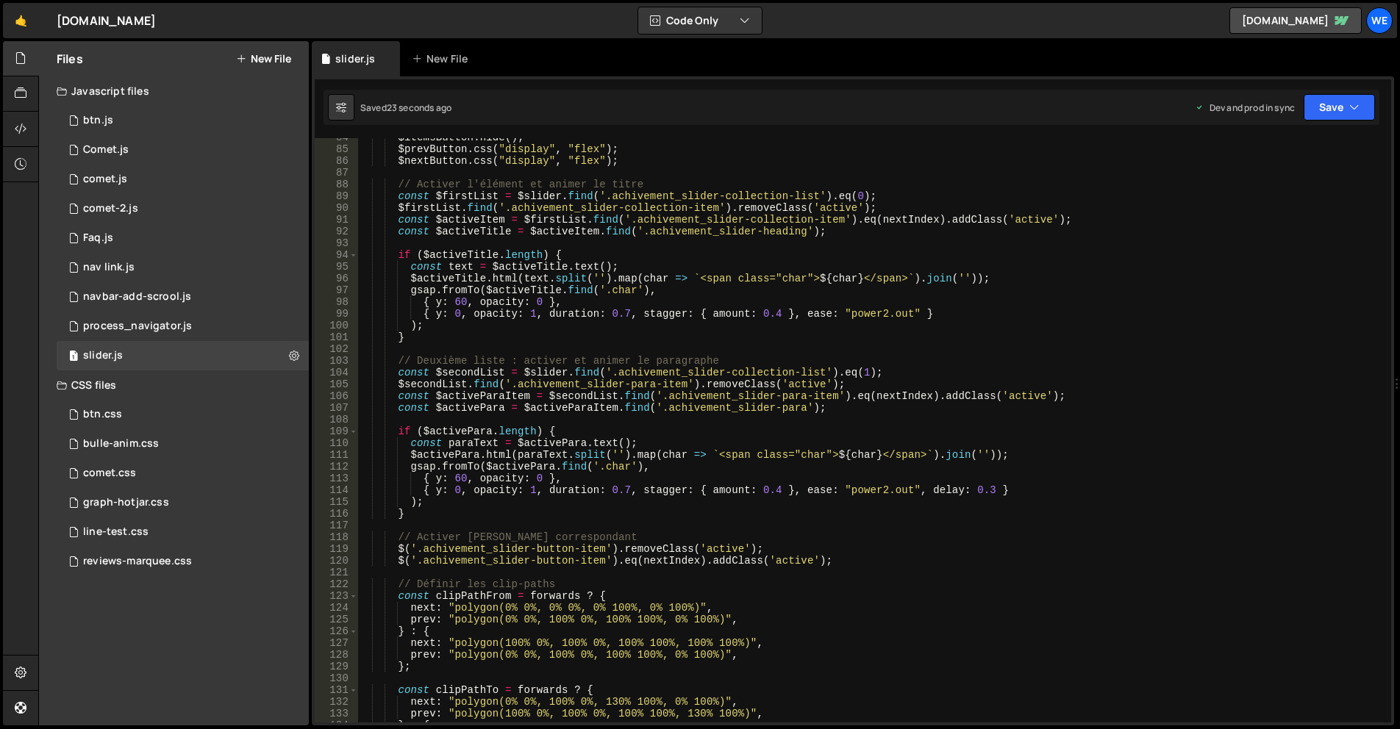
scroll to position [0, 0]
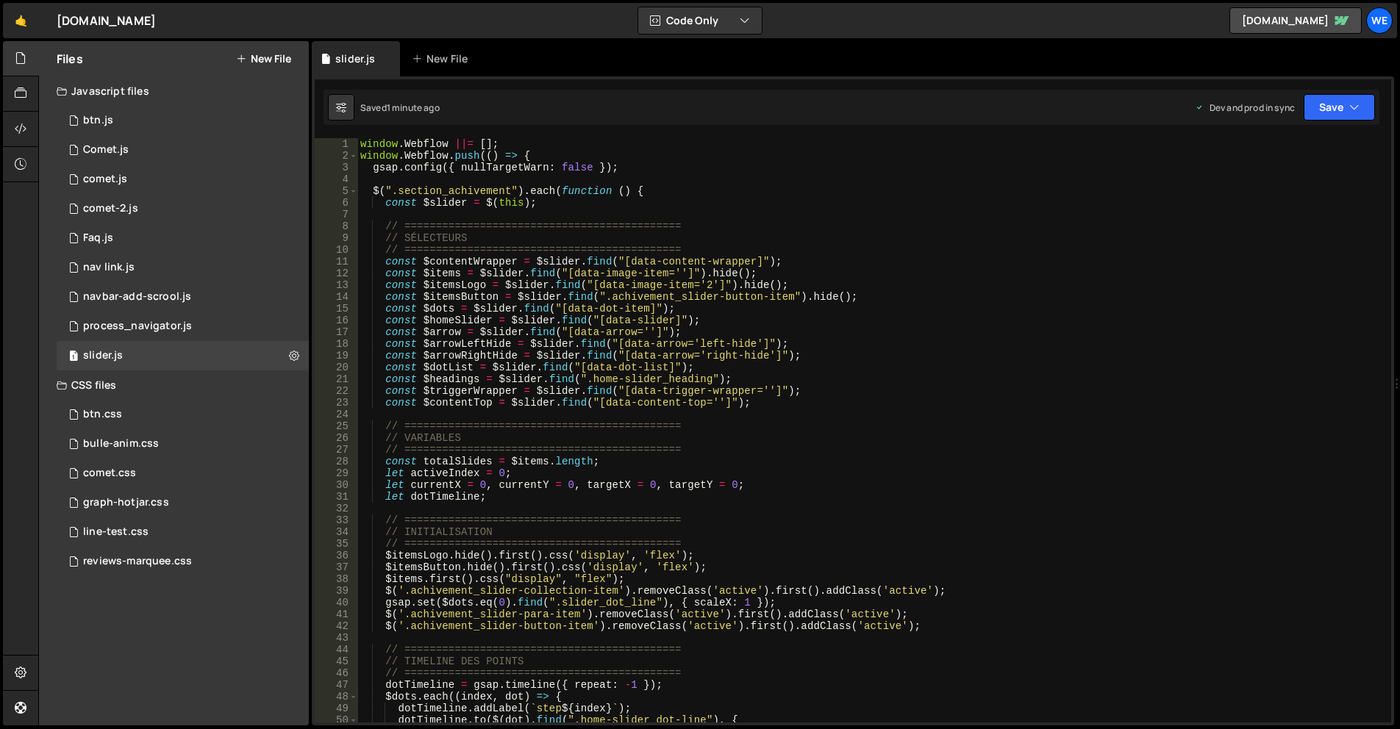
click at [749, 313] on div "window . Webflow ||= [ ] ; window . Webflow . push (( ) => { gsap . config ({ n…" at bounding box center [871, 442] width 1028 height 608
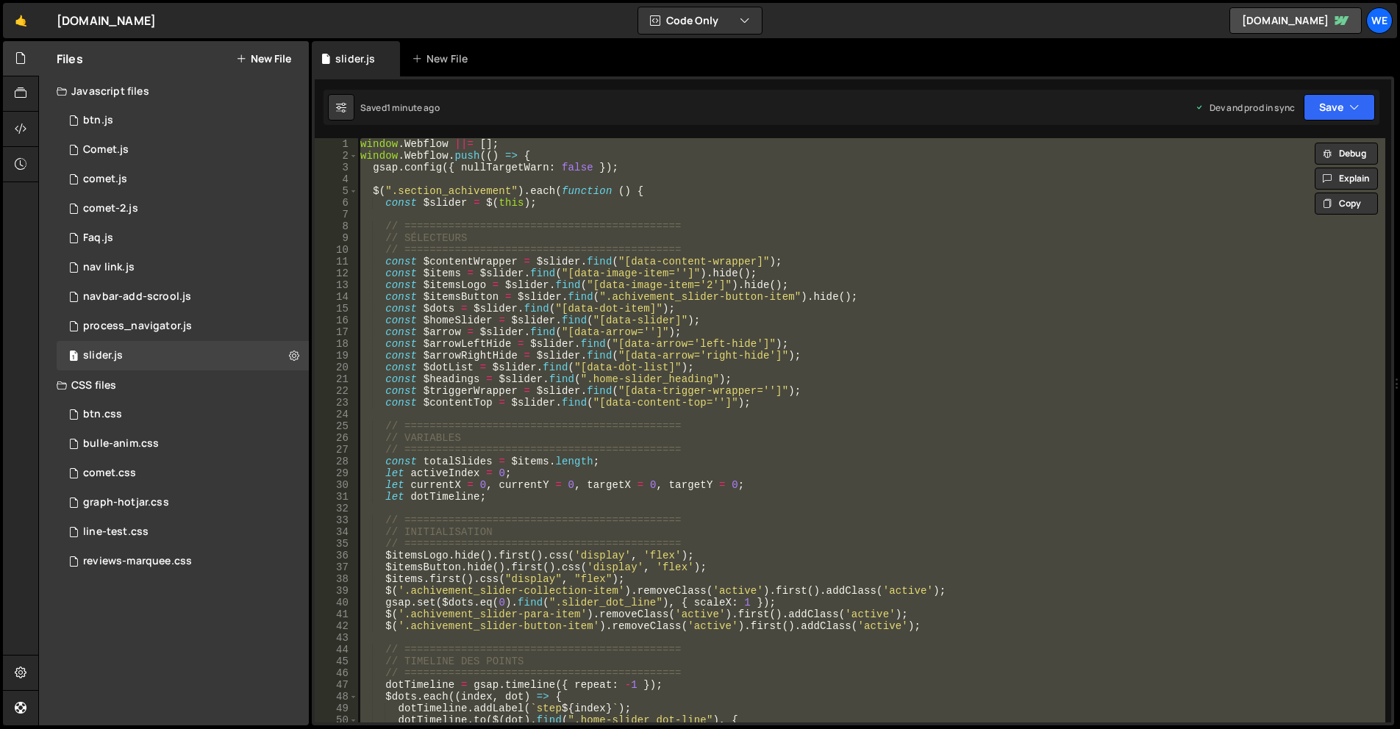
paste textarea
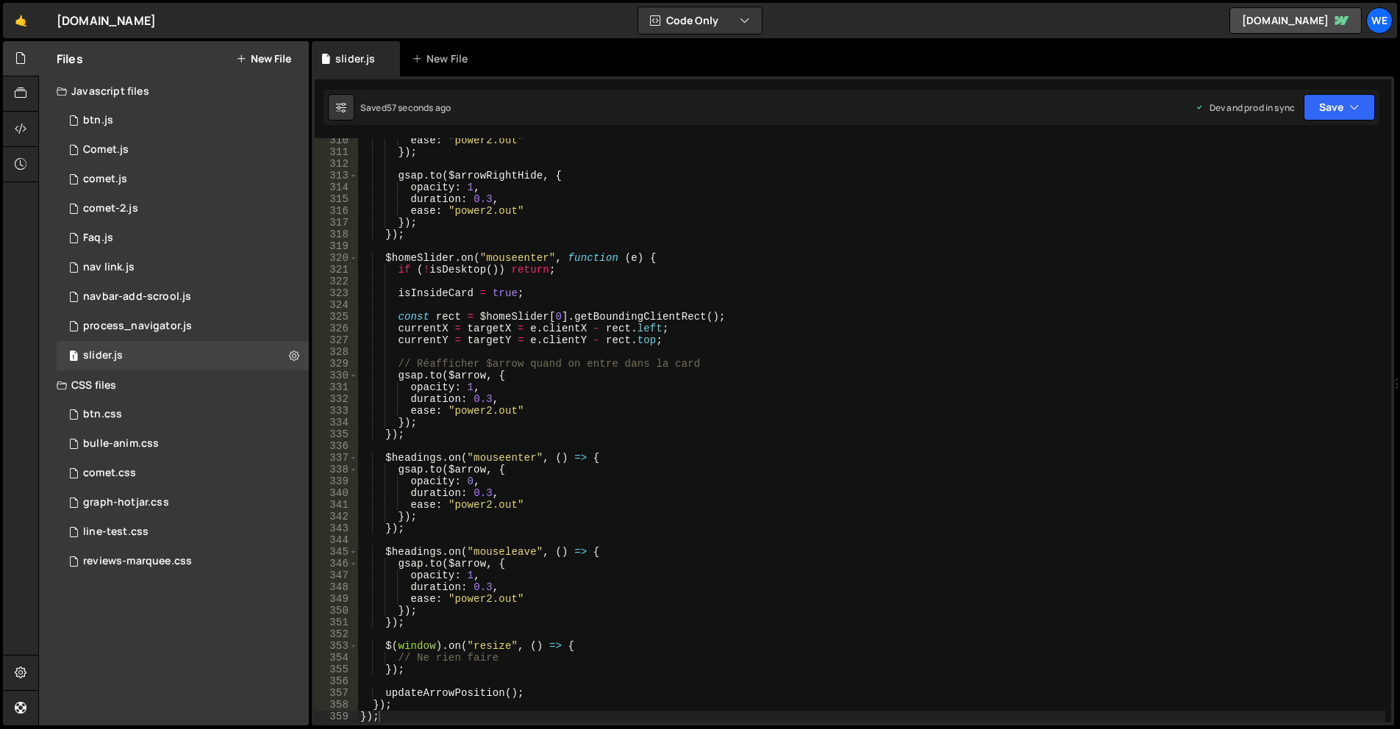
click at [876, 596] on div "ease : "power2.out" }) ; gsap . to ( $arrowRightHide , { opacity : 1 , duration…" at bounding box center [871, 439] width 1028 height 608
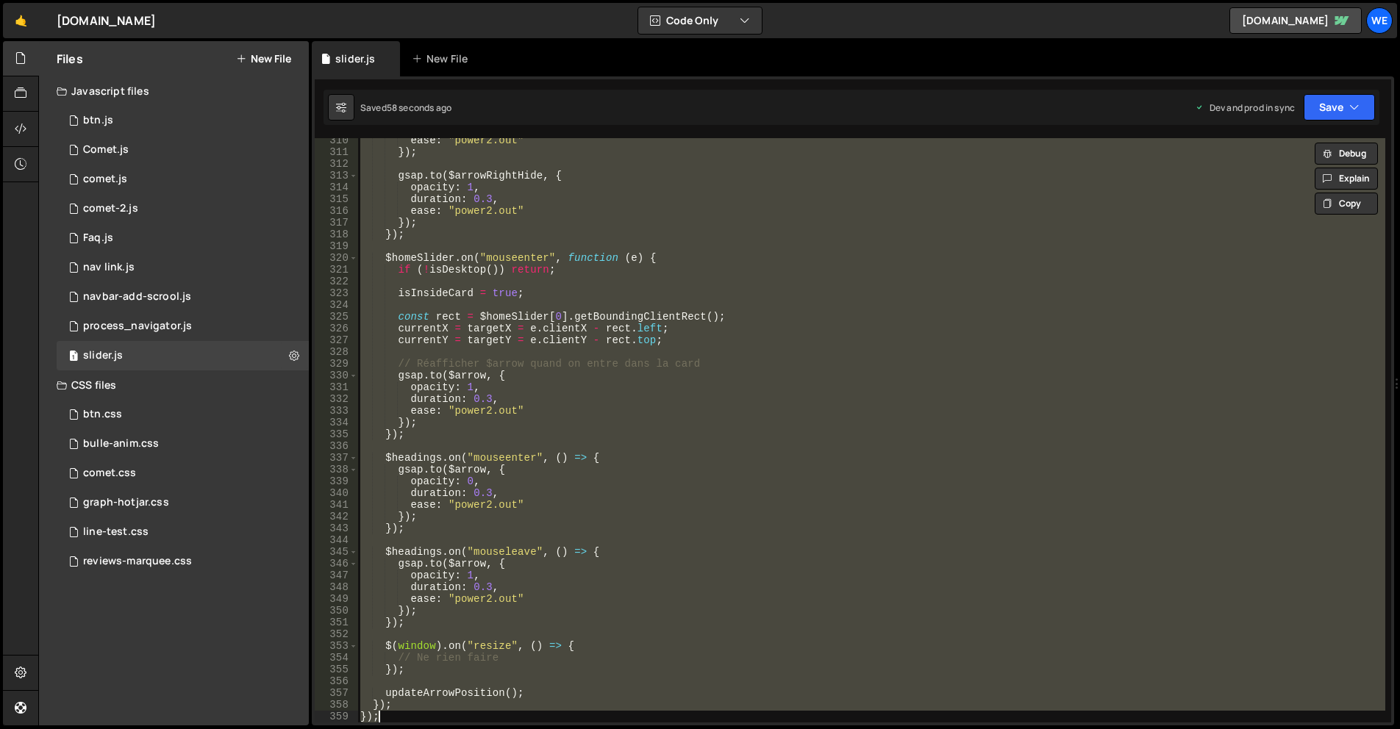
paste textarea
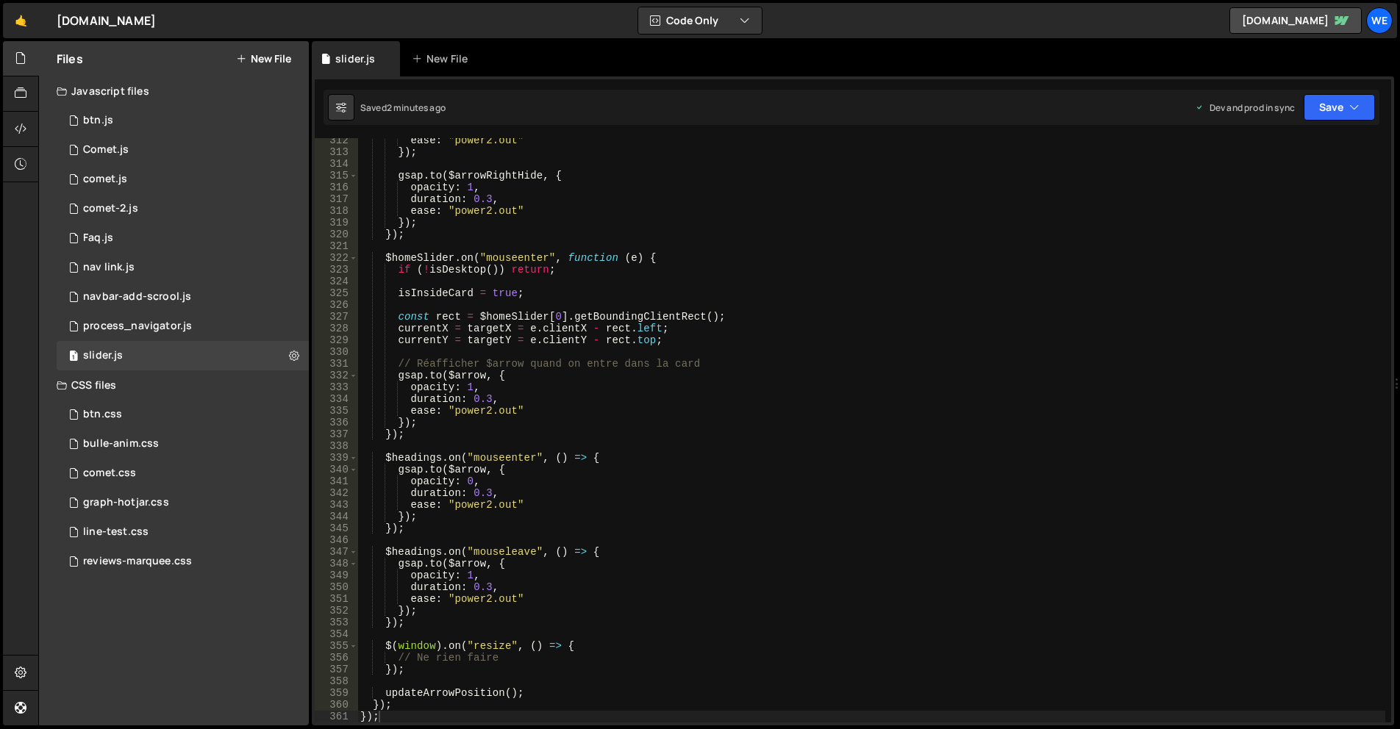
click at [597, 429] on div "ease : "power2.out" }) ; gsap . to ( $arrowRightHide , { opacity : 1 , duration…" at bounding box center [871, 439] width 1028 height 608
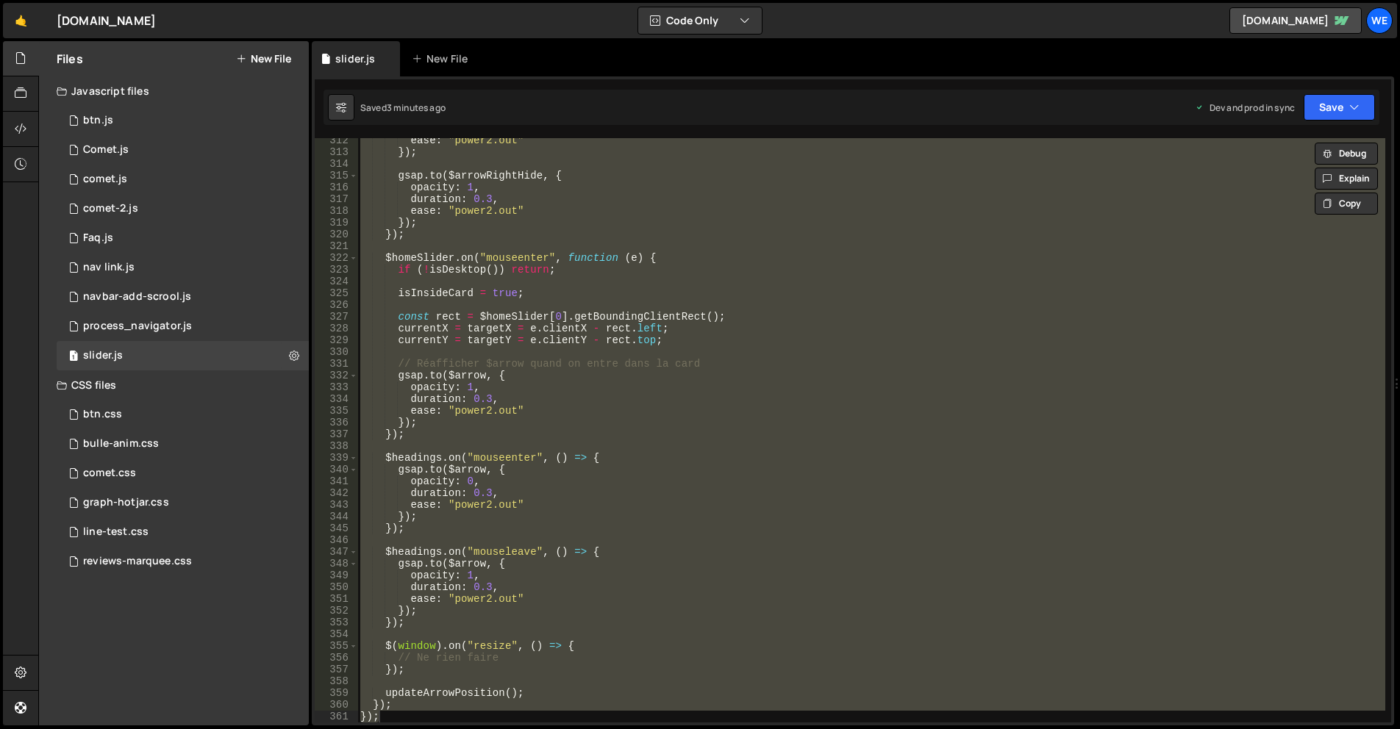
click at [704, 410] on div "ease : "power2.out" }) ; gsap . to ( $arrowRightHide , { opacity : 1 , duration…" at bounding box center [871, 430] width 1028 height 585
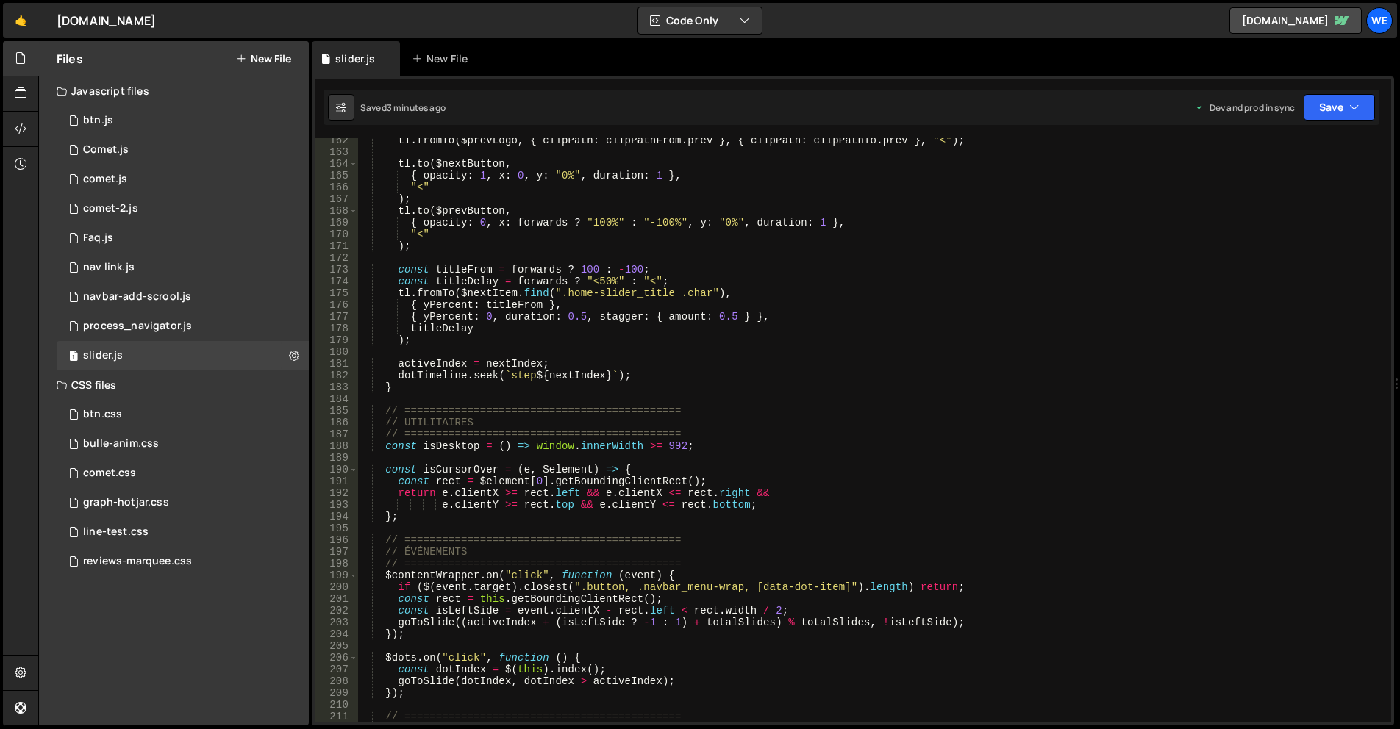
scroll to position [1854, 0]
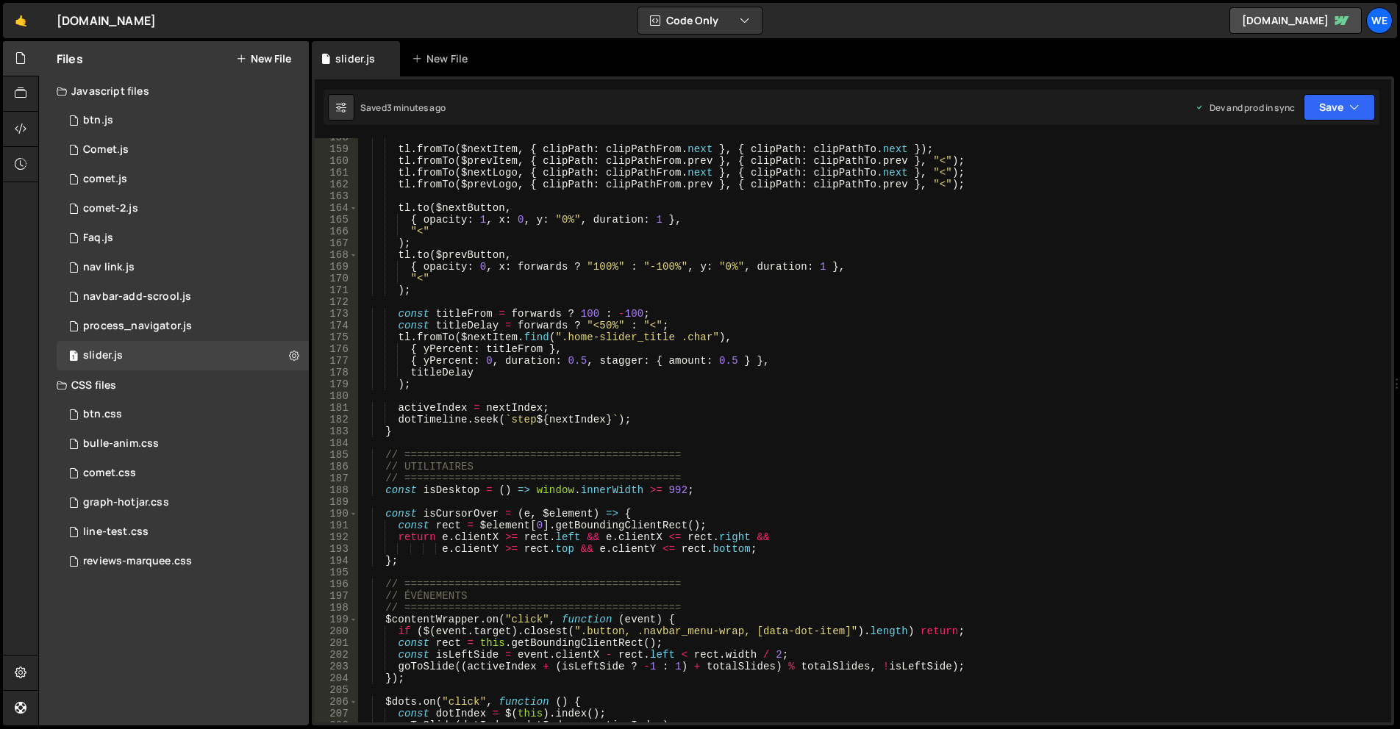
click at [563, 216] on div "tl . fromTo ( $nextItem , { clipPath : clipPathFrom . next } , { clipPath : cli…" at bounding box center [871, 436] width 1028 height 608
click at [604, 265] on div "tl . fromTo ( $nextItem , { clipPath : clipPathFrom . next } , { clipPath : cli…" at bounding box center [871, 436] width 1028 height 608
type textarea "{ opacity: 0, x: forwards ? "100%" : "-100%", y: "0%", duration: 1 },"
click at [601, 265] on div "tl . fromTo ( $nextItem , { clipPath : clipPathFrom . next } , { clipPath : cli…" at bounding box center [871, 436] width 1028 height 608
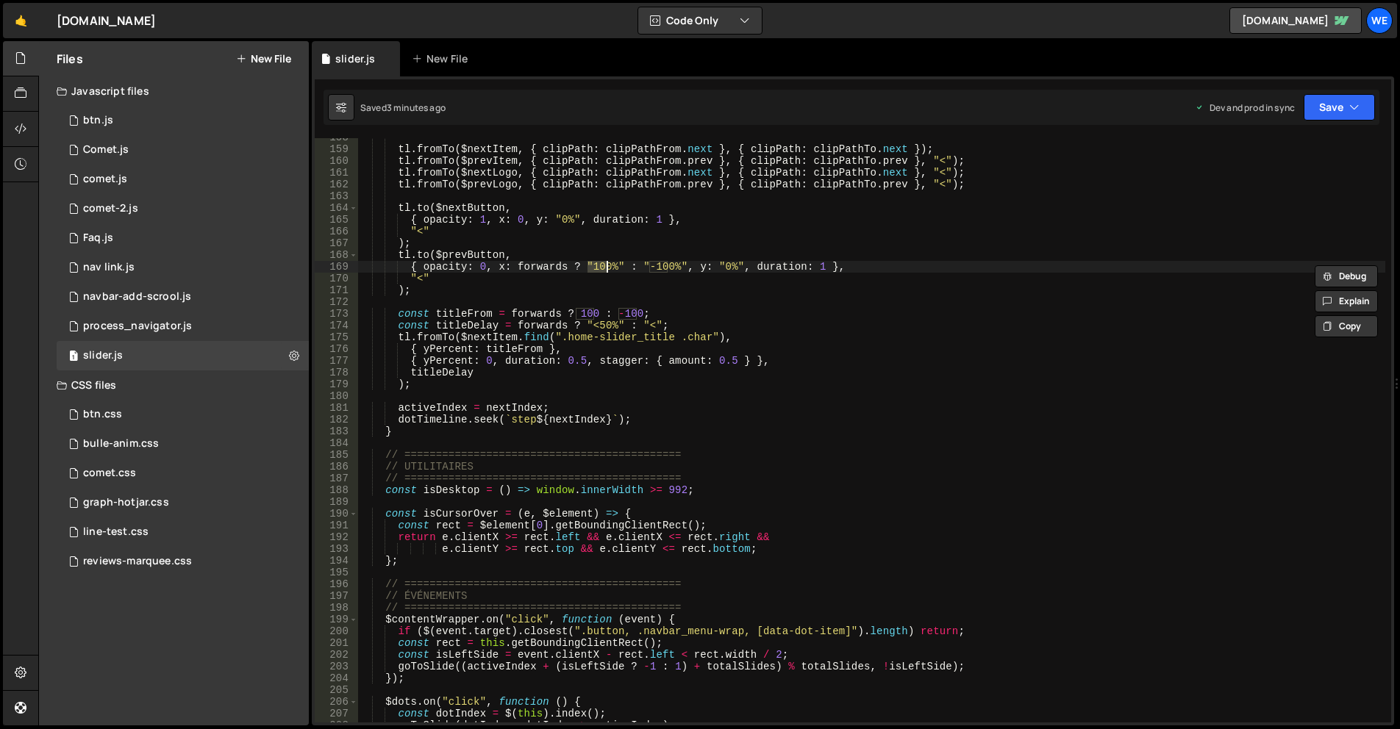
type input "100"
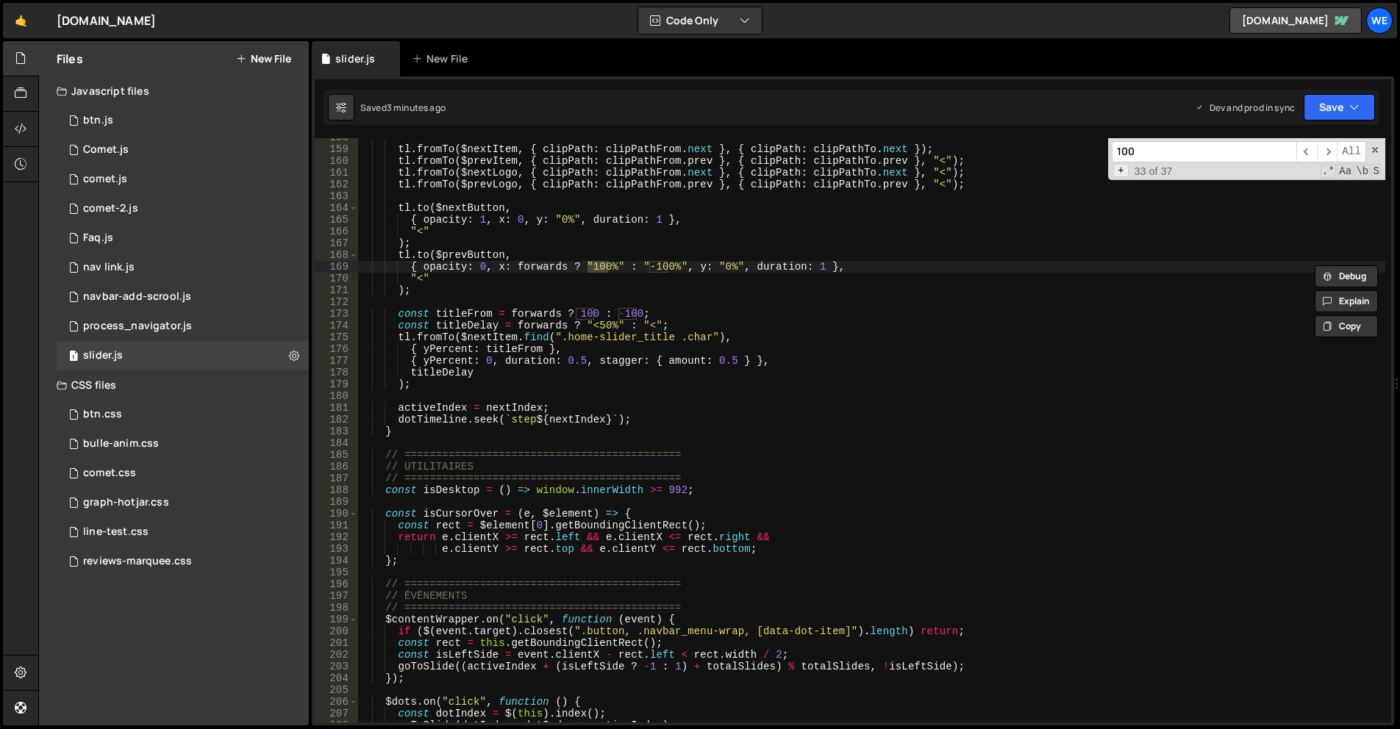
click at [1115, 169] on span "+" at bounding box center [1120, 170] width 15 height 13
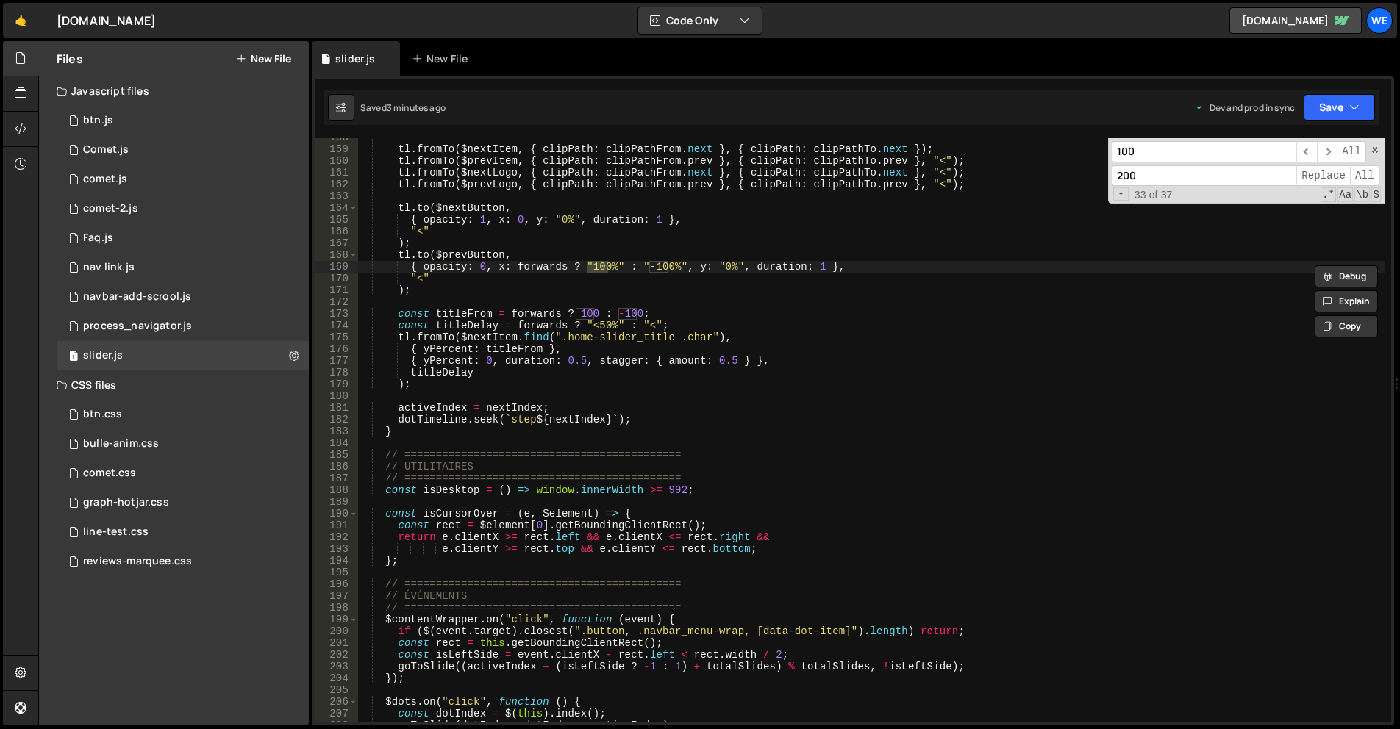
click at [1145, 170] on input "200" at bounding box center [1204, 175] width 185 height 21
type input "50"
click at [1323, 174] on span "Replace" at bounding box center [1323, 175] width 54 height 21
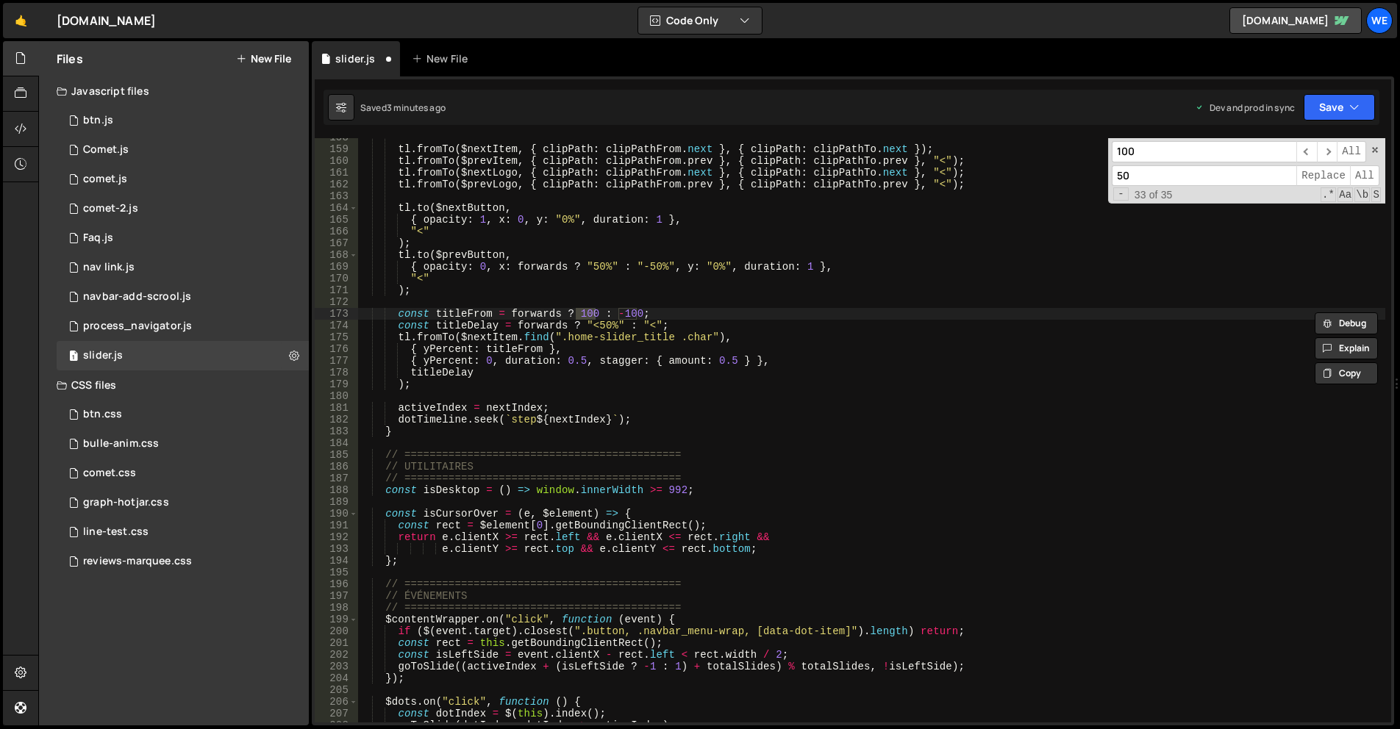
click at [1144, 344] on div "tl . fromTo ( $nextItem , { clipPath : clipPathFrom . next } , { clipPath : cli…" at bounding box center [871, 436] width 1028 height 608
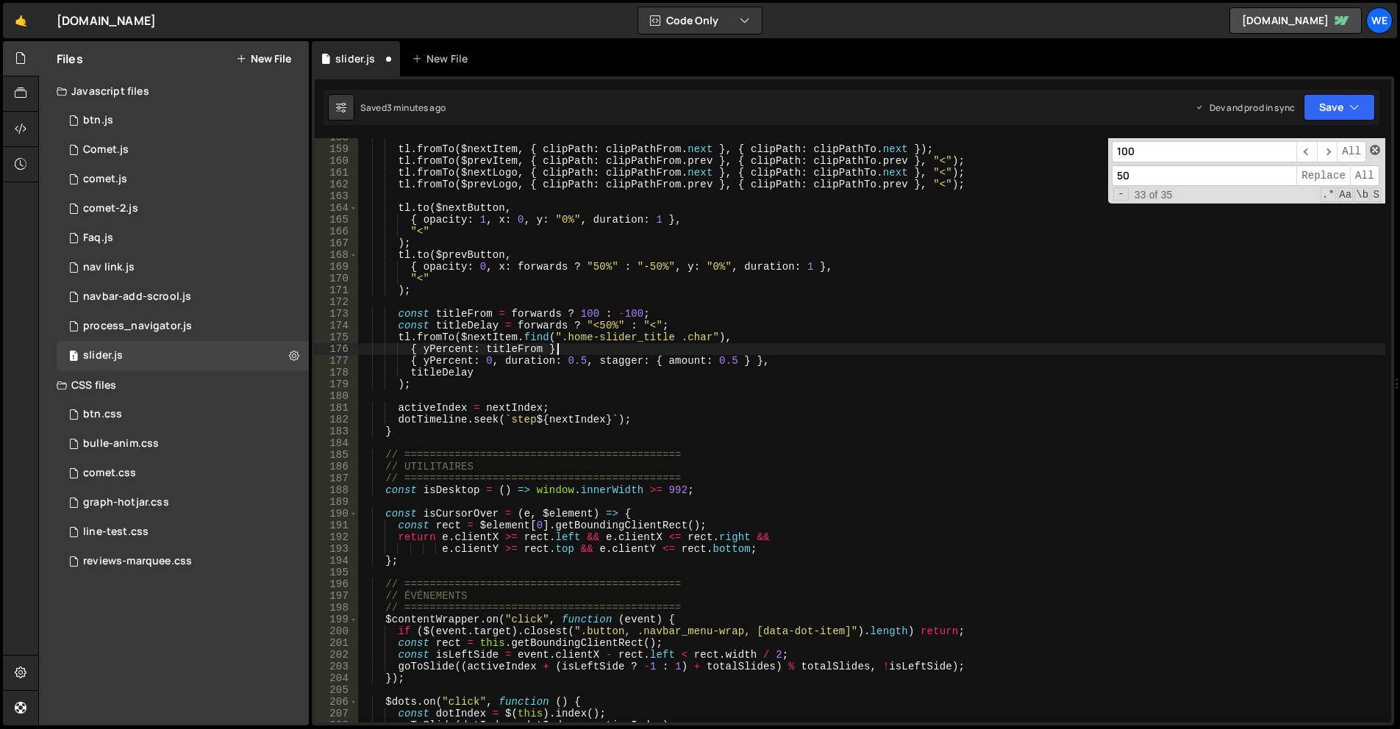
click at [1377, 153] on span at bounding box center [1375, 150] width 10 height 10
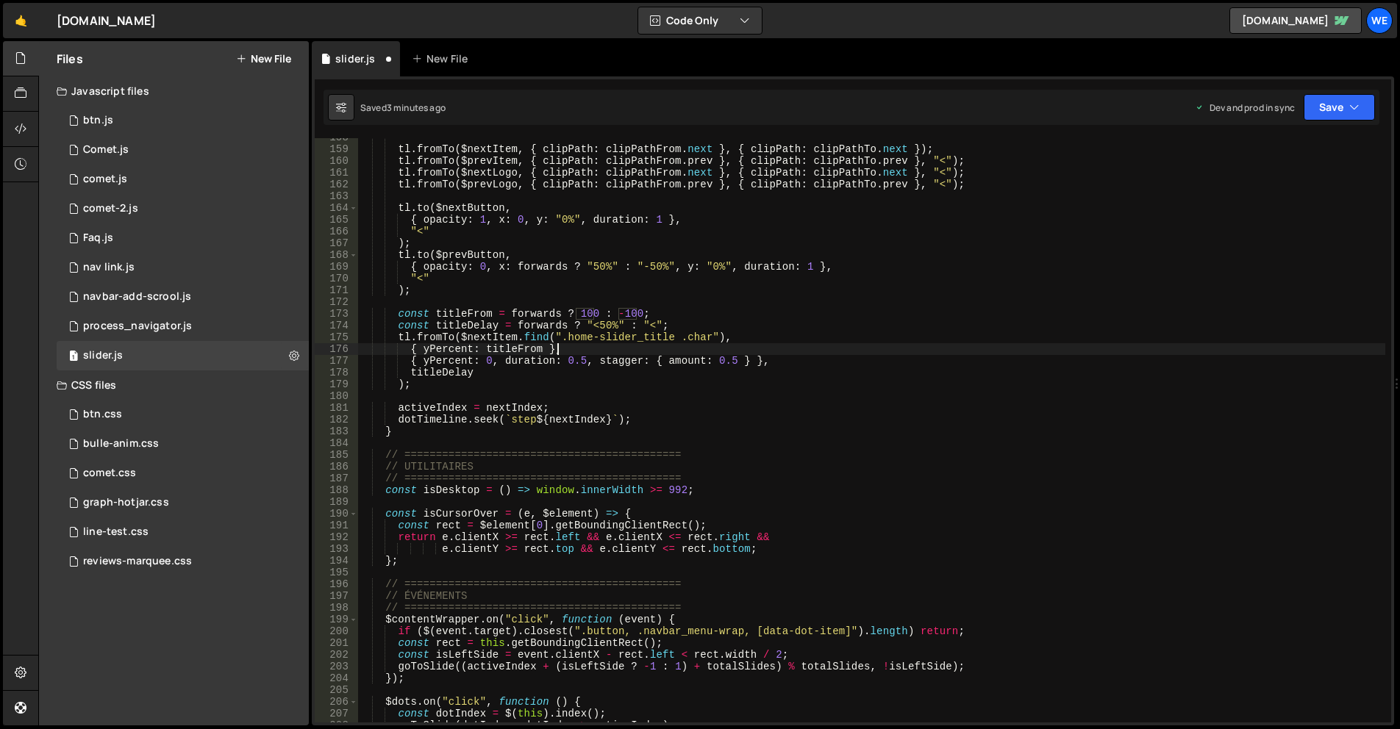
click at [1202, 293] on div "tl . fromTo ( $nextItem , { clipPath : clipPathFrom . next } , { clipPath : cli…" at bounding box center [871, 436] width 1028 height 608
drag, startPoint x: 408, startPoint y: 265, endPoint x: 961, endPoint y: 262, distance: 552.9
click at [961, 262] on div "tl . fromTo ( $nextItem , { clipPath : clipPathFrom . next } , { clipPath : cli…" at bounding box center [871, 436] width 1028 height 608
type textarea "{ opacity: 0, x: forwards ? "50%" : "-50%", y: "0%", duration: 1 },"
click at [836, 351] on div "tl . fromTo ( $nextItem , { clipPath : clipPathFrom . next } , { clipPath : cli…" at bounding box center [871, 436] width 1028 height 608
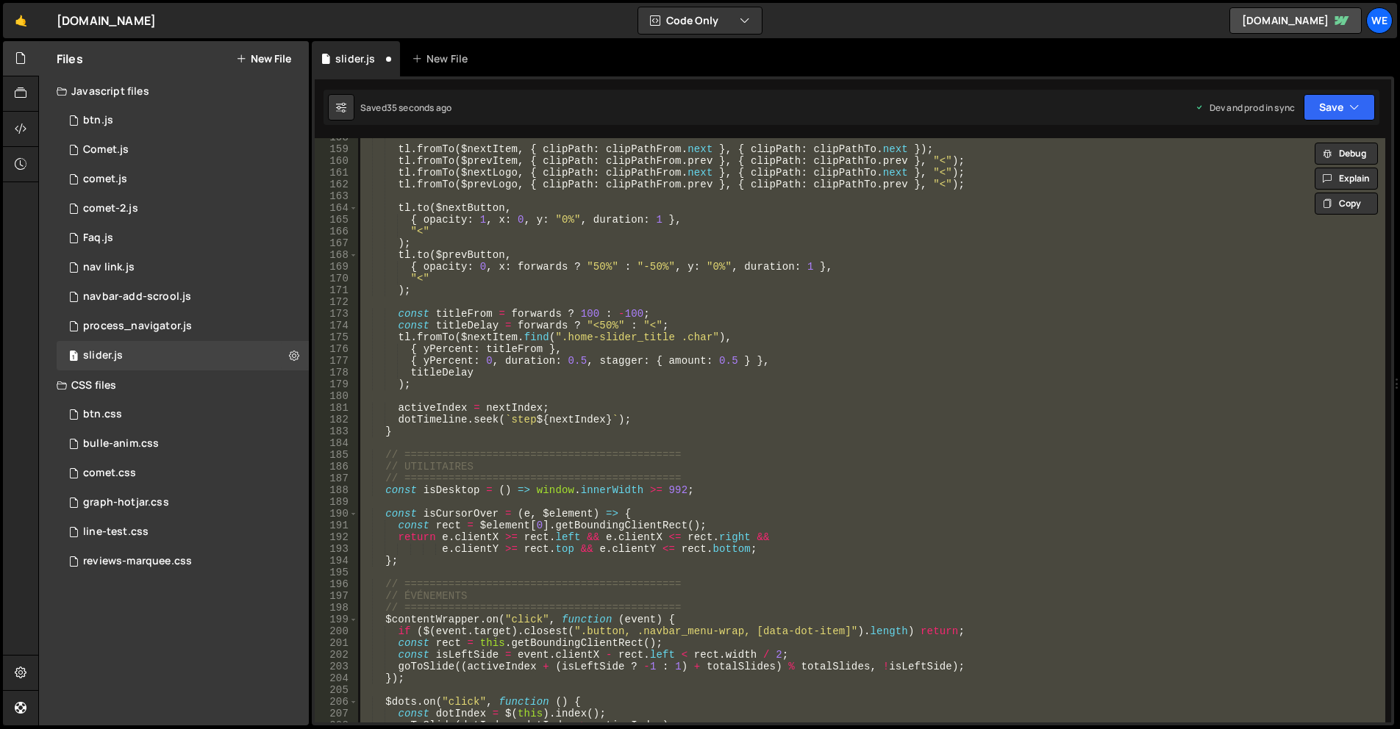
paste textarea
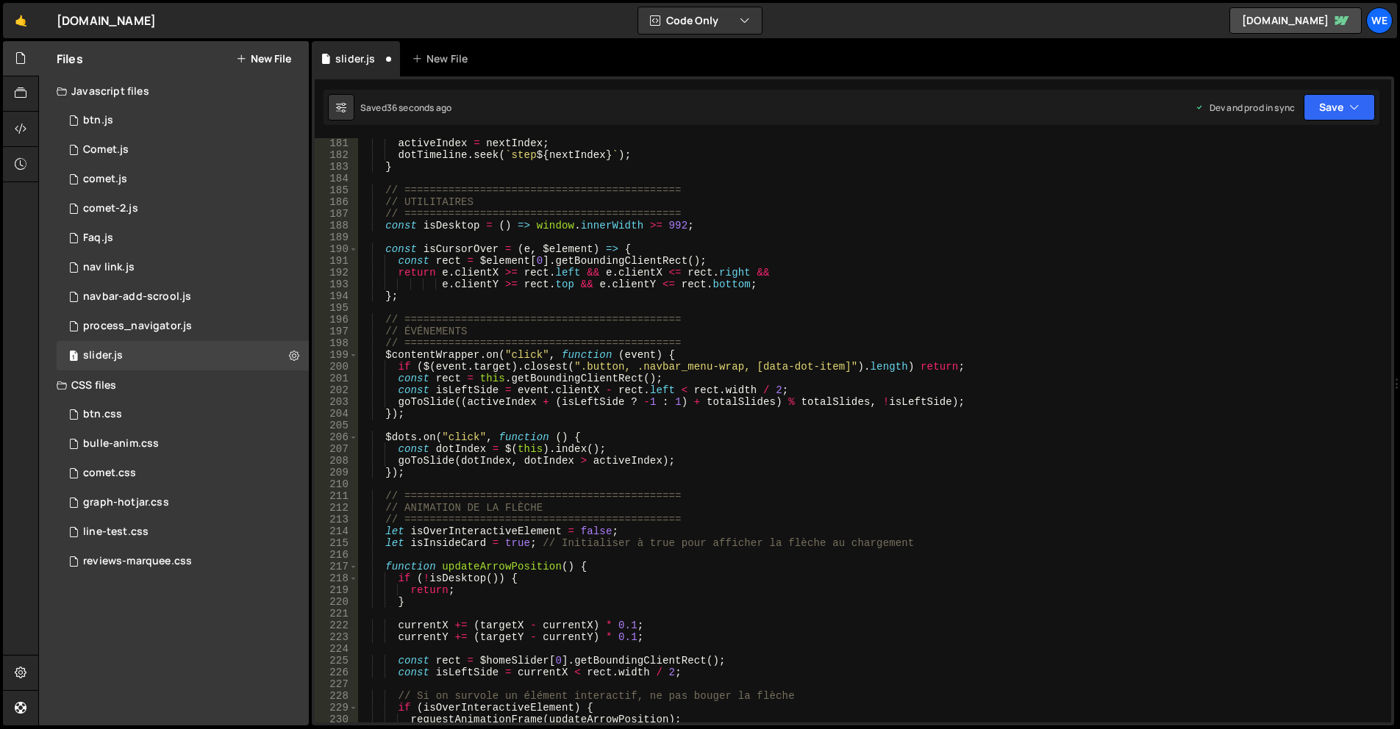
scroll to position [1721, 0]
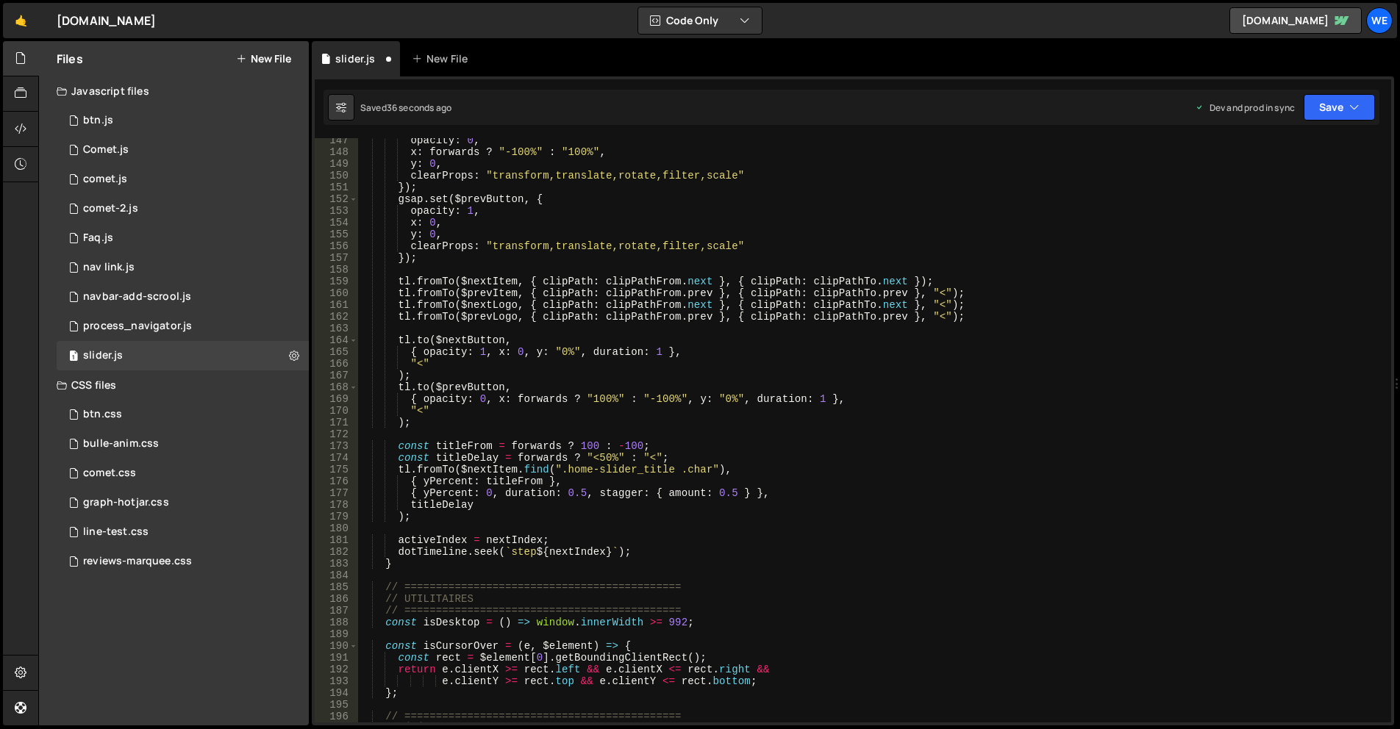
click at [798, 368] on div "opacity : 0 , x : forwards ? "-100%" : "100%" , y : 0 , clearProps : "transform…" at bounding box center [871, 439] width 1028 height 608
click at [603, 400] on div "opacity : 0 , x : forwards ? "-100%" : "100%" , y : 0 , clearProps : "transform…" at bounding box center [871, 439] width 1028 height 608
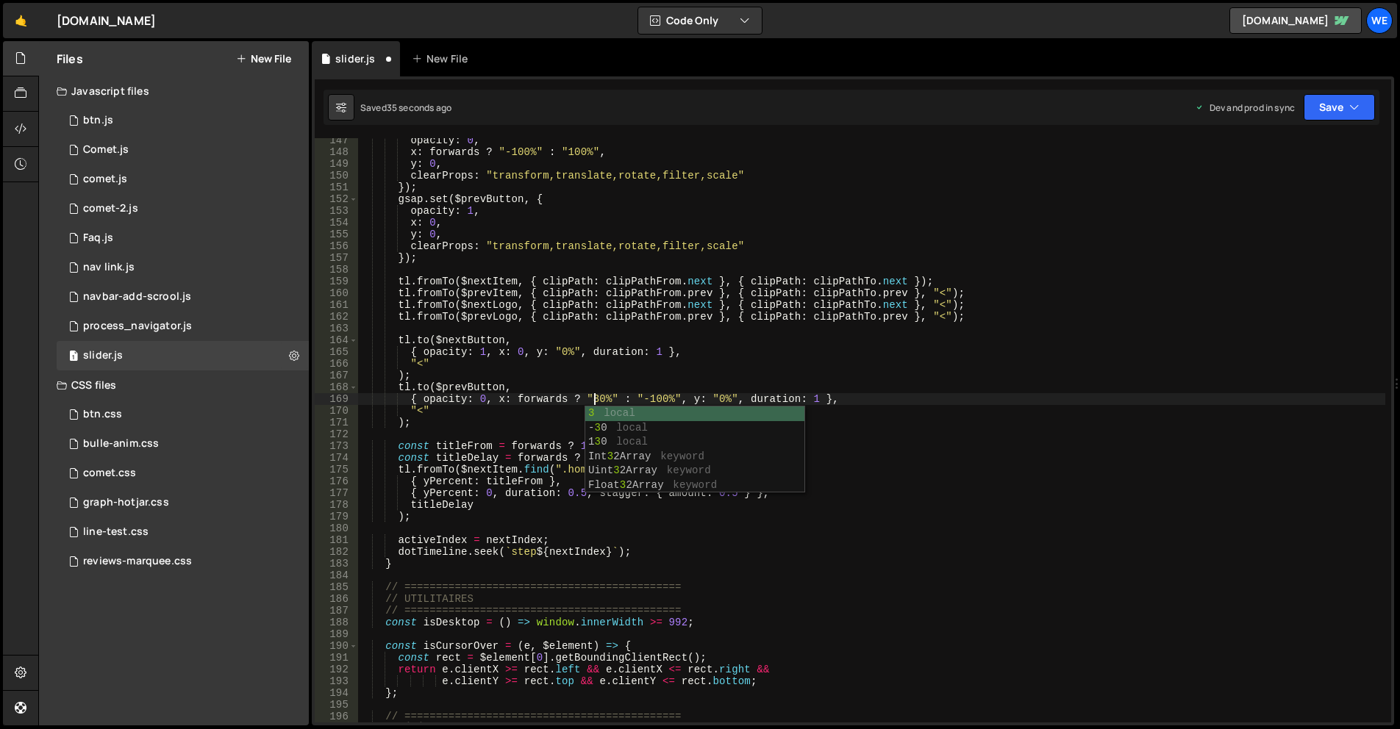
click at [657, 397] on div "opacity : 0 , x : forwards ? "-100%" : "100%" , y : 0 , clearProps : "transform…" at bounding box center [871, 439] width 1028 height 608
click at [593, 395] on div "opacity : 0 , x : forwards ? "-100%" : "100%" , y : 0 , clearProps : "transform…" at bounding box center [871, 439] width 1028 height 608
click at [651, 398] on div "opacity : 0 , x : forwards ? "-100%" : "100%" , y : 0 , clearProps : "transform…" at bounding box center [871, 439] width 1028 height 608
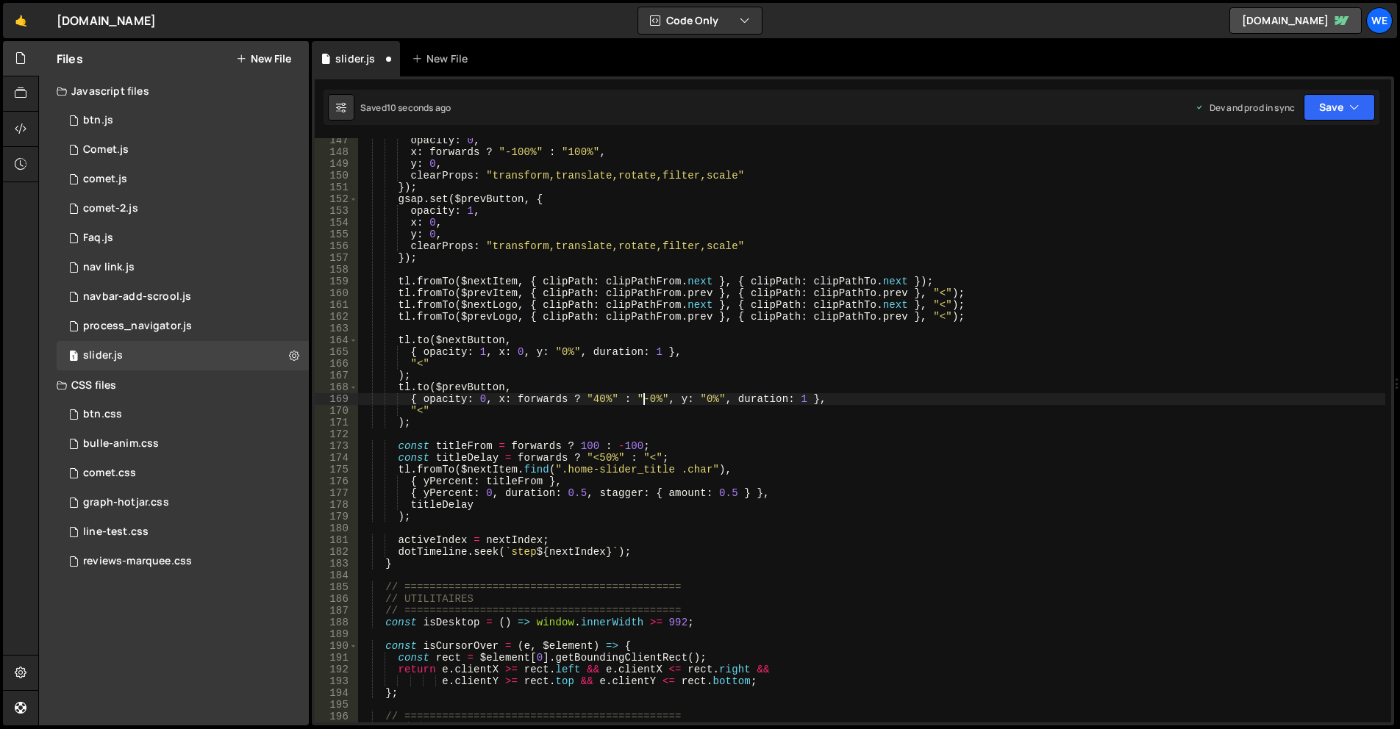
scroll to position [0, 20]
click at [517, 376] on div "opacity : 0 , x : forwards ? "-100%" : "100%" , y : 0 , clearProps : "transform…" at bounding box center [871, 439] width 1028 height 608
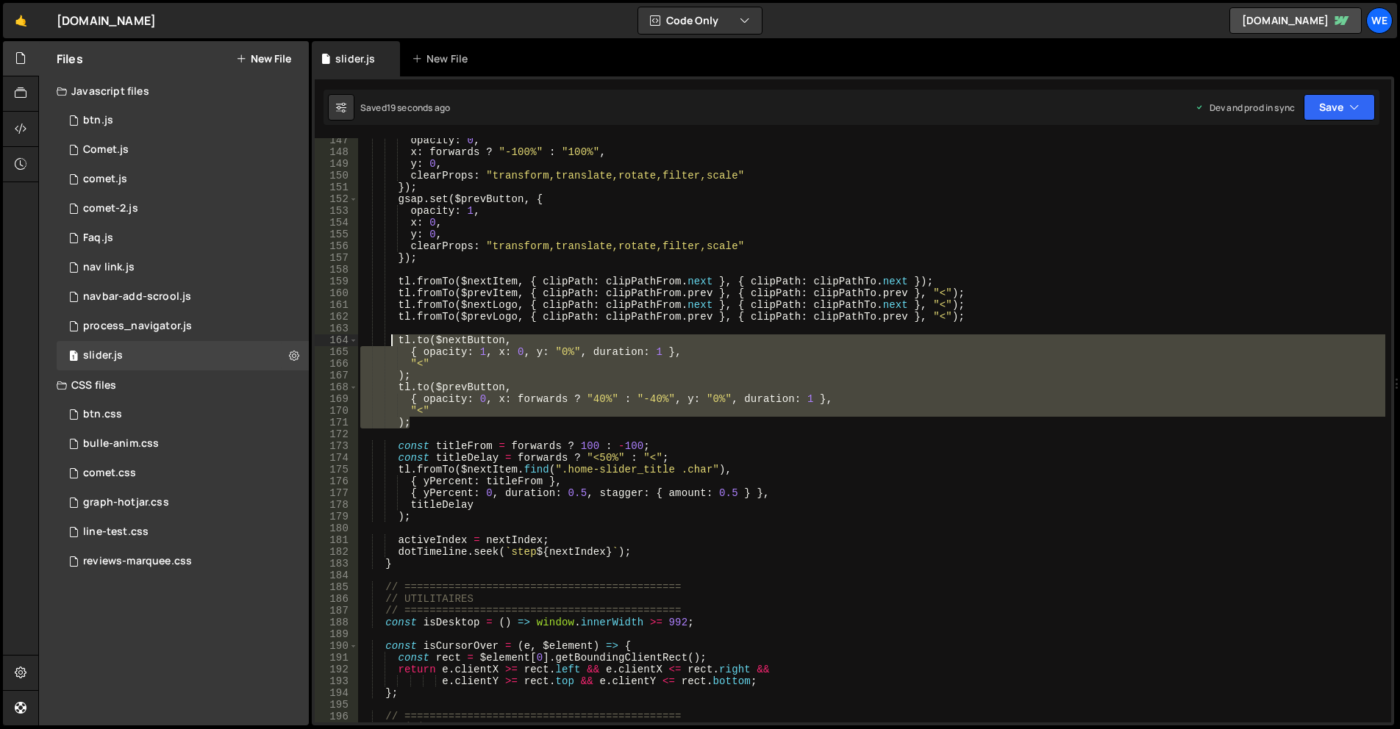
drag, startPoint x: 408, startPoint y: 425, endPoint x: 393, endPoint y: 342, distance: 84.4
click at [393, 342] on div "opacity : 0 , x : forwards ? "-100%" : "100%" , y : 0 , clearProps : "transform…" at bounding box center [871, 439] width 1028 height 608
paste textarea ");"
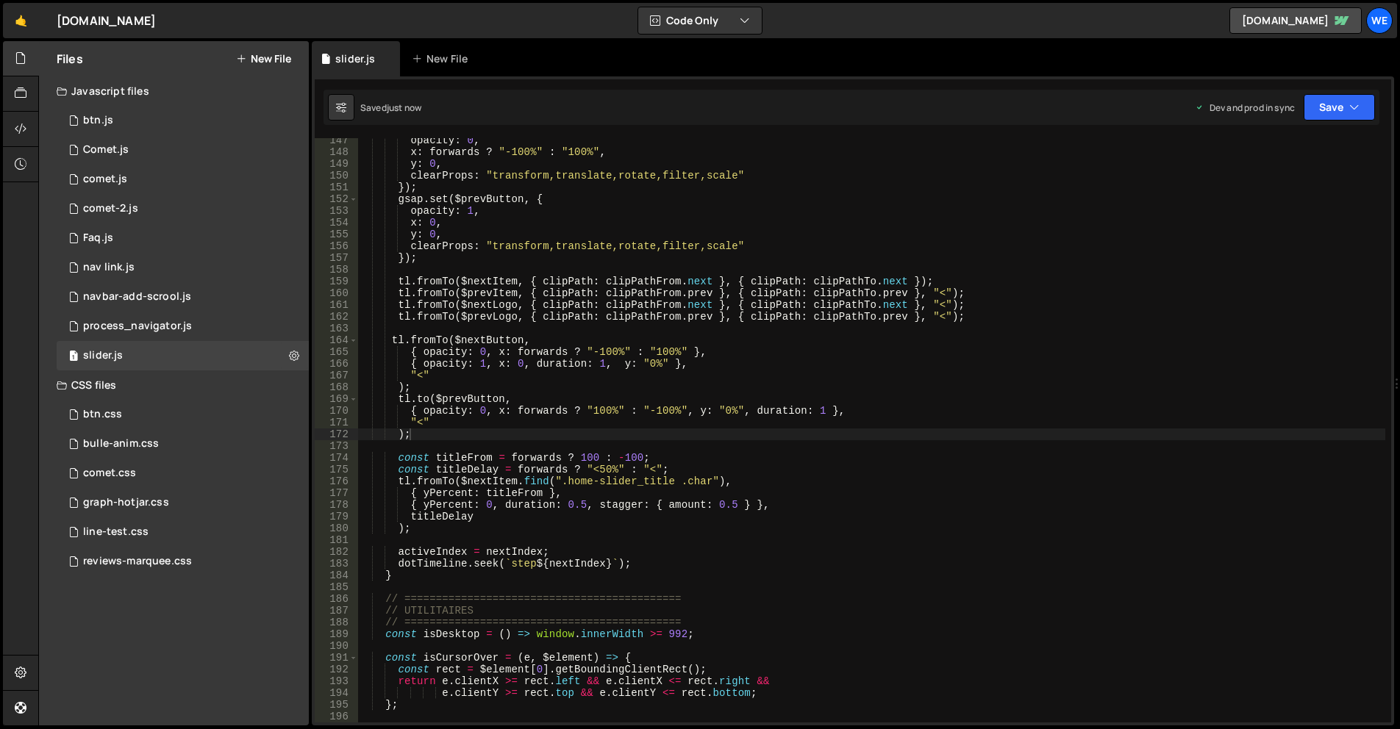
click at [643, 430] on div "opacity : 0 , x : forwards ? "-100%" : "100%" , y : 0 , clearProps : "transform…" at bounding box center [871, 439] width 1028 height 608
click at [608, 412] on div "opacity : 0 , x : forwards ? "-100%" : "100%" , y : 0 , clearProps : "transform…" at bounding box center [871, 439] width 1028 height 608
click at [607, 347] on div "opacity : 0 , x : forwards ? "-100%" : "100%" , y : 0 , clearProps : "transform…" at bounding box center [871, 439] width 1028 height 608
type textarea "{ opacity: 0, x: forwards ? "-100%" : "100%" },"
click at [607, 347] on div "opacity : 0 , x : forwards ? "-100%" : "100%" , y : 0 , clearProps : "transform…" at bounding box center [871, 439] width 1028 height 608
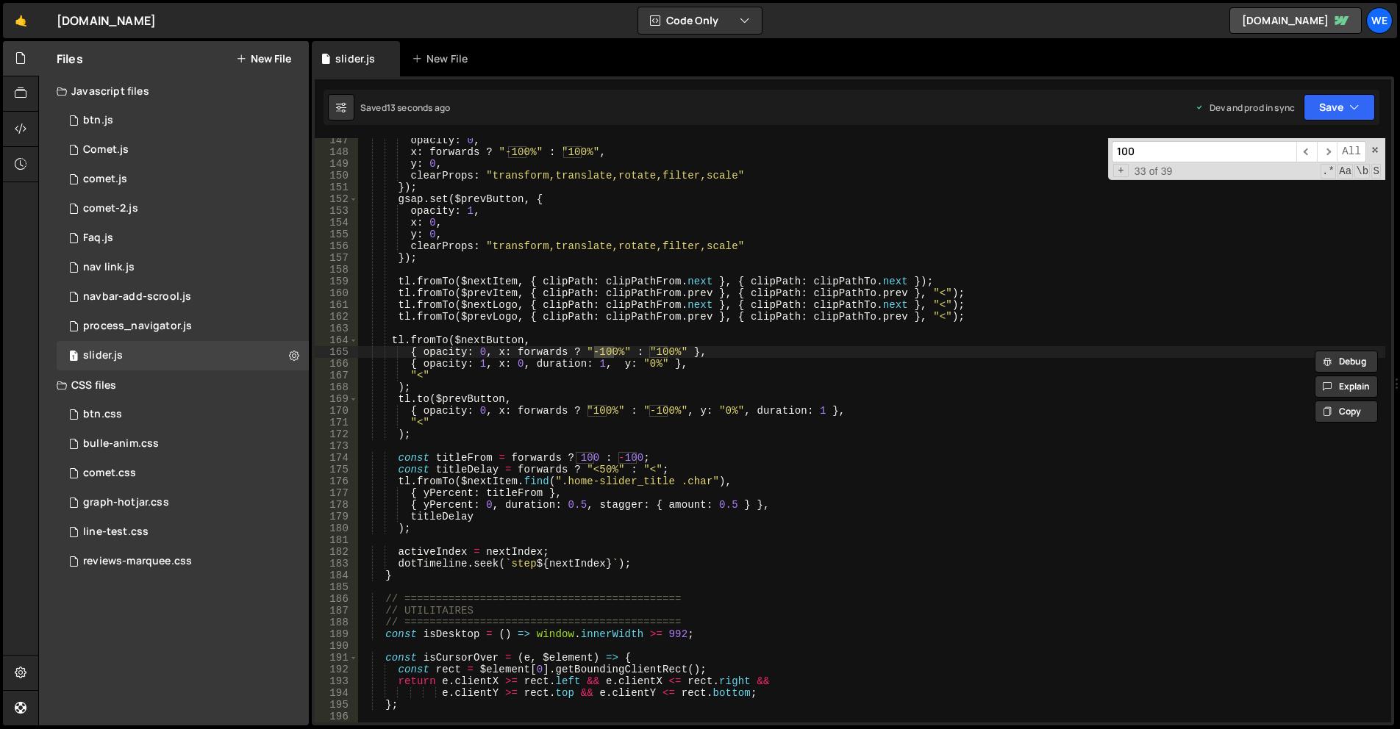
drag, startPoint x: 1125, startPoint y: 171, endPoint x: 1140, endPoint y: 169, distance: 14.8
click at [1125, 171] on span "+" at bounding box center [1120, 170] width 15 height 13
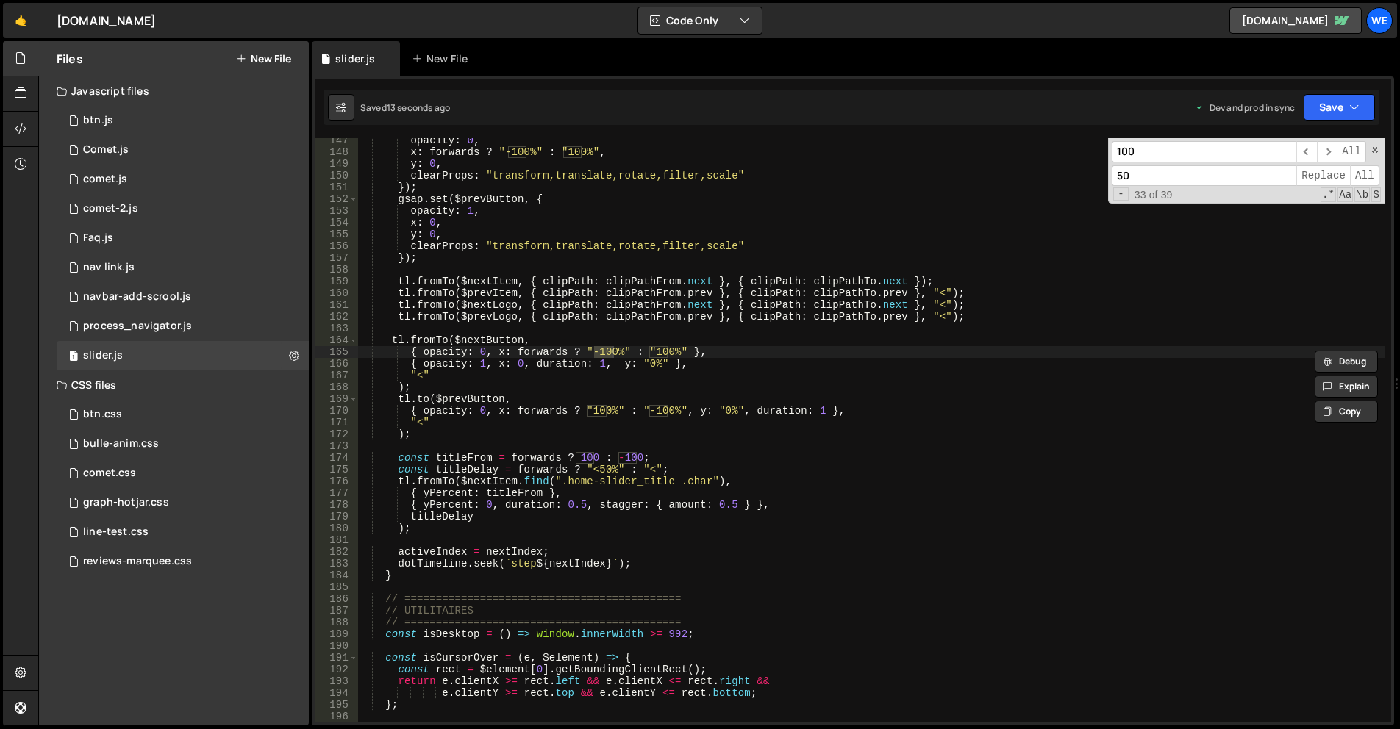
click at [1151, 172] on input "50" at bounding box center [1204, 175] width 185 height 21
click at [1326, 174] on span "Replace" at bounding box center [1323, 175] width 54 height 21
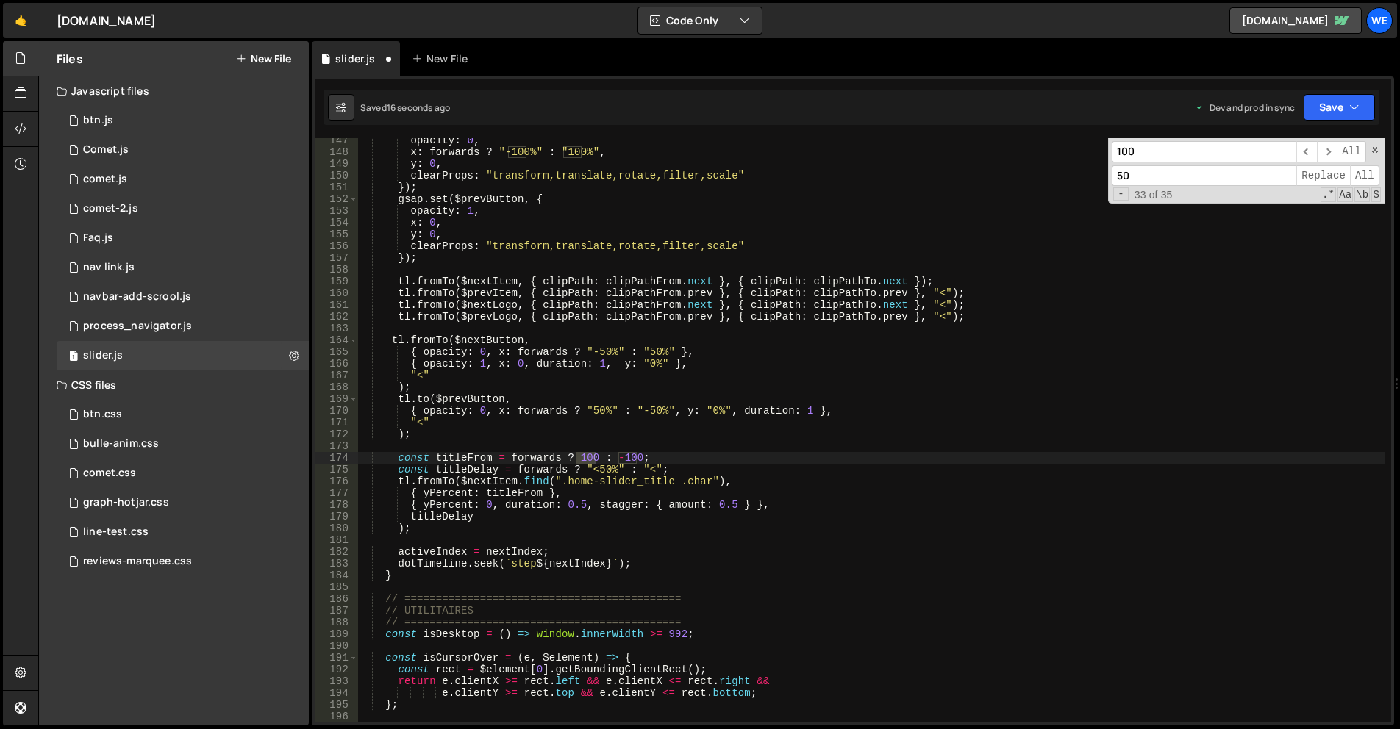
click at [1261, 324] on div "opacity : 0 , x : forwards ? "-100%" : "100%" , y : 0 , clearProps : "transform…" at bounding box center [871, 439] width 1028 height 608
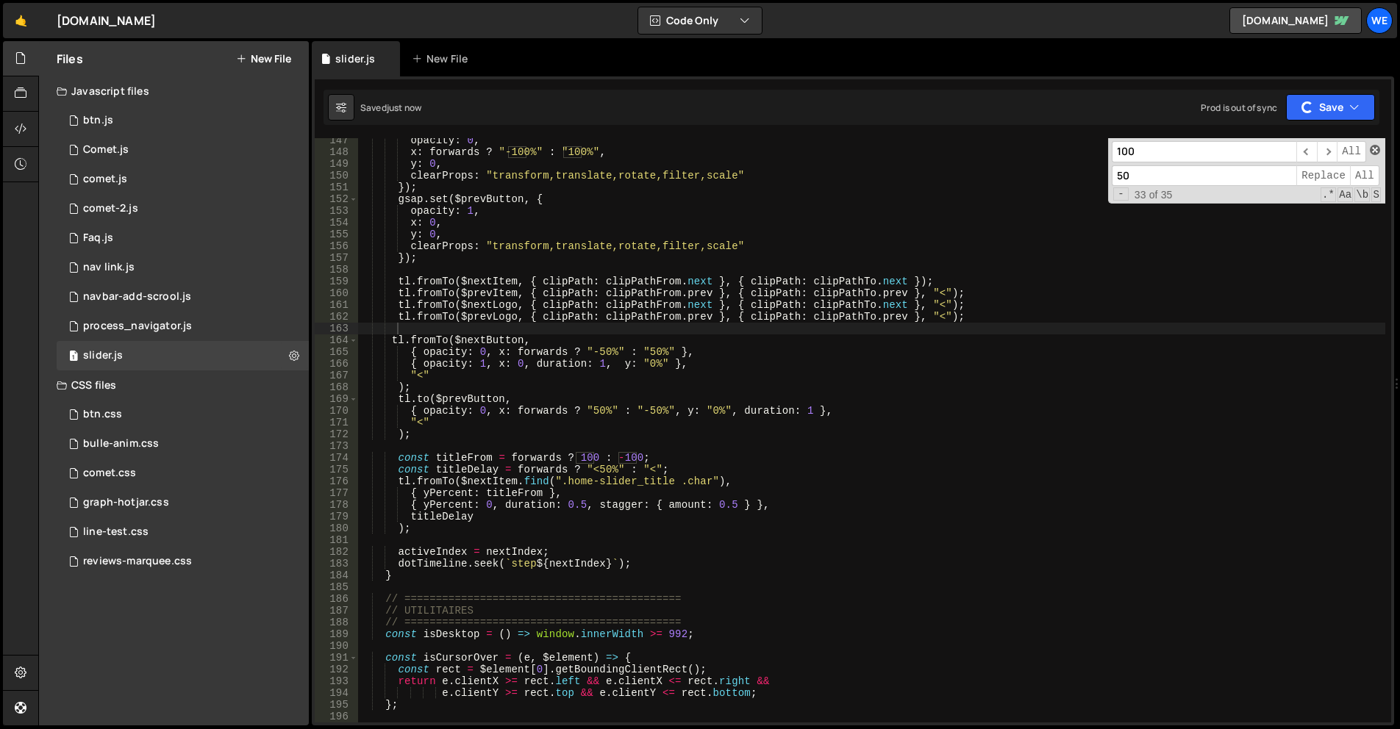
click at [1373, 149] on span at bounding box center [1375, 150] width 10 height 10
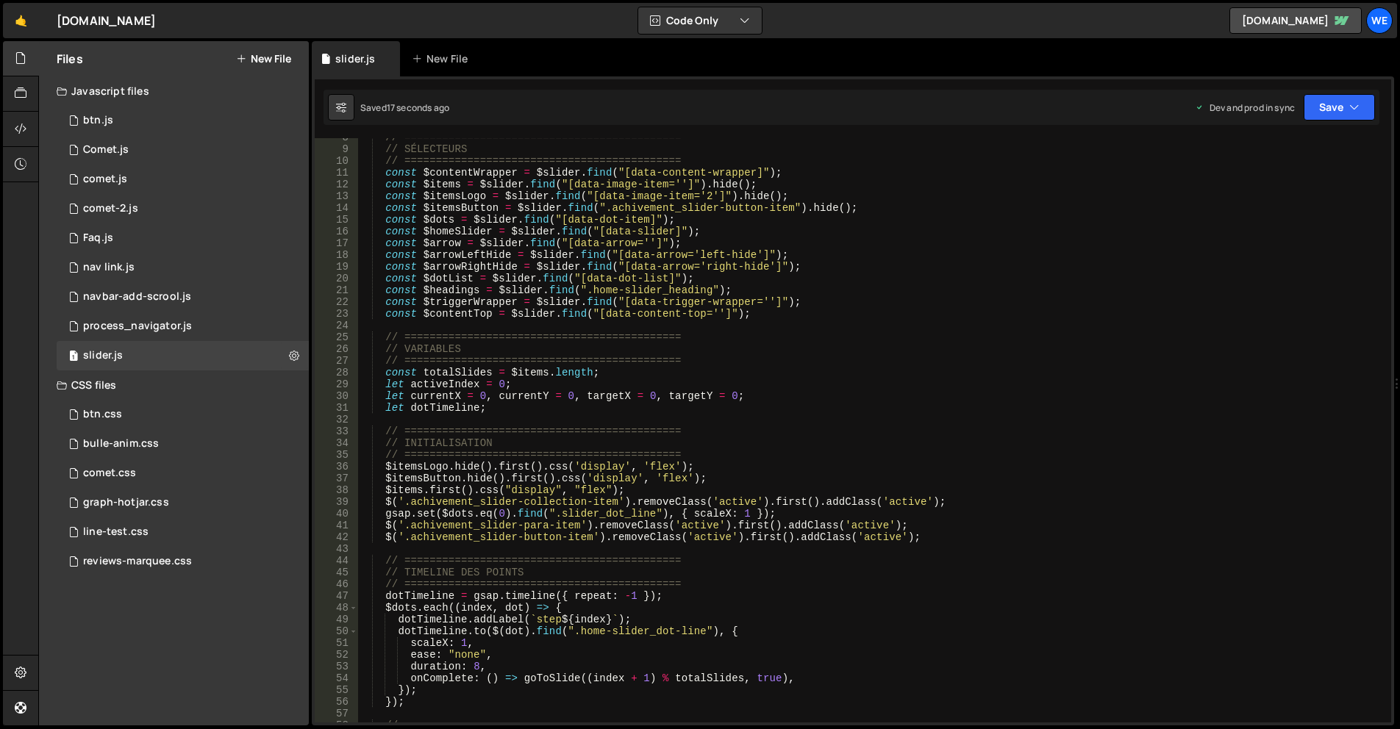
scroll to position [0, 0]
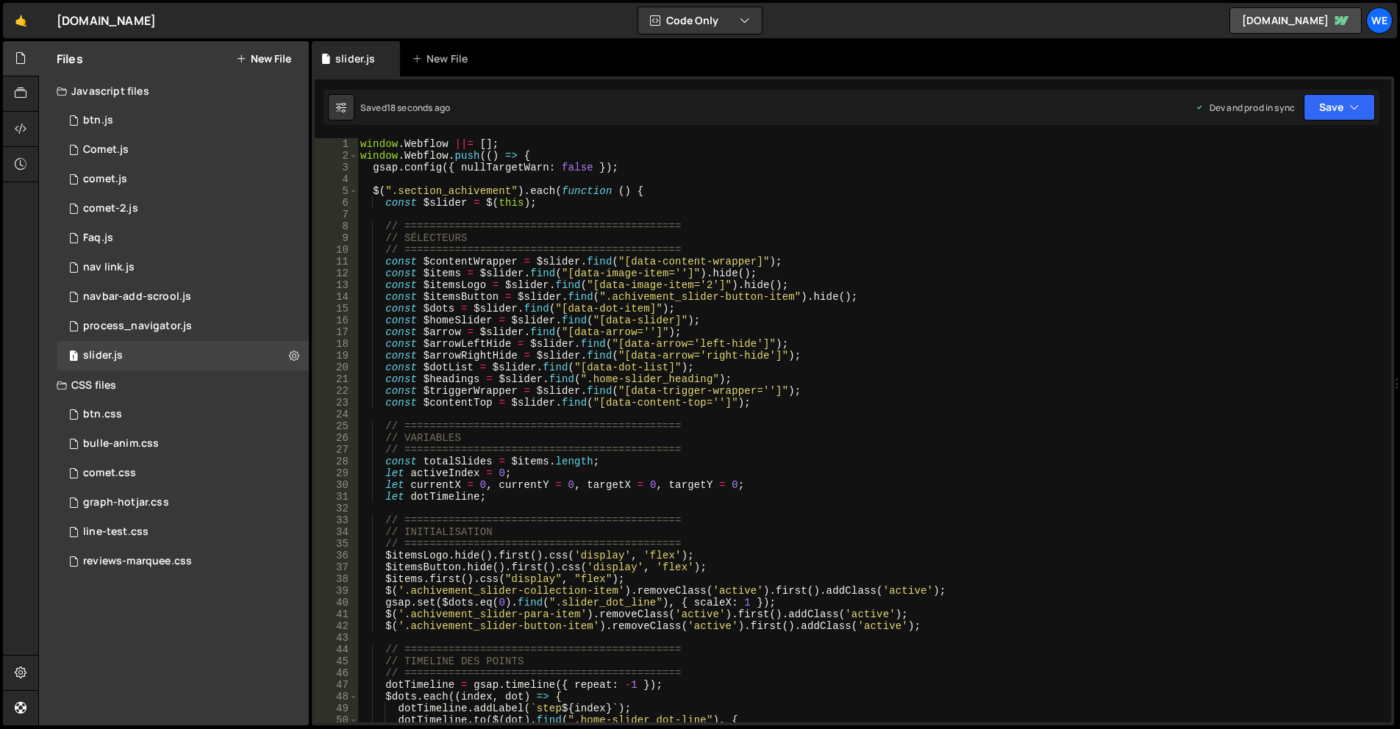
click at [457, 390] on div "window . Webflow ||= [ ] ; window . Webflow . push (( ) => { gsap . config ({ n…" at bounding box center [871, 442] width 1028 height 608
click at [668, 386] on div "window . Webflow ||= [ ] ; window . Webflow . push (( ) => { gsap . config ({ n…" at bounding box center [871, 442] width 1028 height 608
click at [623, 390] on div "window . Webflow ||= [ ] ; window . Webflow . push (( ) => { gsap . config ({ n…" at bounding box center [871, 442] width 1028 height 608
drag, startPoint x: 744, startPoint y: 392, endPoint x: 754, endPoint y: 390, distance: 10.4
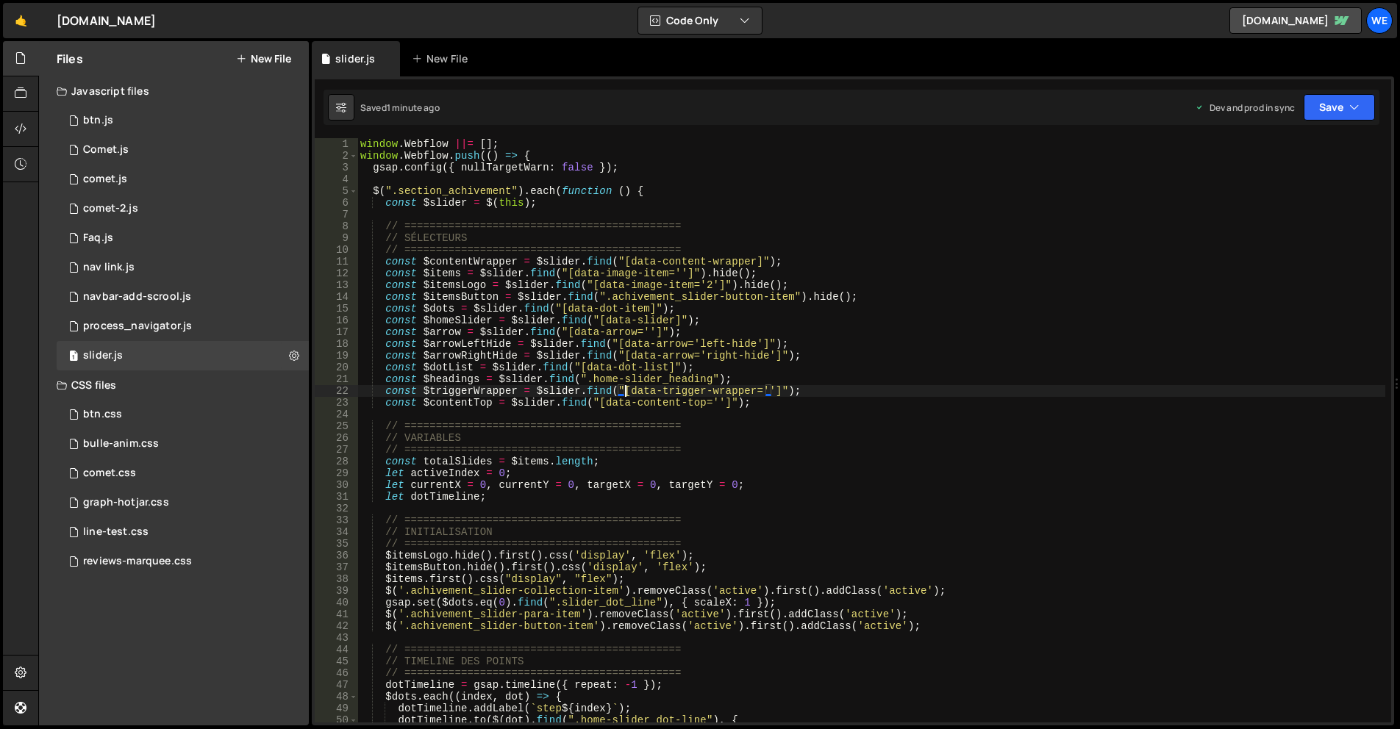
click at [744, 392] on div "window . Webflow ||= [ ] ; window . Webflow . push (( ) => { gsap . config ({ n…" at bounding box center [871, 442] width 1028 height 608
paste textarea "button"
click at [809, 374] on div "window . Webflow ||= [ ] ; window . Webflow . push (( ) => { gsap . config ({ n…" at bounding box center [871, 442] width 1028 height 608
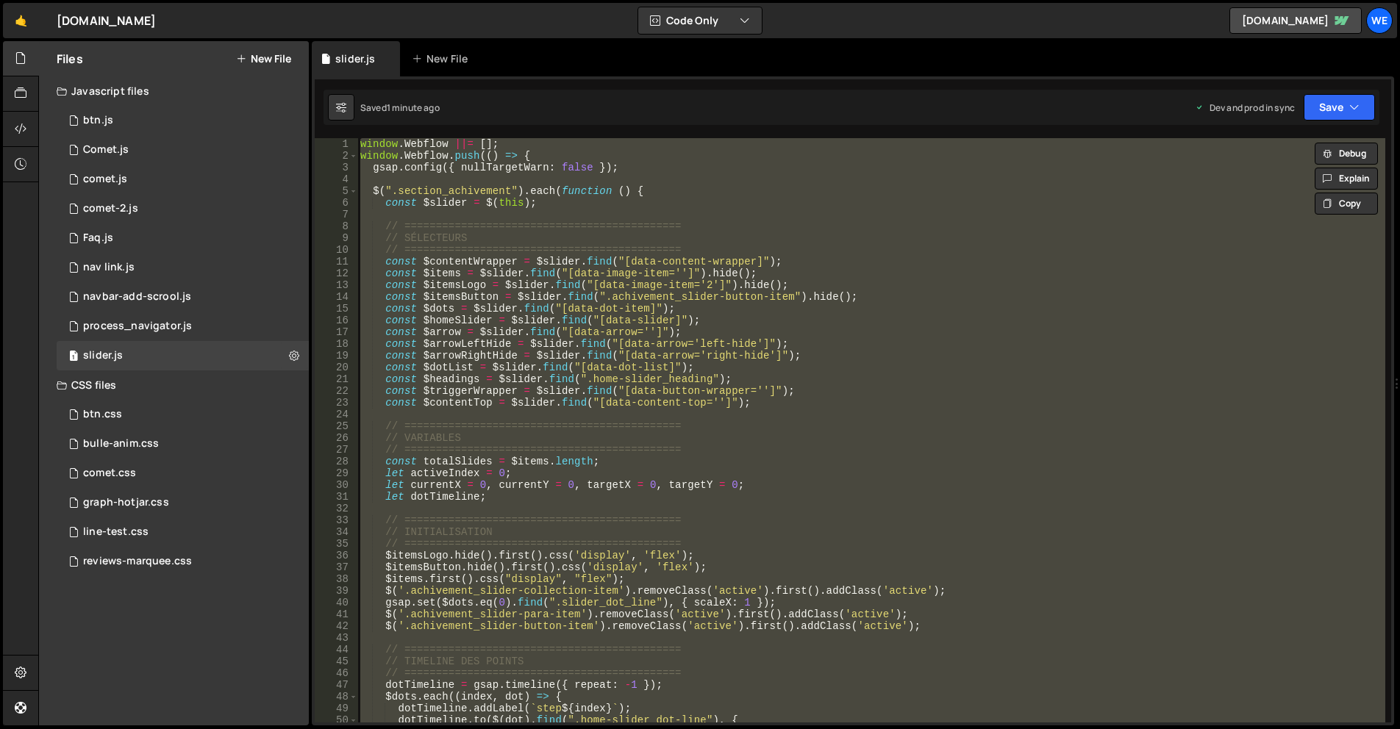
click at [854, 323] on div "window . Webflow ||= [ ] ; window . Webflow . push (( ) => { gsap . config ({ n…" at bounding box center [871, 430] width 1028 height 585
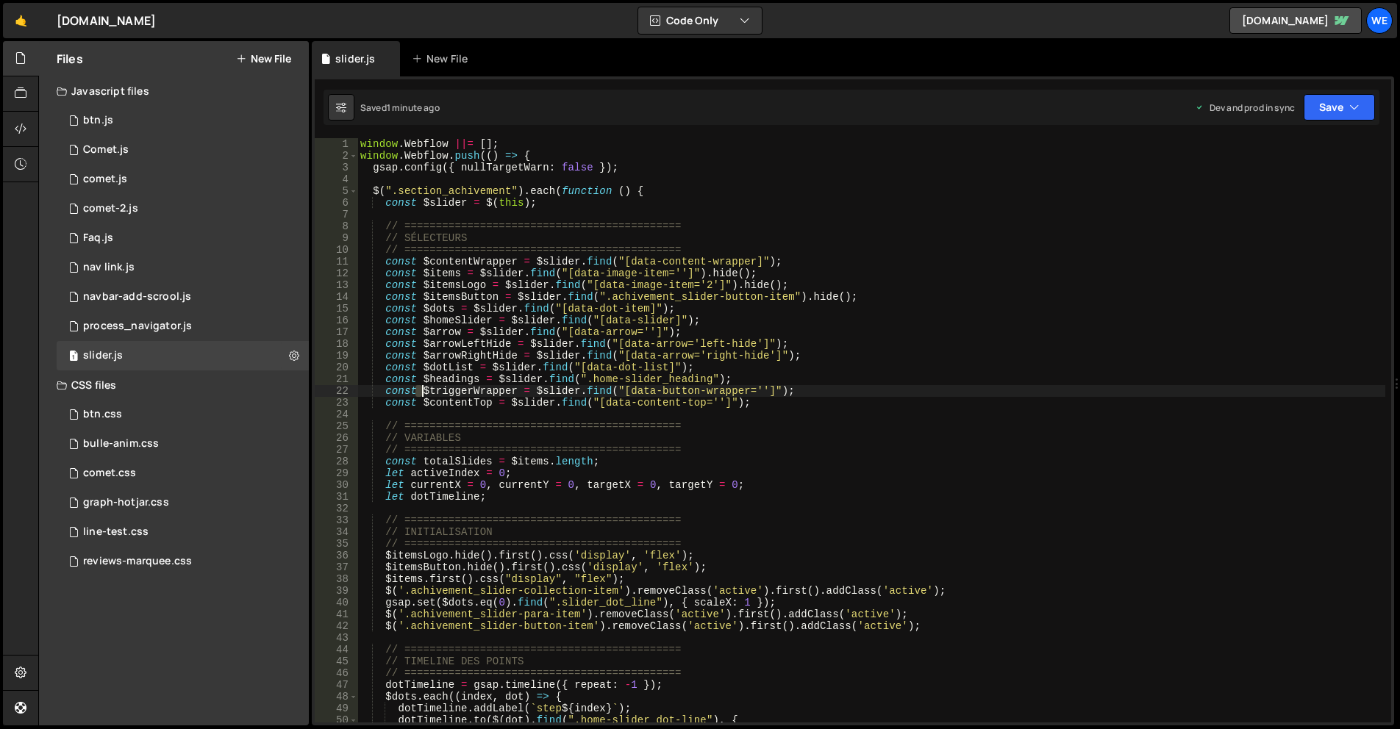
click at [422, 387] on div "window . Webflow ||= [ ] ; window . Webflow . push (( ) => { gsap . config ({ n…" at bounding box center [871, 442] width 1028 height 608
drag, startPoint x: 445, startPoint y: 383, endPoint x: 430, endPoint y: 383, distance: 14.7
click at [445, 383] on div "window . Webflow ||= [ ] ; window . Webflow . push (( ) => { gsap . config ({ n…" at bounding box center [871, 442] width 1028 height 608
drag, startPoint x: 421, startPoint y: 392, endPoint x: 513, endPoint y: 388, distance: 92.0
click at [513, 388] on div "window . Webflow ||= [ ] ; window . Webflow . push (( ) => { gsap . config ({ n…" at bounding box center [871, 442] width 1028 height 608
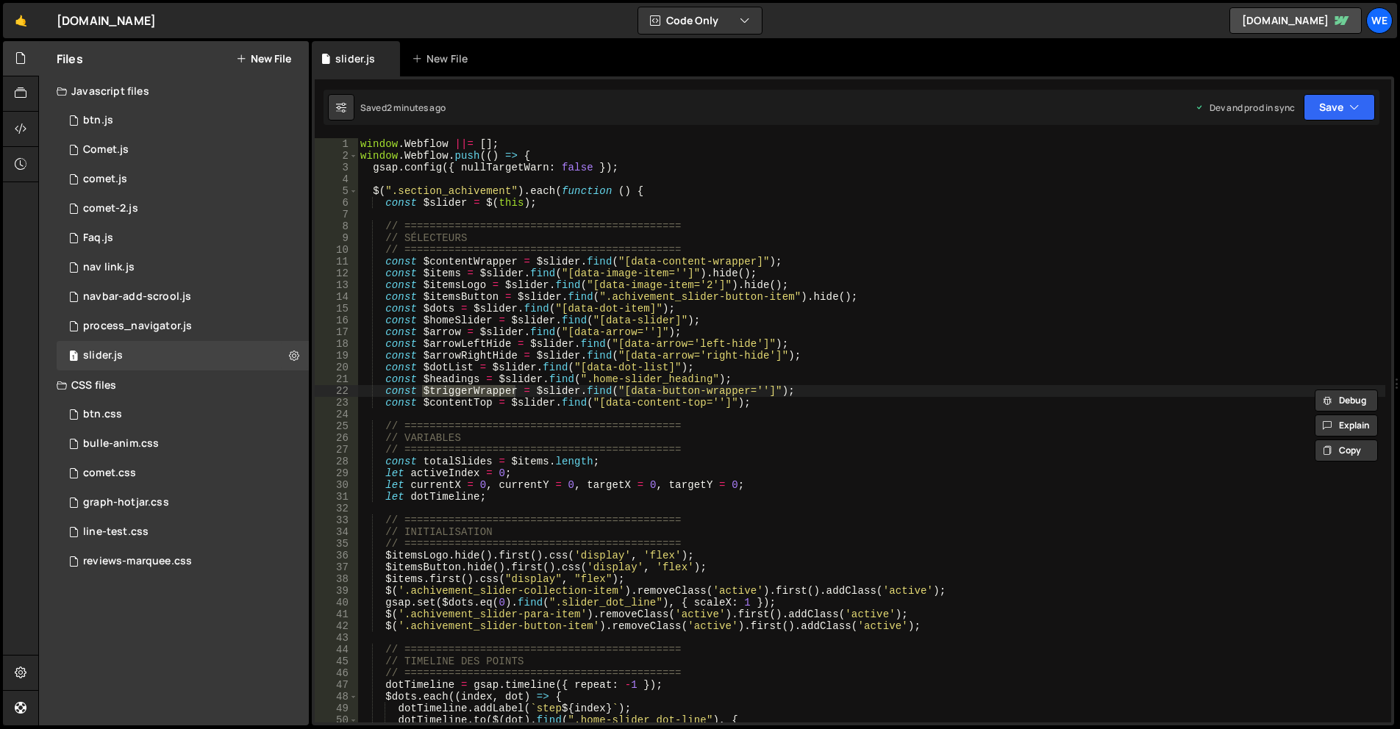
click at [712, 340] on div "window . Webflow ||= [ ] ; window . Webflow . push (( ) => { gsap . config ({ n…" at bounding box center [871, 442] width 1028 height 608
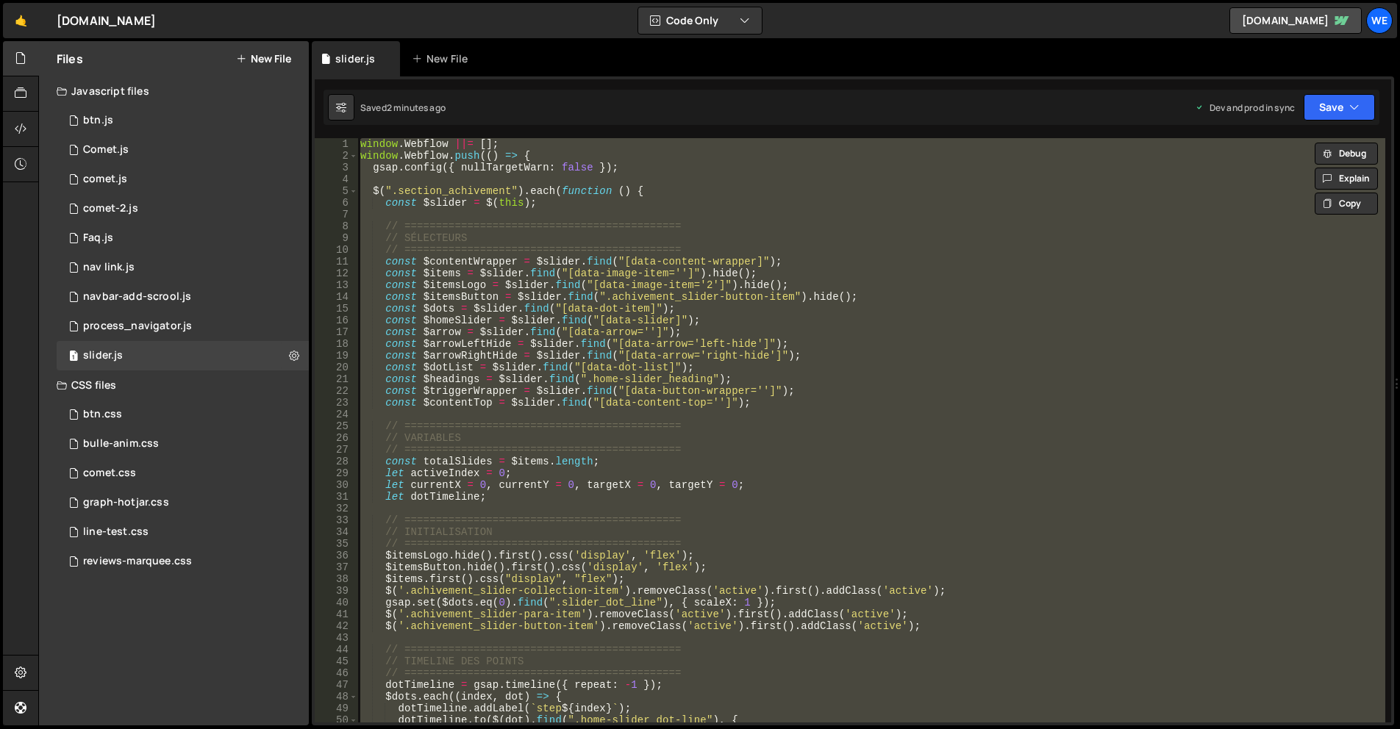
paste textarea
type textarea "});"
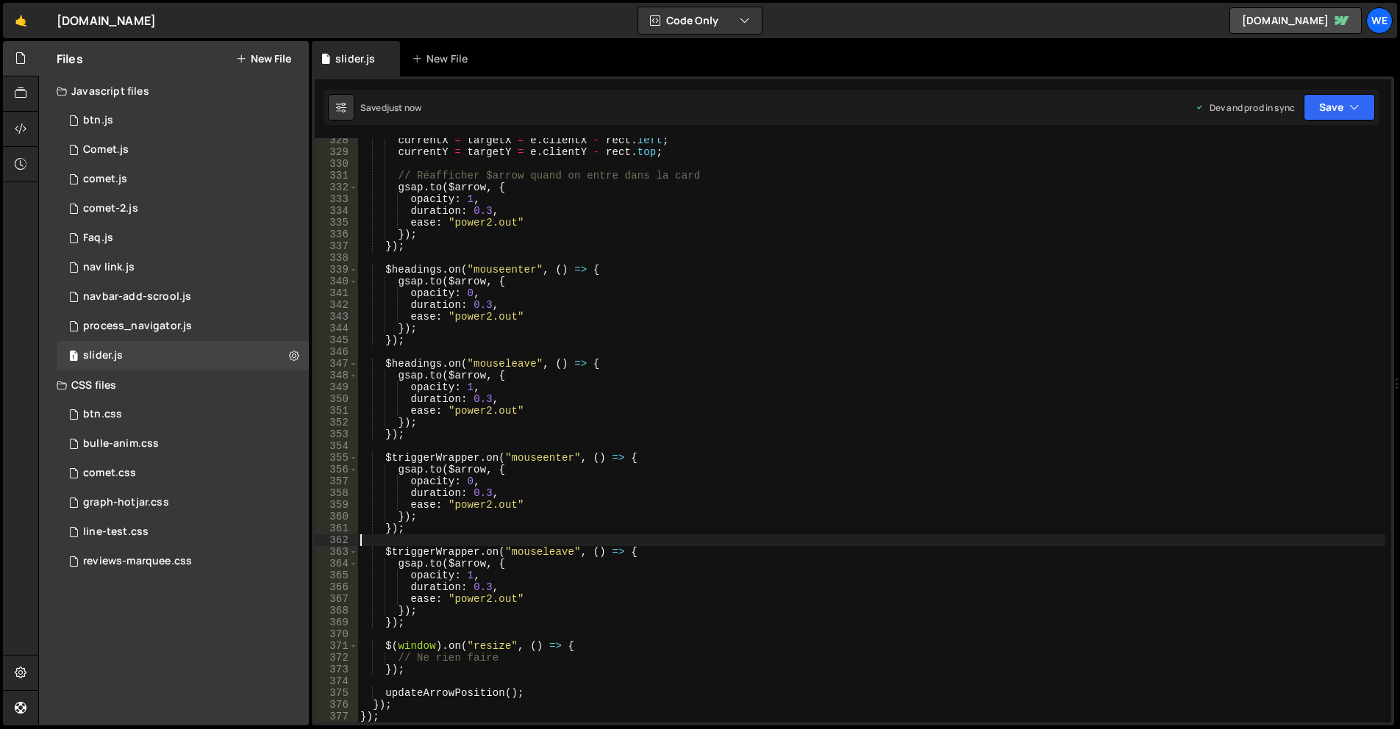
click at [975, 543] on div "currentX = targetX = e . clientX - rect . left ; currentY = targetY = e . clien…" at bounding box center [871, 439] width 1028 height 608
type textarea "}); });"
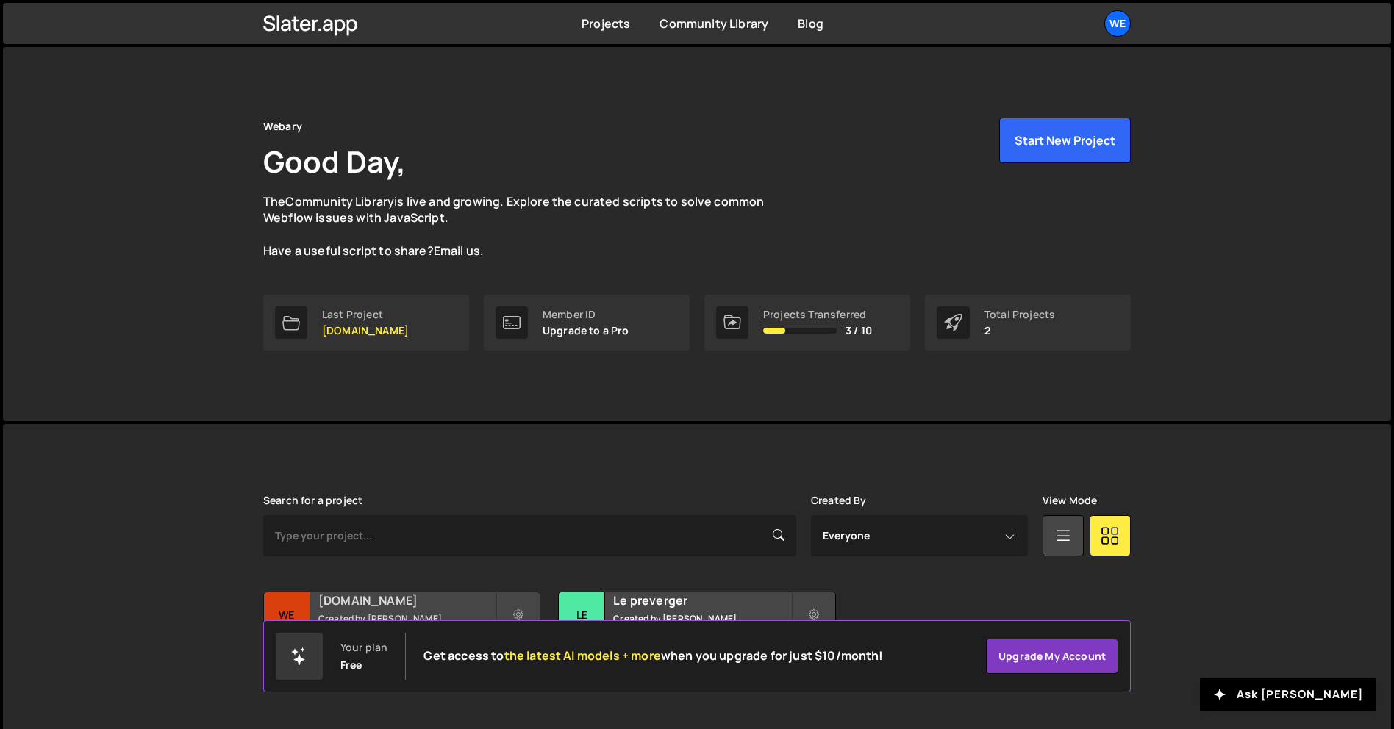
click at [451, 607] on h2 "[DOMAIN_NAME]" at bounding box center [406, 601] width 177 height 16
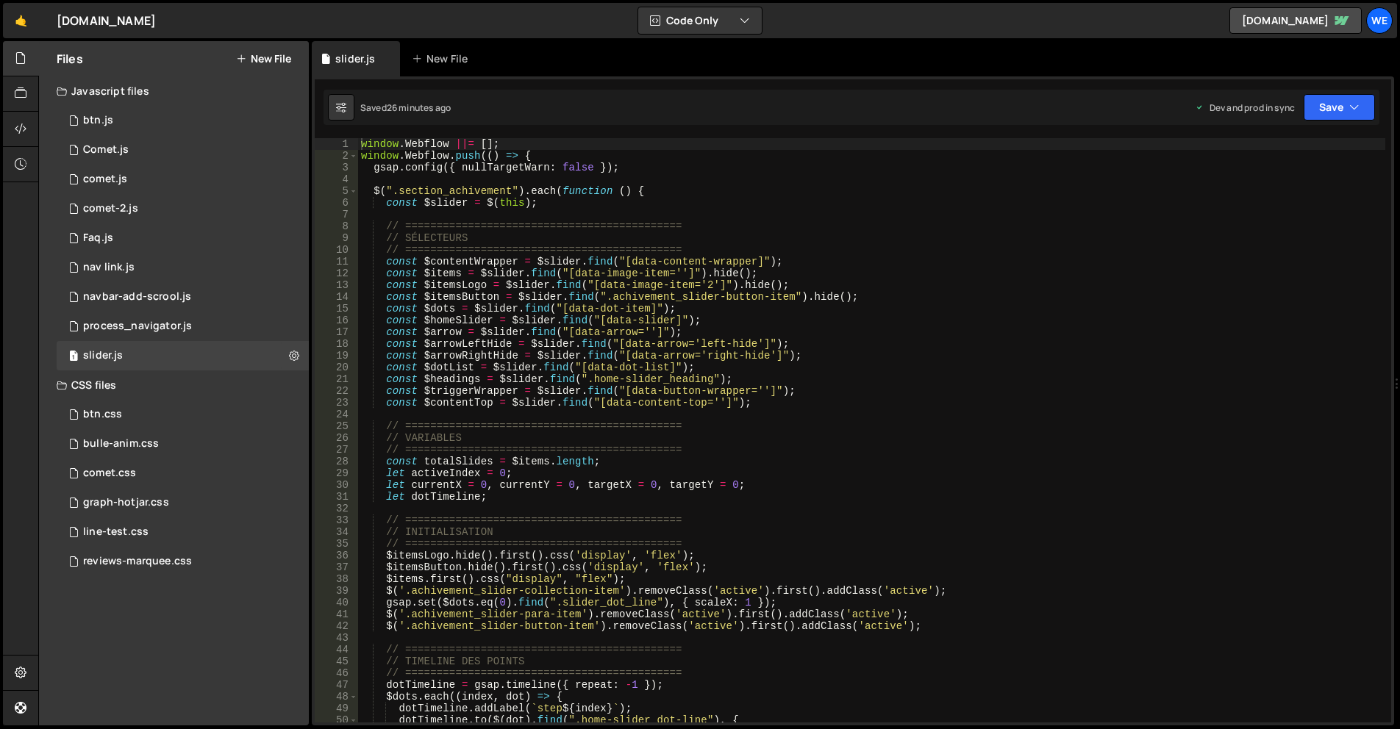
click at [625, 386] on div "window . Webflow ||= [ ] ; window . Webflow . push (( ) => { gsap . config ({ n…" at bounding box center [871, 442] width 1027 height 608
click at [765, 391] on div "window . Webflow ||= [ ] ; window . Webflow . push (( ) => { gsap . config ({ n…" at bounding box center [871, 442] width 1027 height 608
drag, startPoint x: 762, startPoint y: 392, endPoint x: 768, endPoint y: 397, distance: 7.8
click at [762, 392] on div "window . Webflow ||= [ ] ; window . Webflow . push (( ) => { gsap . config ({ n…" at bounding box center [871, 442] width 1027 height 608
click at [624, 387] on div "window . Webflow ||= [ ] ; window . Webflow . push (( ) => { gsap . config ({ n…" at bounding box center [871, 442] width 1027 height 608
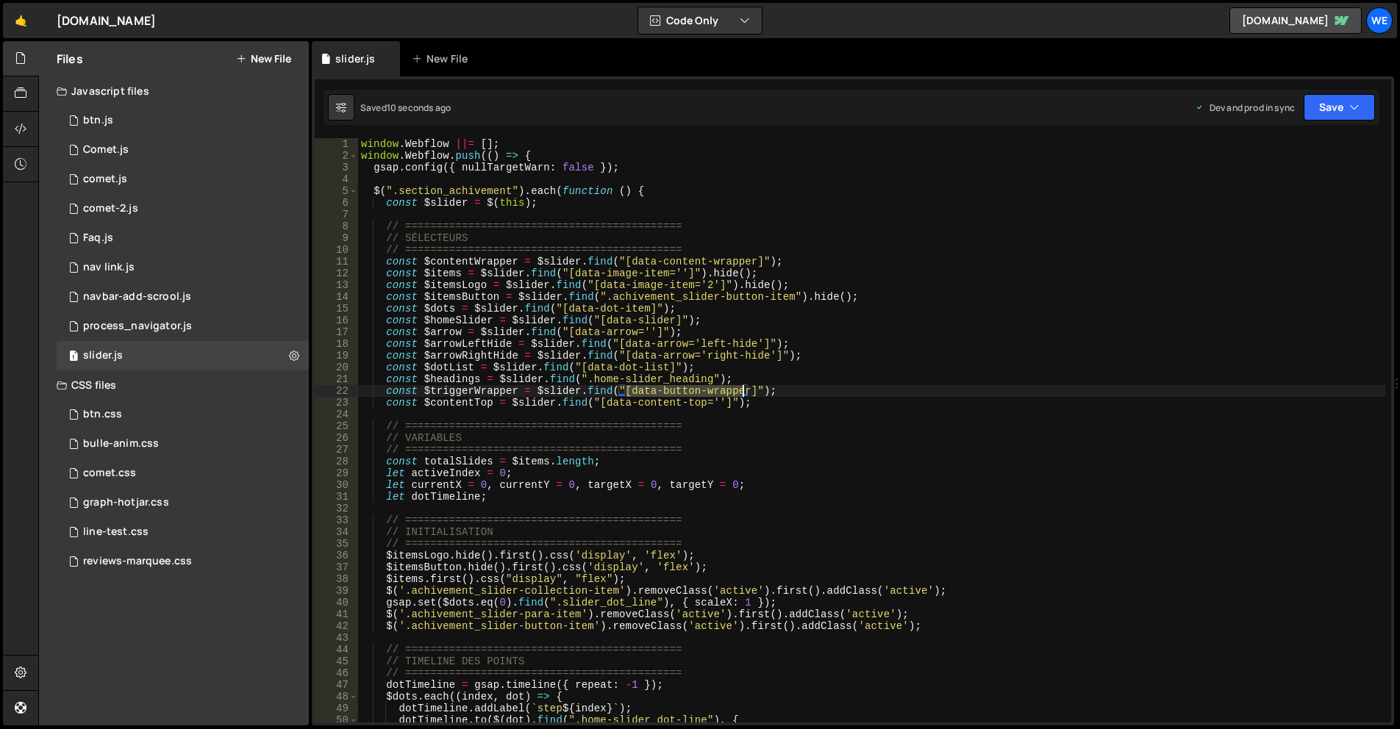
click at [742, 394] on div "window . Webflow ||= [ ] ; window . Webflow . push (( ) => { gsap . config ({ n…" at bounding box center [871, 442] width 1027 height 608
paste textarea "trigger"
click at [579, 470] on div "window . Webflow ||= [ ] ; window . Webflow . push (( ) => { gsap . config ({ n…" at bounding box center [871, 442] width 1027 height 608
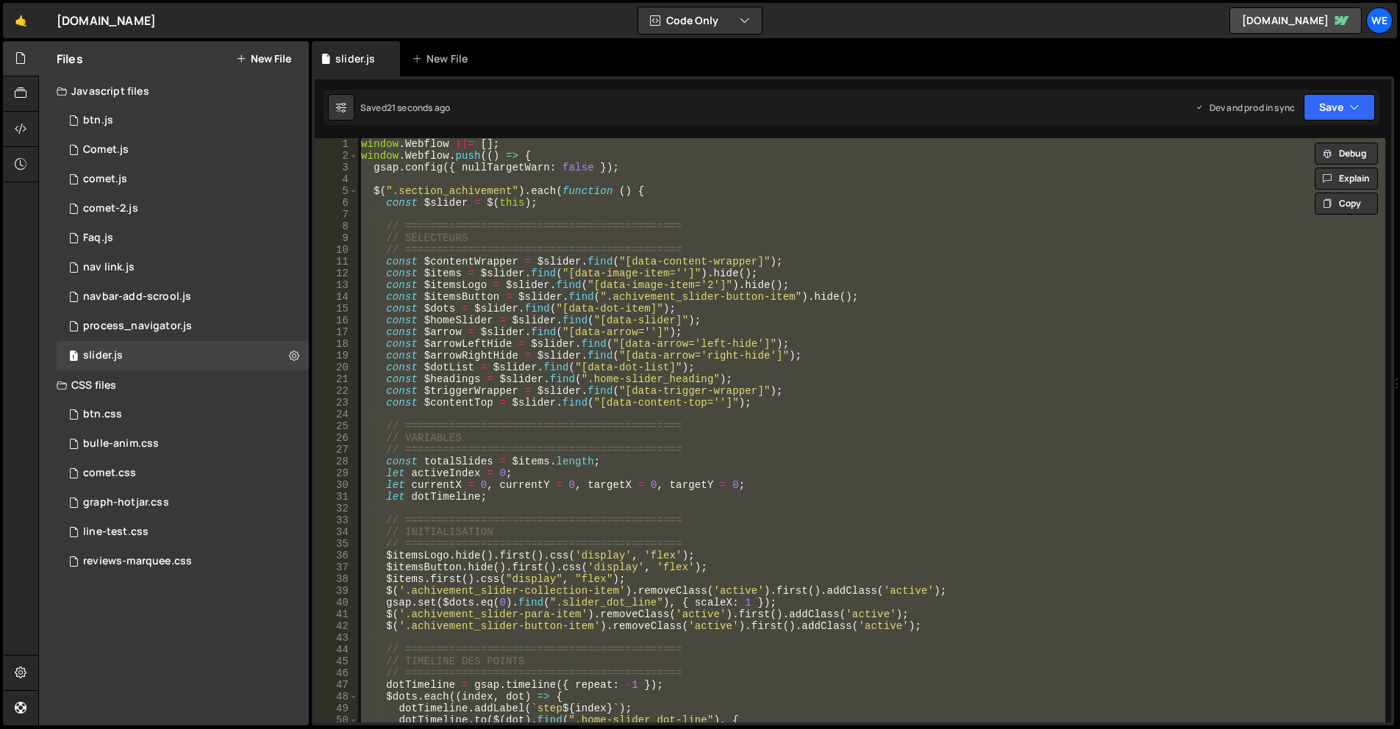
click at [708, 383] on div "window . Webflow ||= [ ] ; window . Webflow . push (( ) => { gsap . config ({ n…" at bounding box center [871, 430] width 1027 height 585
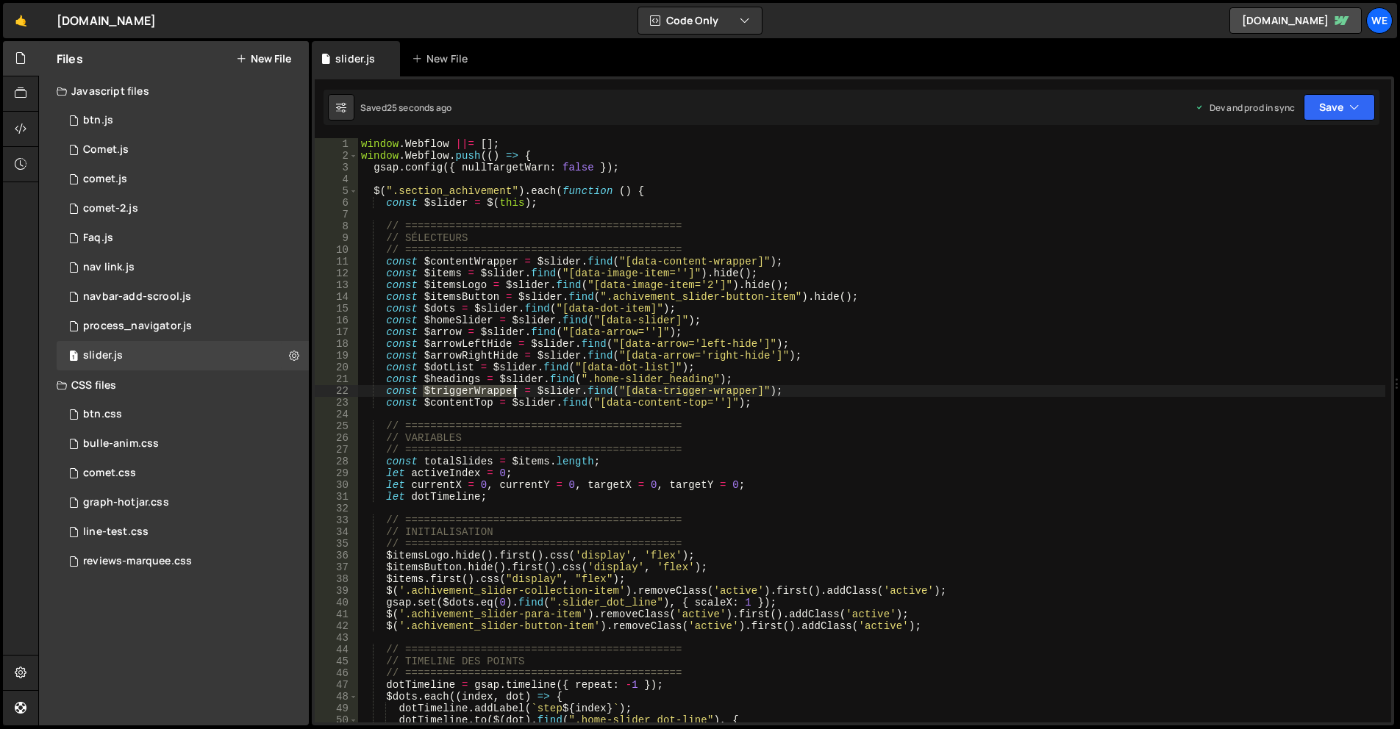
drag, startPoint x: 422, startPoint y: 394, endPoint x: 512, endPoint y: 390, distance: 89.8
click at [512, 390] on div "window . Webflow ||= [ ] ; window . Webflow . push (( ) => { gsap . config ({ n…" at bounding box center [871, 442] width 1027 height 608
type textarea "const $triggerWrapper = $slider.find("[data-trigger-wrapper]");"
click at [695, 415] on div "window . Webflow ||= [ ] ; window . Webflow . push (( ) => { gsap . config ({ n…" at bounding box center [871, 442] width 1027 height 608
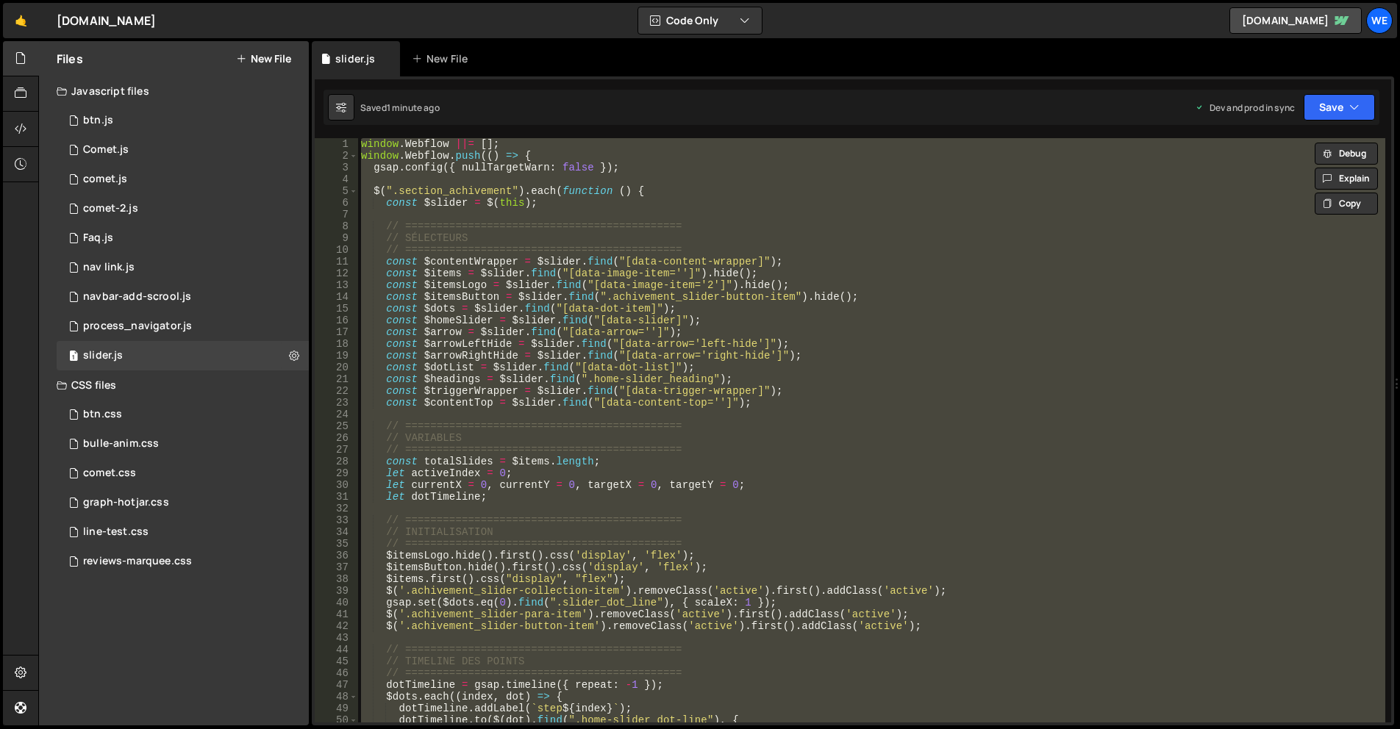
click at [807, 463] on div "window . Webflow ||= [ ] ; window . Webflow . push (( ) => { gsap . config ({ n…" at bounding box center [871, 430] width 1027 height 585
type textarea "const totalSlides = $items.length;"
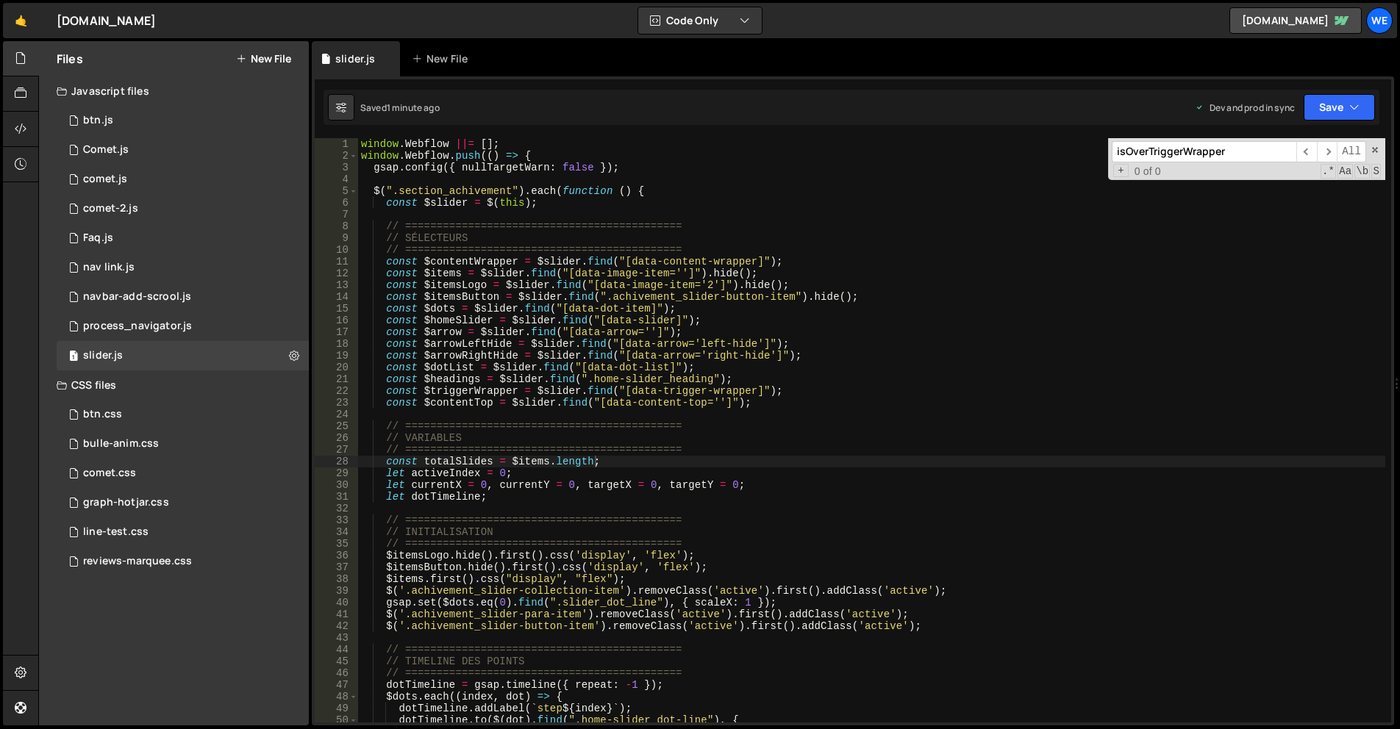
scroll to position [2990, 0]
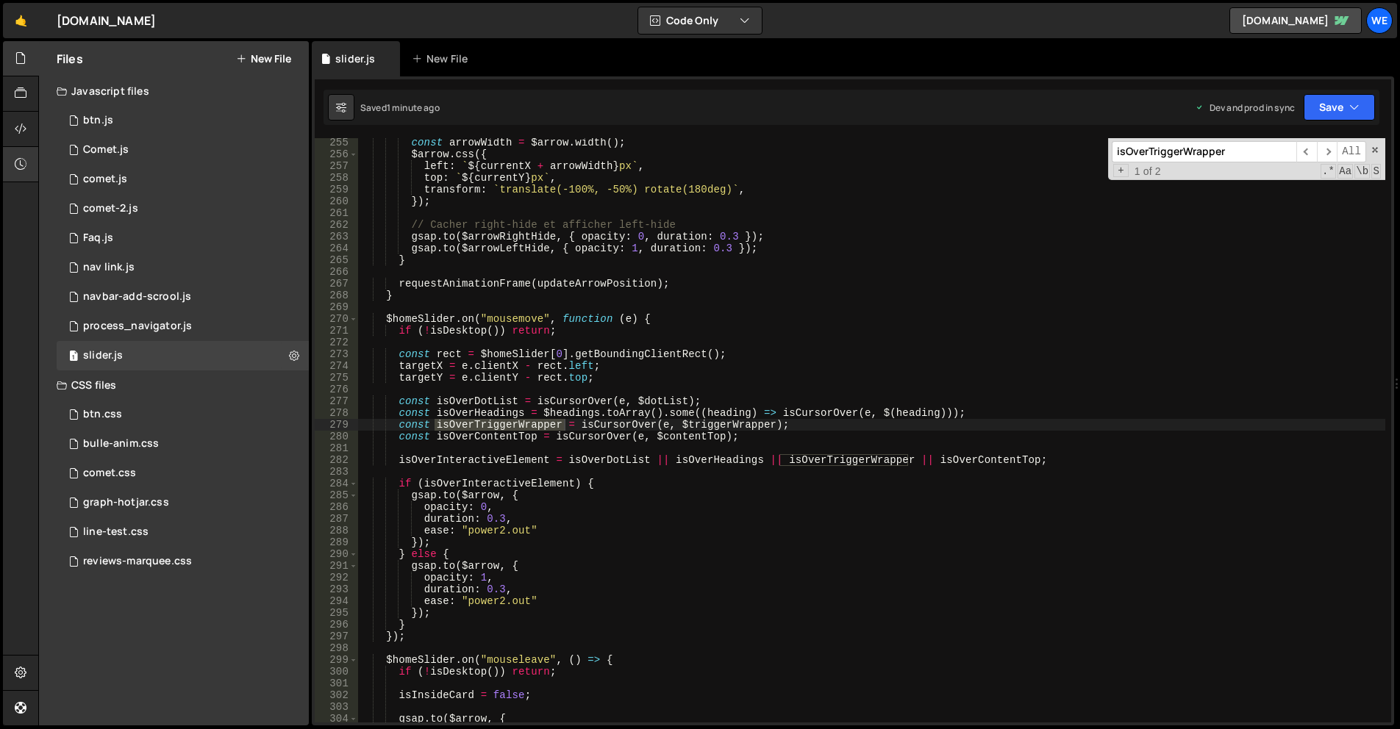
type input "isOverTriggerWrapper"
click at [736, 434] on div "const arrowWidth = $arrow . width ( ) ; $arrow . css ({ left : ` ${ currentX + …" at bounding box center [871, 441] width 1027 height 608
drag, startPoint x: 398, startPoint y: 424, endPoint x: 796, endPoint y: 426, distance: 397.8
click at [796, 426] on div "const arrowWidth = $arrow . width ( ) ; $arrow . css ({ left : ` ${ currentX + …" at bounding box center [871, 441] width 1027 height 608
paste textarea "const isOverTriggerWrapper = $triggerWrapper.toArray().some((trigger) => isCurs…"
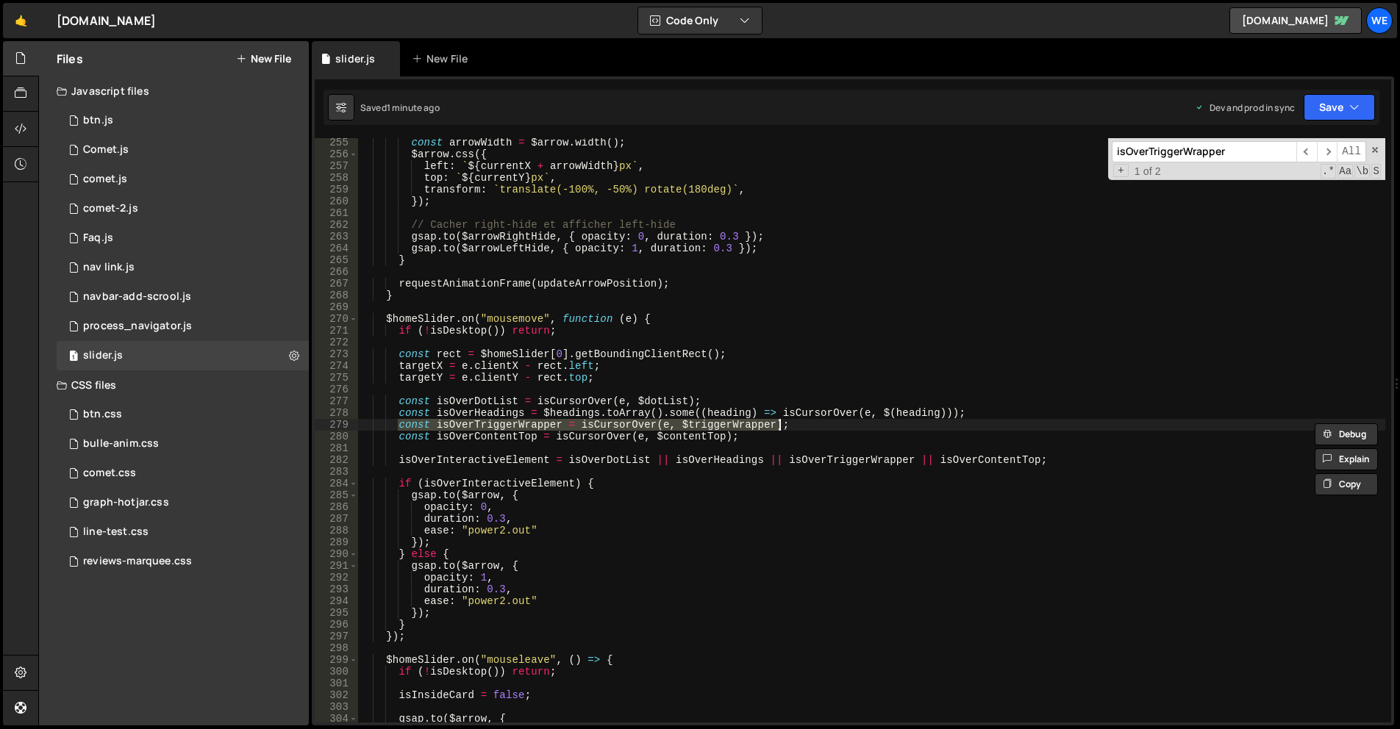
type textarea "const isOverTriggerWrapper = $triggerWrapper.toArray().some((trigger) => isCurs…"
